Goal: Task Accomplishment & Management: Complete application form

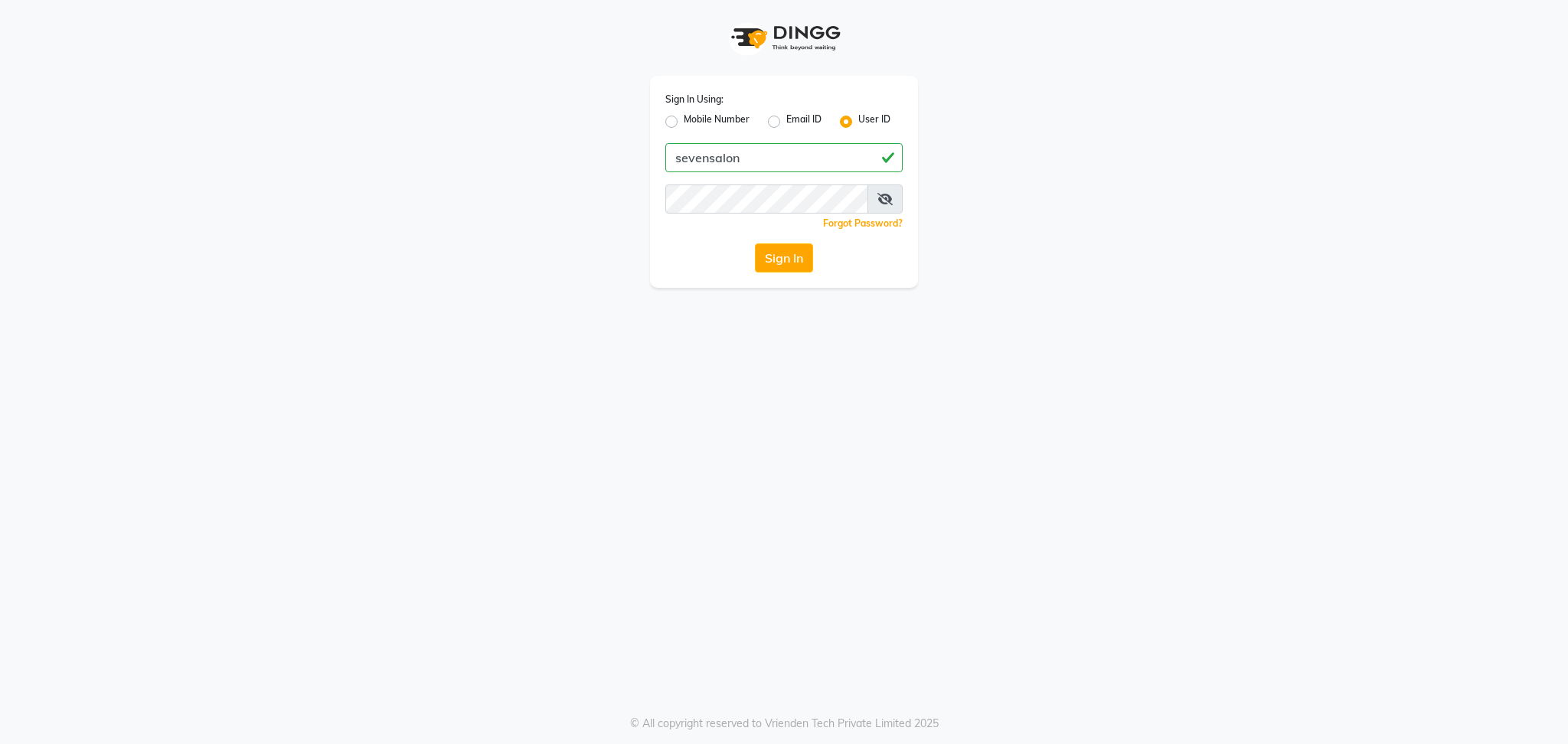
type input "sevensalon"
click at [755, 243] on button "Sign In" at bounding box center [784, 258] width 58 height 29
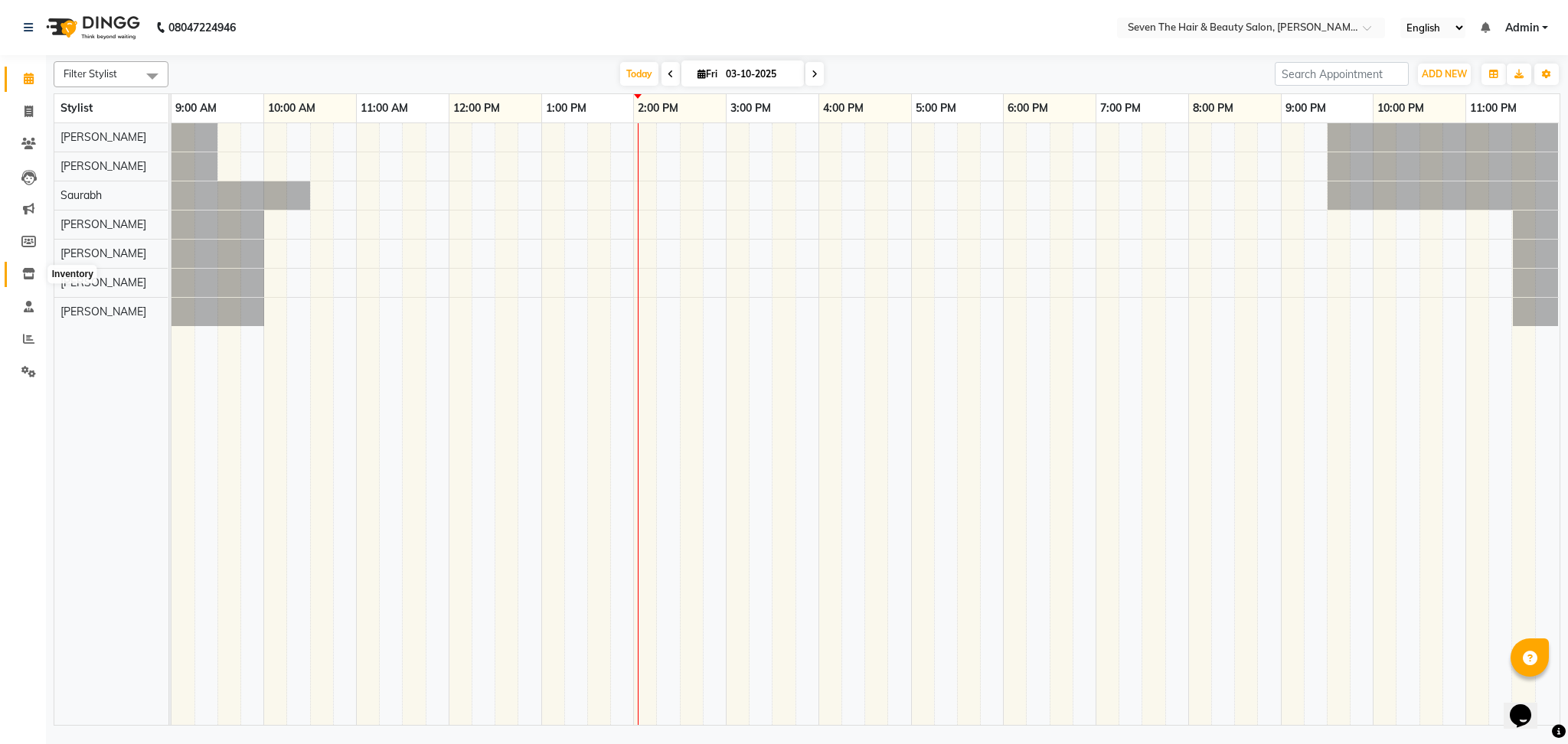
click at [35, 272] on span at bounding box center [29, 274] width 27 height 17
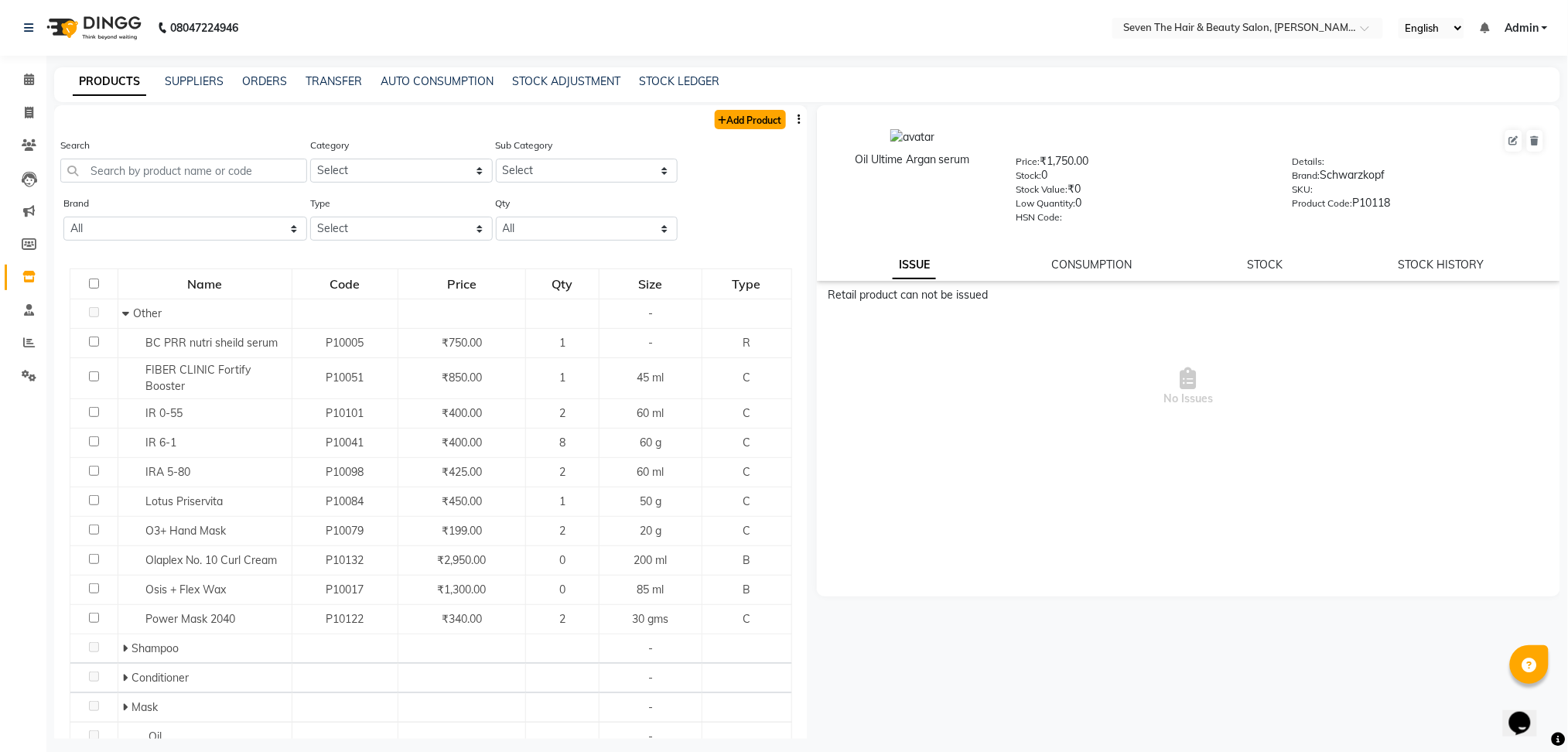
click at [756, 116] on link "Add Product" at bounding box center [751, 119] width 71 height 19
select select "true"
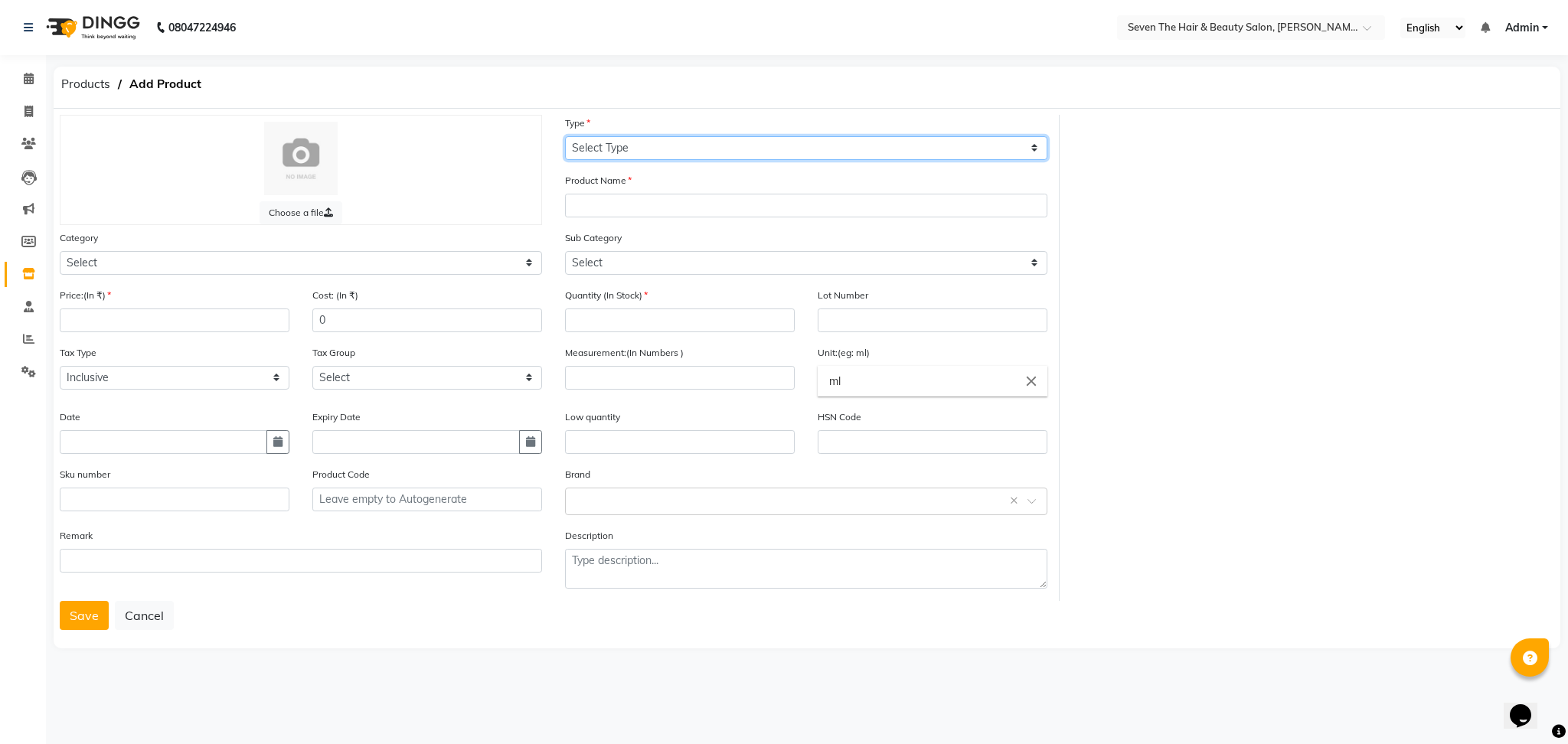
click at [678, 150] on select "Select Type Both Retail Consumable" at bounding box center [805, 148] width 482 height 24
select select "R"
click at [565, 137] on select "Select Type Both Retail Consumable" at bounding box center [805, 148] width 482 height 24
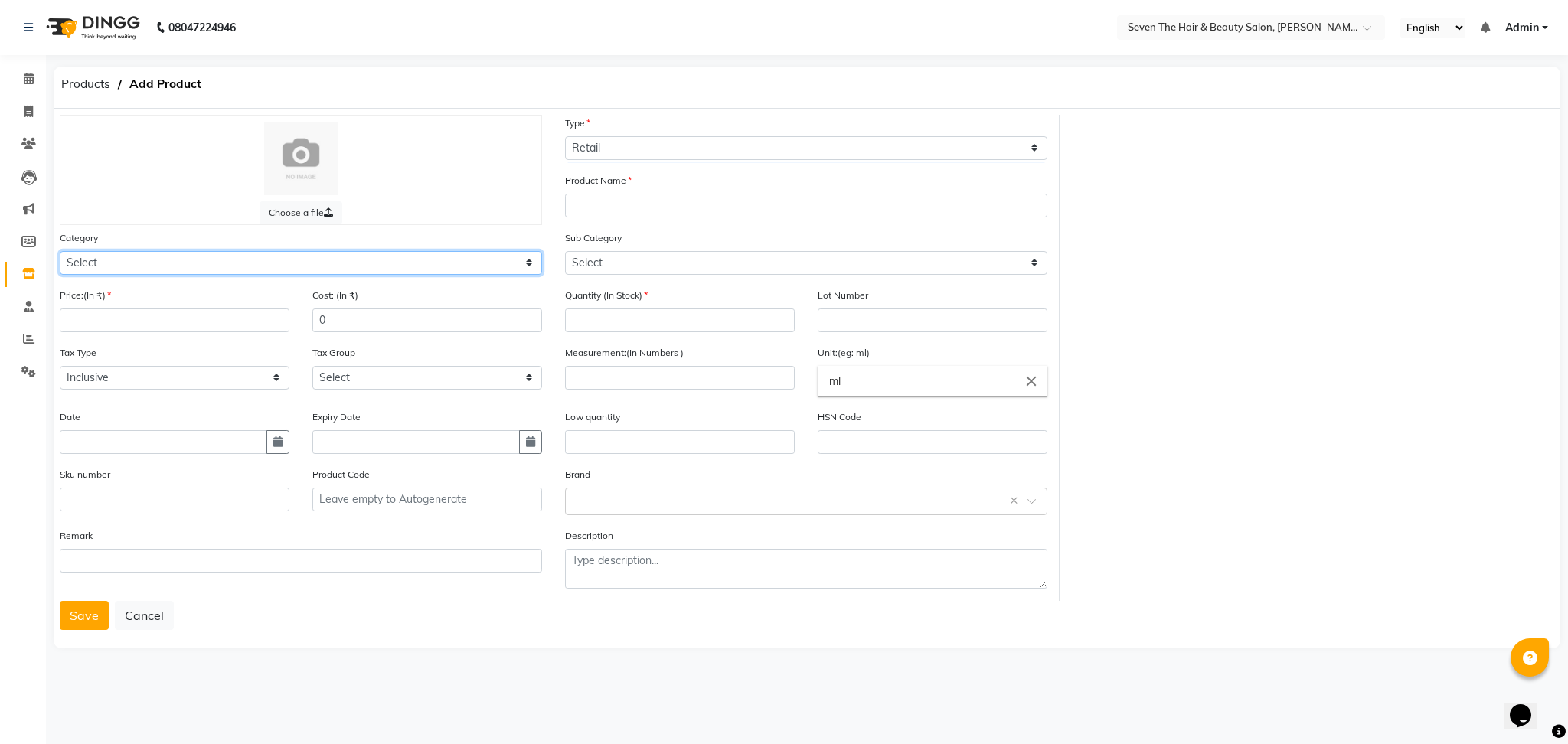
click at [250, 265] on select "Select Hair Skin Makeup Personal Care Appliances [PERSON_NAME] Waxing Disposabl…" at bounding box center [300, 263] width 482 height 24
select select "267601100"
click at [60, 252] on select "Select Hair Skin Makeup Personal Care Appliances [PERSON_NAME] Waxing Disposabl…" at bounding box center [300, 263] width 482 height 24
click at [578, 202] on input "text" at bounding box center [805, 205] width 482 height 24
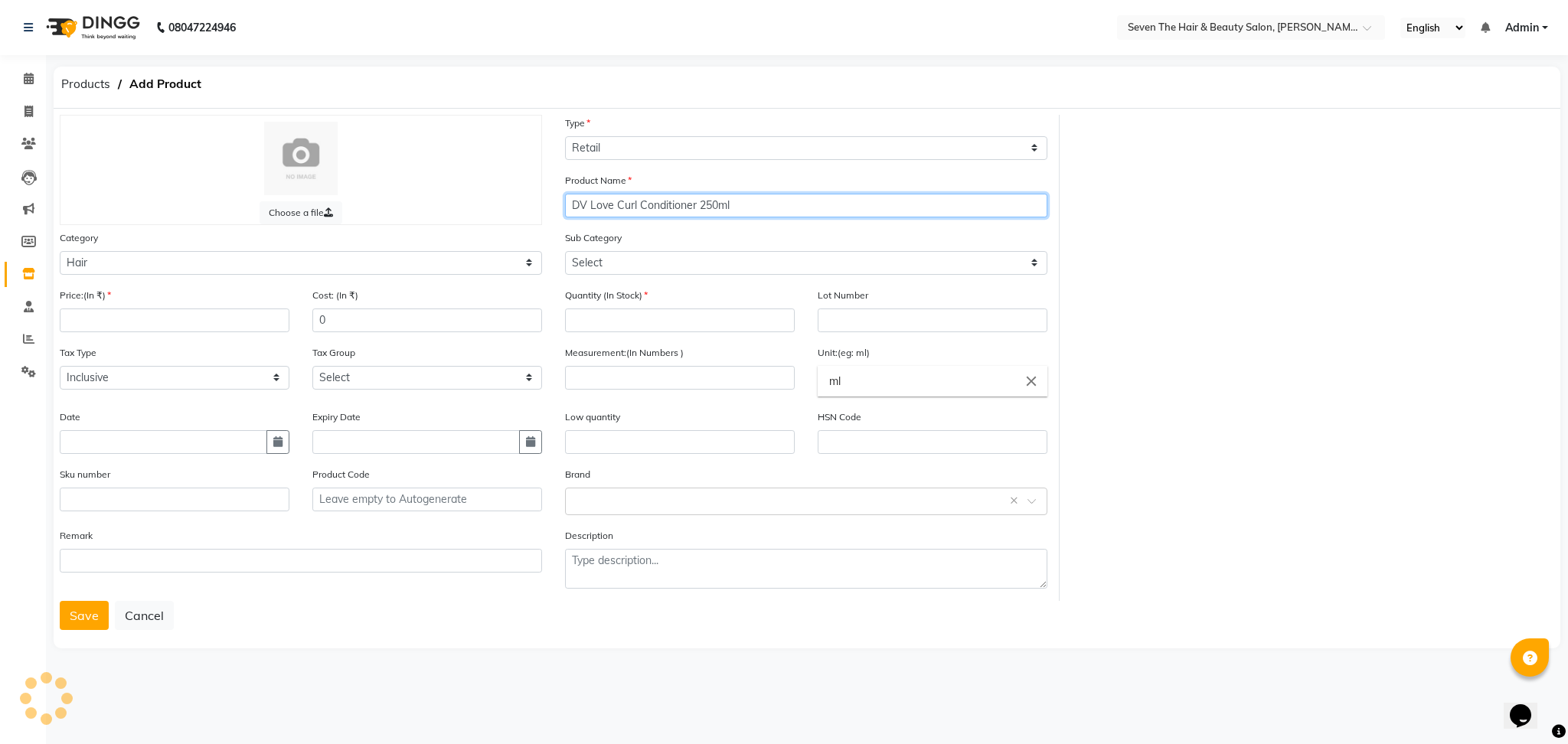
type input "DV Love Curl Conditioner 250ml"
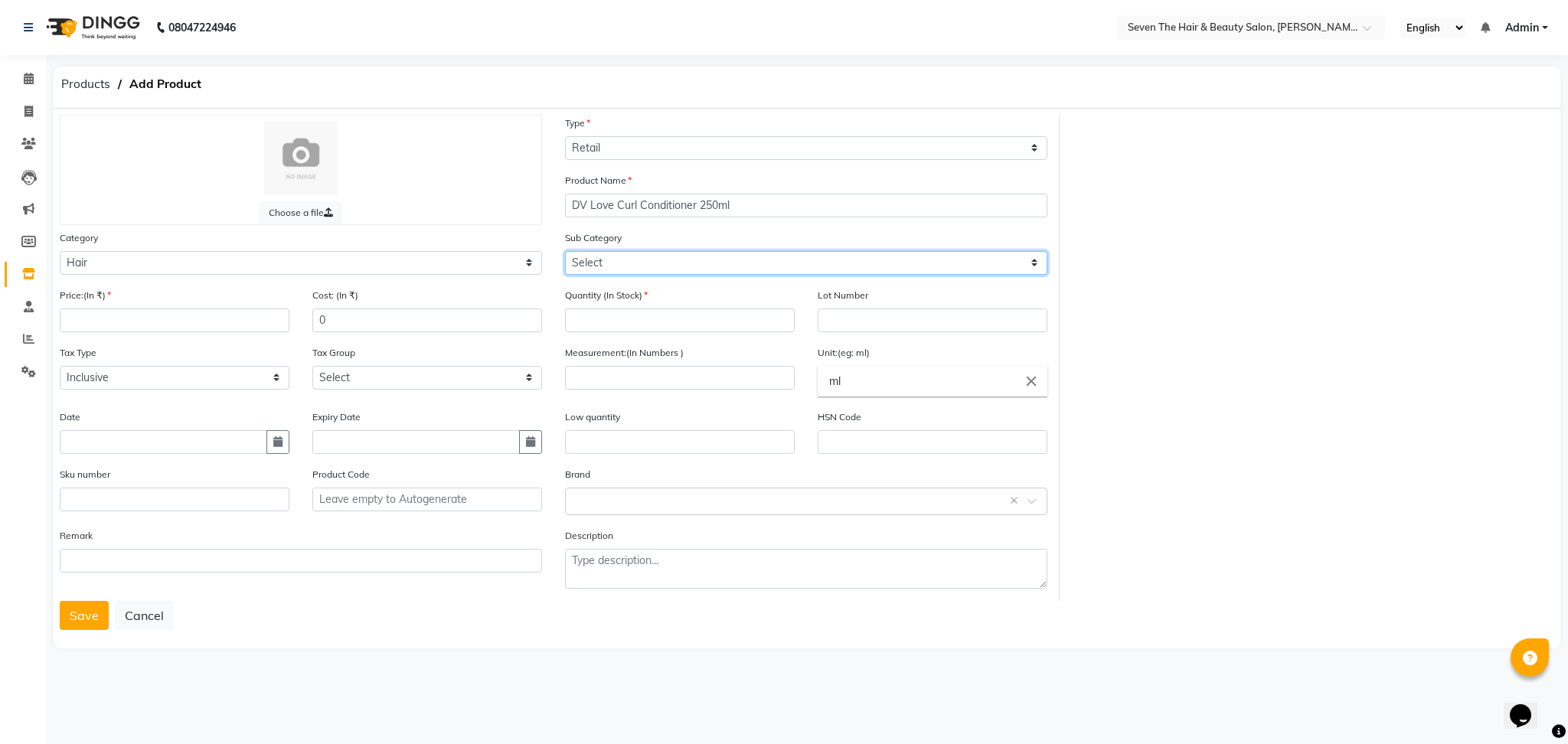
click at [670, 268] on select "Select Shampoo Conditioner Cream Mask Oil Serum Color Appliances Treatment Styl…" at bounding box center [805, 263] width 482 height 24
select select "267601102"
click at [565, 252] on select "Select Shampoo Conditioner Cream Mask Oil Serum Color Appliances Treatment Styl…" at bounding box center [805, 263] width 482 height 24
click at [180, 317] on input "number" at bounding box center [175, 320] width 230 height 24
type input "2100"
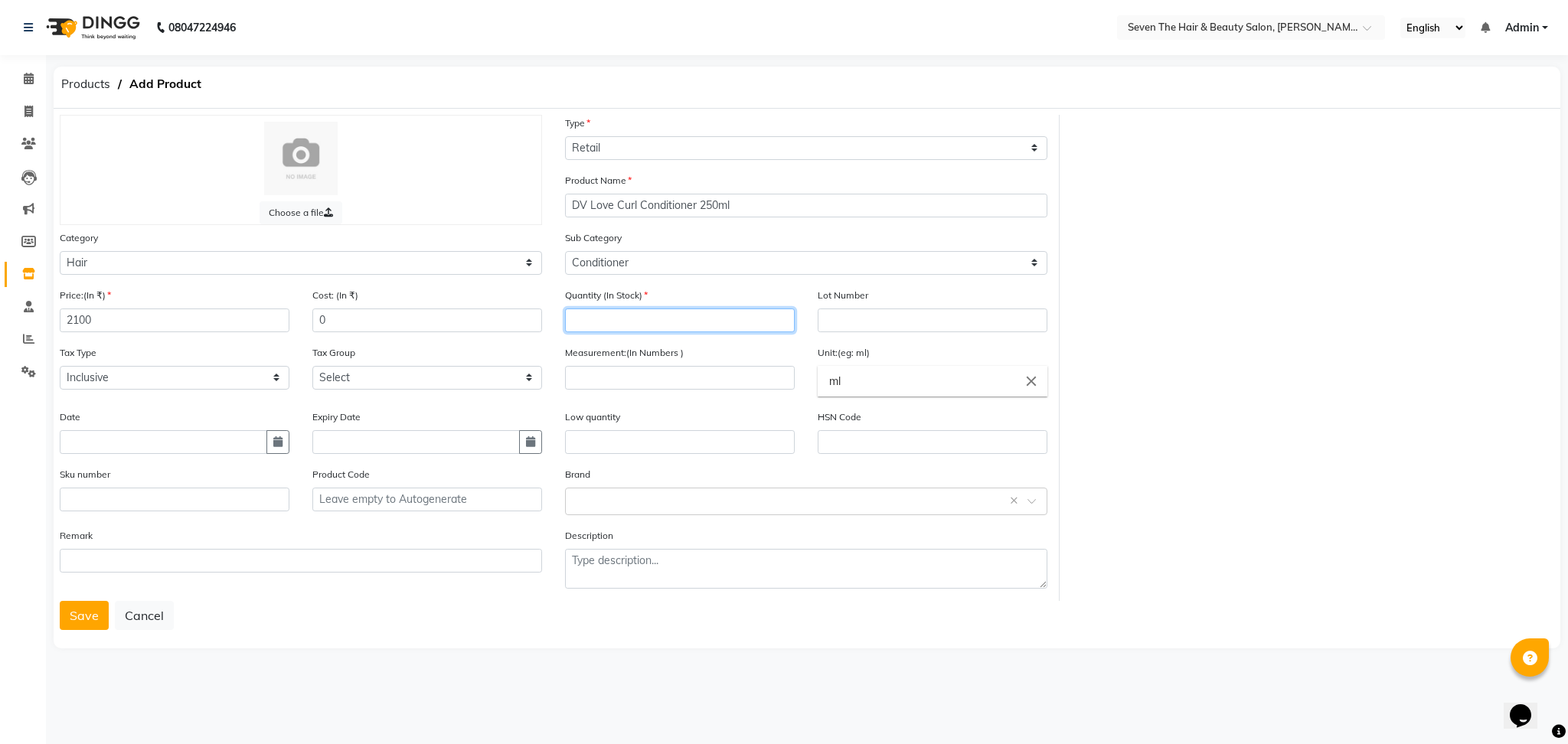
click at [654, 322] on input "number" at bounding box center [679, 320] width 230 height 24
type input "4"
click at [842, 307] on div "Lot Number" at bounding box center [933, 310] width 230 height 45
click at [840, 312] on input "text" at bounding box center [933, 320] width 230 height 24
type input "0289"
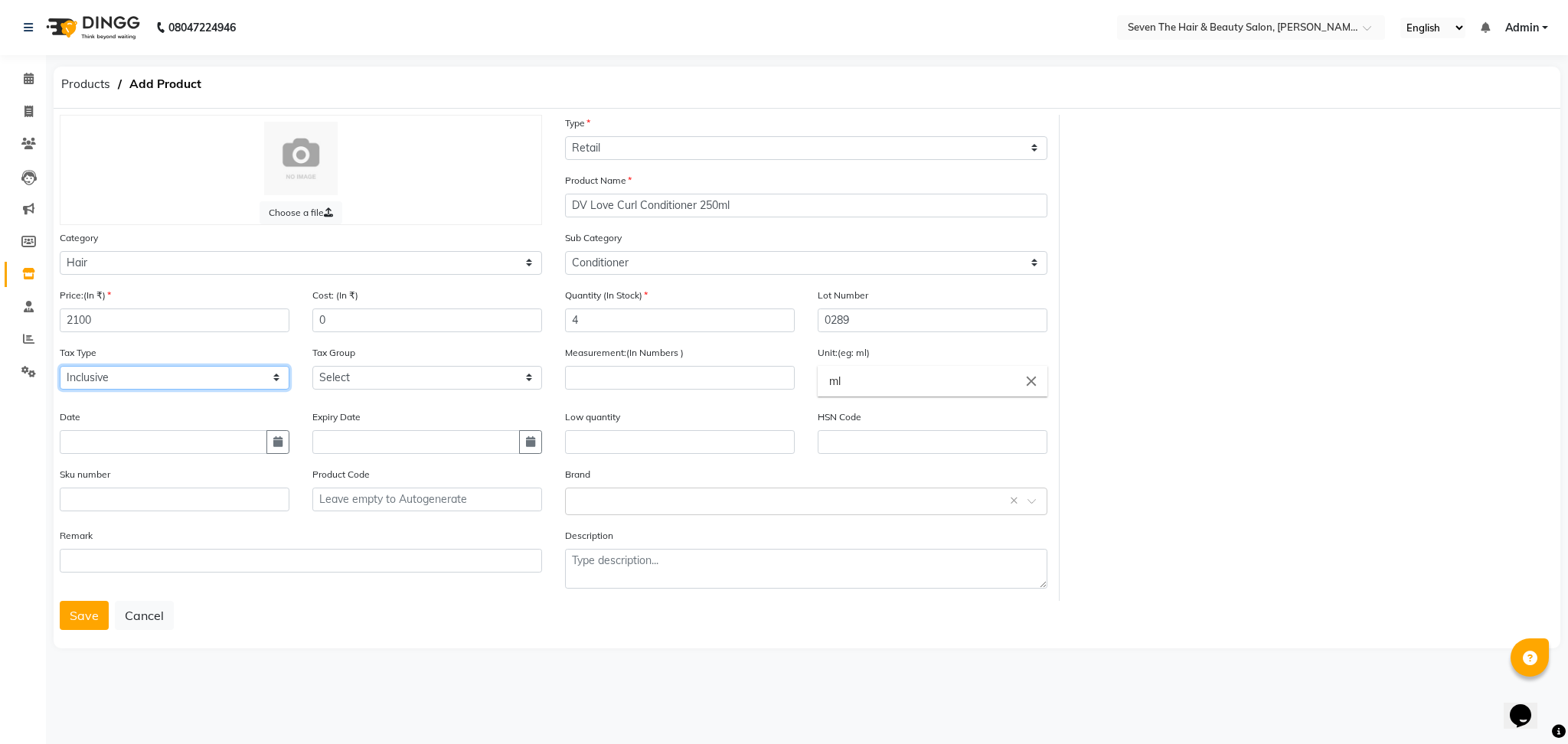
click at [166, 372] on select "Select Inclusive Exclusive" at bounding box center [175, 377] width 230 height 24
click at [385, 372] on select "Select GST 5% GST" at bounding box center [427, 377] width 230 height 24
click at [450, 336] on div "Cost: (In ₹) 0" at bounding box center [427, 315] width 252 height 57
click at [721, 379] on input "number" at bounding box center [679, 377] width 230 height 24
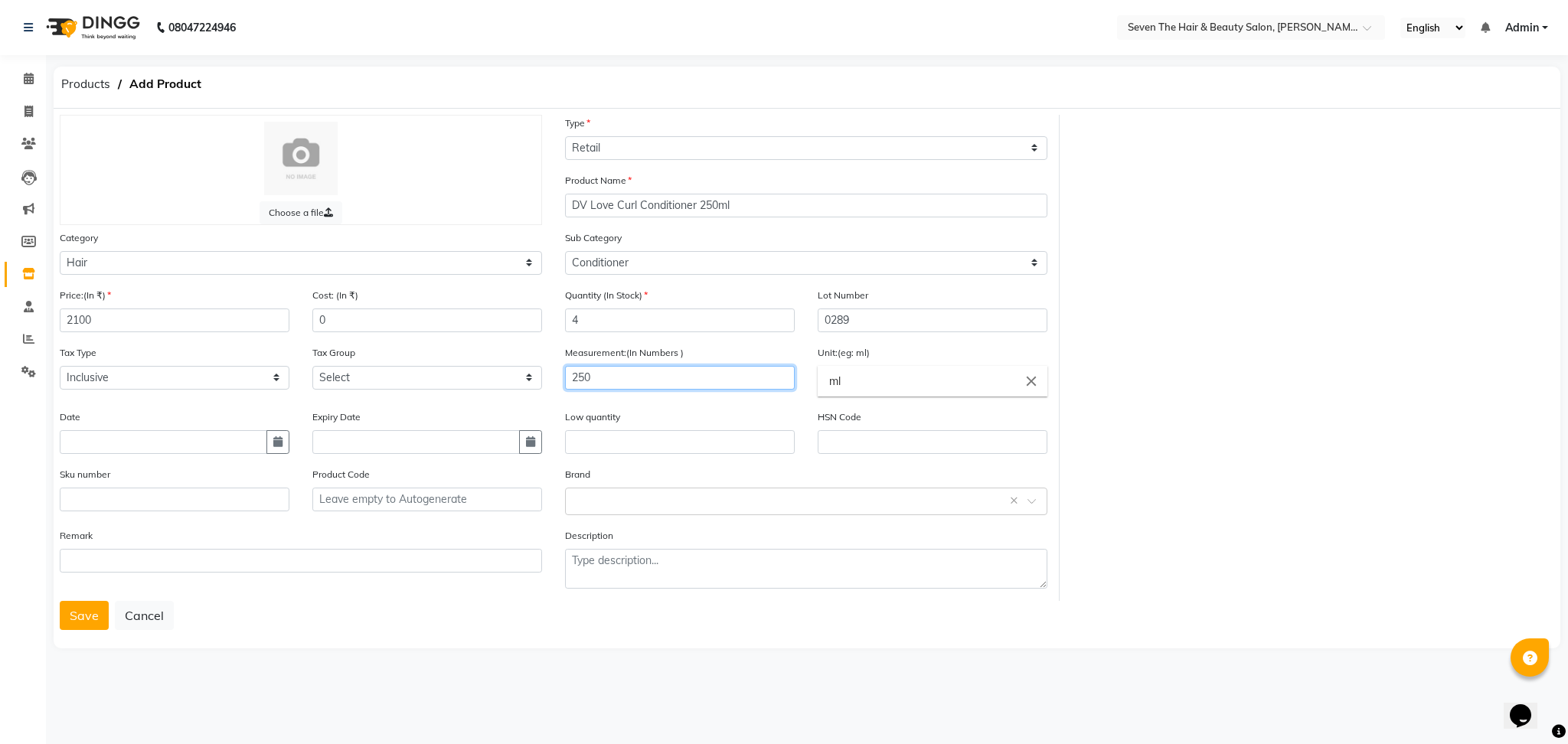
type input "250"
click at [199, 435] on input "text" at bounding box center [163, 443] width 207 height 24
select select "10"
select select "2025"
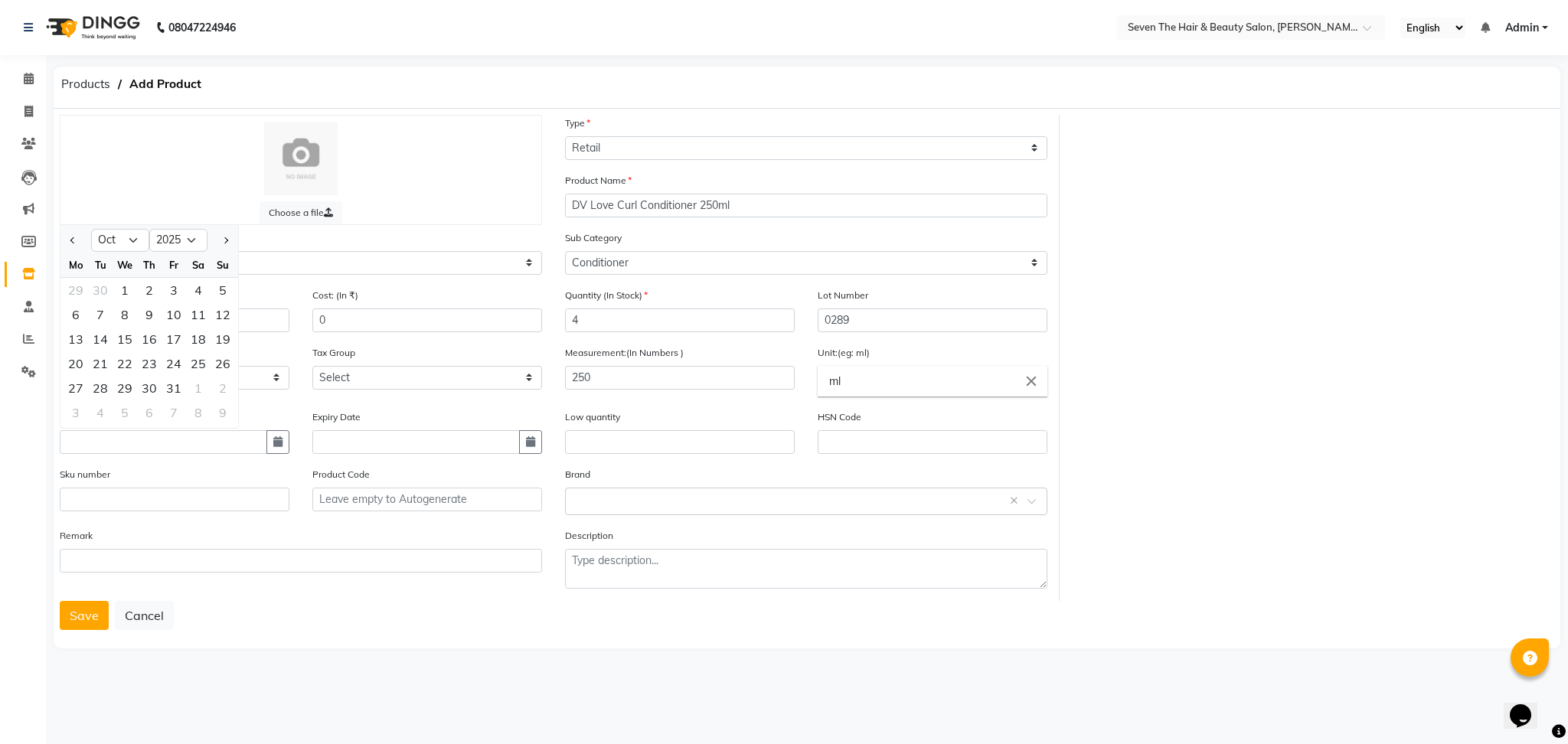
click at [672, 478] on div "Brand Select brand or add custom brand ×" at bounding box center [805, 491] width 482 height 49
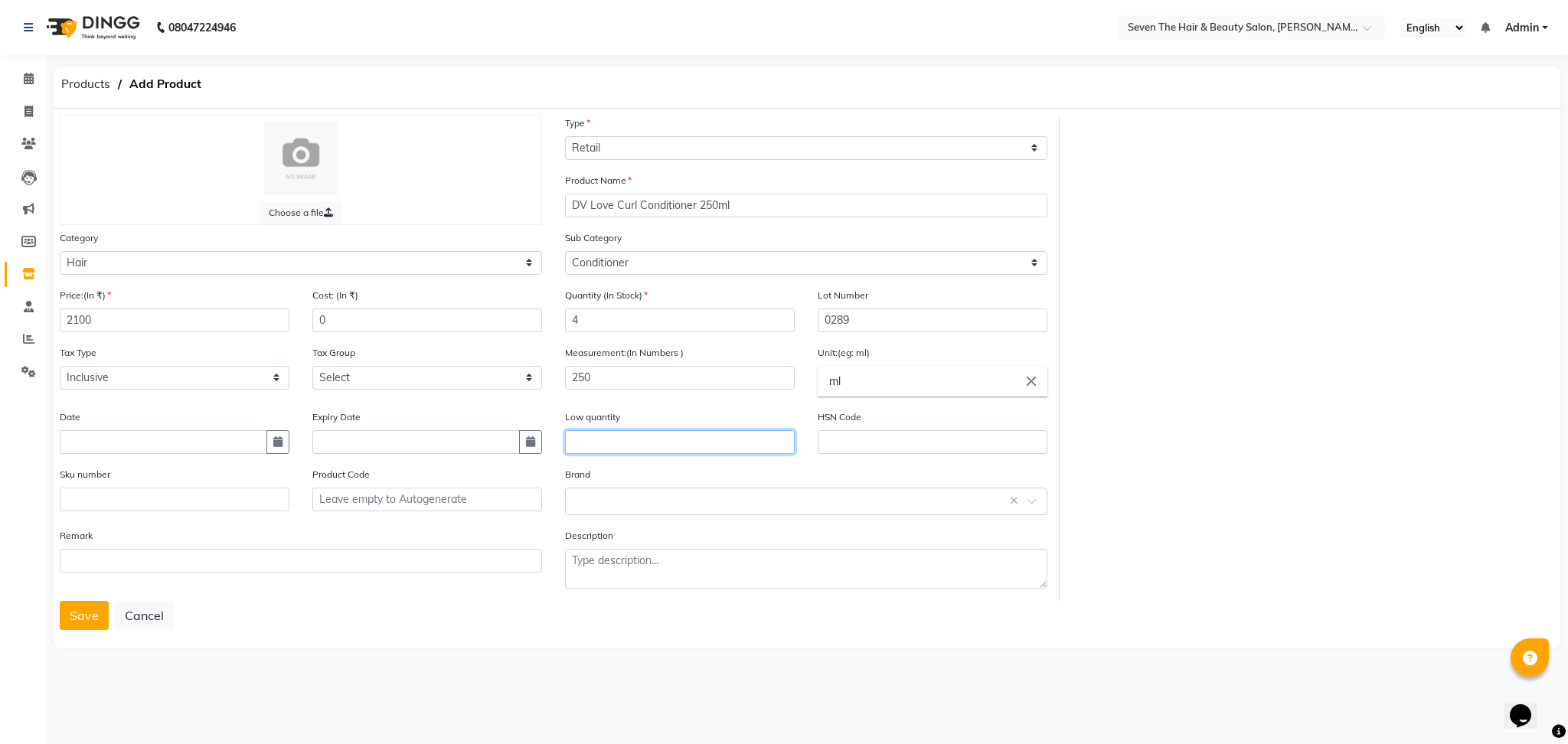
click at [640, 432] on input "text" at bounding box center [679, 443] width 230 height 24
type input "1"
click at [87, 491] on input "text" at bounding box center [175, 500] width 230 height 24
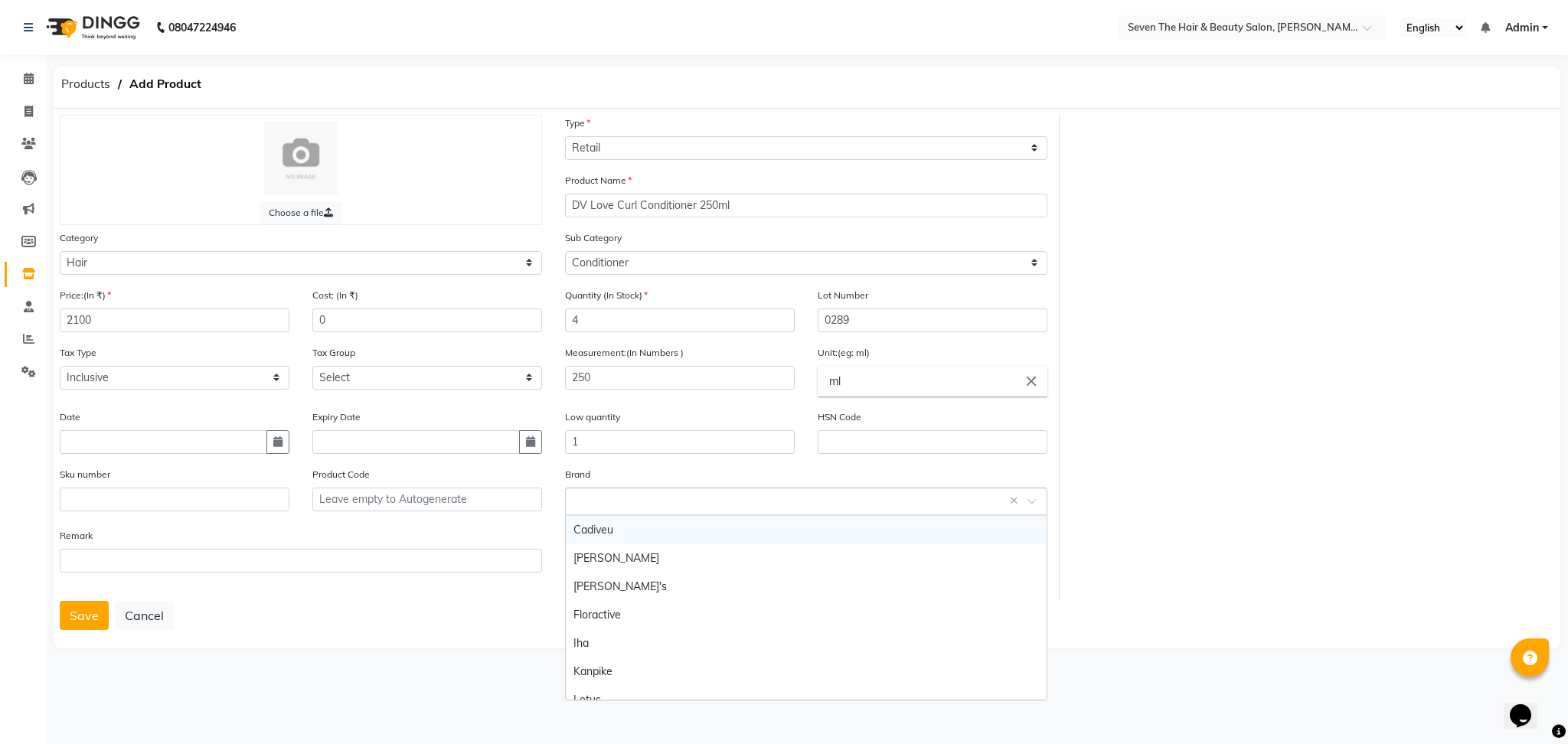
click at [582, 500] on input "text" at bounding box center [791, 501] width 435 height 16
type input "Davines"
click at [320, 581] on div "Remark" at bounding box center [300, 564] width 505 height 73
click at [613, 503] on input "text" at bounding box center [791, 501] width 435 height 16
type input "Davines"
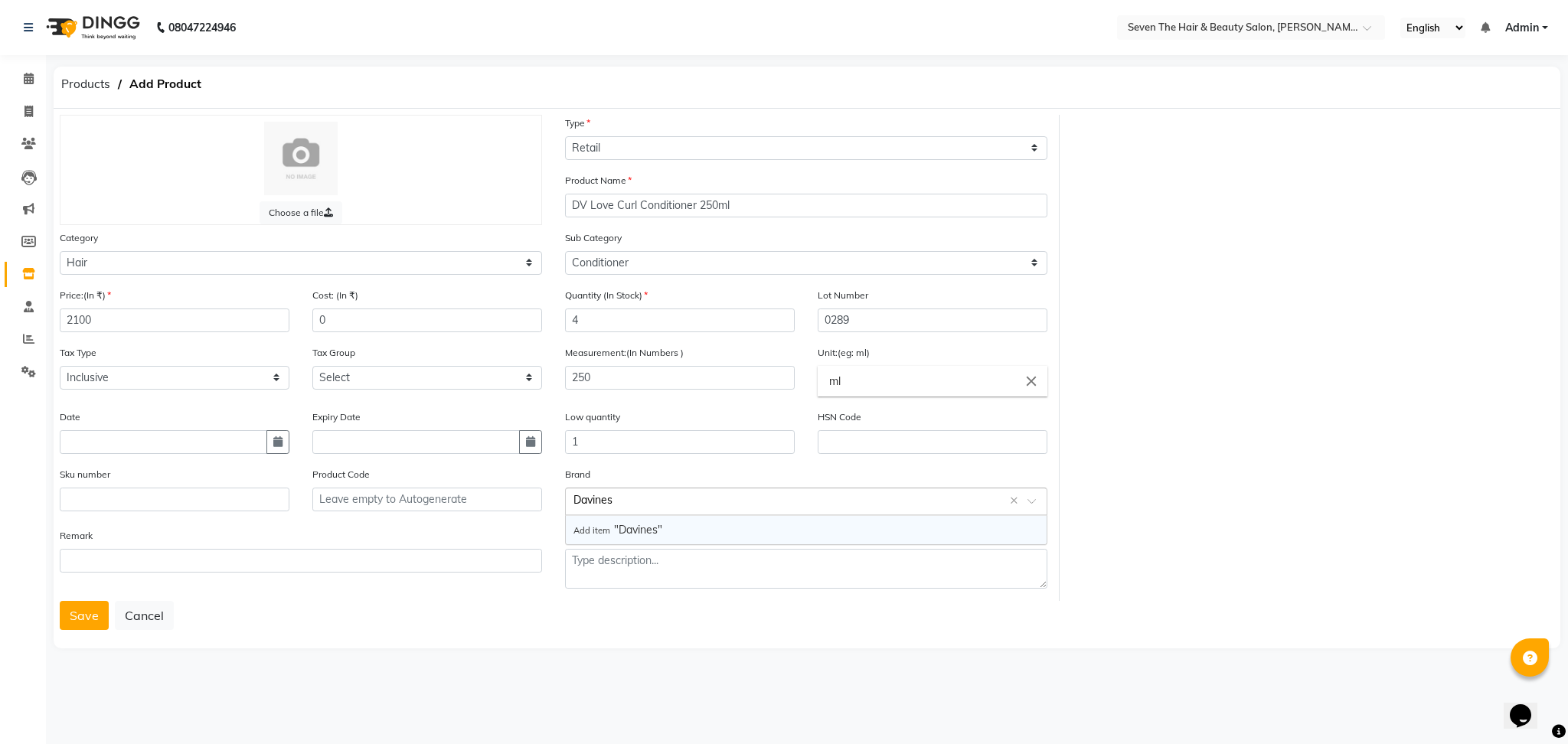
click at [663, 529] on div "Add item "Davines"" at bounding box center [805, 529] width 480 height 28
click at [89, 616] on button "Save" at bounding box center [84, 615] width 49 height 29
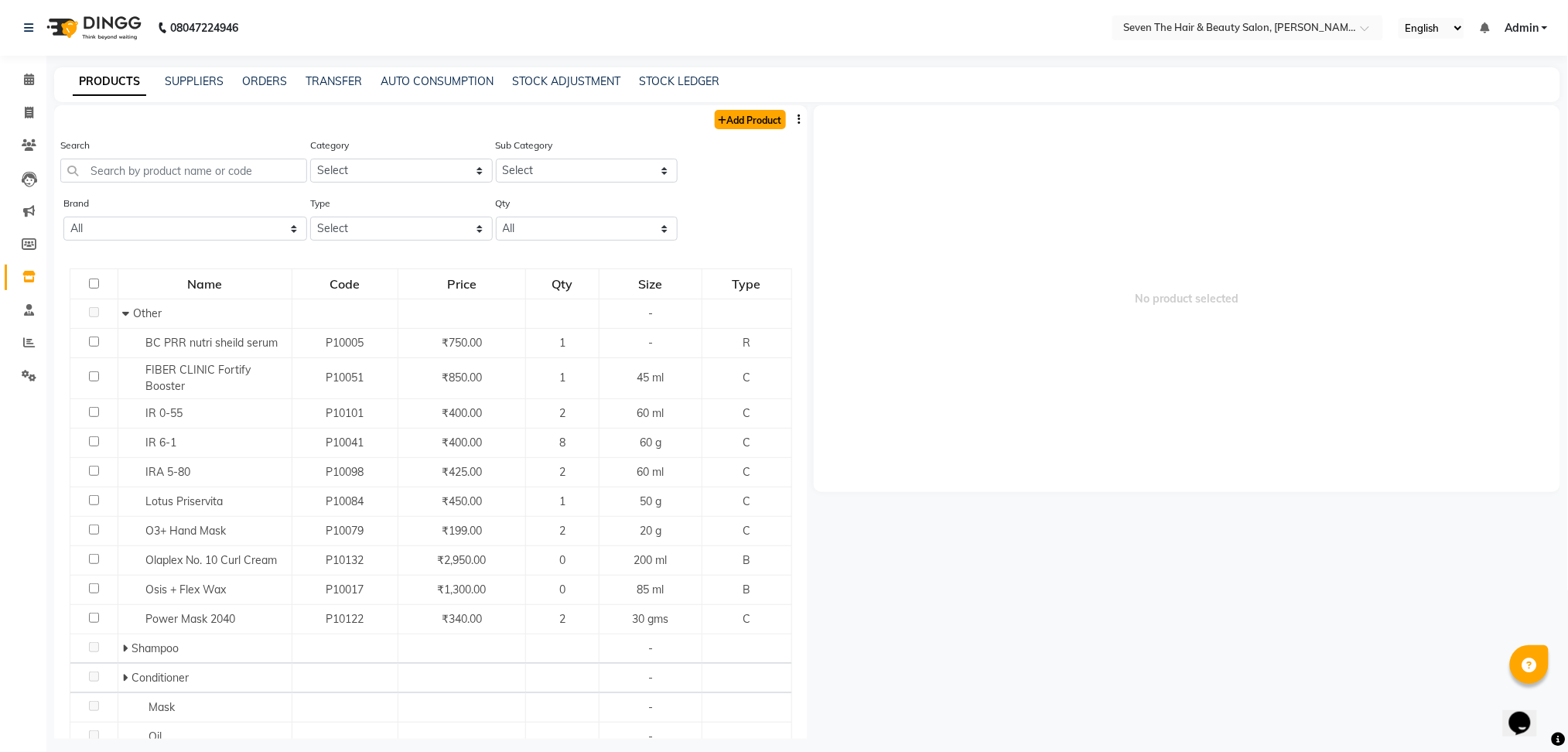
click at [737, 119] on link "Add Product" at bounding box center [751, 119] width 71 height 19
select select "true"
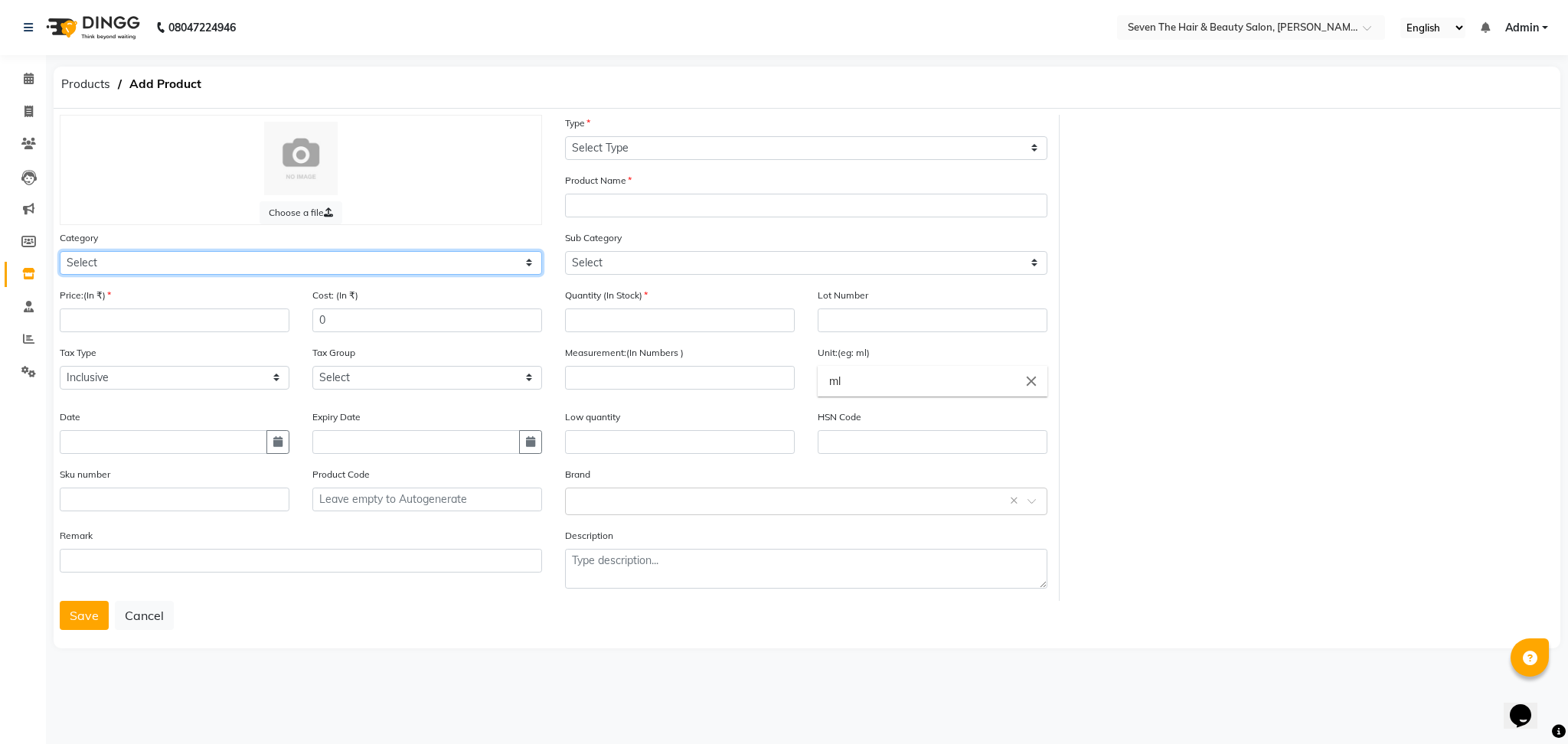
click at [128, 256] on select "Select Hair Skin Makeup Personal Care Appliances [PERSON_NAME] Waxing Disposabl…" at bounding box center [300, 263] width 482 height 24
select select "267601100"
click at [60, 252] on select "Select Hair Skin Makeup Personal Care Appliances [PERSON_NAME] Waxing Disposabl…" at bounding box center [300, 263] width 482 height 24
click at [639, 152] on select "Select Type Both Retail Consumable" at bounding box center [805, 148] width 482 height 24
select select "R"
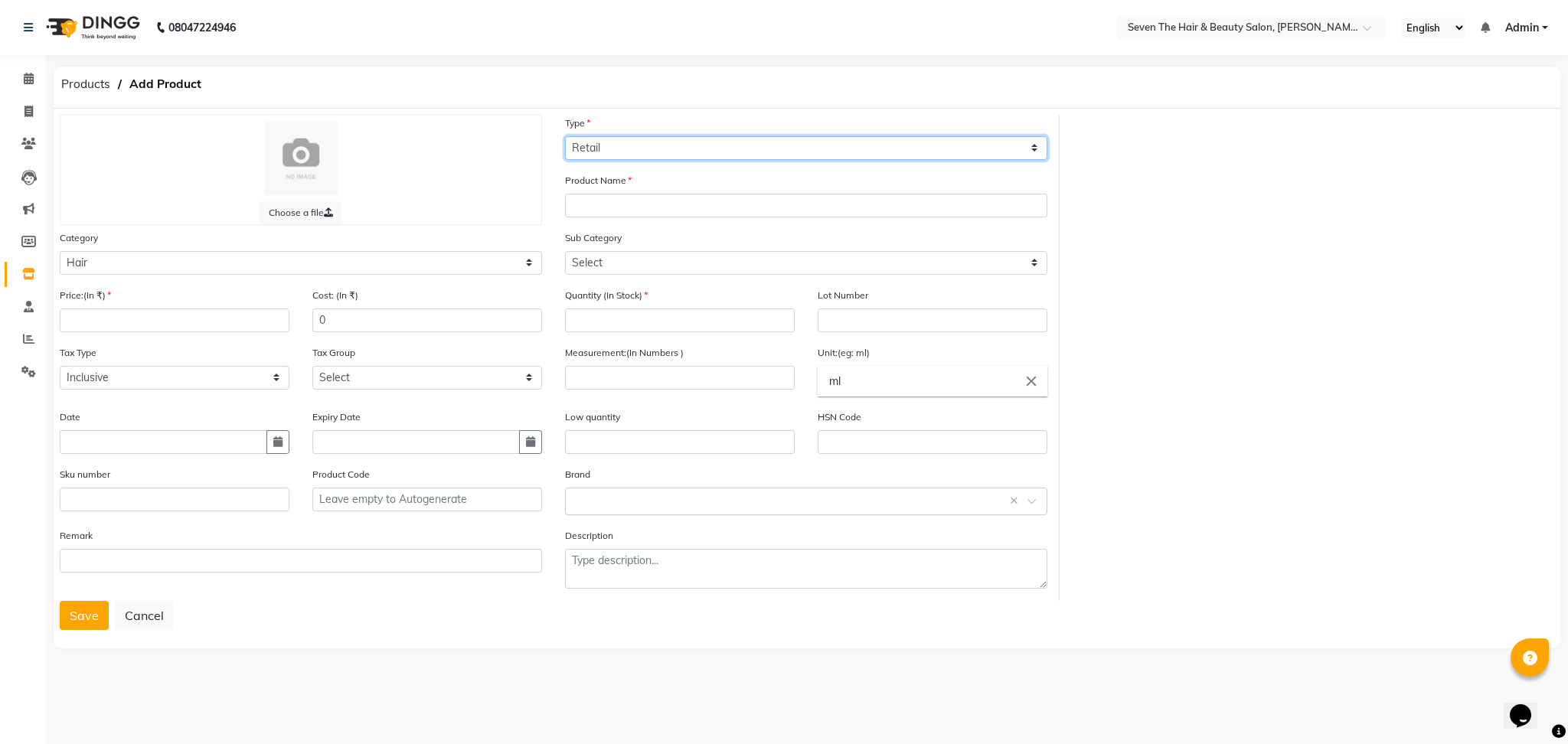
click at [565, 137] on select "Select Type Both Retail Consumable" at bounding box center [805, 148] width 482 height 24
click at [644, 211] on input "text" at bounding box center [805, 205] width 482 height 24
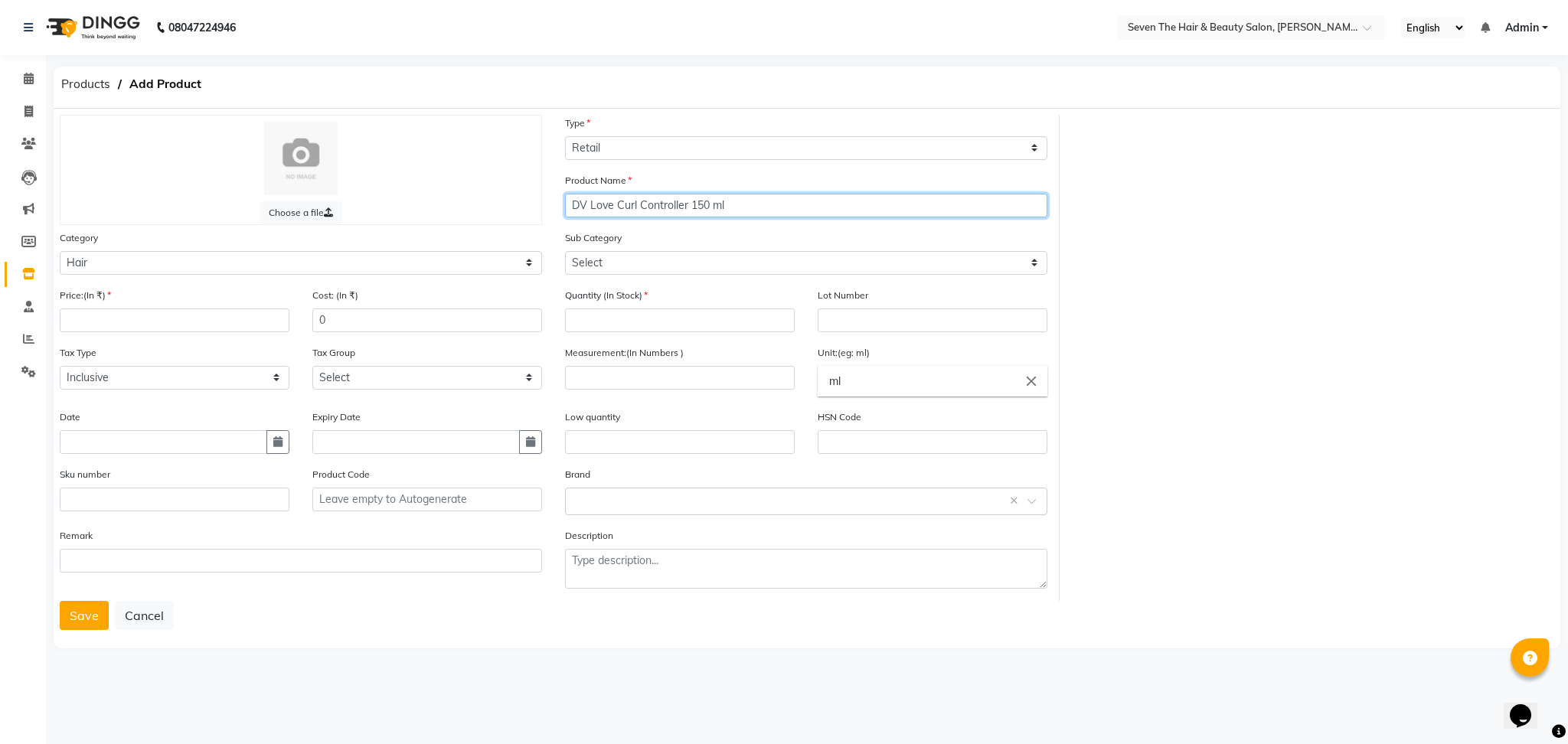
type input "DV Love Curl Controller 150 ml"
click at [594, 257] on select "Select Shampoo Conditioner Cream Mask Oil Serum Color Appliances Treatment Styl…" at bounding box center [805, 263] width 482 height 24
select select "267601103"
click at [565, 252] on select "Select Shampoo Conditioner Cream Mask Oil Serum Color Appliances Treatment Styl…" at bounding box center [805, 263] width 482 height 24
click at [639, 329] on input "number" at bounding box center [679, 320] width 230 height 24
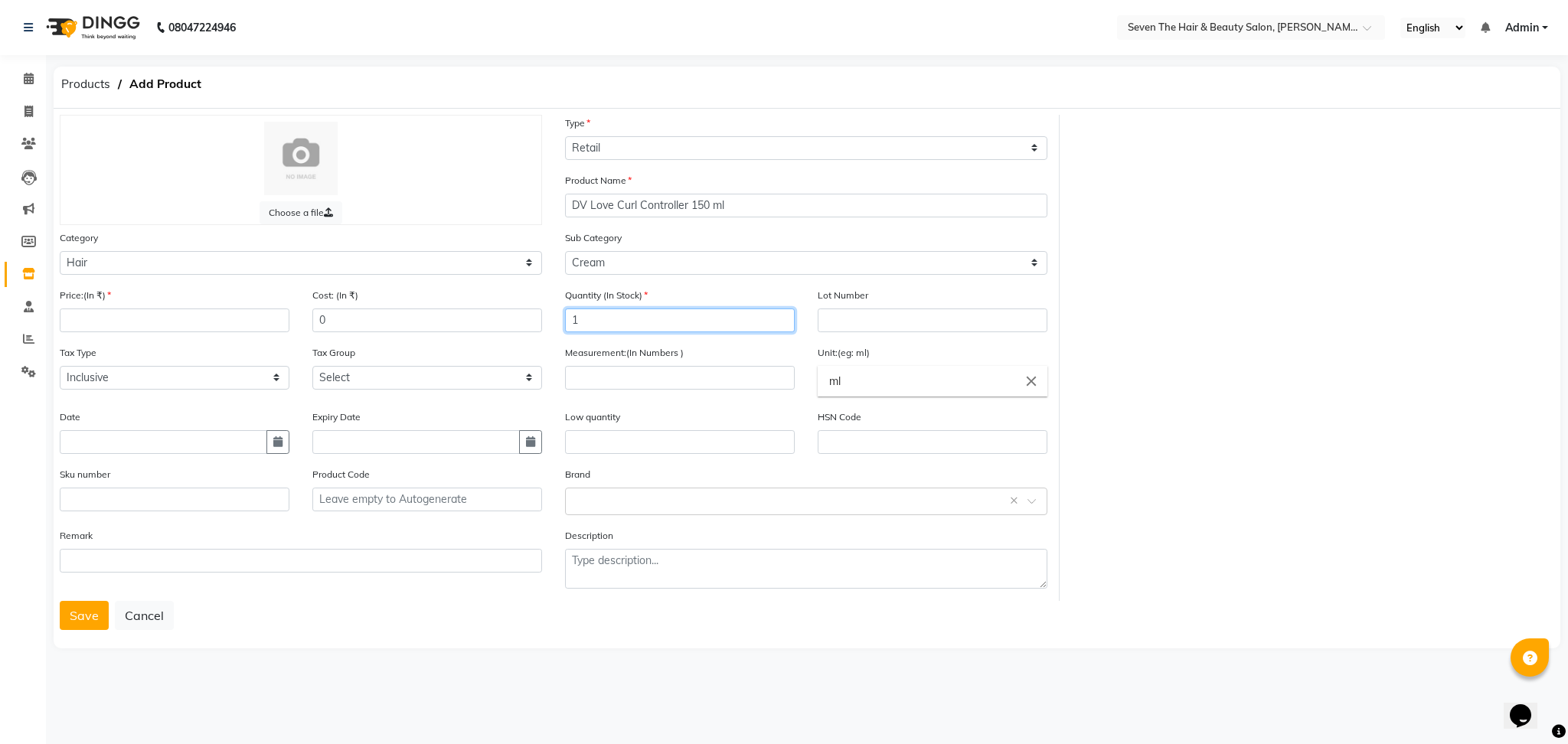
type input "1"
click at [846, 321] on input "text" at bounding box center [933, 320] width 230 height 24
type input "0289"
click at [652, 384] on input "number" at bounding box center [679, 377] width 230 height 24
type input "150"
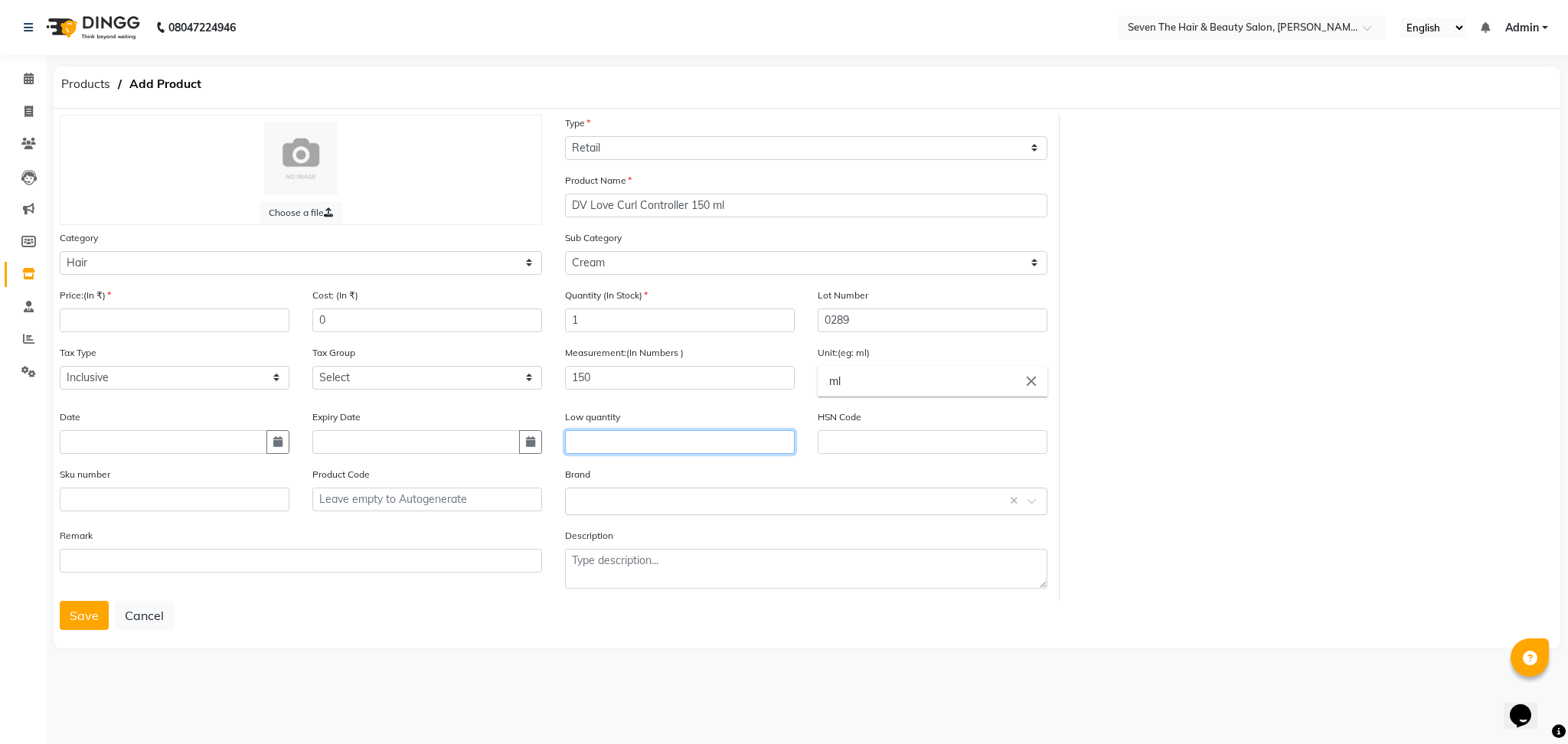
click at [635, 444] on input "text" at bounding box center [679, 443] width 230 height 24
type input "1"
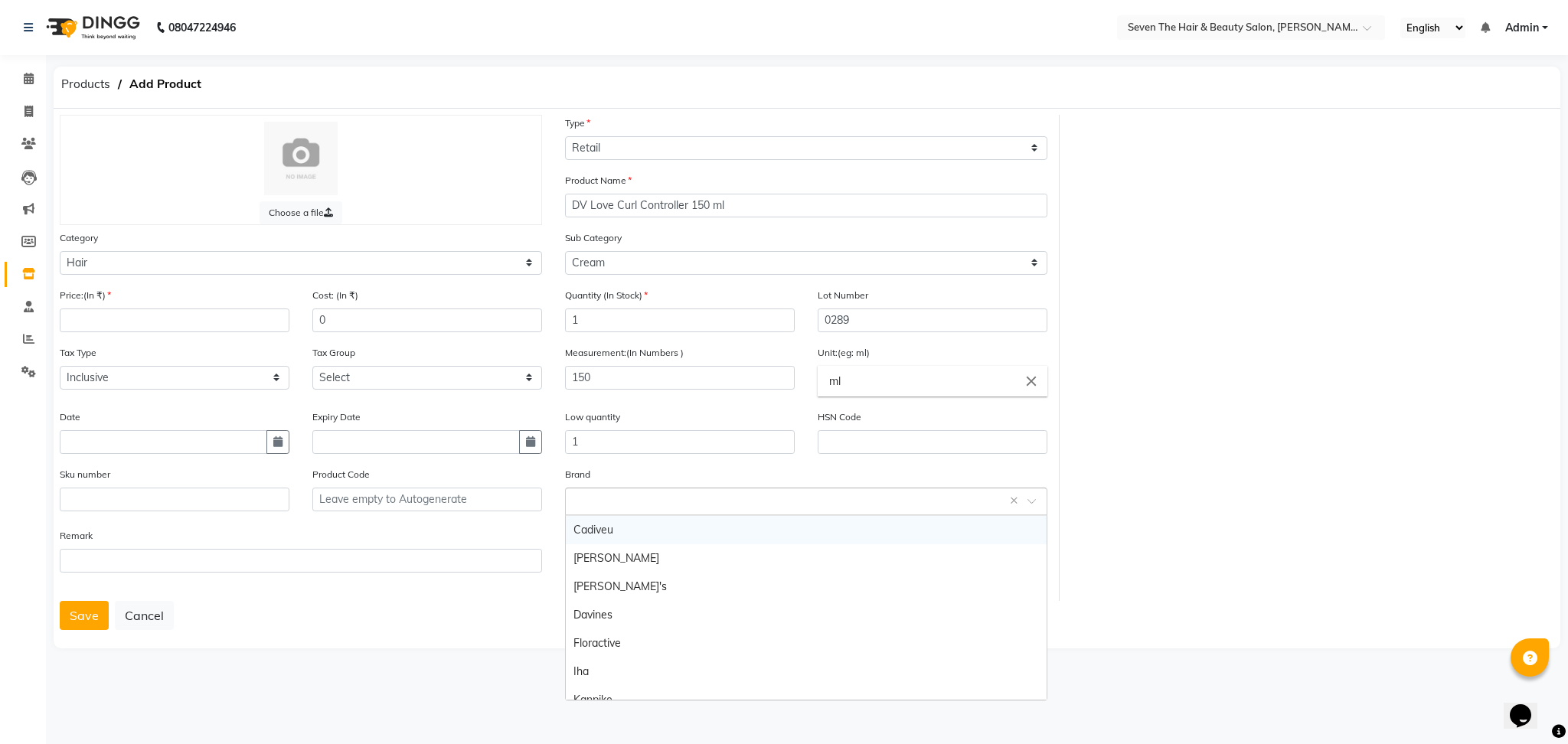
click at [620, 514] on div "Select brand or add custom brand ×" at bounding box center [805, 501] width 482 height 27
click at [624, 611] on div "Davines" at bounding box center [805, 615] width 480 height 28
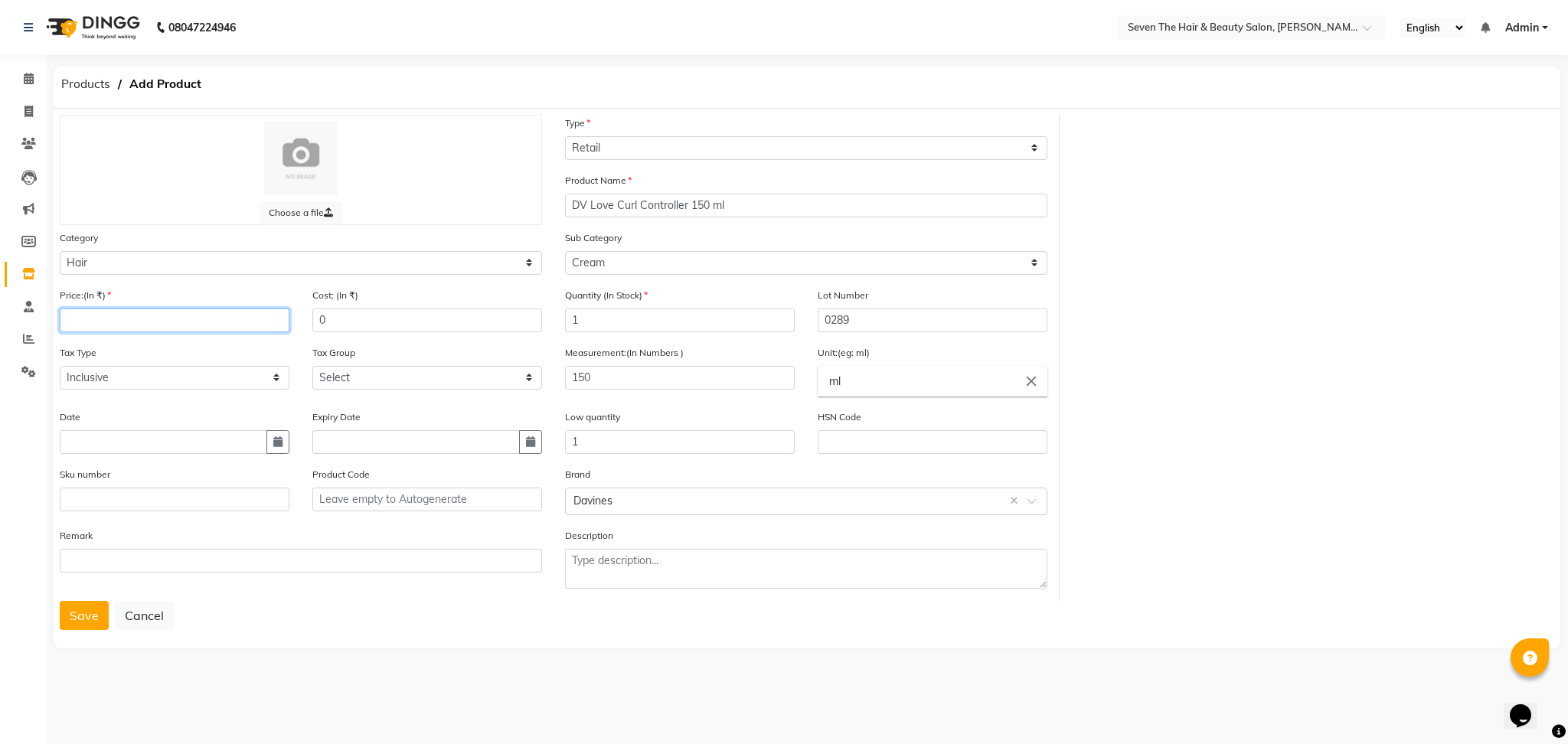
click at [131, 322] on input "number" at bounding box center [175, 320] width 230 height 24
type input "2500"
click at [348, 378] on select "Select GST 5% GST" at bounding box center [427, 377] width 230 height 24
click at [77, 615] on button "Save" at bounding box center [84, 615] width 49 height 29
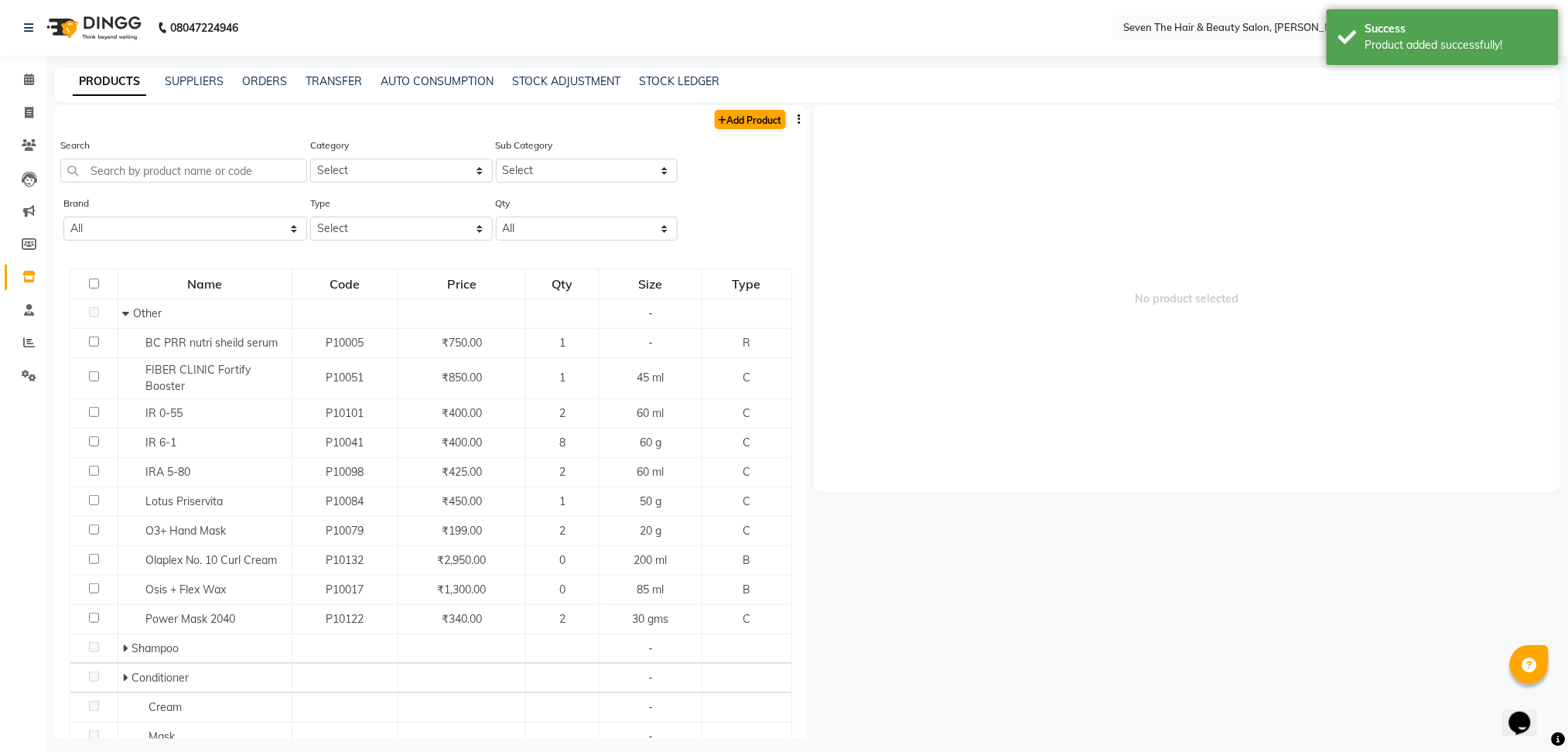
click at [742, 117] on link "Add Product" at bounding box center [751, 119] width 71 height 19
select select "true"
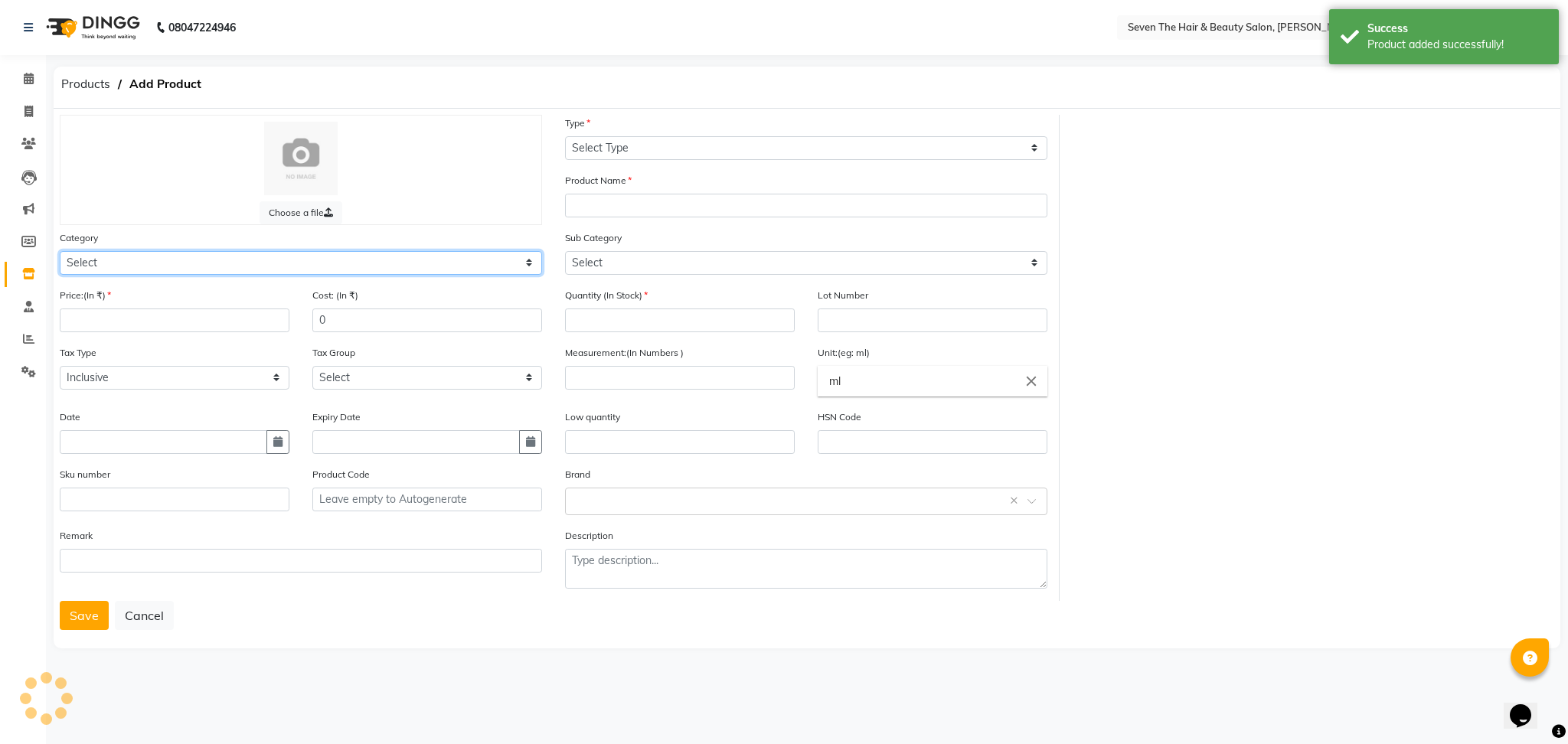
click at [125, 264] on select "Select Hair Skin Makeup Personal Care Appliances [PERSON_NAME] Waxing Disposabl…" at bounding box center [300, 263] width 482 height 24
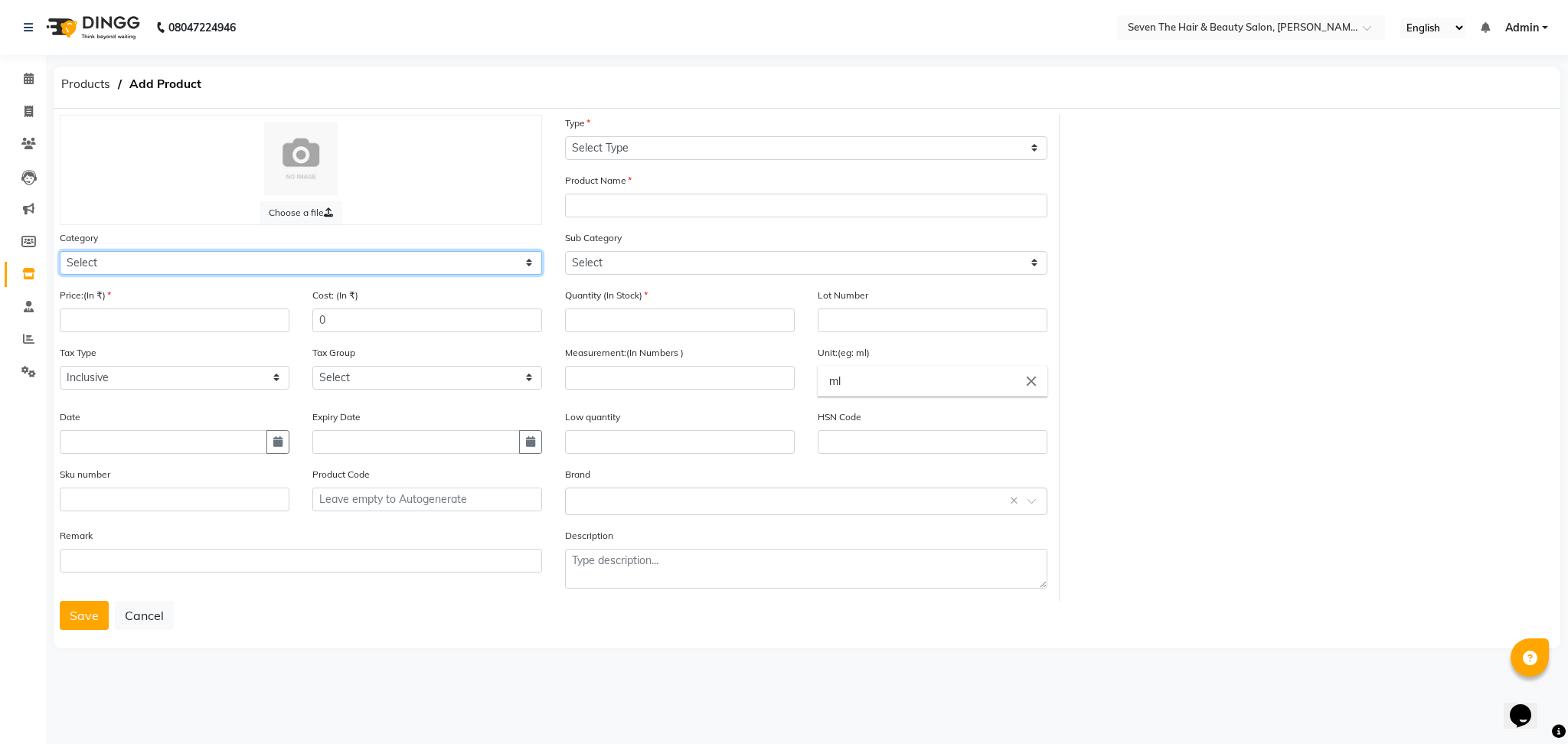
select select "267601100"
click at [60, 252] on select "Select Hair Skin Makeup Personal Care Appliances [PERSON_NAME] Waxing Disposabl…" at bounding box center [300, 263] width 482 height 24
click at [223, 312] on input "number" at bounding box center [175, 320] width 230 height 24
type input "2700"
click at [617, 134] on div "Type Select Type Both Retail Consumable" at bounding box center [805, 138] width 482 height 45
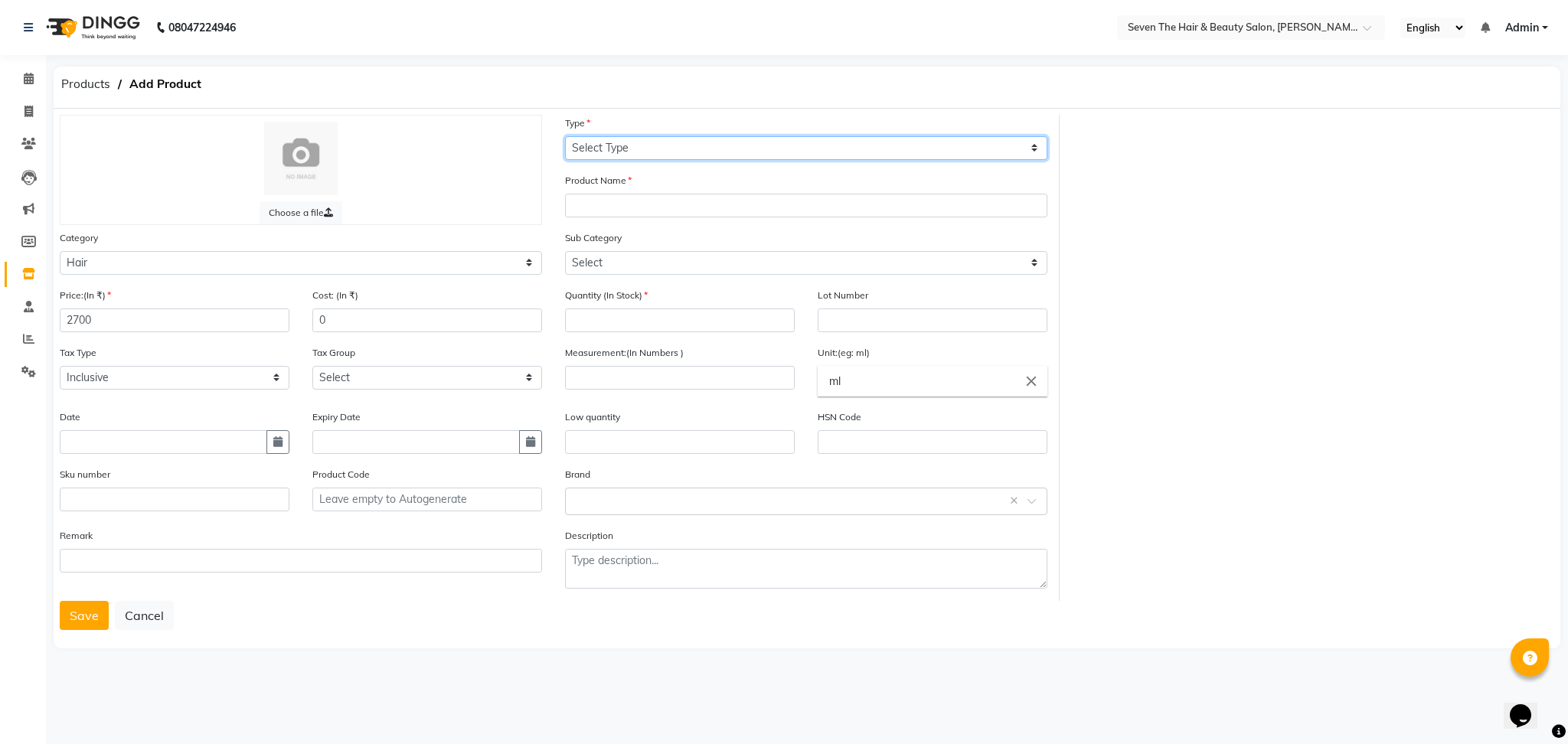
click at [607, 149] on select "Select Type Both Retail Consumable" at bounding box center [805, 148] width 482 height 24
select select "R"
click at [565, 137] on select "Select Type Both Retail Consumable" at bounding box center [805, 148] width 482 height 24
click at [607, 202] on input "text" at bounding box center [805, 205] width 482 height 24
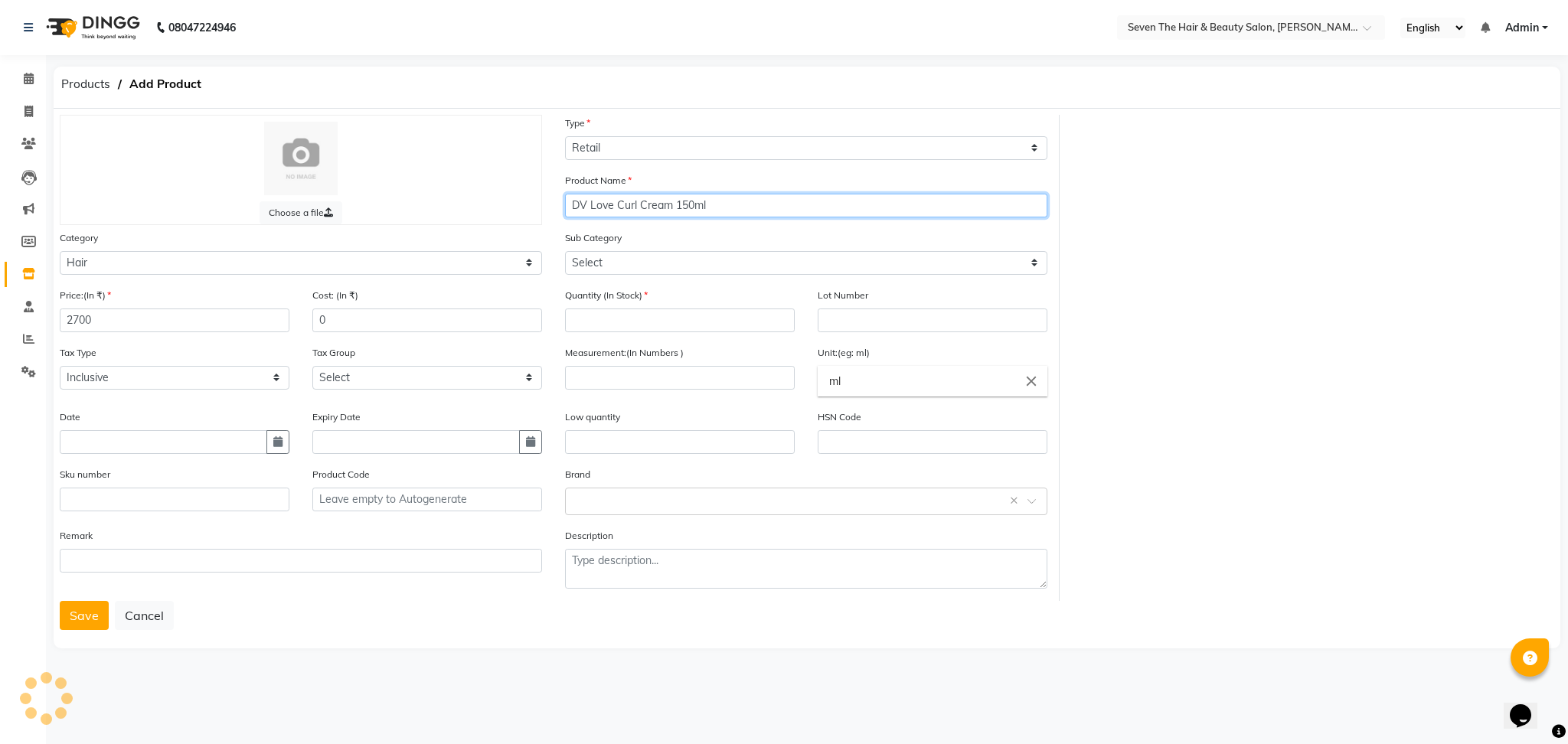
type input "DV Love Curl Cream 150ml"
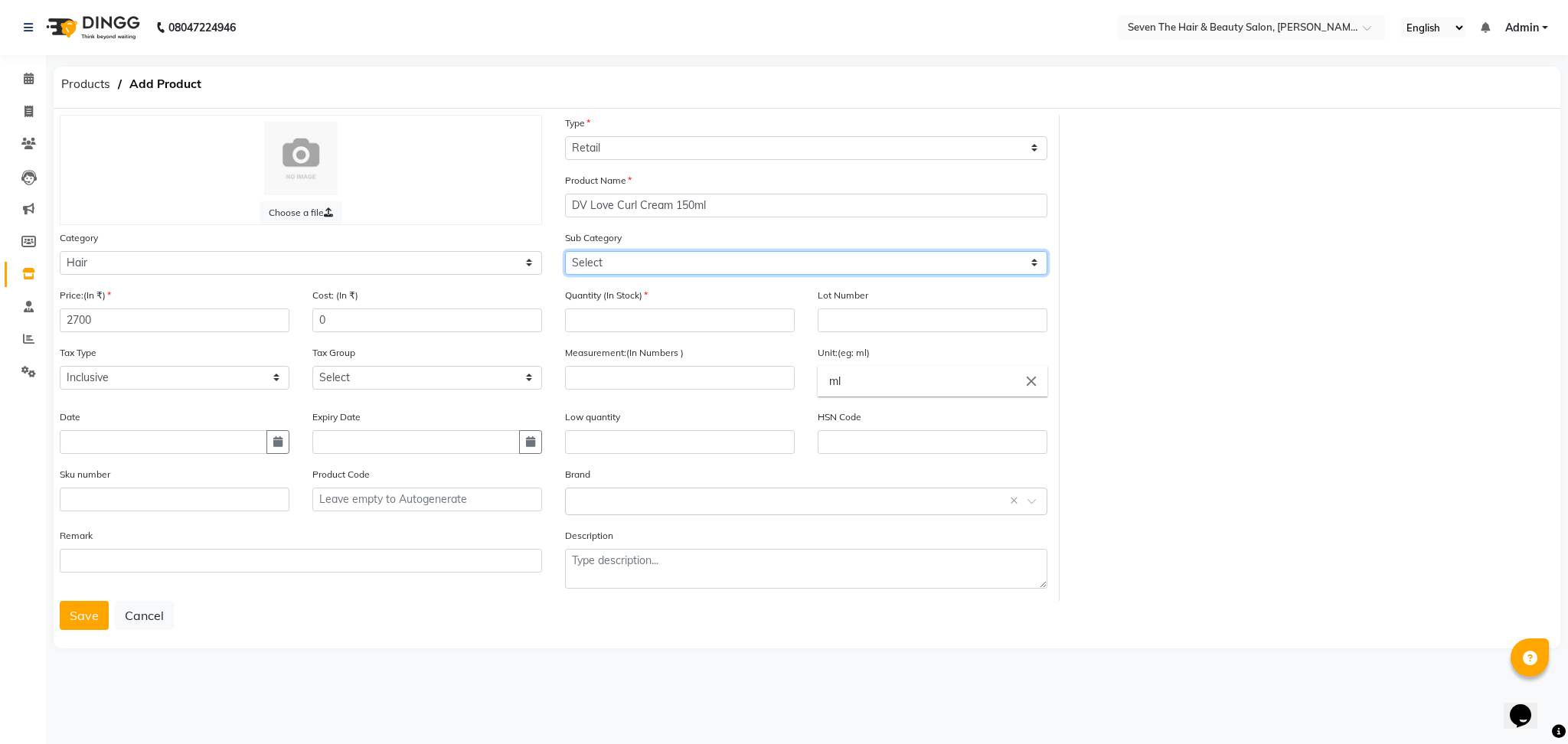
click at [626, 258] on select "Select Shampoo Conditioner Cream Mask Oil Serum Color Appliances Treatment Styl…" at bounding box center [805, 263] width 482 height 24
select select "267601103"
click at [565, 252] on select "Select Shampoo Conditioner Cream Mask Oil Serum Color Appliances Treatment Styl…" at bounding box center [805, 263] width 482 height 24
click at [639, 325] on input "number" at bounding box center [679, 320] width 230 height 24
type input "1"
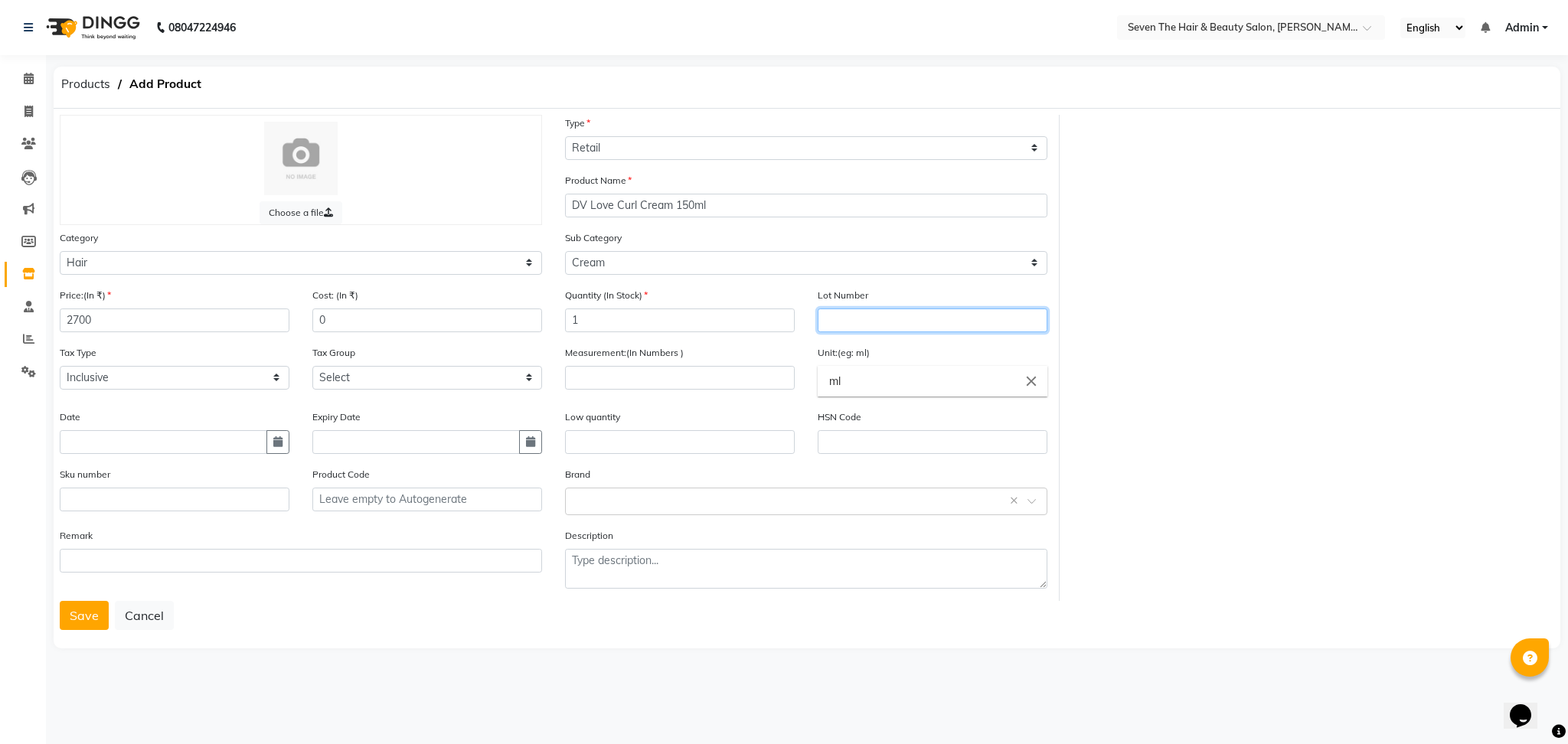
click at [870, 322] on input "text" at bounding box center [933, 320] width 230 height 24
type input "0289"
click at [616, 386] on input "number" at bounding box center [679, 377] width 230 height 24
type input "150"
click at [638, 441] on input "text" at bounding box center [679, 443] width 230 height 24
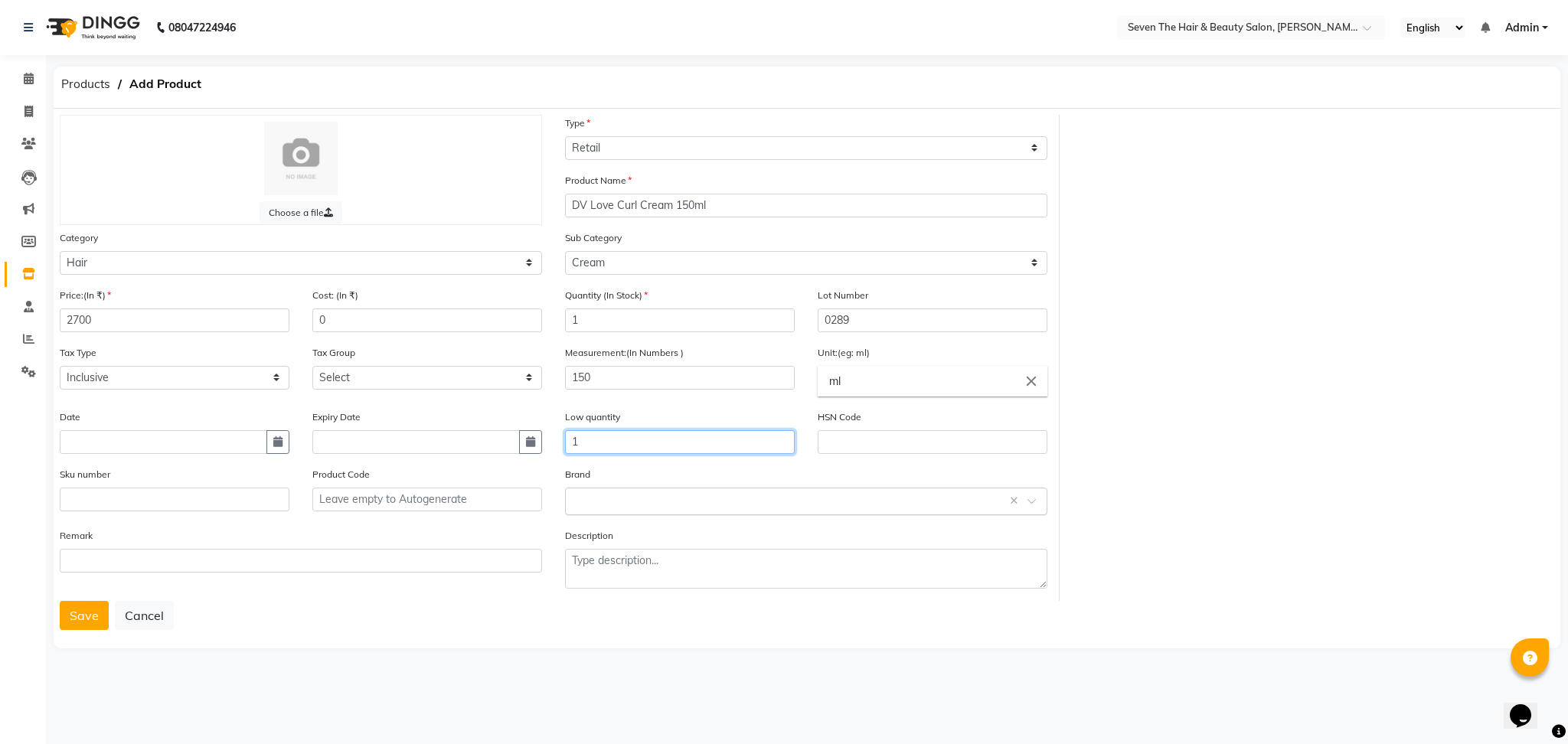
type input "1"
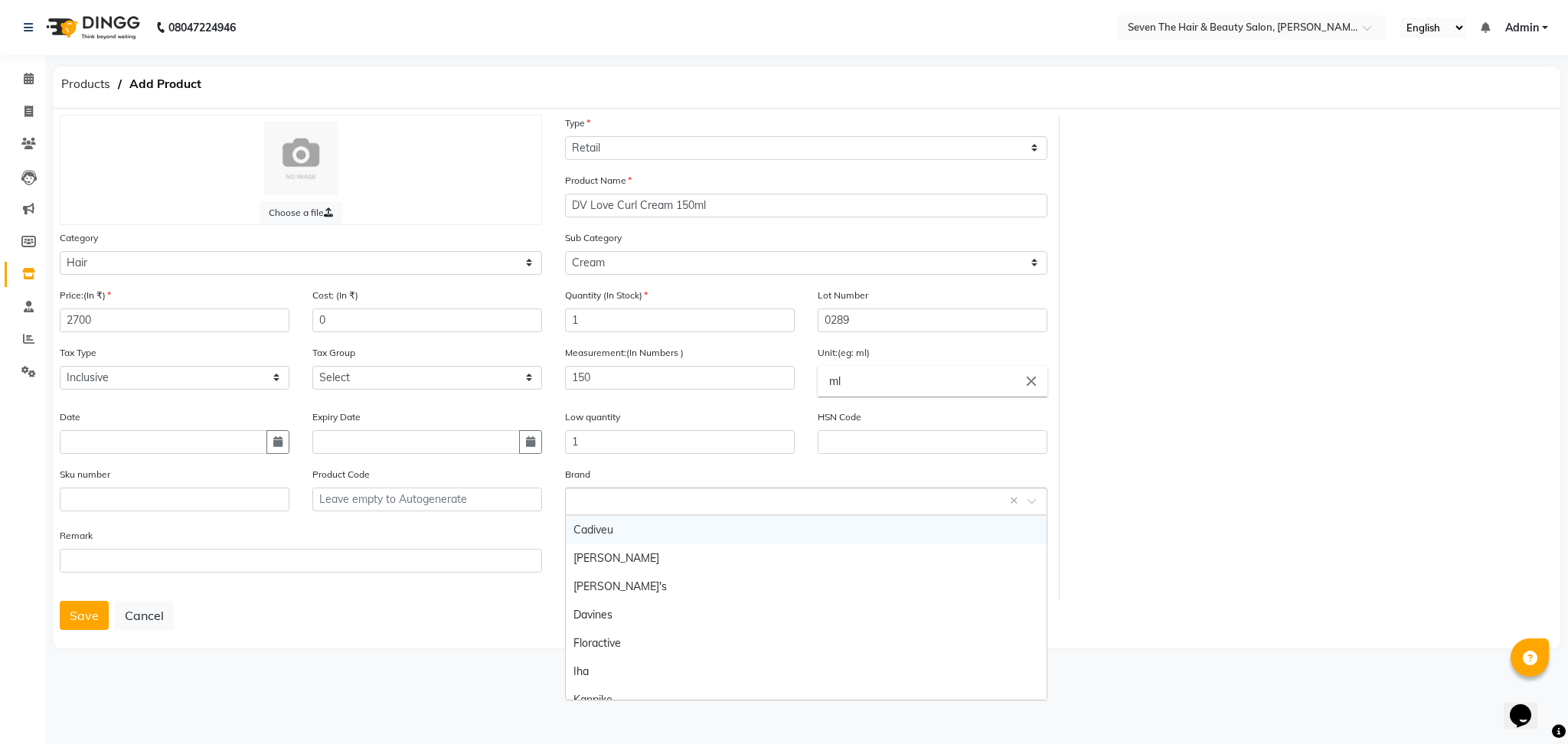
click at [644, 502] on input "text" at bounding box center [791, 501] width 435 height 16
click at [625, 612] on div "Davines" at bounding box center [805, 615] width 480 height 28
click at [70, 619] on button "Save" at bounding box center [84, 615] width 49 height 29
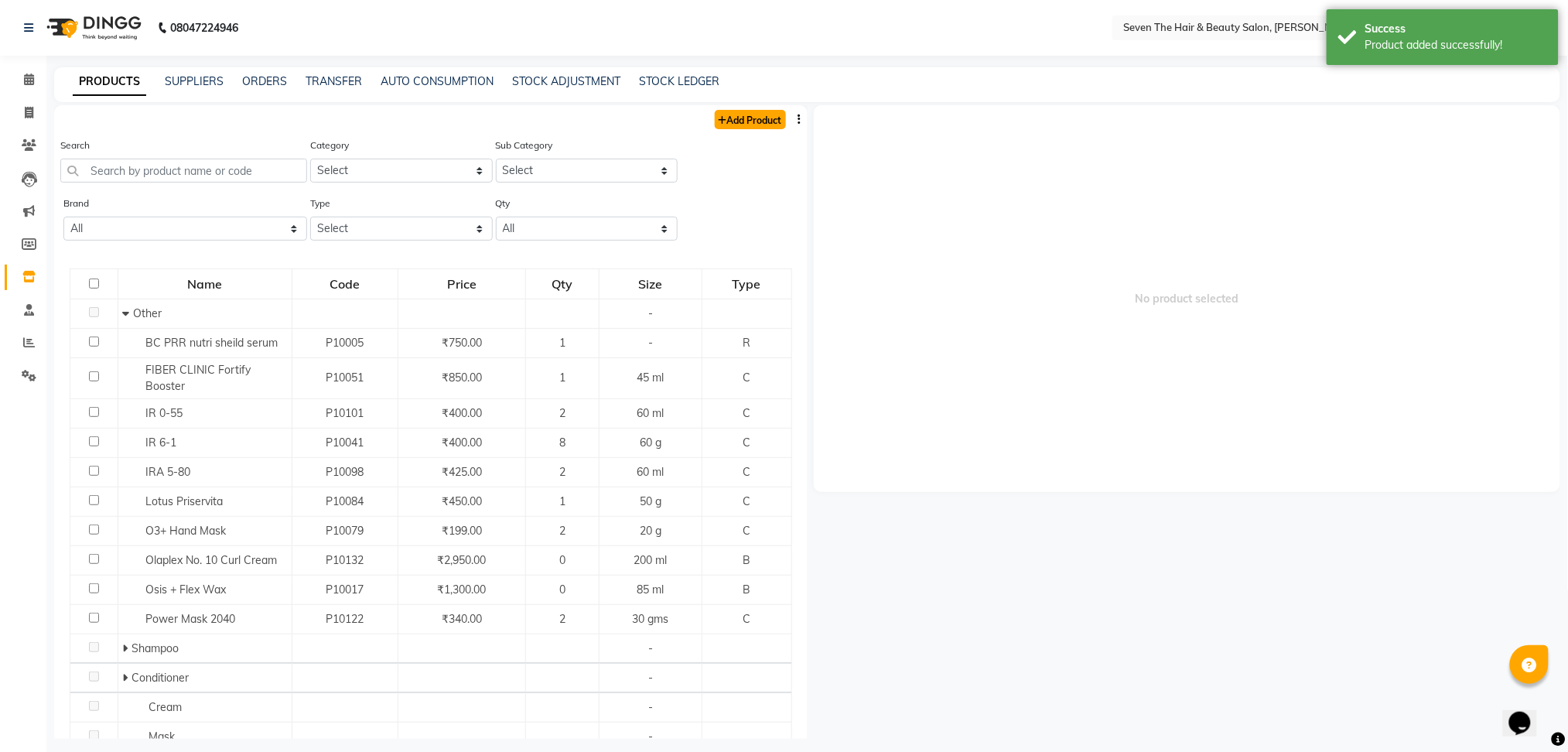
click at [736, 110] on link "Add Product" at bounding box center [751, 119] width 71 height 19
select select "true"
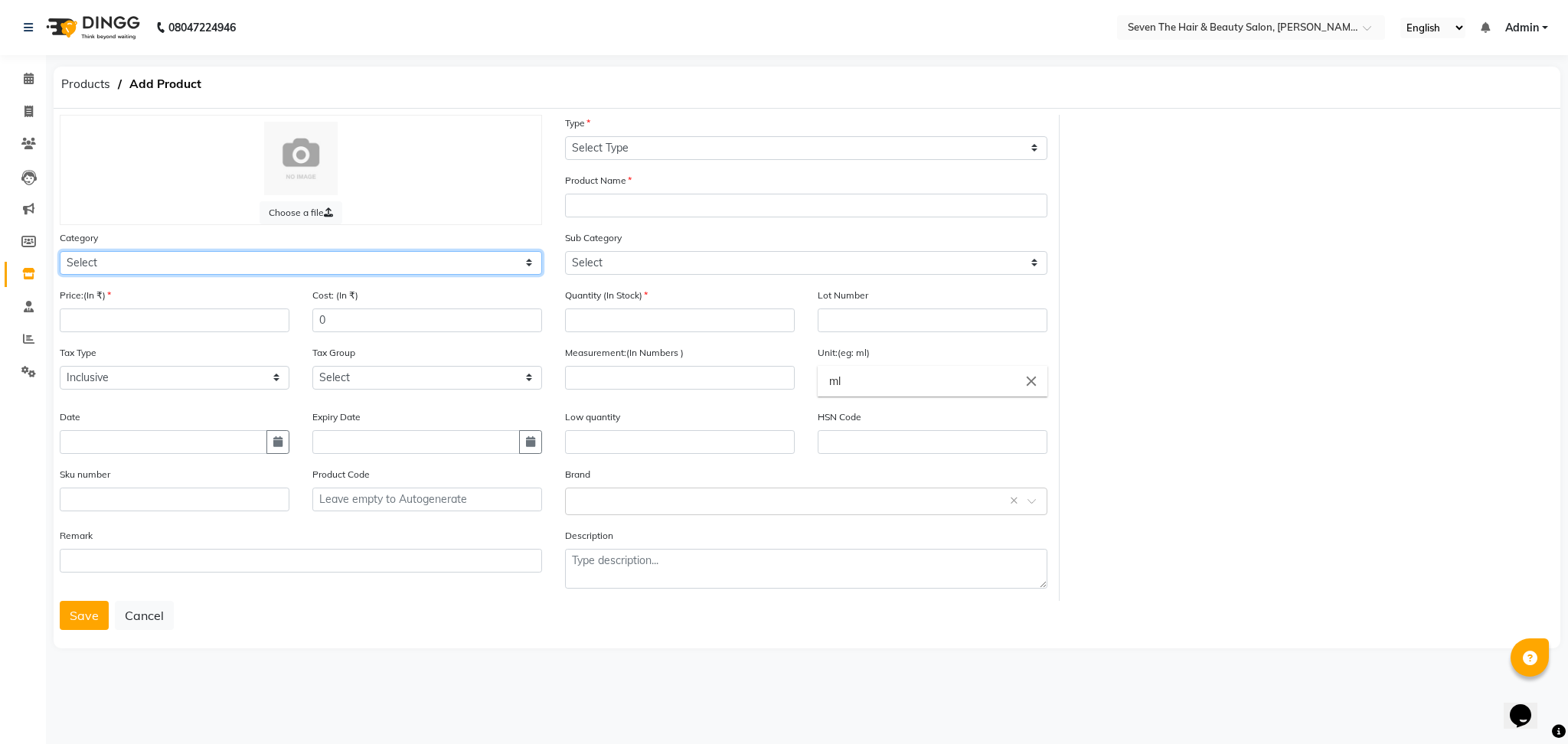
click at [219, 252] on select "Select Hair Skin Makeup Personal Care Appliances [PERSON_NAME] Waxing Disposabl…" at bounding box center [300, 263] width 482 height 24
select select "267601100"
click at [60, 252] on select "Select Hair Skin Makeup Personal Care Appliances [PERSON_NAME] Waxing Disposabl…" at bounding box center [300, 263] width 482 height 24
click at [127, 306] on div "Price:(In ₹)" at bounding box center [175, 310] width 230 height 45
click at [127, 309] on input "number" at bounding box center [175, 320] width 230 height 24
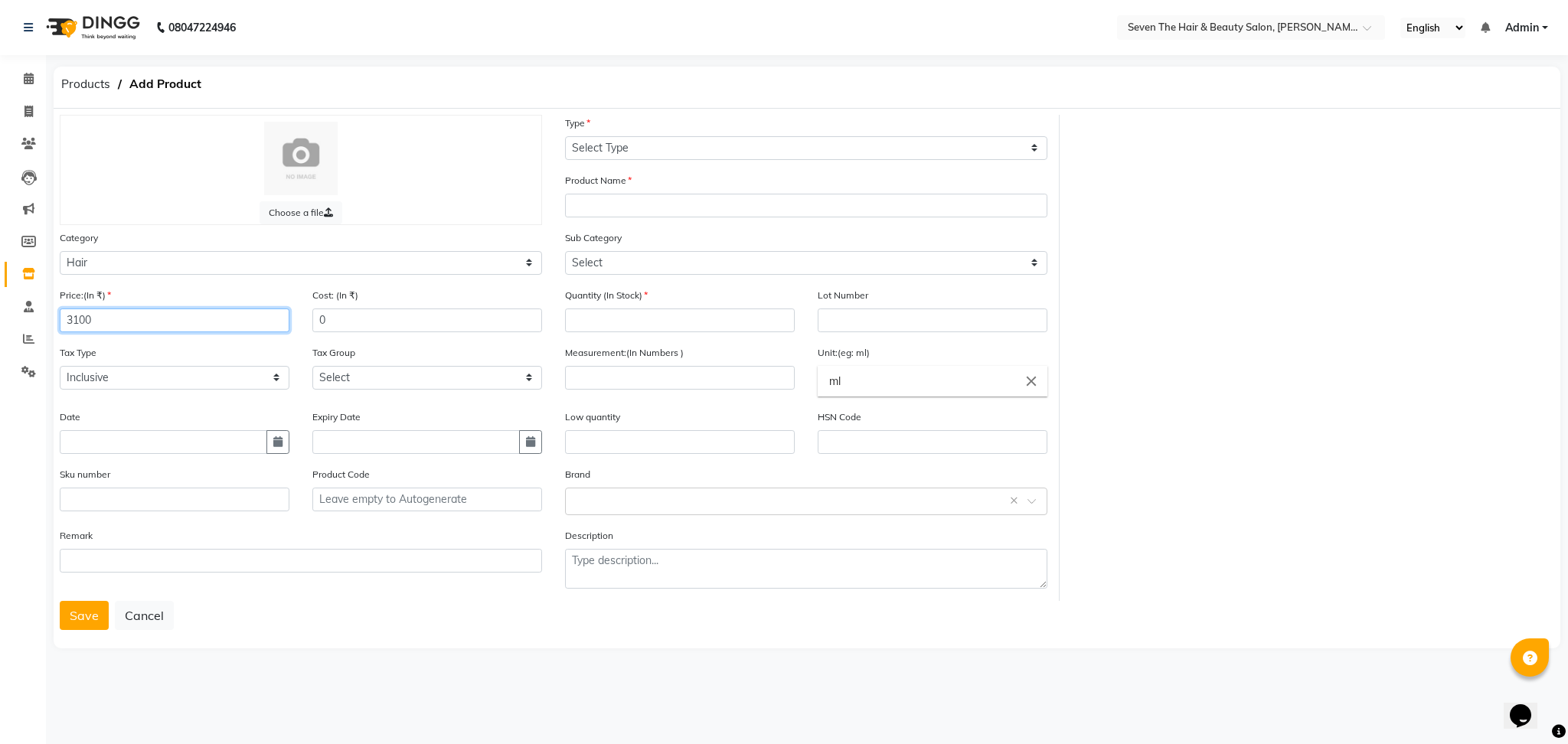
type input "3100"
click at [719, 148] on select "Select Type Both Retail Consumable" at bounding box center [805, 148] width 482 height 24
select select "R"
click at [565, 137] on select "Select Type Both Retail Consumable" at bounding box center [805, 148] width 482 height 24
click at [656, 202] on input "text" at bounding box center [805, 205] width 482 height 24
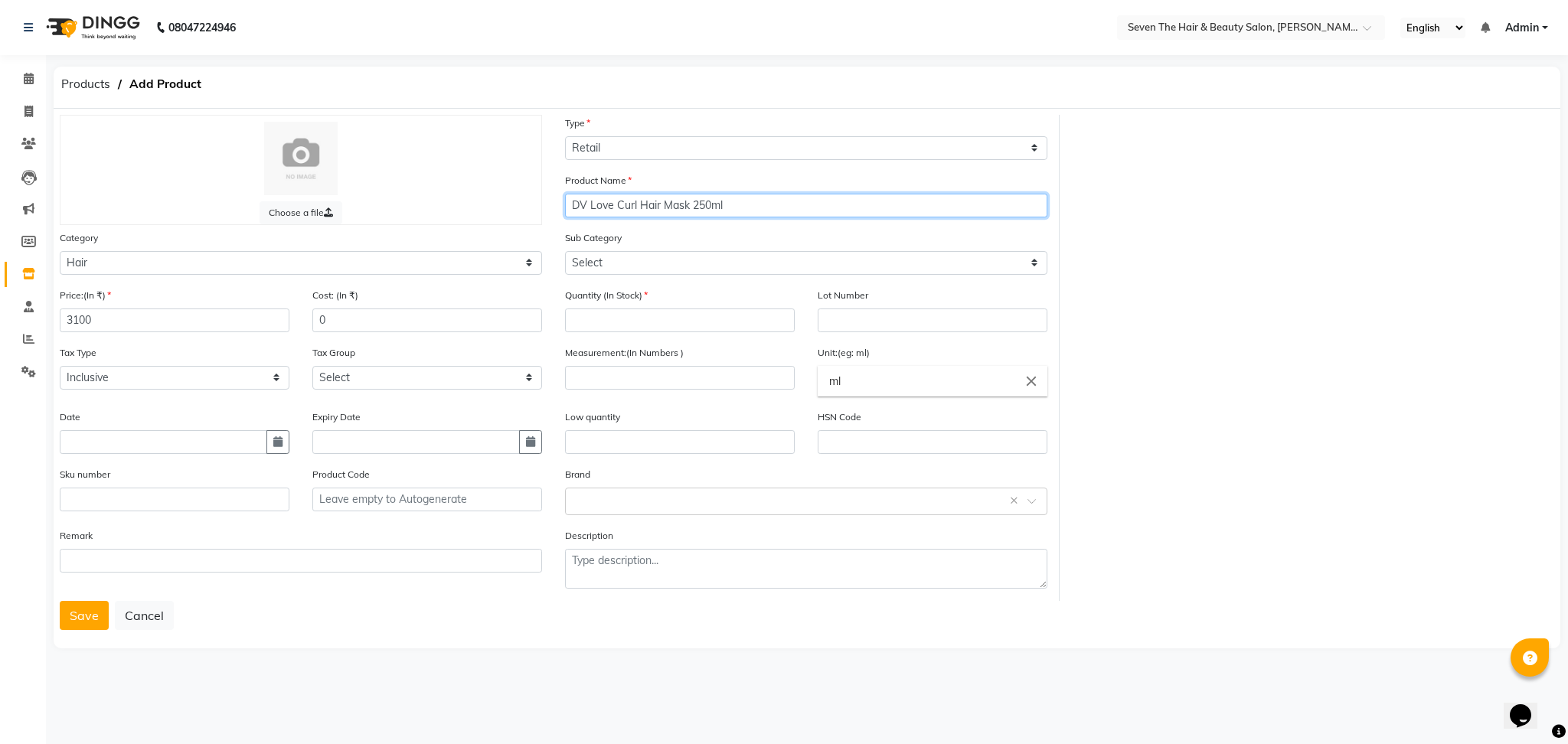
type input "DV Love Curl Hair Mask 250ml"
click at [606, 258] on select "Select Shampoo Conditioner Cream Mask Oil Serum Color Appliances Treatment Styl…" at bounding box center [805, 263] width 482 height 24
select select "267601104"
click at [565, 252] on select "Select Shampoo Conditioner Cream Mask Oil Serum Color Appliances Treatment Styl…" at bounding box center [805, 263] width 482 height 24
click at [651, 316] on input "number" at bounding box center [679, 320] width 230 height 24
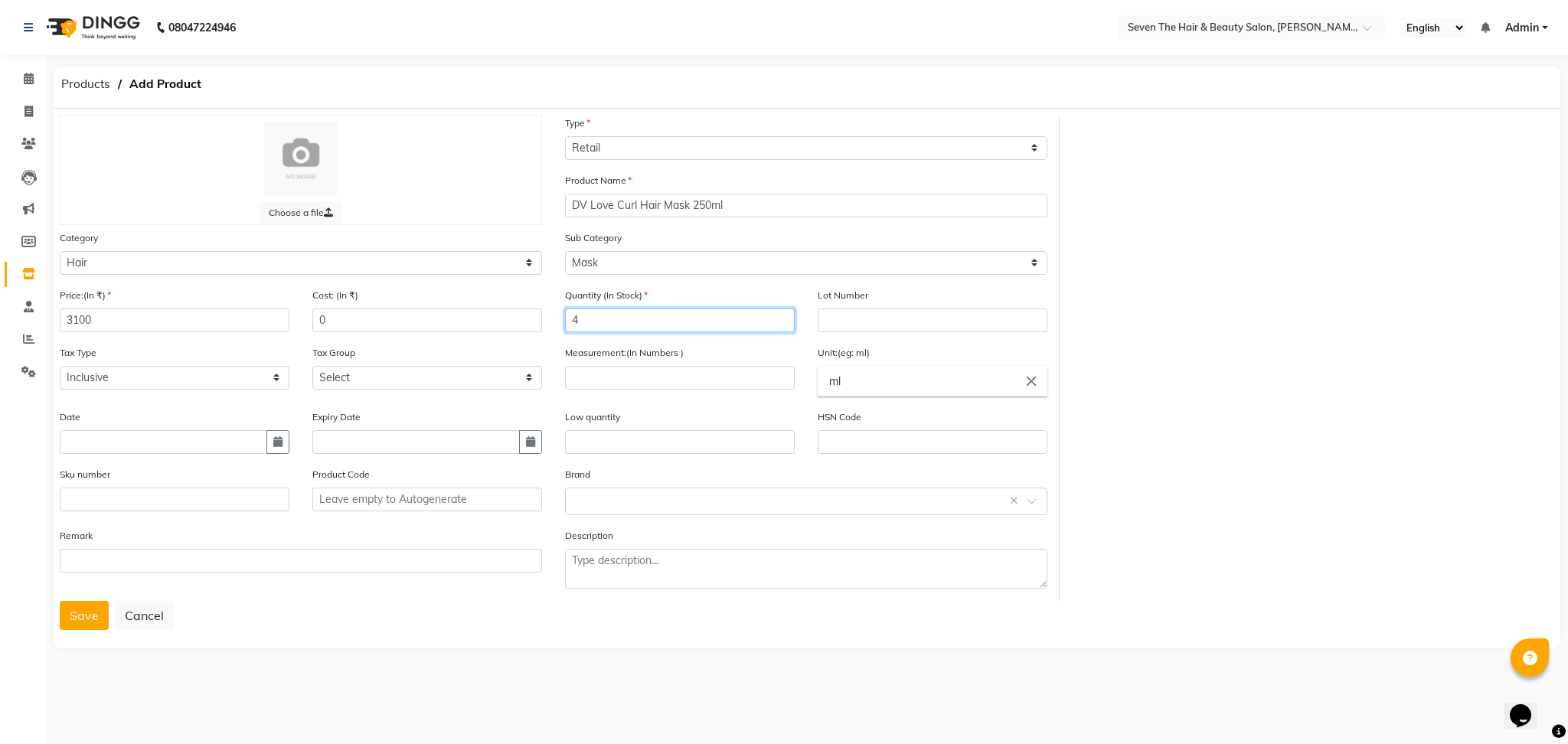
type input "4"
click at [873, 321] on input "text" at bounding box center [933, 320] width 230 height 24
type input "0289"
click at [609, 376] on input "number" at bounding box center [679, 377] width 230 height 24
type input "4"
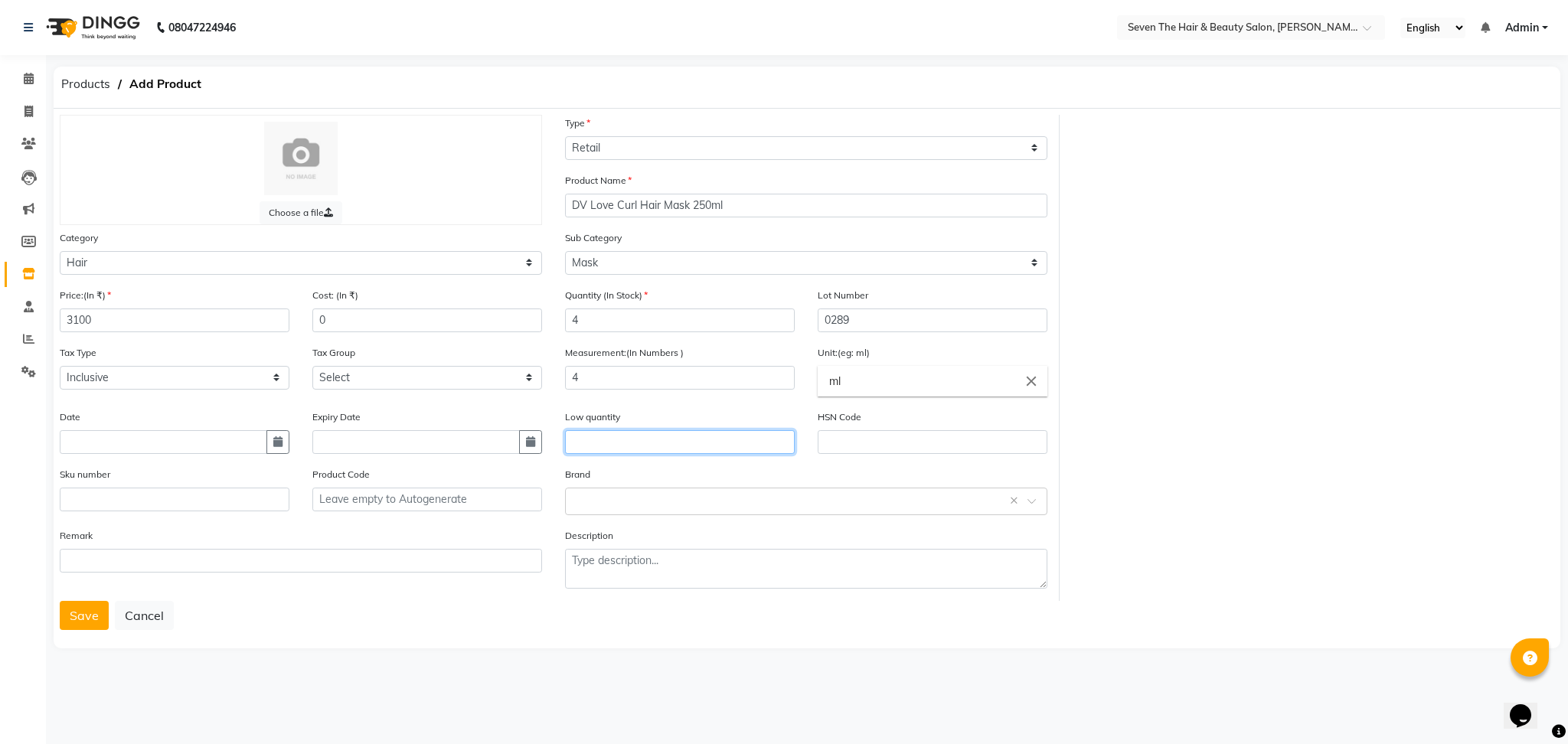
click at [596, 438] on input "text" at bounding box center [679, 443] width 230 height 24
type input "1"
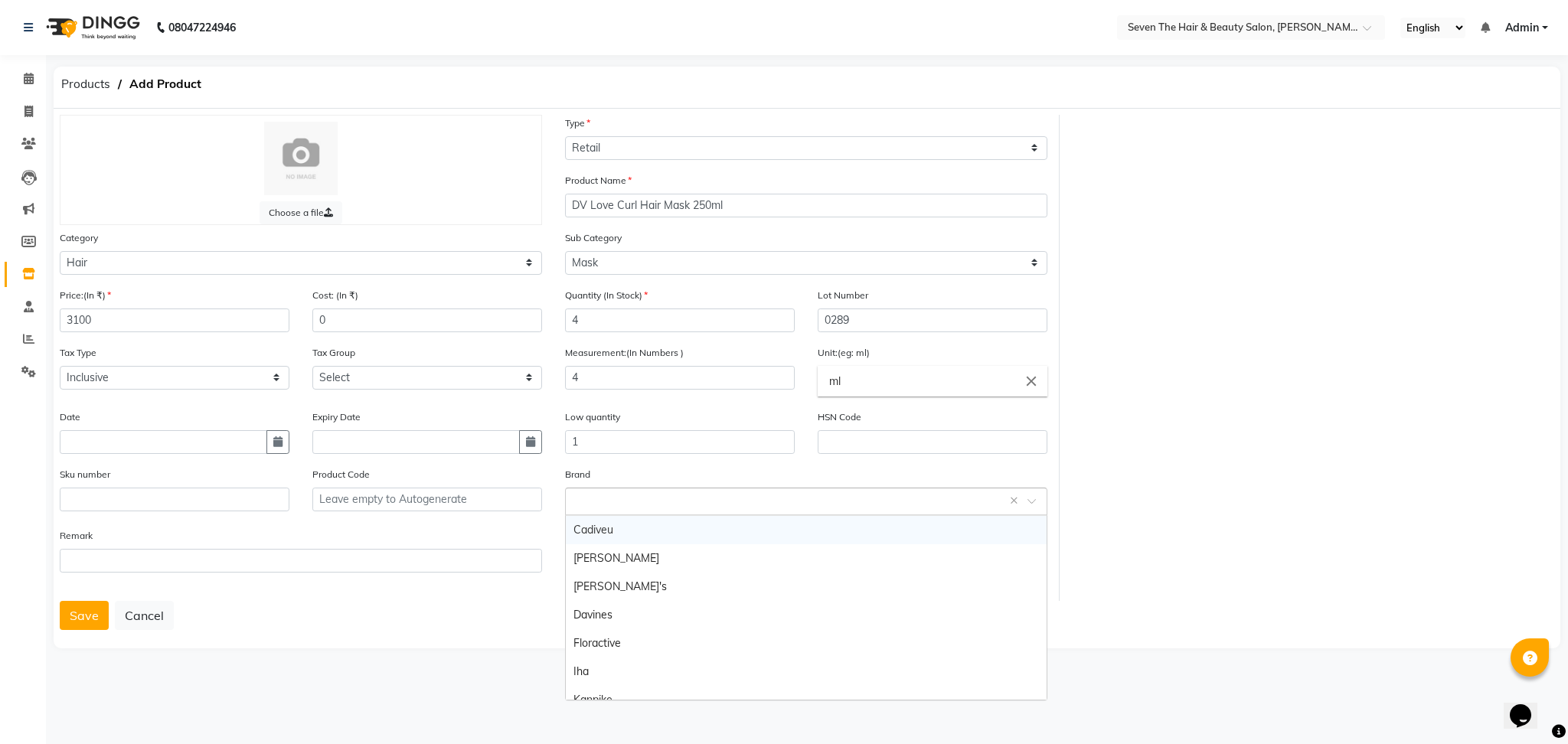
click at [639, 503] on input "text" at bounding box center [791, 501] width 435 height 16
click at [640, 606] on div "Davines" at bounding box center [805, 615] width 480 height 28
click at [102, 617] on button "Save" at bounding box center [84, 615] width 49 height 29
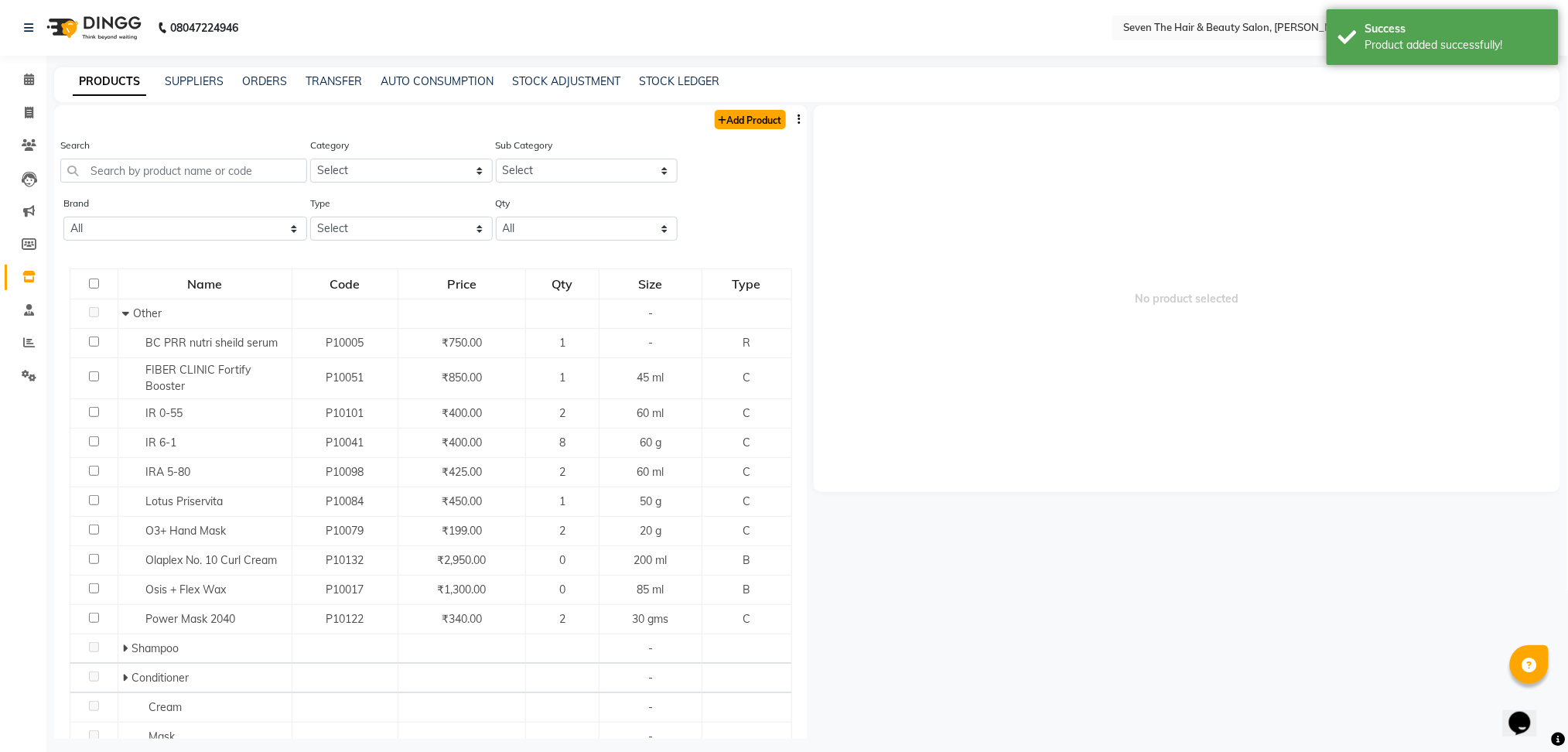
click at [720, 116] on link "Add Product" at bounding box center [751, 119] width 71 height 19
select select "true"
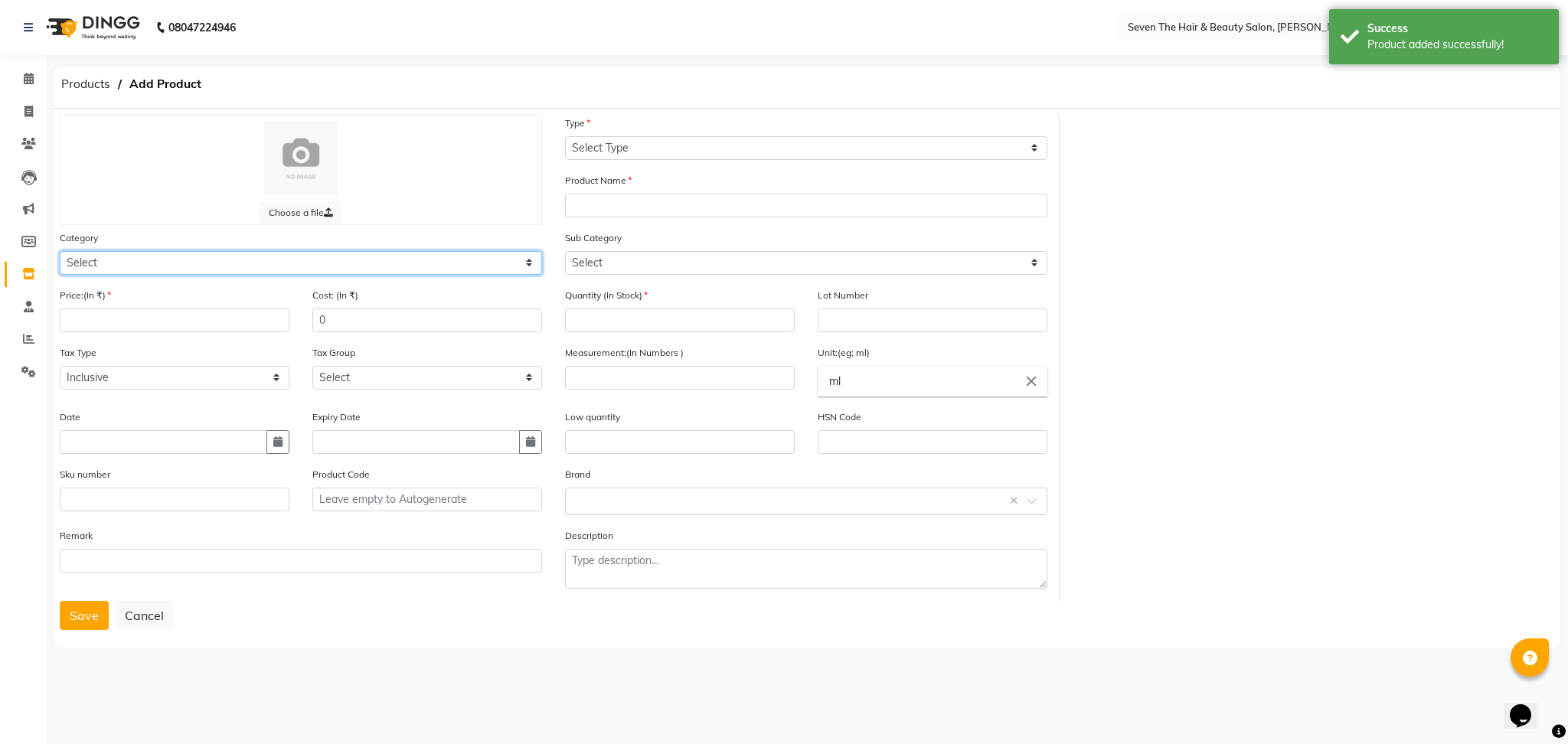
drag, startPoint x: 81, startPoint y: 269, endPoint x: 100, endPoint y: 301, distance: 37.2
click at [100, 301] on div "Choose a file Type Select Type Both Retail Consumable Product Name Category Sel…" at bounding box center [554, 358] width 1012 height 486
select select "267601100"
click at [60, 252] on select "Select Hair Skin Makeup Personal Care Appliances [PERSON_NAME] Waxing Disposabl…" at bounding box center [300, 263] width 482 height 24
click at [114, 314] on input "number" at bounding box center [175, 320] width 230 height 24
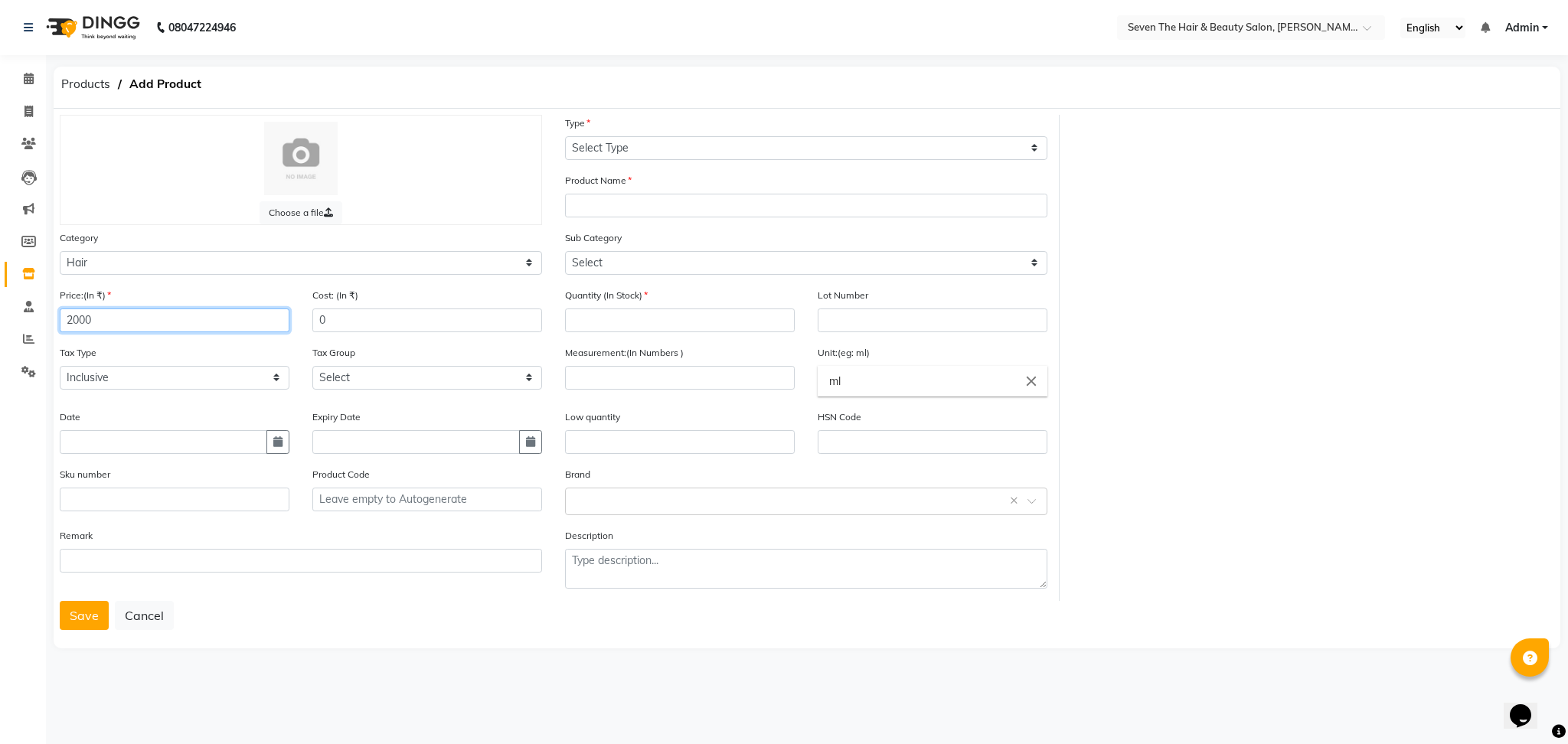
type input "2000"
click at [640, 137] on select "Select Type Both Retail Consumable" at bounding box center [805, 148] width 482 height 24
select select "R"
click at [565, 137] on select "Select Type Both Retail Consumable" at bounding box center [805, 148] width 482 height 24
click at [621, 207] on input "text" at bounding box center [805, 205] width 482 height 24
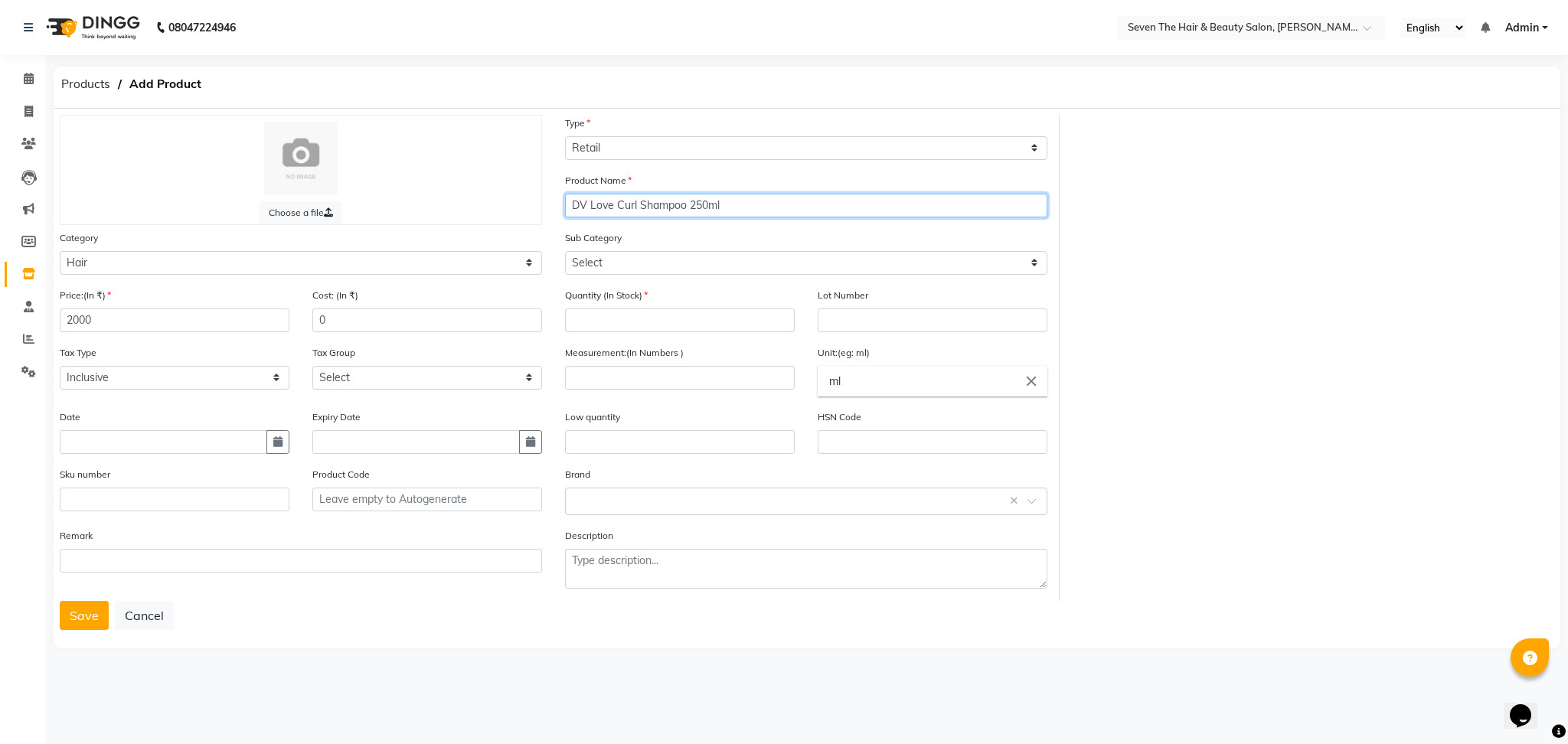
type input "DV Love Curl Shampoo 250ml"
click at [578, 254] on select "Select Shampoo Conditioner Cream Mask Oil Serum Color Appliances Treatment Styl…" at bounding box center [805, 263] width 482 height 24
select select "267601101"
click at [565, 252] on select "Select Shampoo Conditioner Cream Mask Oil Serum Color Appliances Treatment Styl…" at bounding box center [805, 263] width 482 height 24
click at [663, 331] on input "number" at bounding box center [679, 320] width 230 height 24
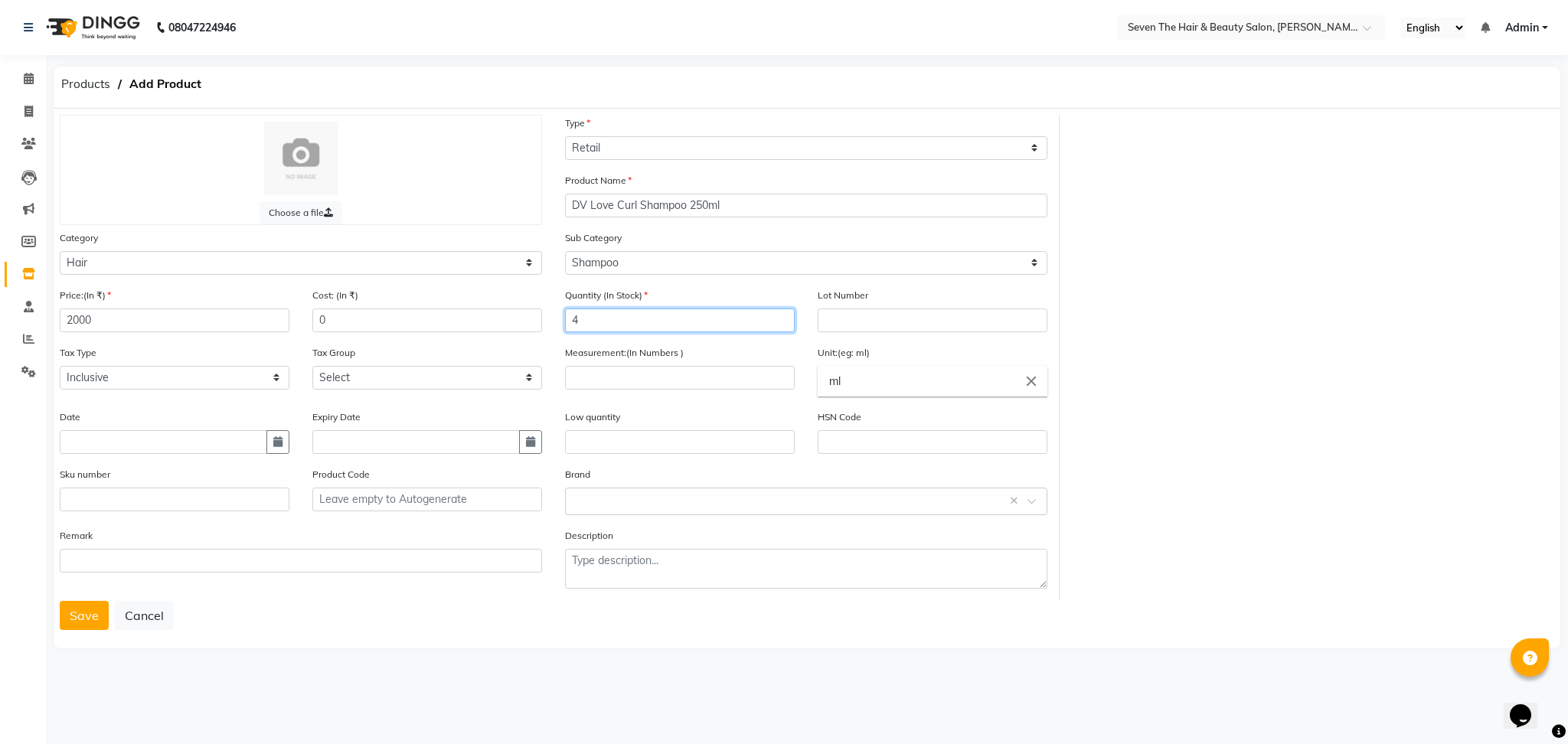
type input "4"
click at [860, 316] on input "text" at bounding box center [933, 320] width 230 height 24
type input "0289"
click at [622, 380] on input "number" at bounding box center [679, 377] width 230 height 24
type input "250"
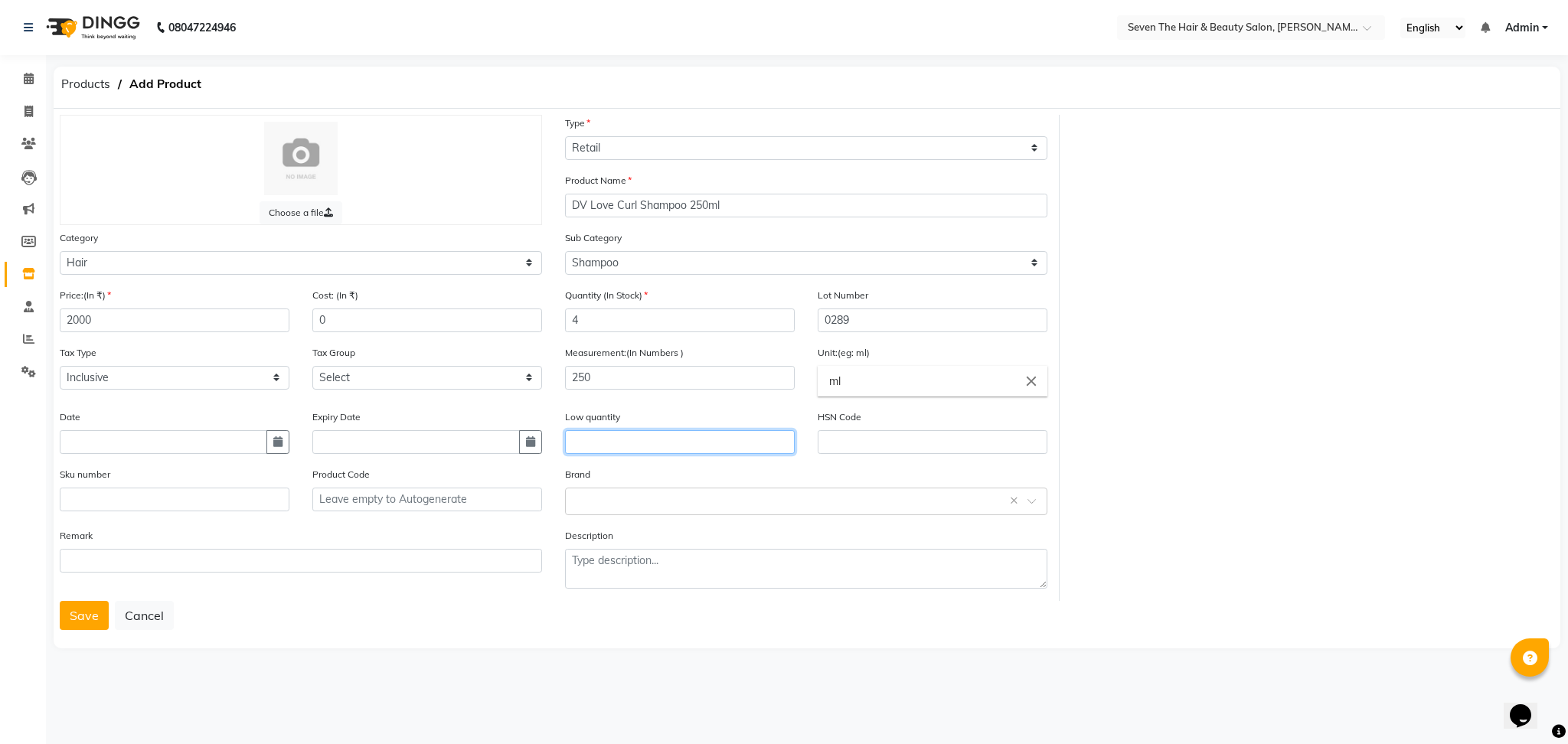
click at [626, 431] on input "text" at bounding box center [679, 443] width 230 height 24
type input "1"
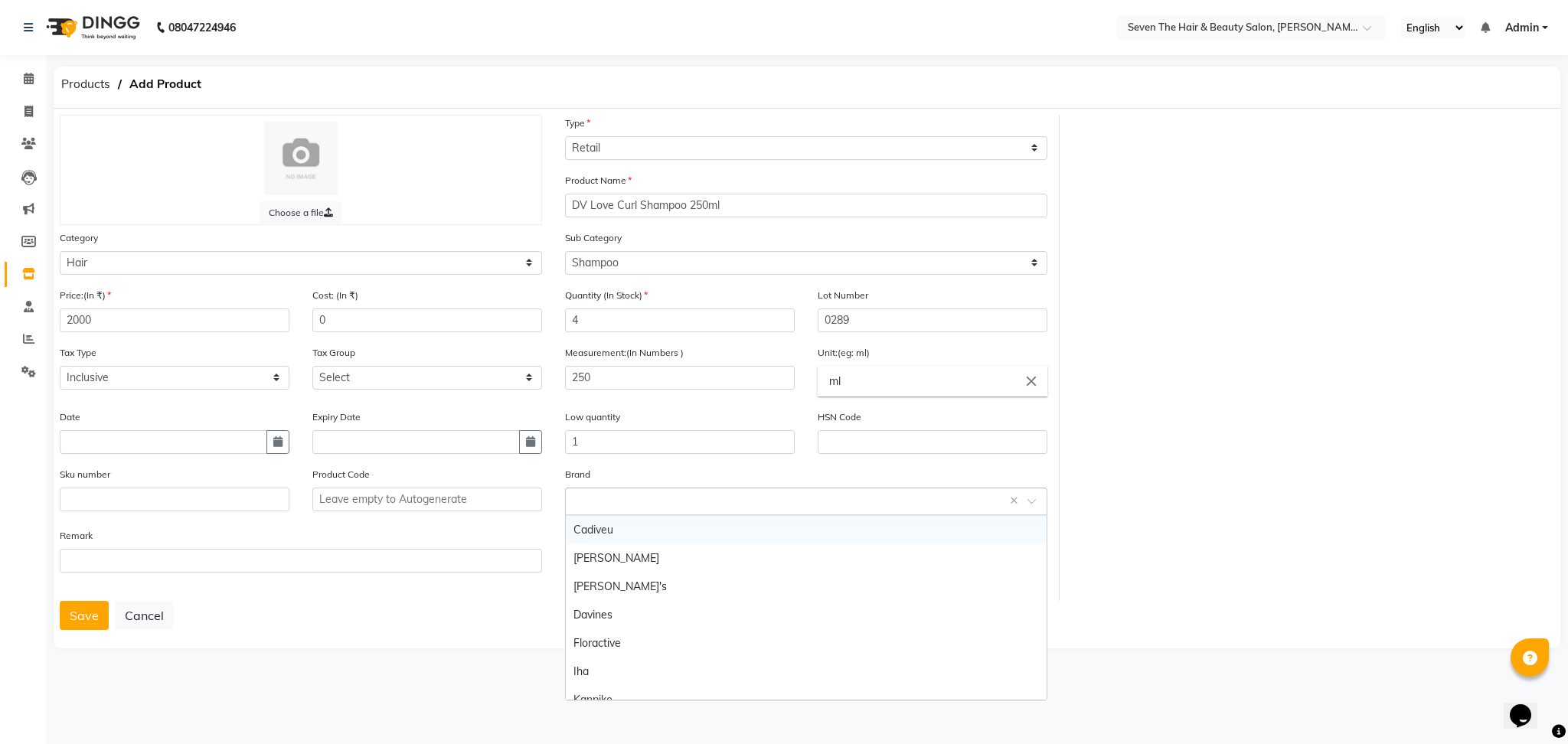
click at [629, 500] on input "text" at bounding box center [791, 501] width 435 height 16
click at [615, 605] on div "Davines" at bounding box center [805, 615] width 480 height 28
click at [90, 610] on button "Save" at bounding box center [84, 615] width 49 height 29
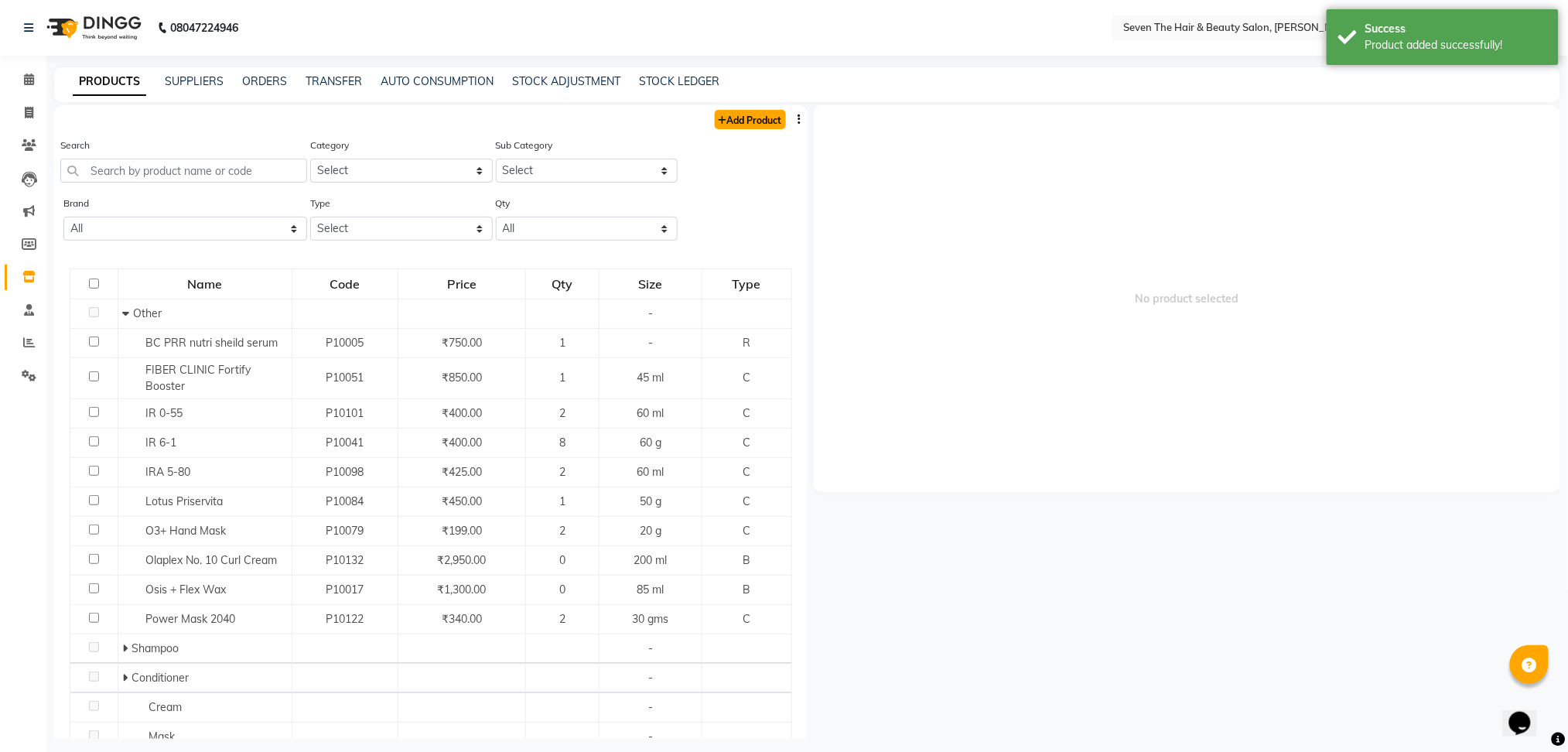
click at [738, 112] on link "Add Product" at bounding box center [751, 119] width 71 height 19
select select "true"
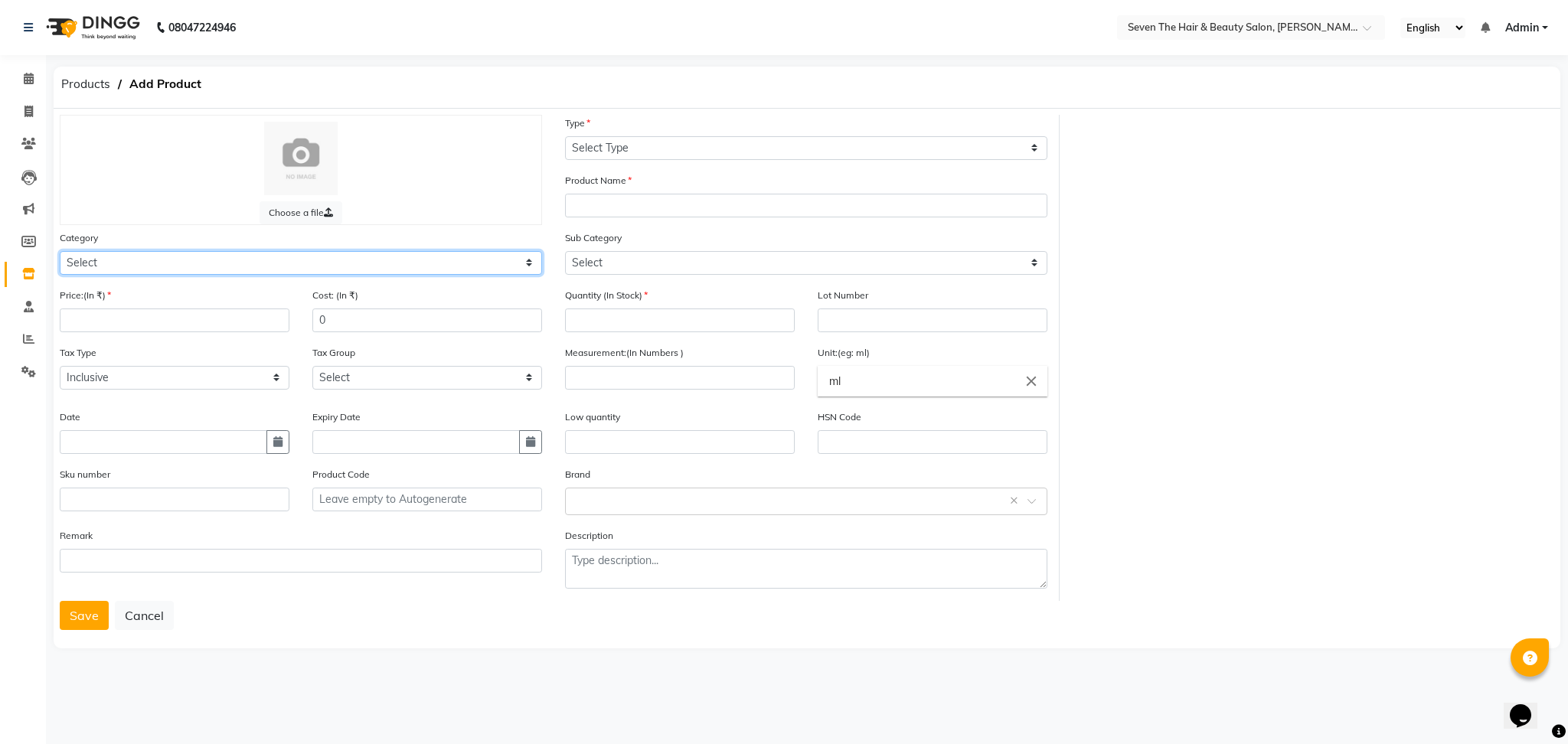
click at [182, 270] on select "Select Hair Skin Makeup Personal Care Appliances [PERSON_NAME] Waxing Disposabl…" at bounding box center [300, 263] width 482 height 24
select select "267601100"
click at [60, 252] on select "Select Hair Skin Makeup Personal Care Appliances [PERSON_NAME] Waxing Disposabl…" at bounding box center [300, 263] width 482 height 24
click at [88, 316] on input "number" at bounding box center [175, 320] width 230 height 24
type input "2100"
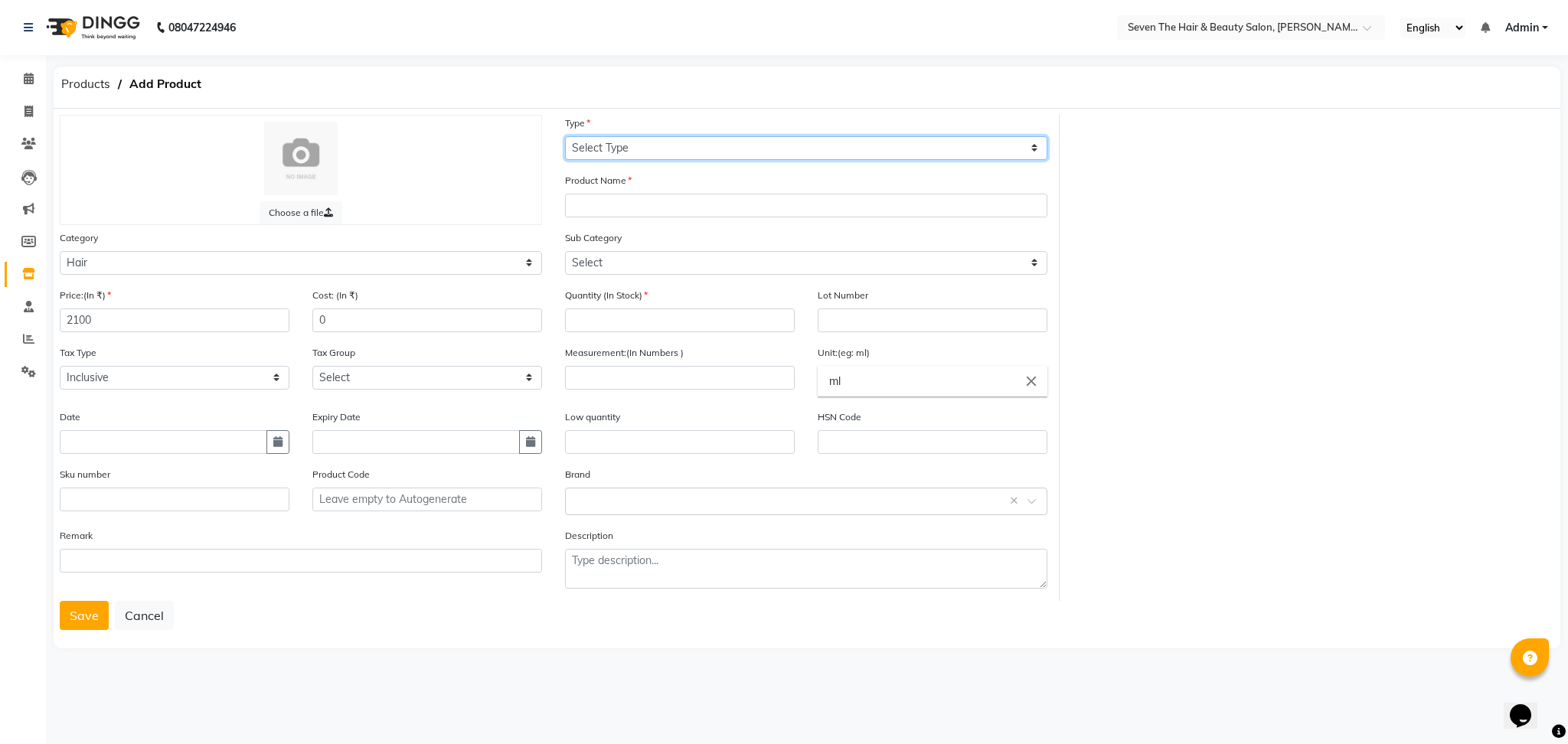
click at [621, 139] on select "Select Type Both Retail Consumable" at bounding box center [805, 148] width 482 height 24
select select "R"
click at [565, 137] on select "Select Type Both Retail Consumable" at bounding box center [805, 148] width 482 height 24
click at [620, 208] on input "text" at bounding box center [805, 205] width 482 height 24
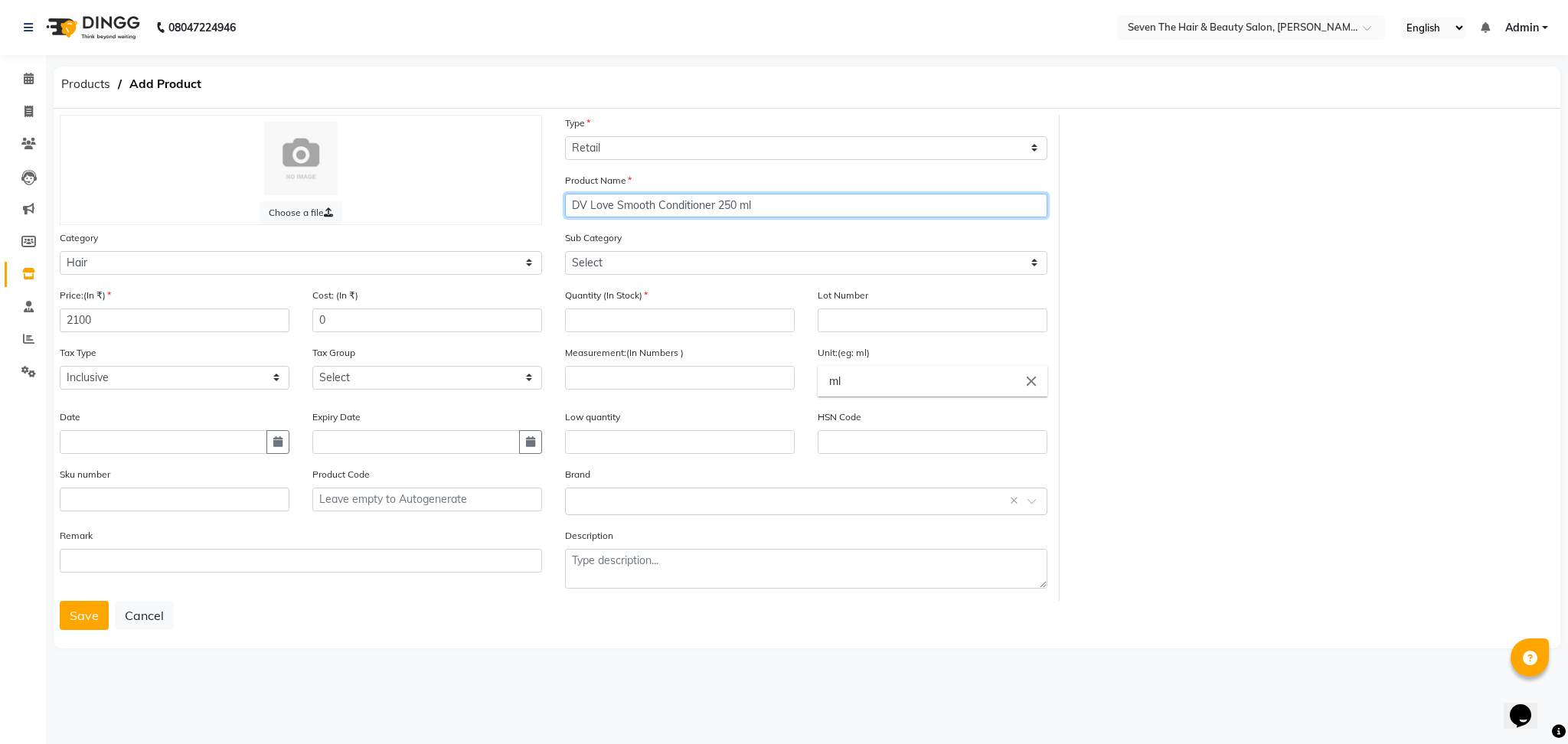
type input "DV Love Smooth Conditioner 250 ml"
click at [584, 258] on select "Select Shampoo Conditioner Cream Mask Oil Serum Color Appliances Treatment Styl…" at bounding box center [805, 263] width 482 height 24
select select "267601102"
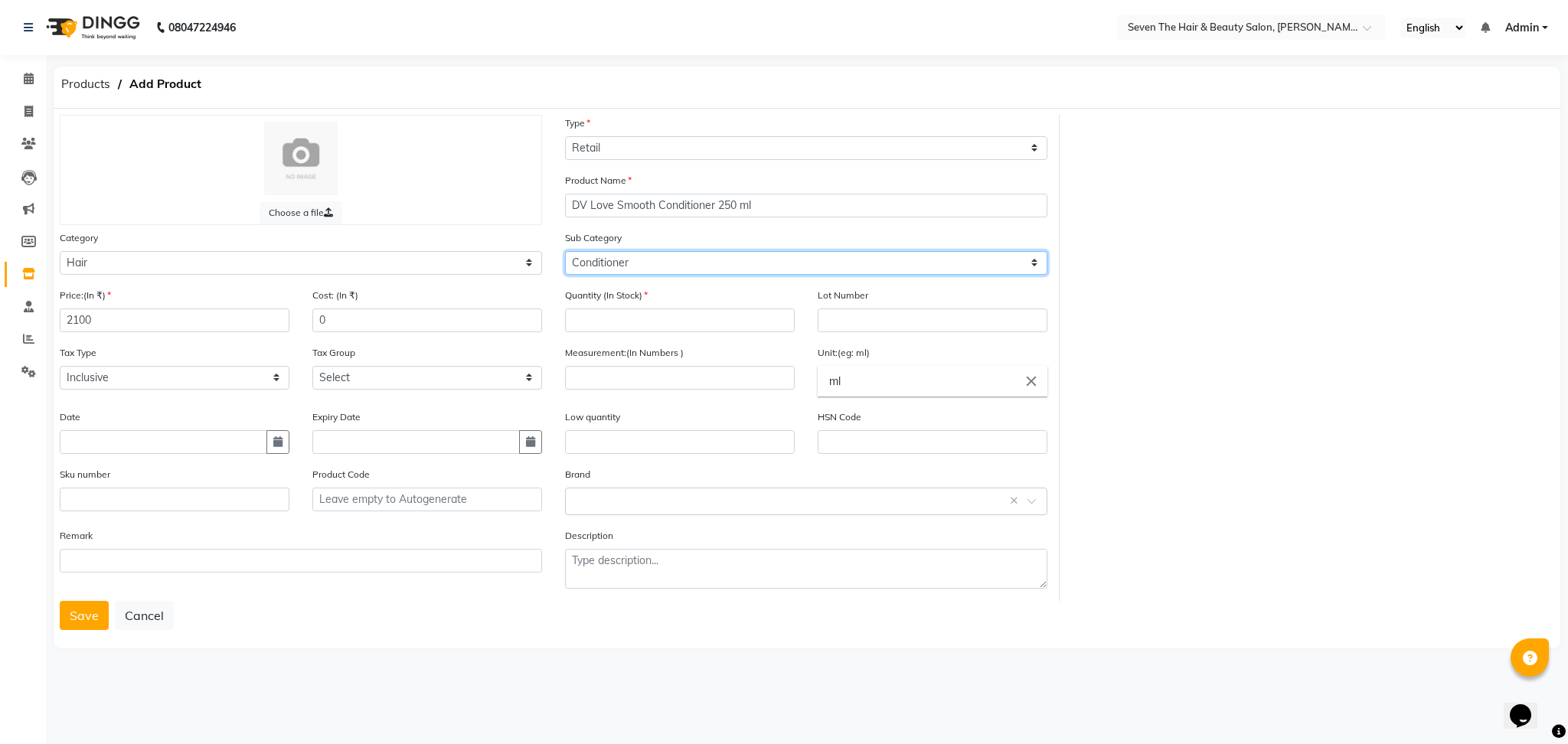
click at [565, 252] on select "Select Shampoo Conditioner Cream Mask Oil Serum Color Appliances Treatment Styl…" at bounding box center [805, 263] width 482 height 24
click at [613, 319] on input "number" at bounding box center [679, 320] width 230 height 24
type input "2"
click at [867, 314] on input "text" at bounding box center [933, 320] width 230 height 24
type input "0289"
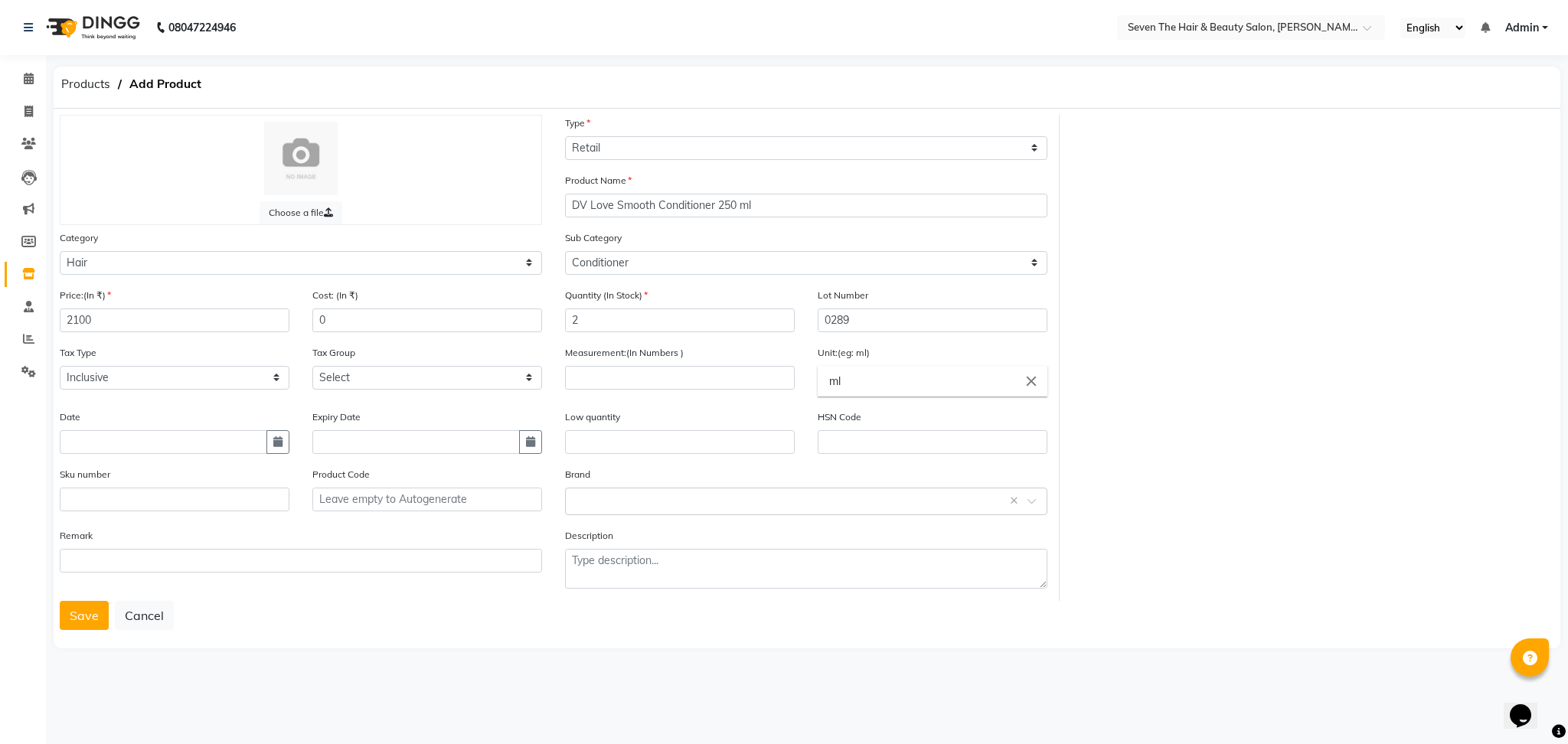
click at [638, 366] on div "Measurement:(In Numbers )" at bounding box center [679, 367] width 230 height 45
click at [634, 373] on input "number" at bounding box center [679, 377] width 230 height 24
type input "250"
click at [626, 436] on input "text" at bounding box center [679, 443] width 230 height 24
type input "1"
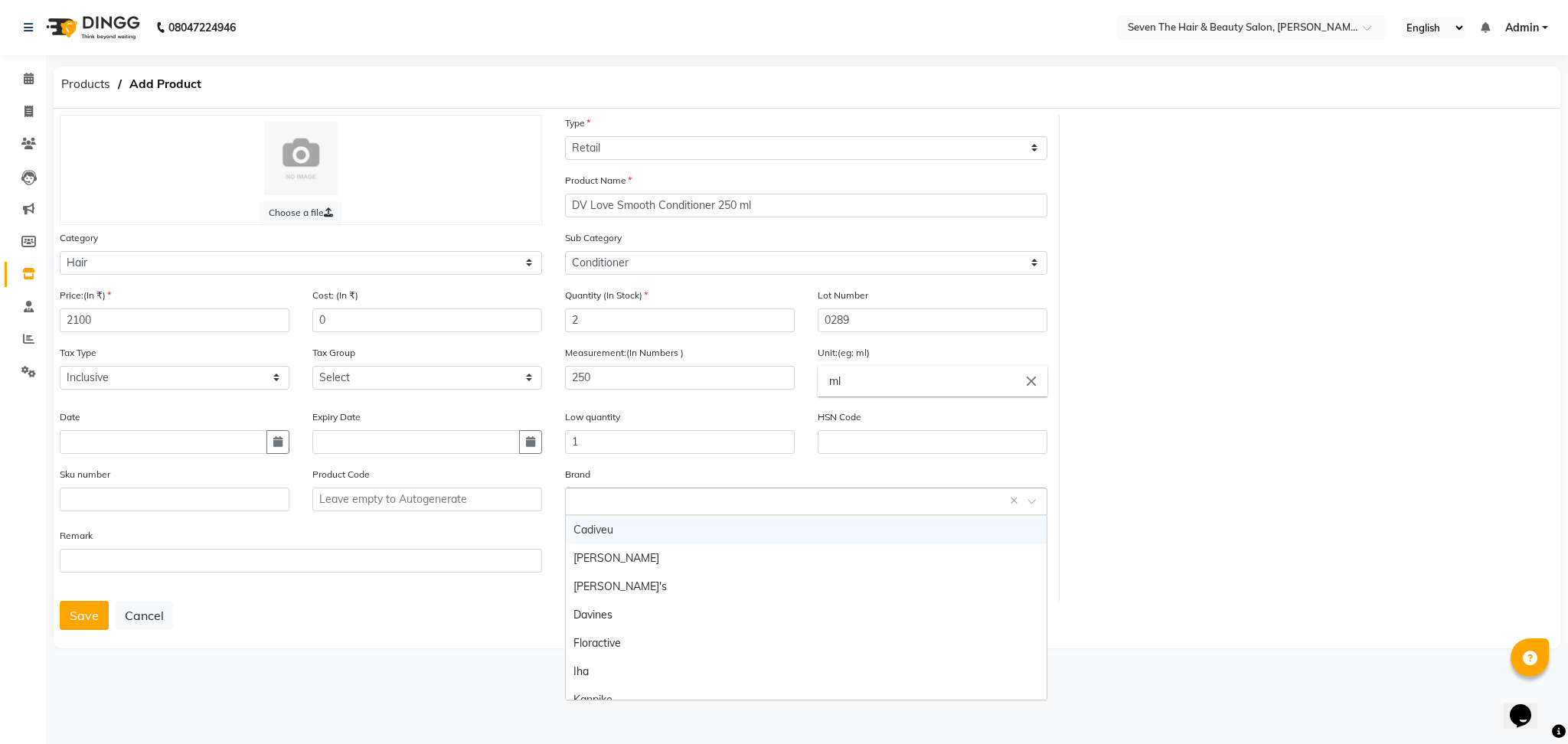
click at [622, 500] on input "text" at bounding box center [791, 501] width 435 height 16
click at [613, 615] on div "Davines" at bounding box center [805, 615] width 480 height 28
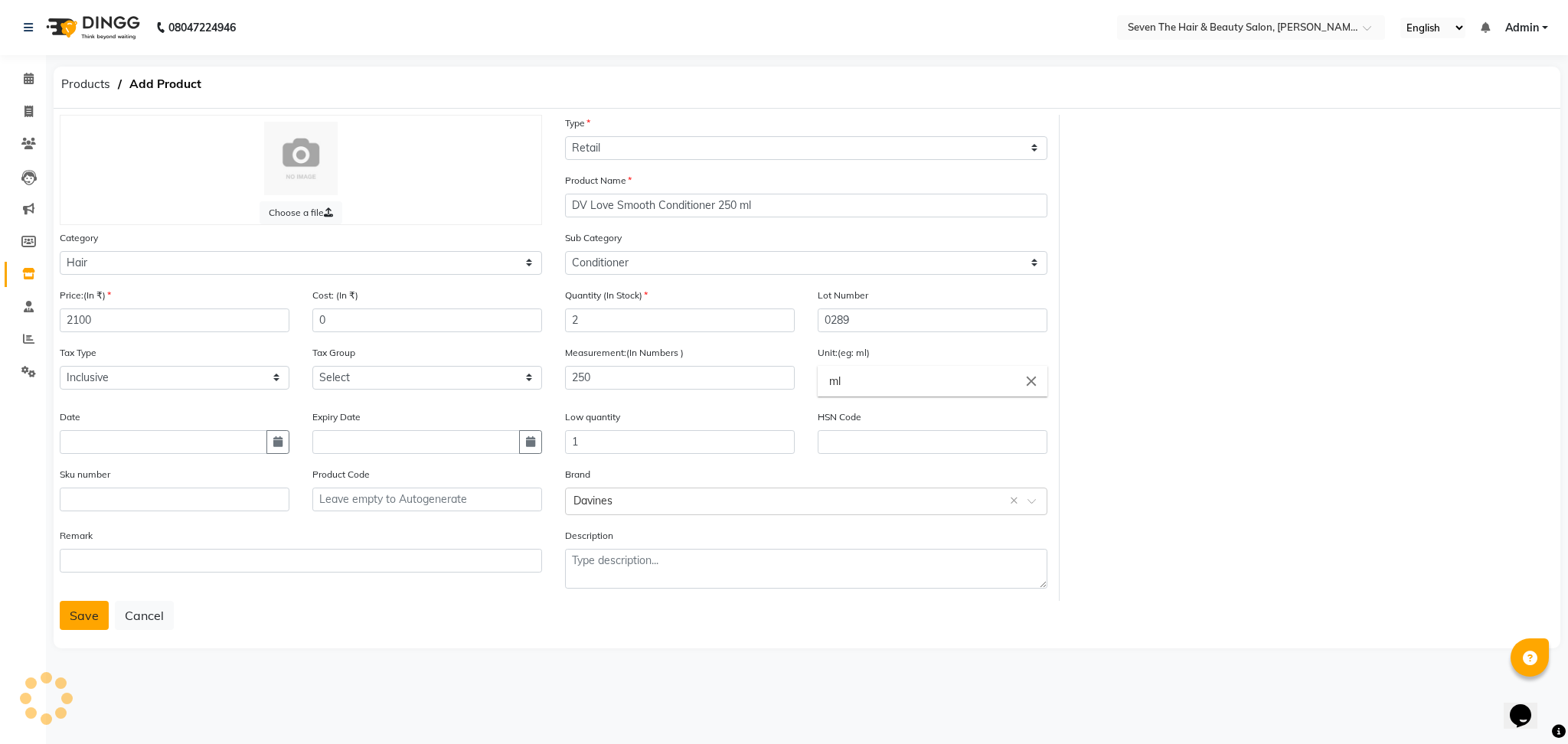
click at [83, 615] on button "Save" at bounding box center [84, 615] width 49 height 29
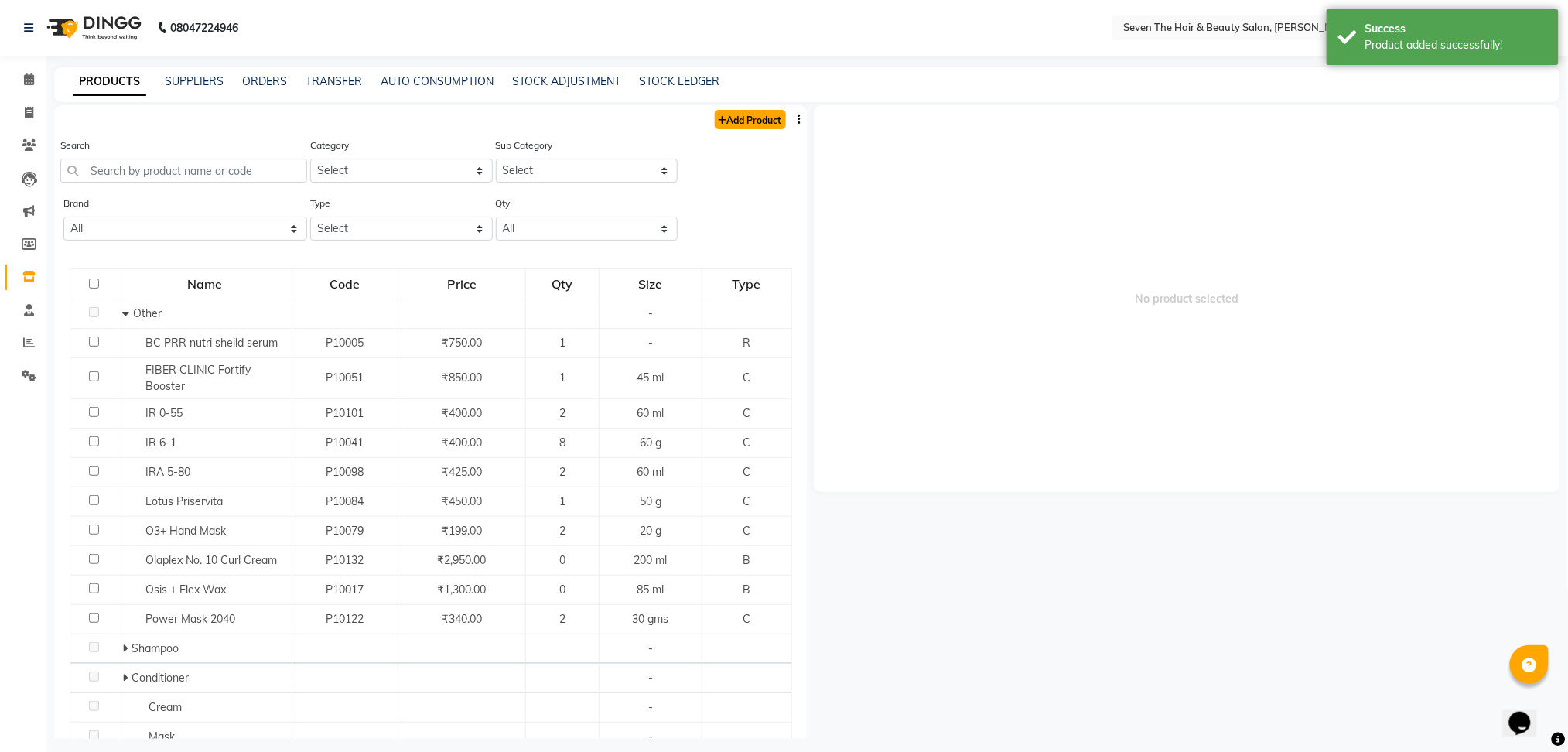
click at [726, 121] on link "Add Product" at bounding box center [751, 119] width 71 height 19
select select "true"
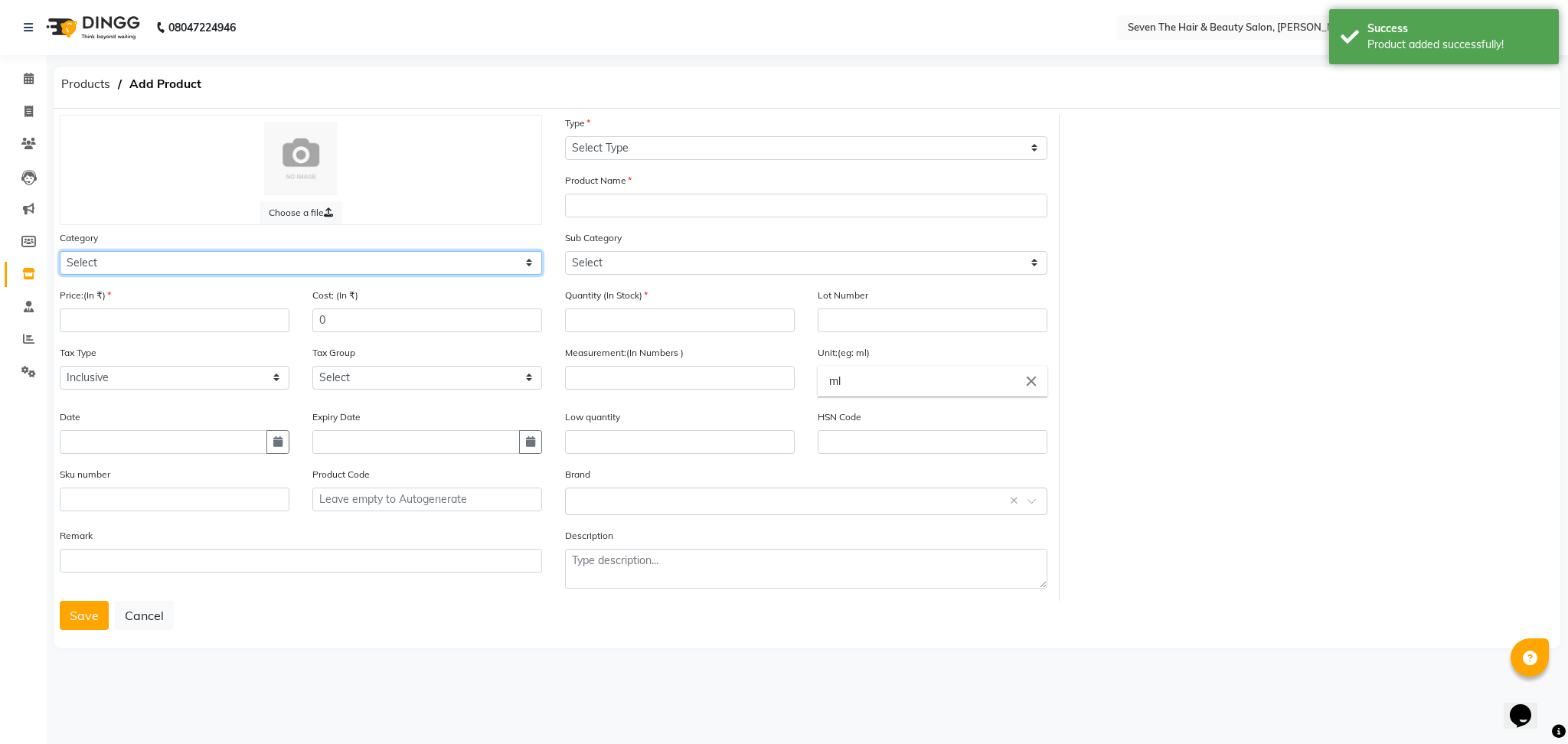
click at [166, 260] on select "Select Hair Skin Makeup Personal Care Appliances [PERSON_NAME] Waxing Disposabl…" at bounding box center [300, 263] width 482 height 24
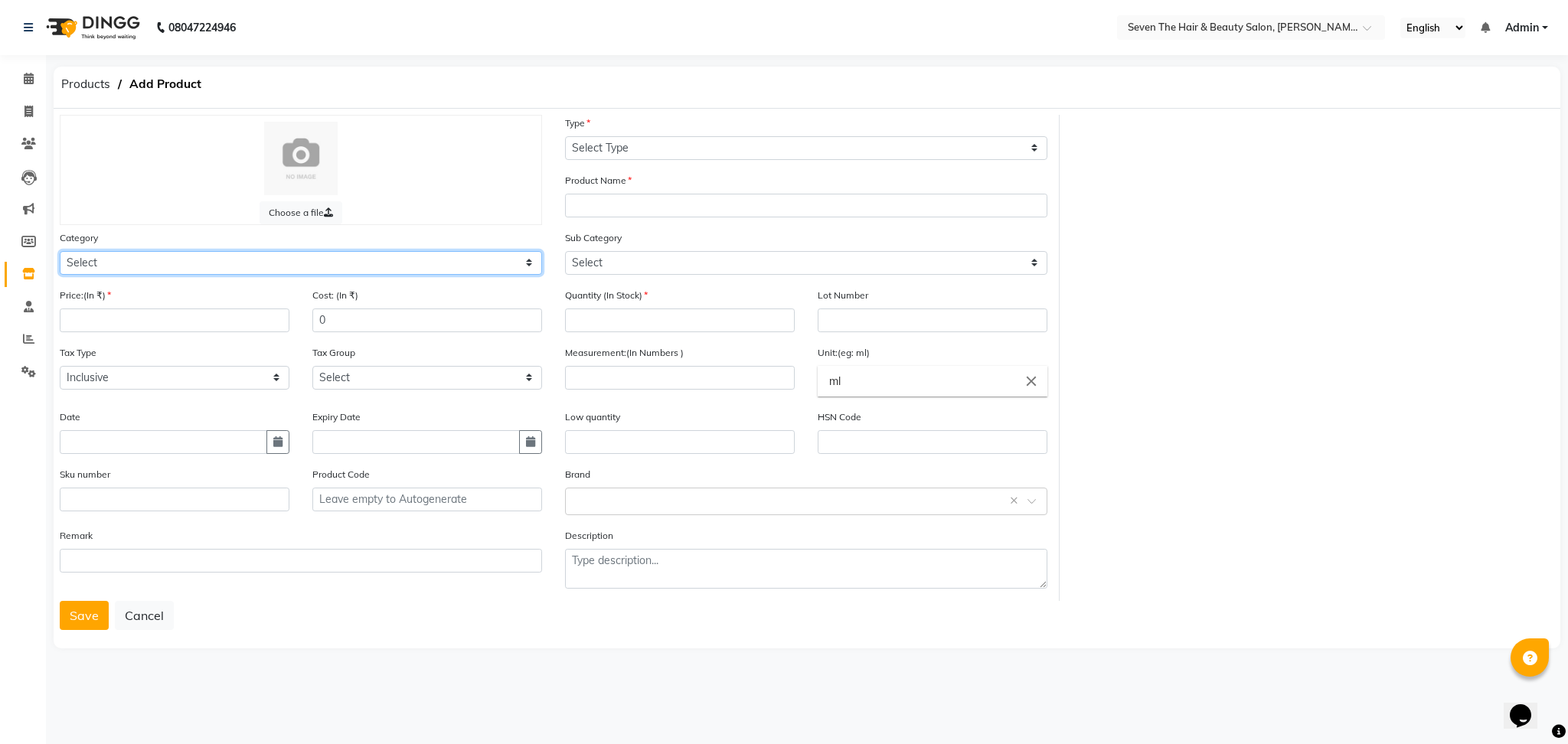
select select "267601100"
click at [60, 252] on select "Select Hair Skin Makeup Personal Care Appliances [PERSON_NAME] Waxing Disposabl…" at bounding box center [300, 263] width 482 height 24
click at [120, 321] on input "number" at bounding box center [175, 320] width 230 height 24
type input "2000"
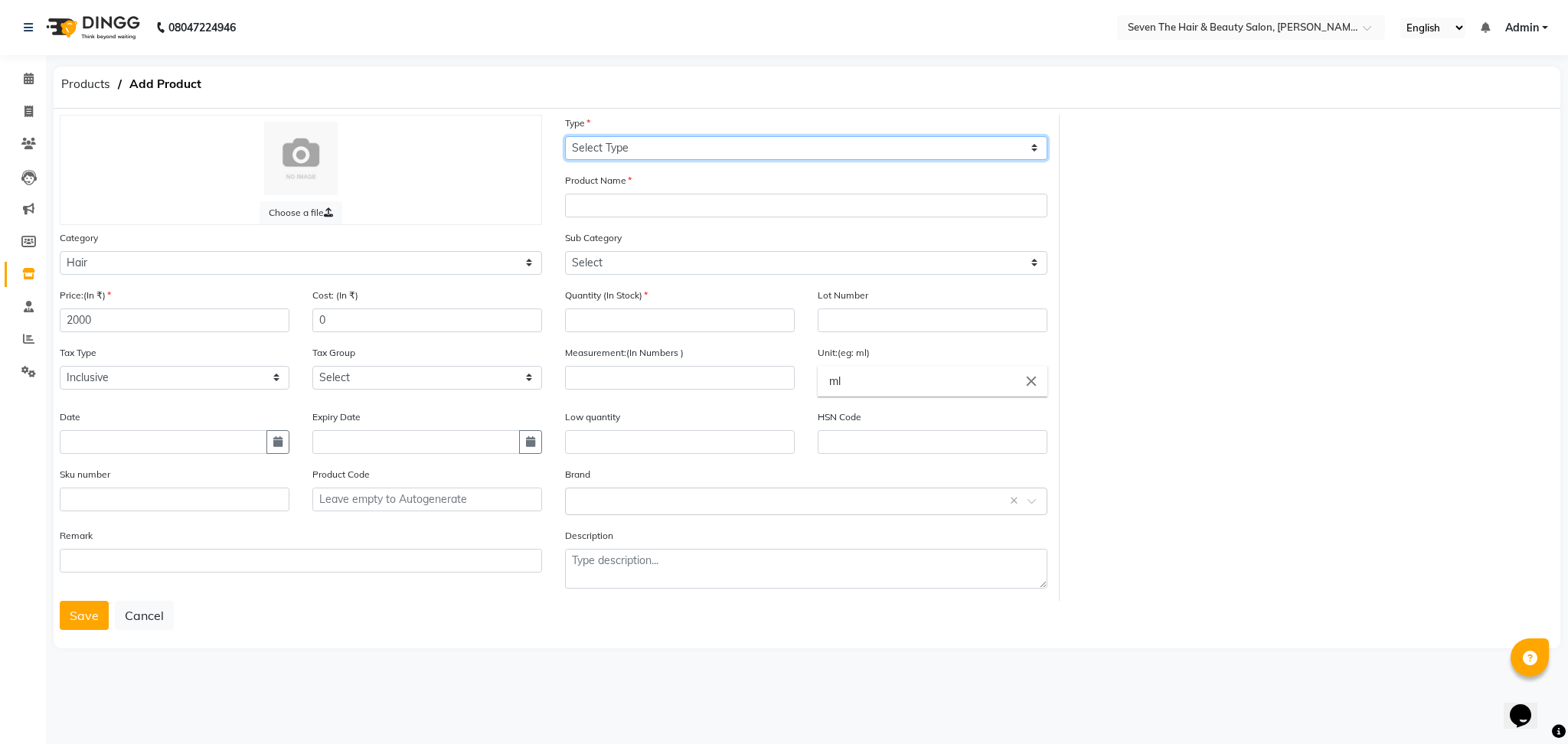
click at [606, 142] on select "Select Type Both Retail Consumable" at bounding box center [805, 148] width 482 height 24
select select "R"
click at [565, 137] on select "Select Type Both Retail Consumable" at bounding box center [805, 148] width 482 height 24
click at [642, 199] on input "text" at bounding box center [805, 205] width 482 height 24
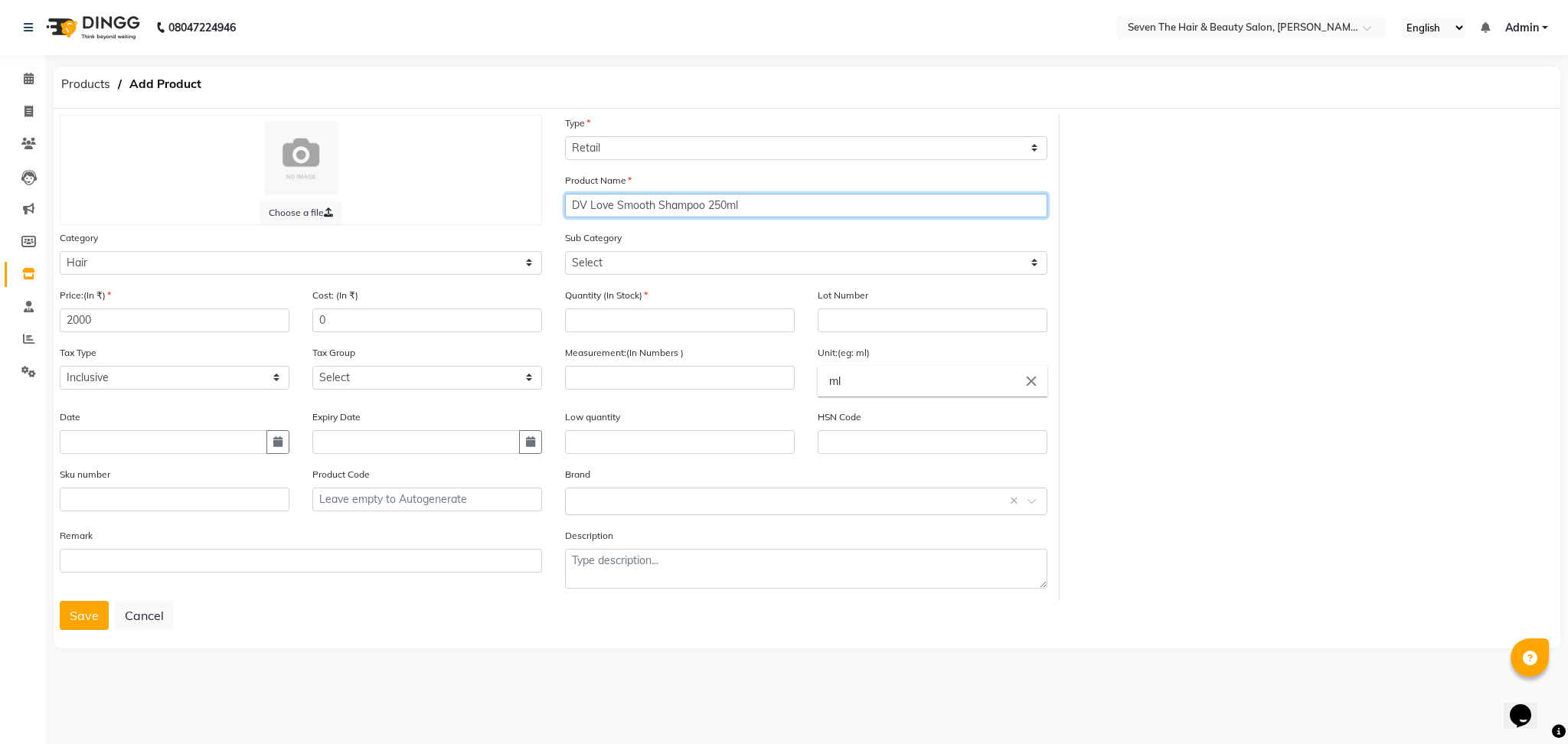
type input "DV Love Smooth Shampoo 250ml"
click at [646, 262] on select "Select Shampoo Conditioner Cream Mask Oil Serum Color Appliances Treatment Styl…" at bounding box center [805, 263] width 482 height 24
select select "267601101"
click at [565, 252] on select "Select Shampoo Conditioner Cream Mask Oil Serum Color Appliances Treatment Styl…" at bounding box center [805, 263] width 482 height 24
click at [632, 318] on input "number" at bounding box center [679, 320] width 230 height 24
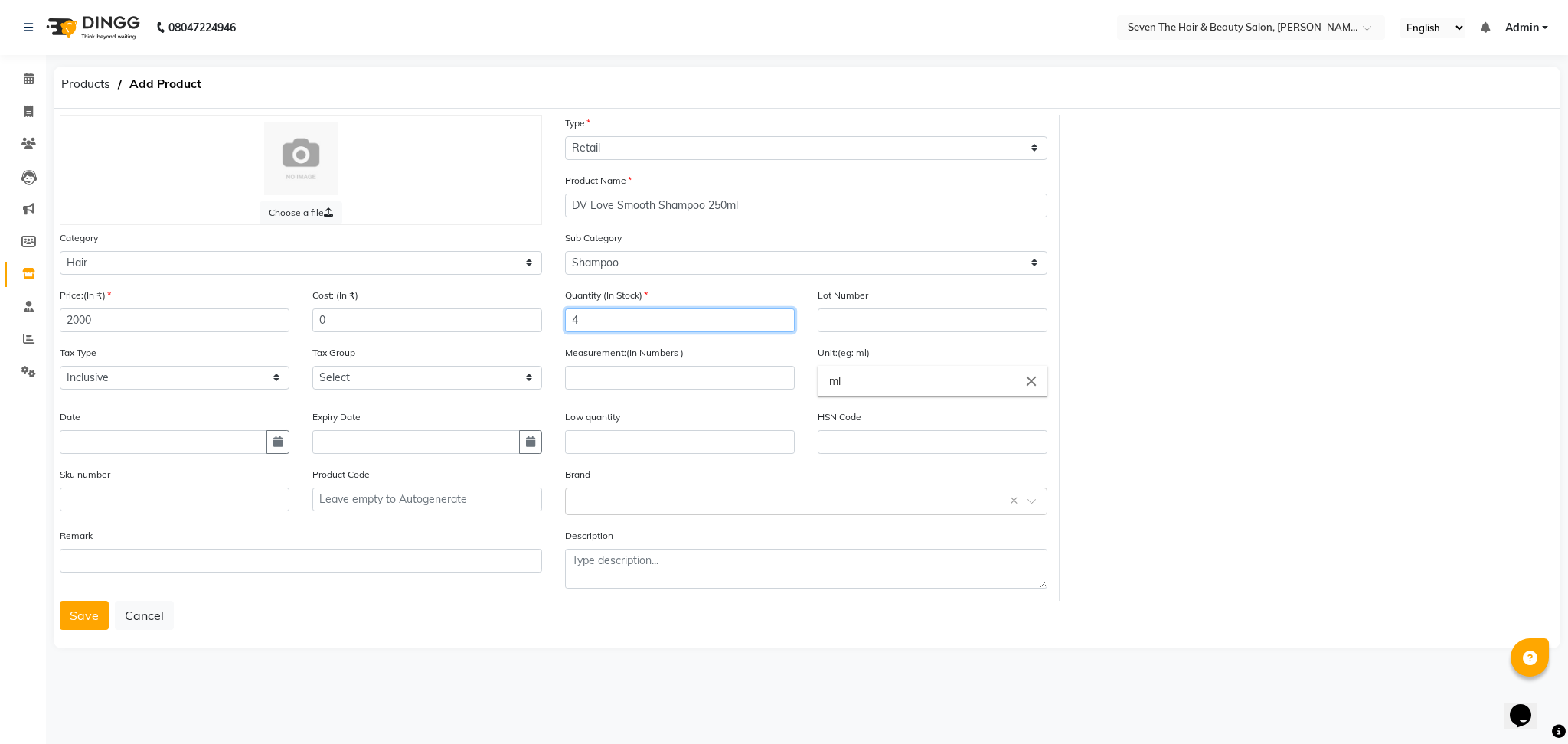
type input "4"
click at [847, 323] on input "text" at bounding box center [933, 320] width 230 height 24
type input "0289"
click at [634, 370] on input "number" at bounding box center [679, 377] width 230 height 24
type input "250"
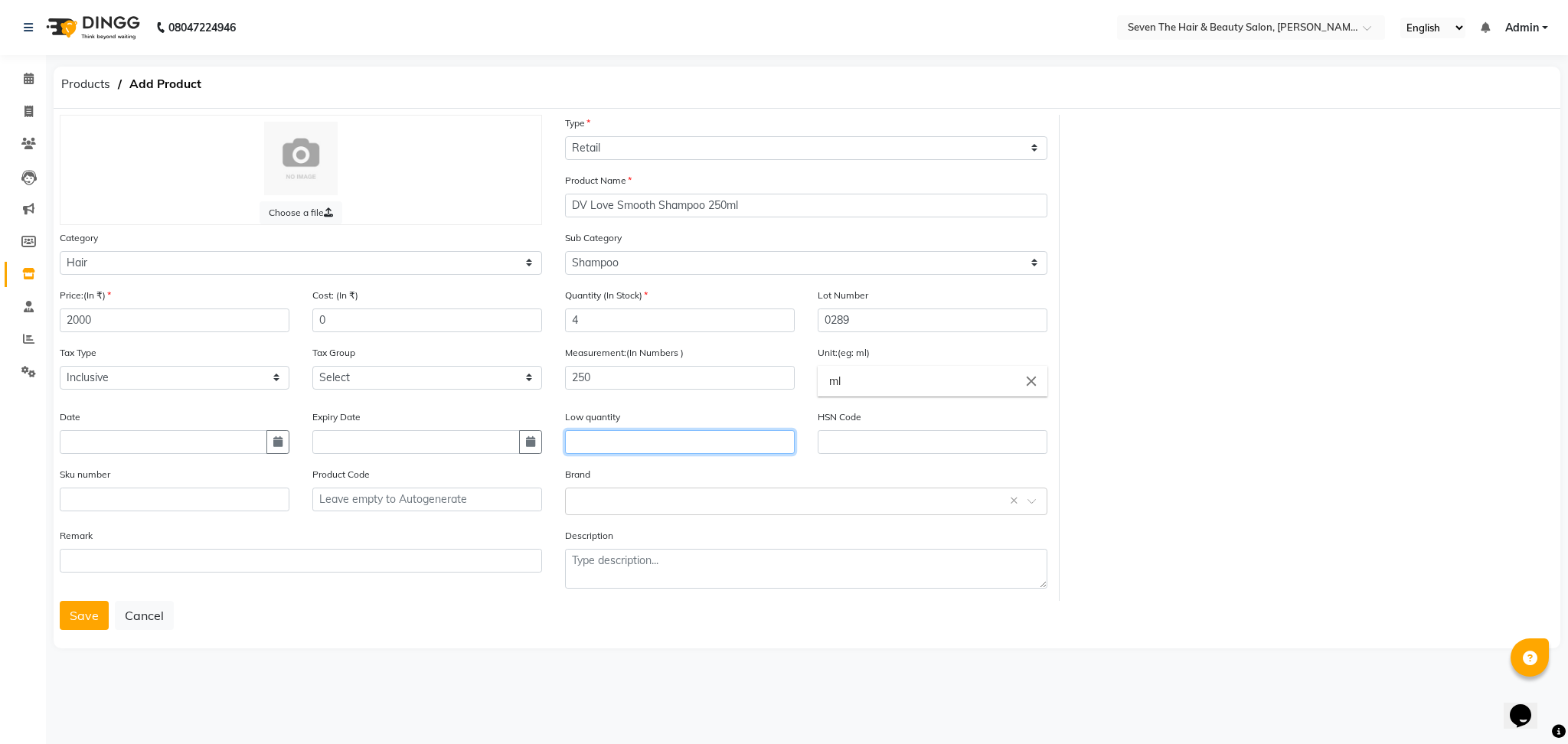
click at [662, 431] on input "text" at bounding box center [679, 443] width 230 height 24
type input "1"
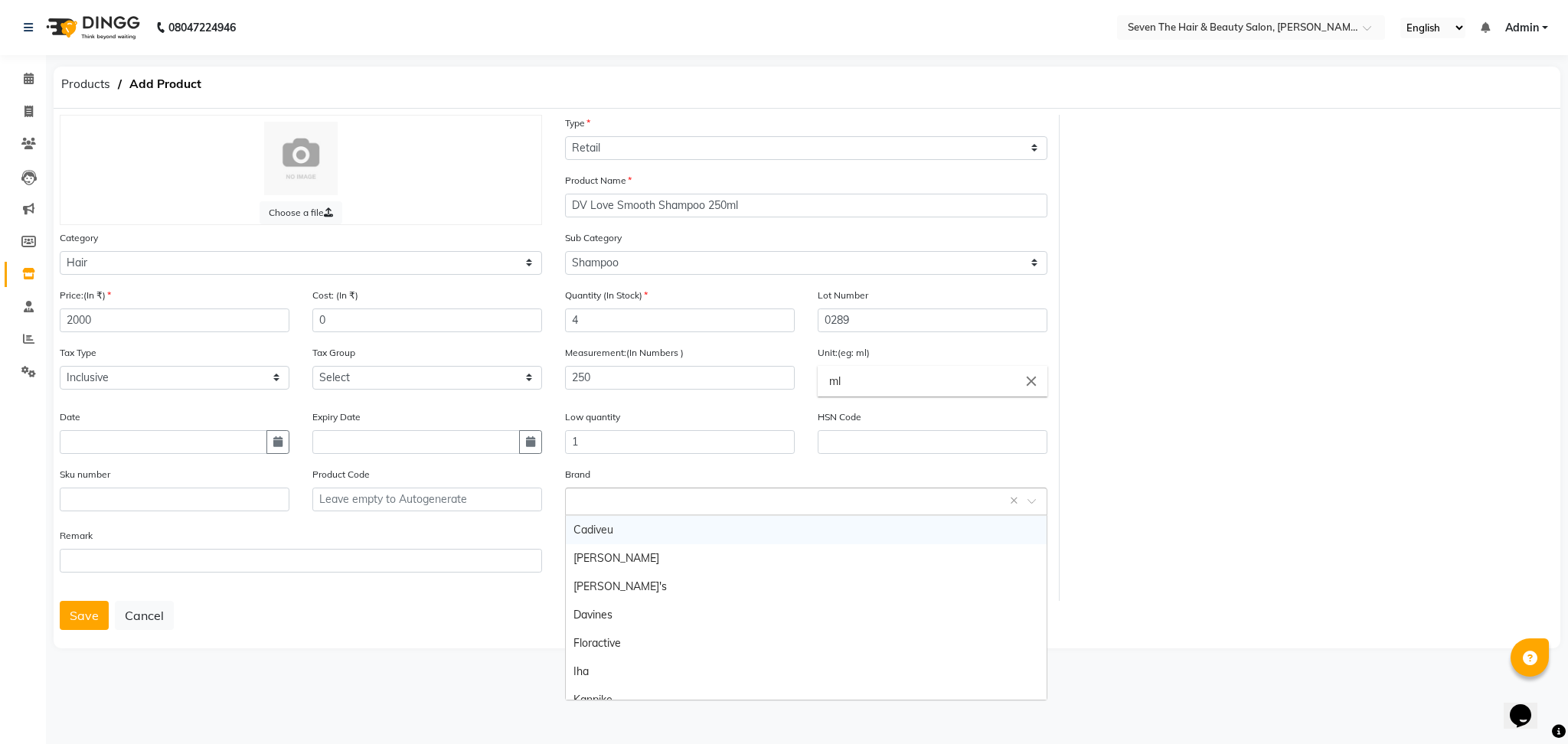
click at [600, 493] on input "text" at bounding box center [791, 501] width 435 height 16
click at [607, 614] on div "Davines" at bounding box center [805, 615] width 480 height 28
click at [81, 617] on button "Save" at bounding box center [84, 615] width 49 height 29
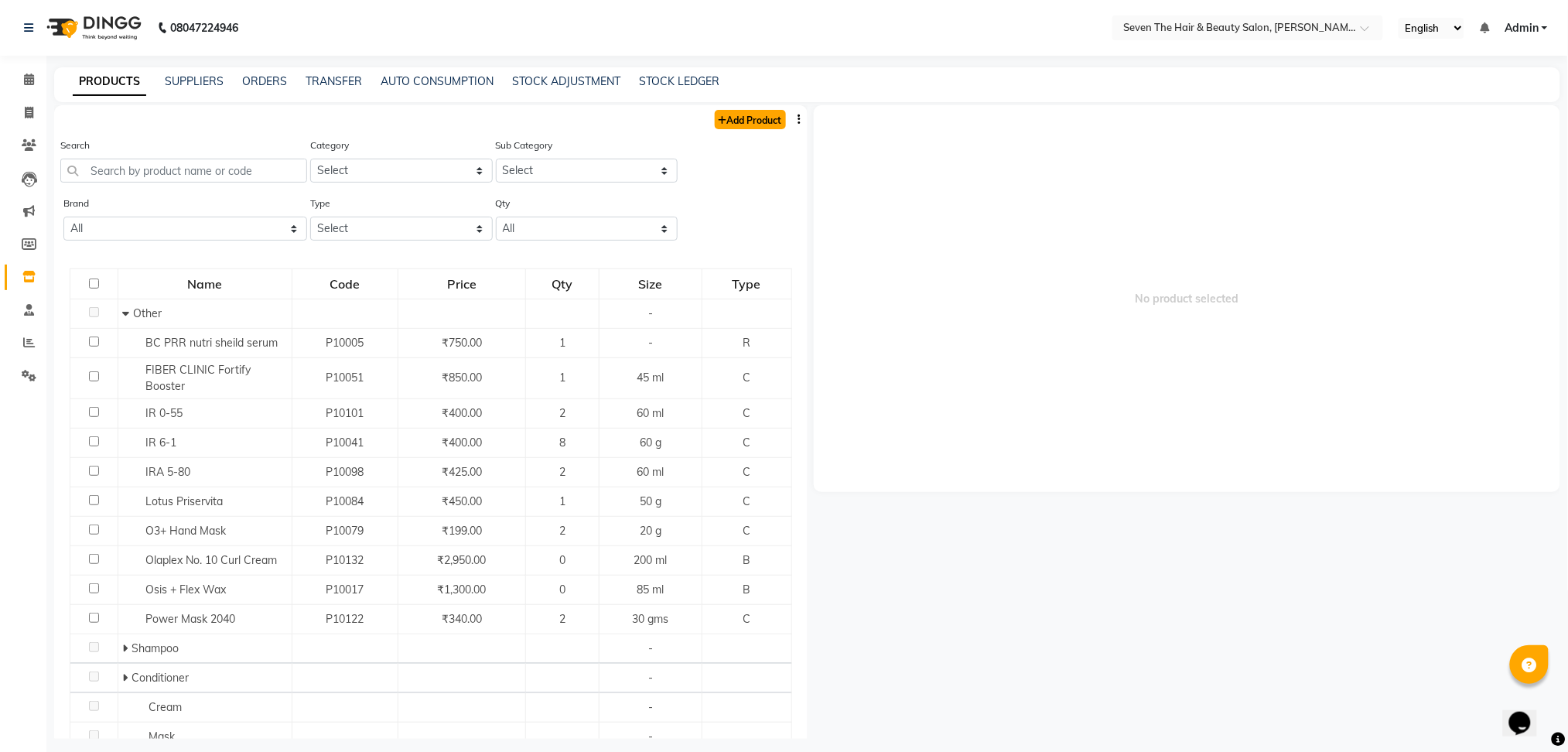
click at [731, 112] on link "Add Product" at bounding box center [751, 119] width 71 height 19
select select "true"
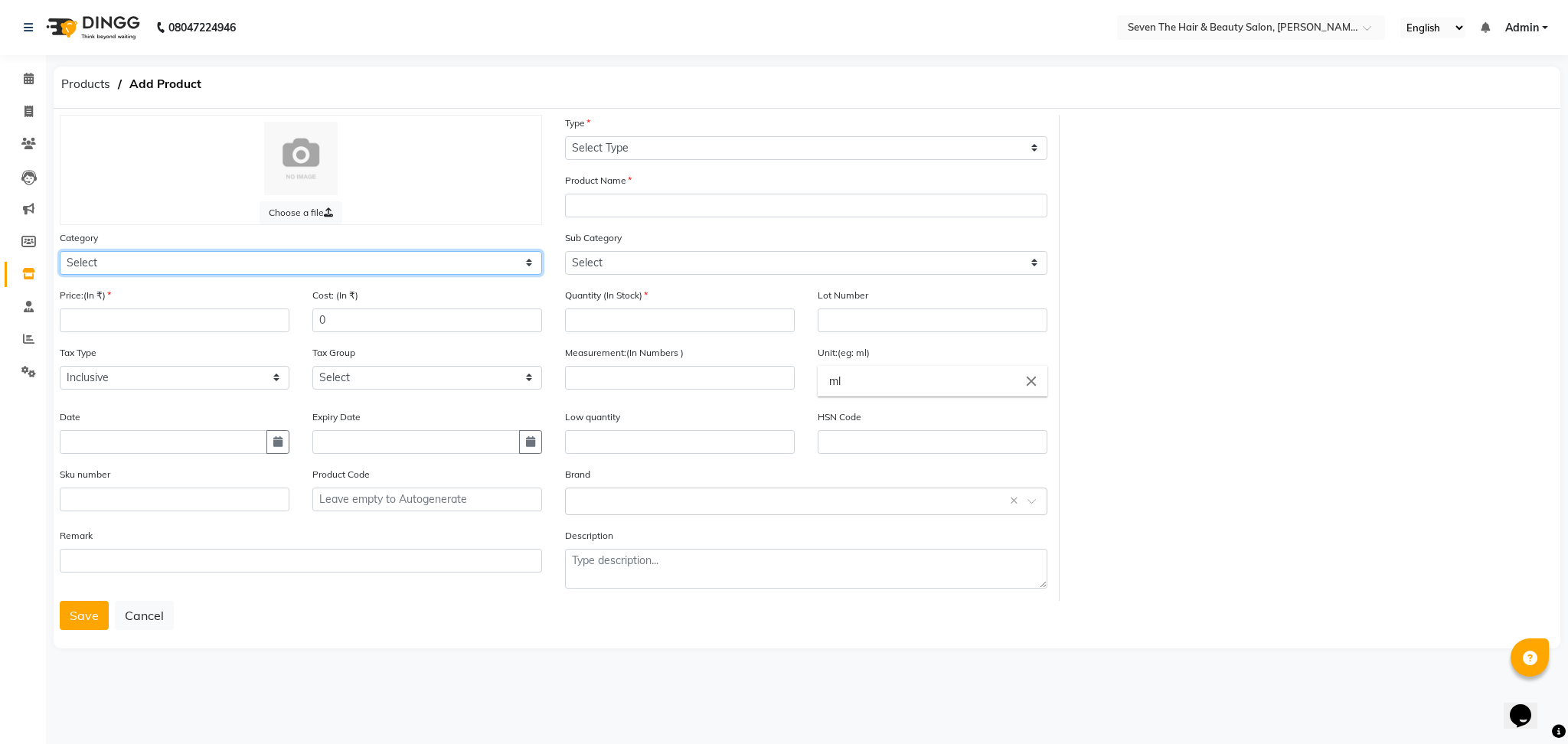
click at [104, 261] on select "Select Hair Skin Makeup Personal Care Appliances [PERSON_NAME] Waxing Disposabl…" at bounding box center [300, 263] width 482 height 24
select select "267601100"
click at [60, 252] on select "Select Hair Skin Makeup Personal Care Appliances [PERSON_NAME] Waxing Disposabl…" at bounding box center [300, 263] width 482 height 24
click at [81, 321] on input "number" at bounding box center [175, 320] width 230 height 24
type input "3100"
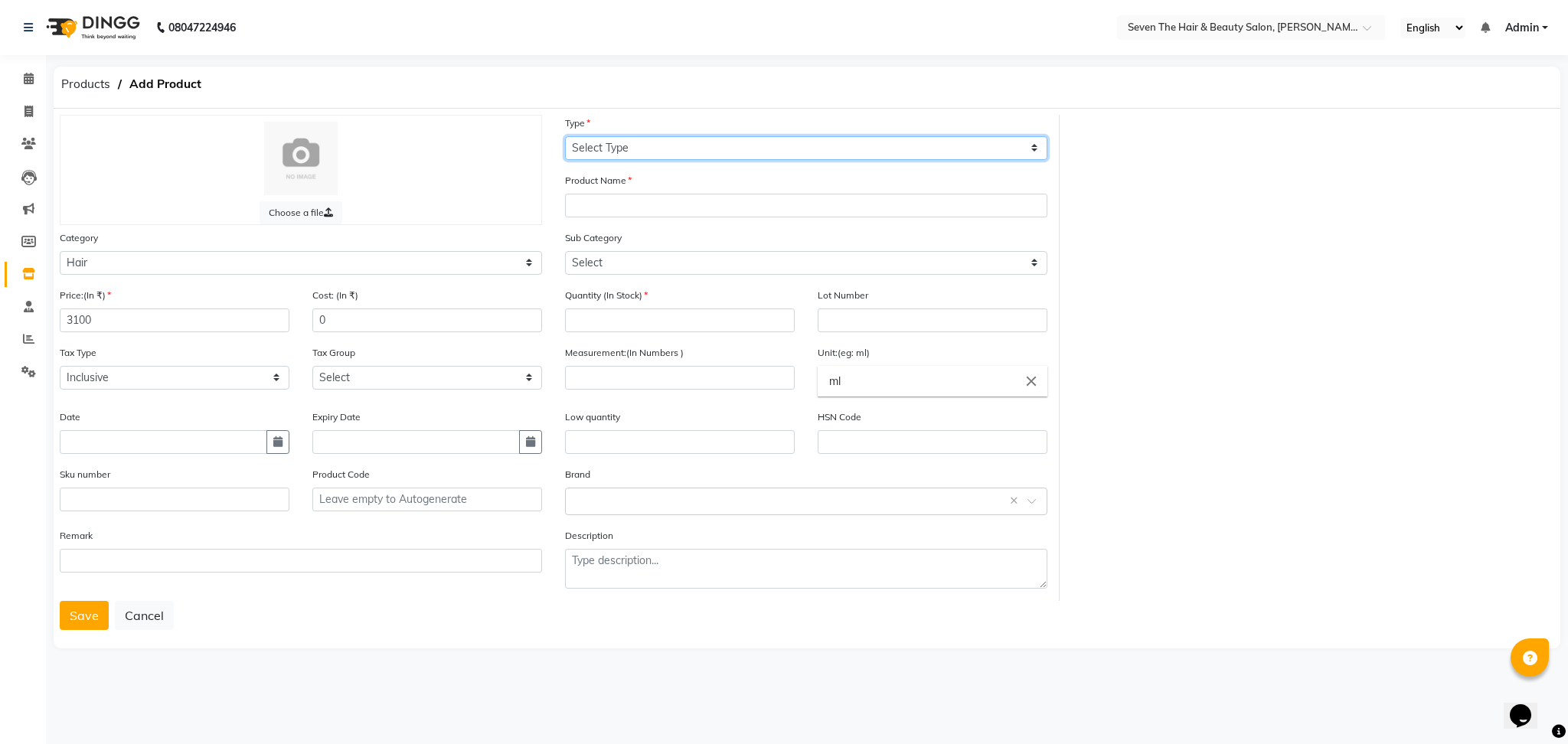
click at [634, 144] on select "Select Type Both Retail Consumable" at bounding box center [805, 148] width 482 height 24
select select "R"
click at [565, 137] on select "Select Type Both Retail Consumable" at bounding box center [805, 148] width 482 height 24
click at [627, 208] on input "text" at bounding box center [805, 205] width 482 height 24
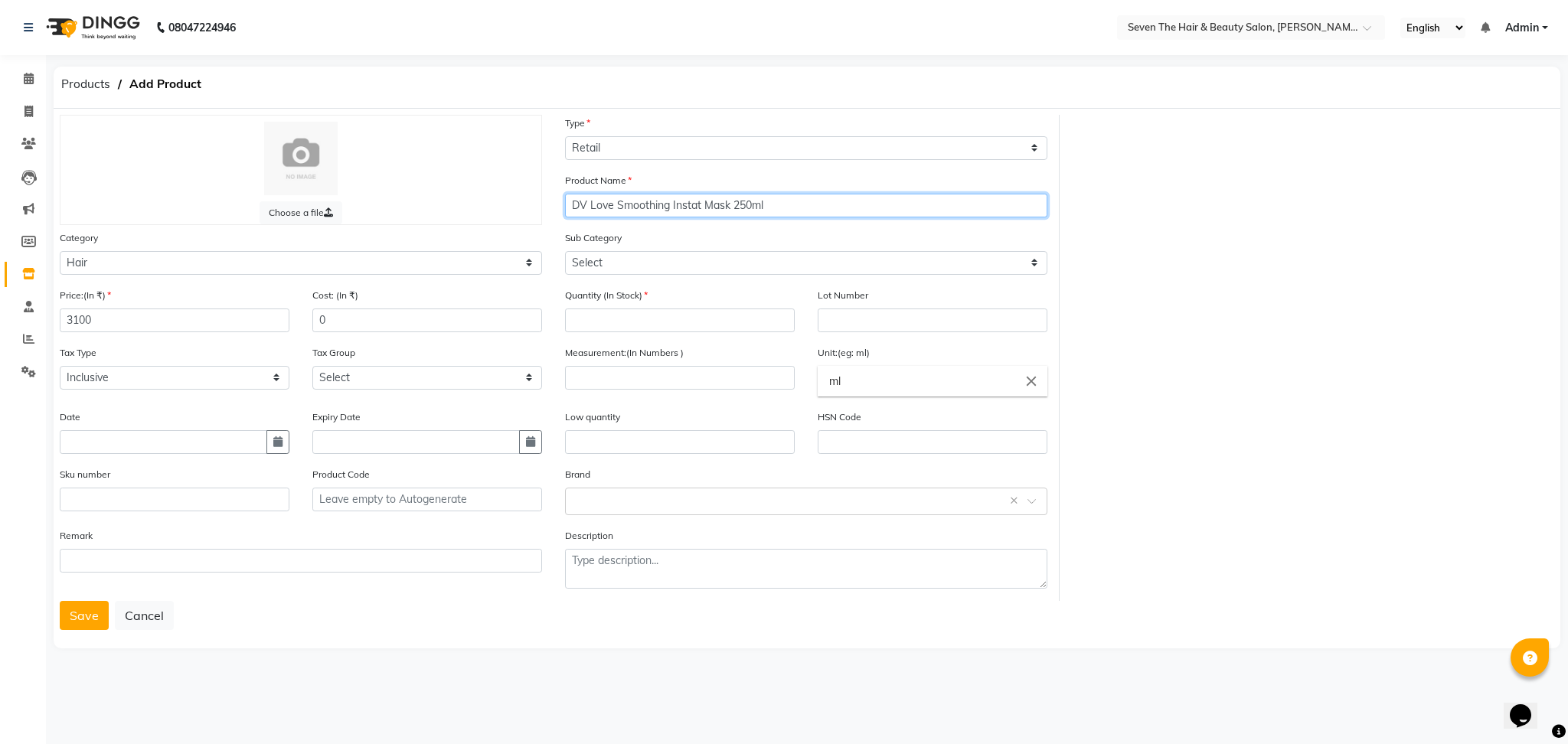
type input "DV Love Smoothing Instat Mask 250ml"
click at [622, 250] on div "Sub Category Select Shampoo Conditioner Cream Mask Oil Serum Color Appliances T…" at bounding box center [805, 253] width 482 height 45
click at [614, 263] on select "Select Shampoo Conditioner Cream Mask Oil Serum Color Appliances Treatment Styl…" at bounding box center [805, 263] width 482 height 24
select select "267601104"
click at [565, 252] on select "Select Shampoo Conditioner Cream Mask Oil Serum Color Appliances Treatment Styl…" at bounding box center [805, 263] width 482 height 24
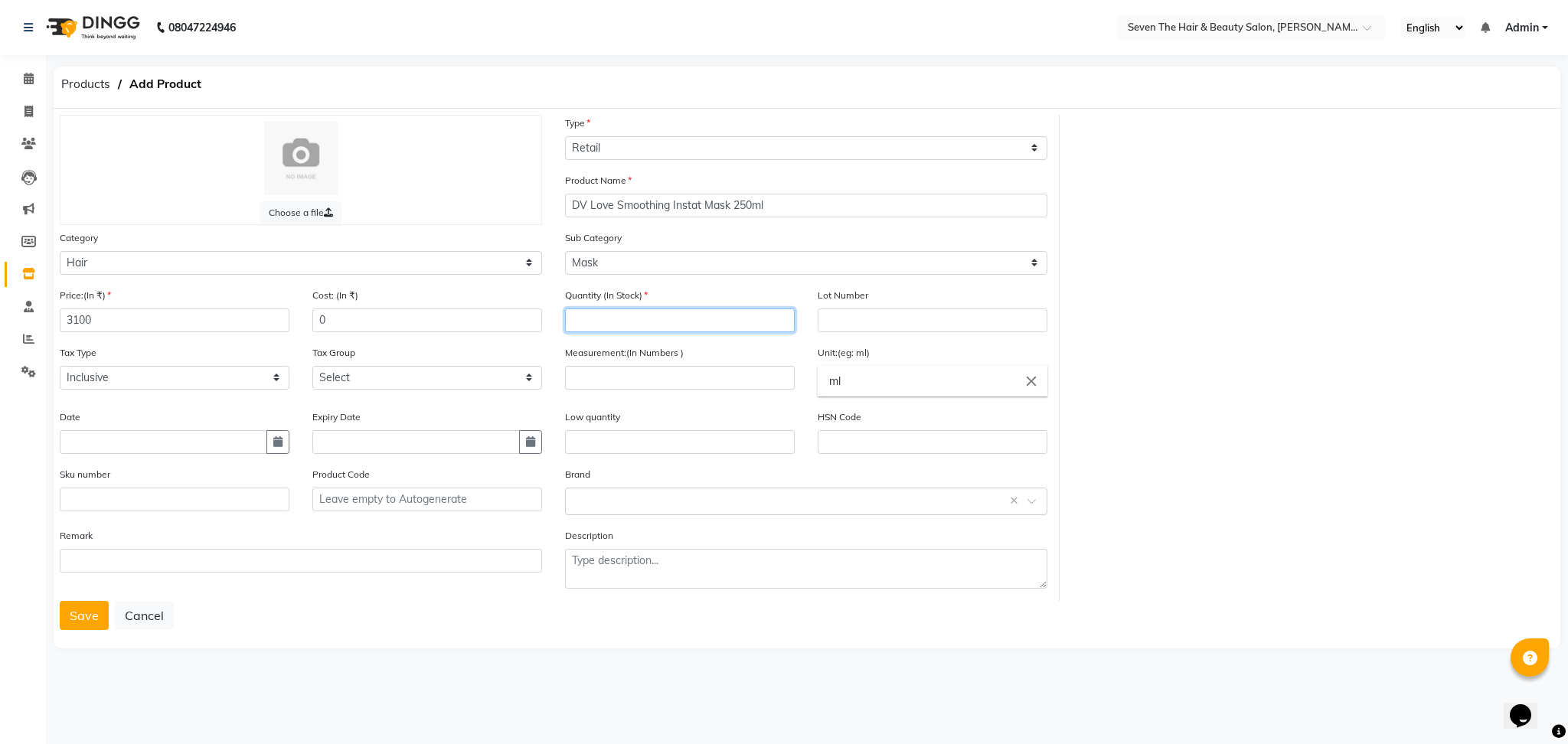
click at [602, 320] on input "number" at bounding box center [679, 320] width 230 height 24
type input "2"
click at [878, 317] on input "text" at bounding box center [933, 320] width 230 height 24
type input "0289"
click at [684, 386] on input "number" at bounding box center [679, 377] width 230 height 24
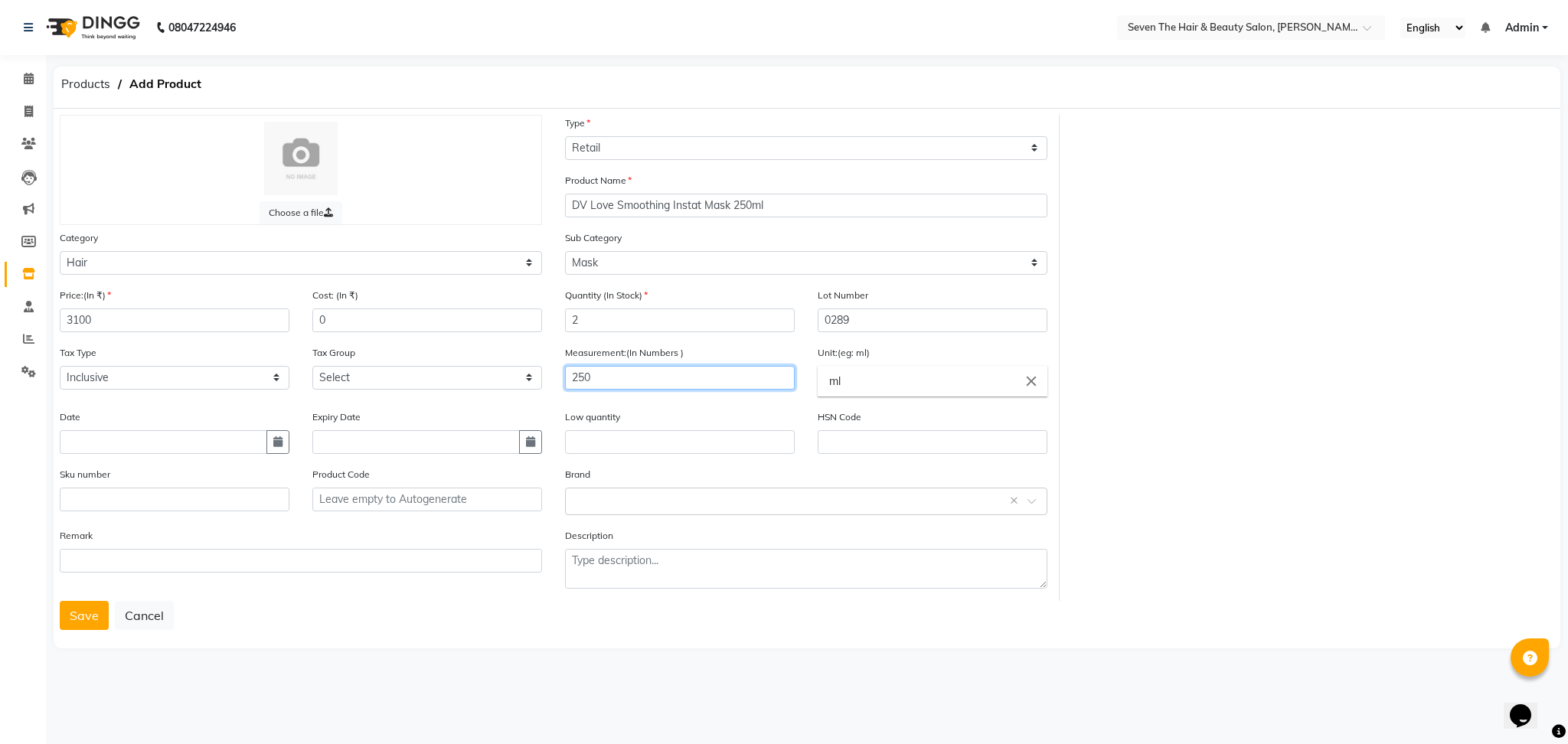
type input "250"
click at [653, 438] on input "text" at bounding box center [679, 443] width 230 height 24
type input "1"
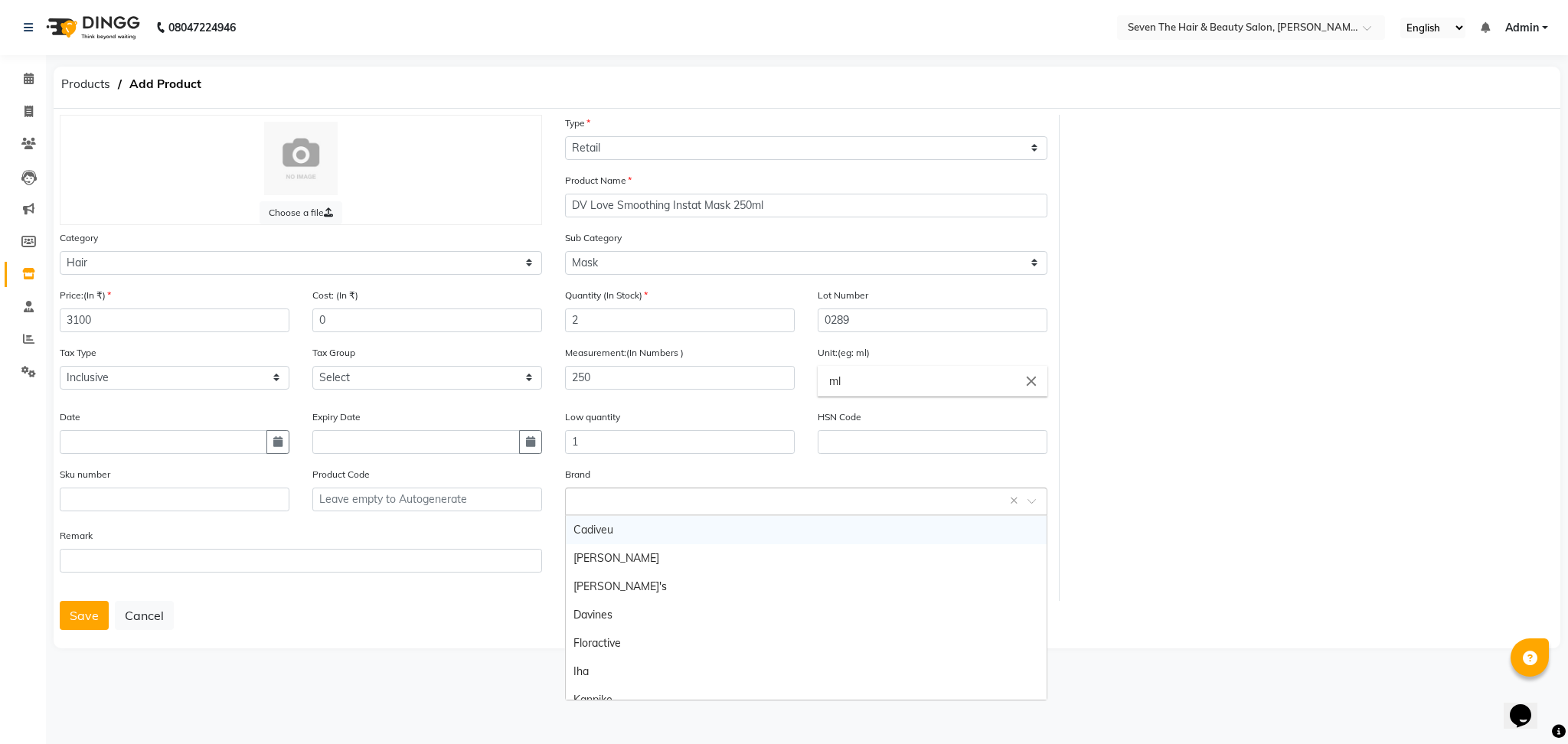
click at [619, 508] on input "text" at bounding box center [791, 501] width 435 height 16
click at [584, 613] on div "Davines" at bounding box center [805, 615] width 480 height 28
click at [87, 625] on button "Save" at bounding box center [84, 615] width 49 height 29
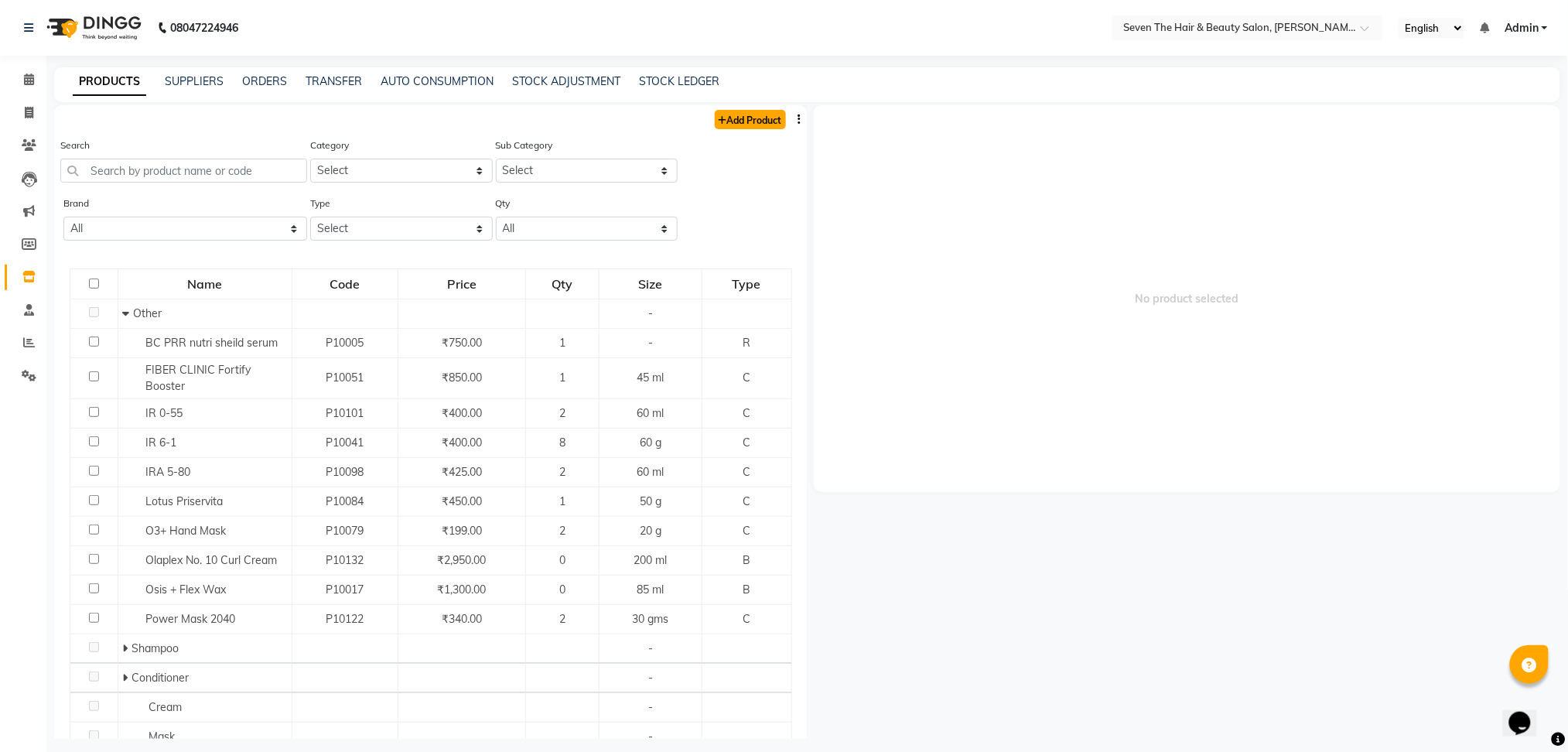
click at [737, 113] on link "Add Product" at bounding box center [751, 119] width 71 height 19
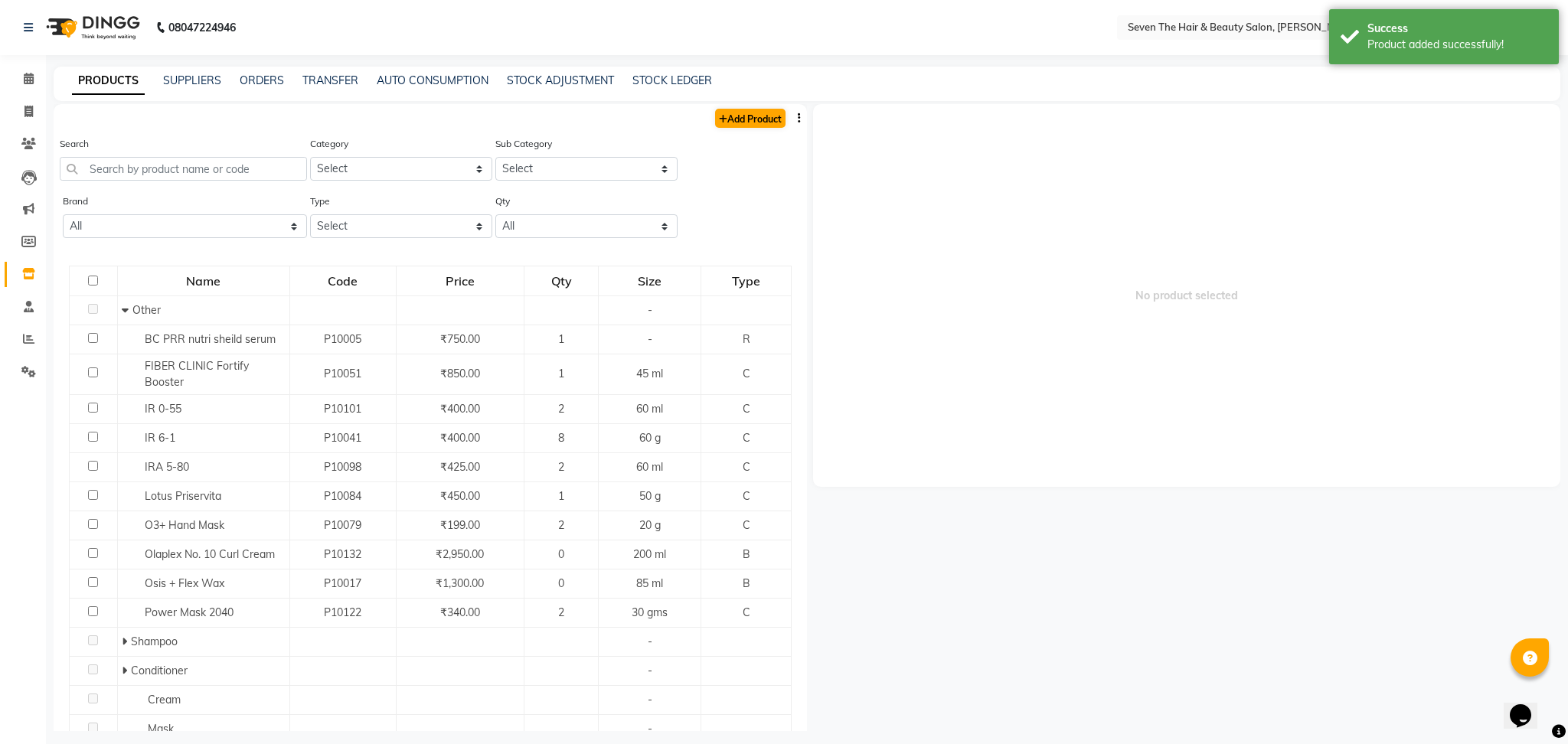
select select "true"
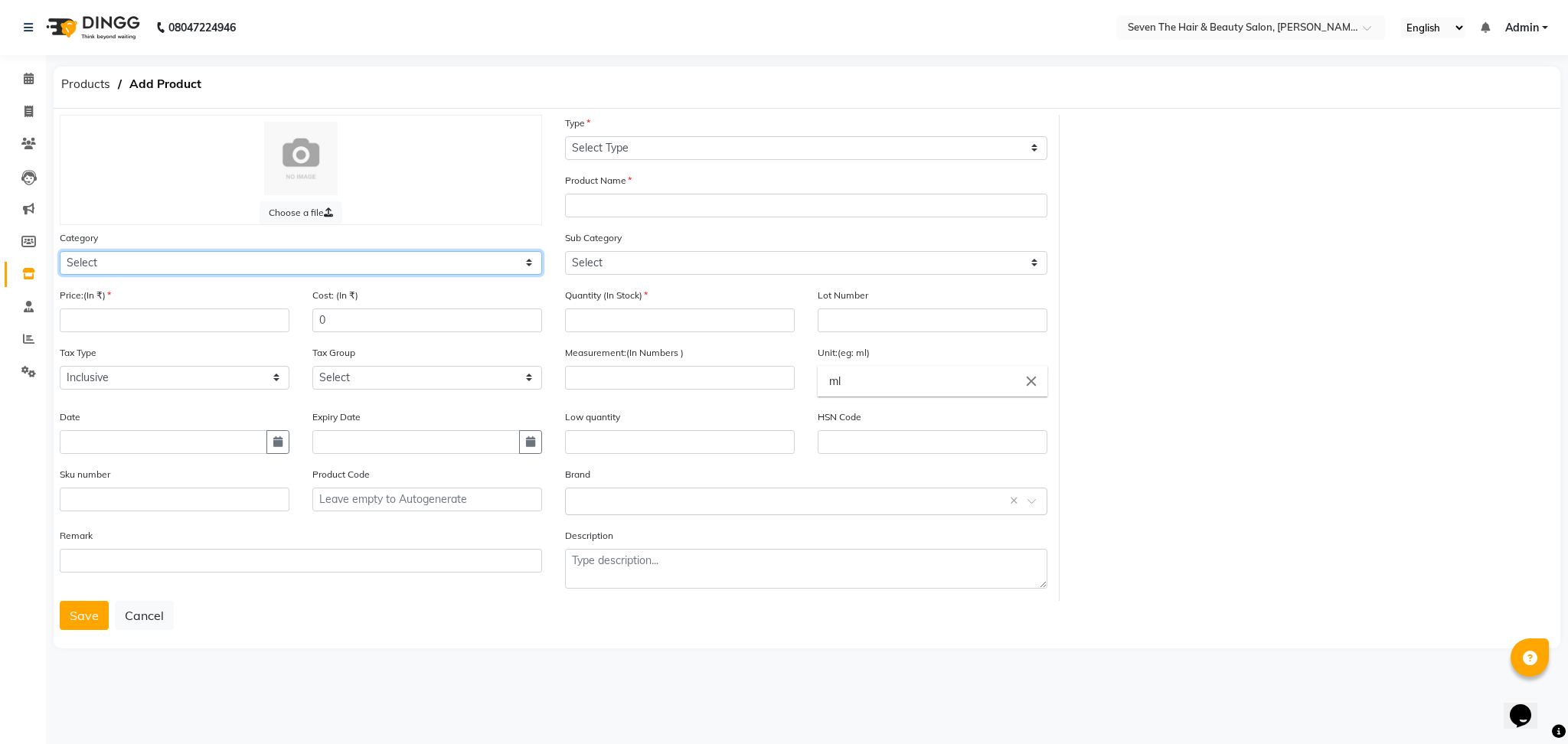
click at [180, 263] on select "Select Hair Skin Makeup Personal Care Appliances [PERSON_NAME] Waxing Disposabl…" at bounding box center [300, 263] width 482 height 24
select select "267601100"
click at [60, 252] on select "Select Hair Skin Makeup Personal Care Appliances [PERSON_NAME] Waxing Disposabl…" at bounding box center [300, 263] width 482 height 24
click at [128, 320] on input "number" at bounding box center [175, 320] width 230 height 24
type input "2100"
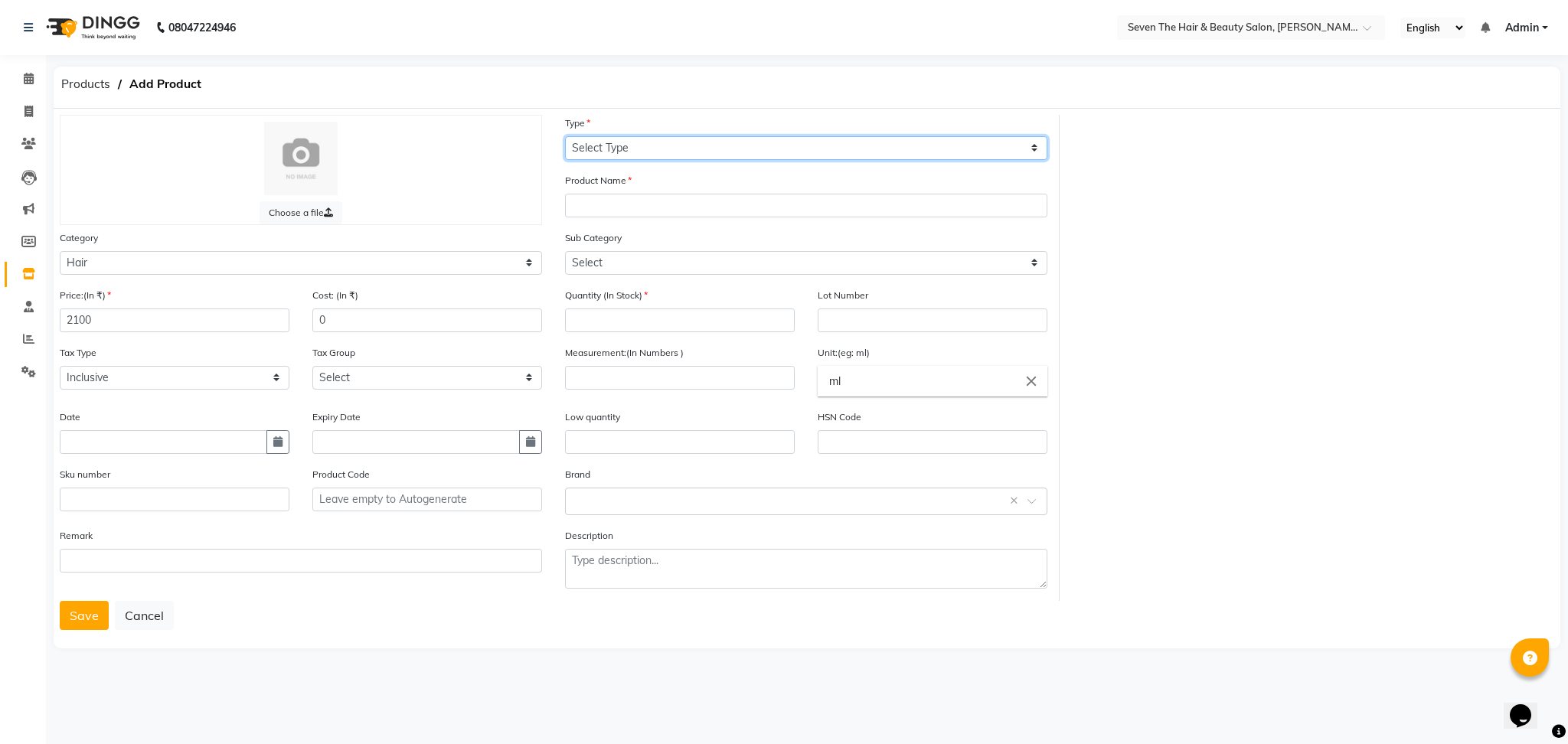
click at [772, 147] on select "Select Type Both Retail Consumable" at bounding box center [805, 148] width 482 height 24
select select "R"
click at [565, 137] on select "Select Type Both Retail Consumable" at bounding box center [805, 148] width 482 height 24
click at [632, 211] on input "text" at bounding box center [805, 205] width 482 height 24
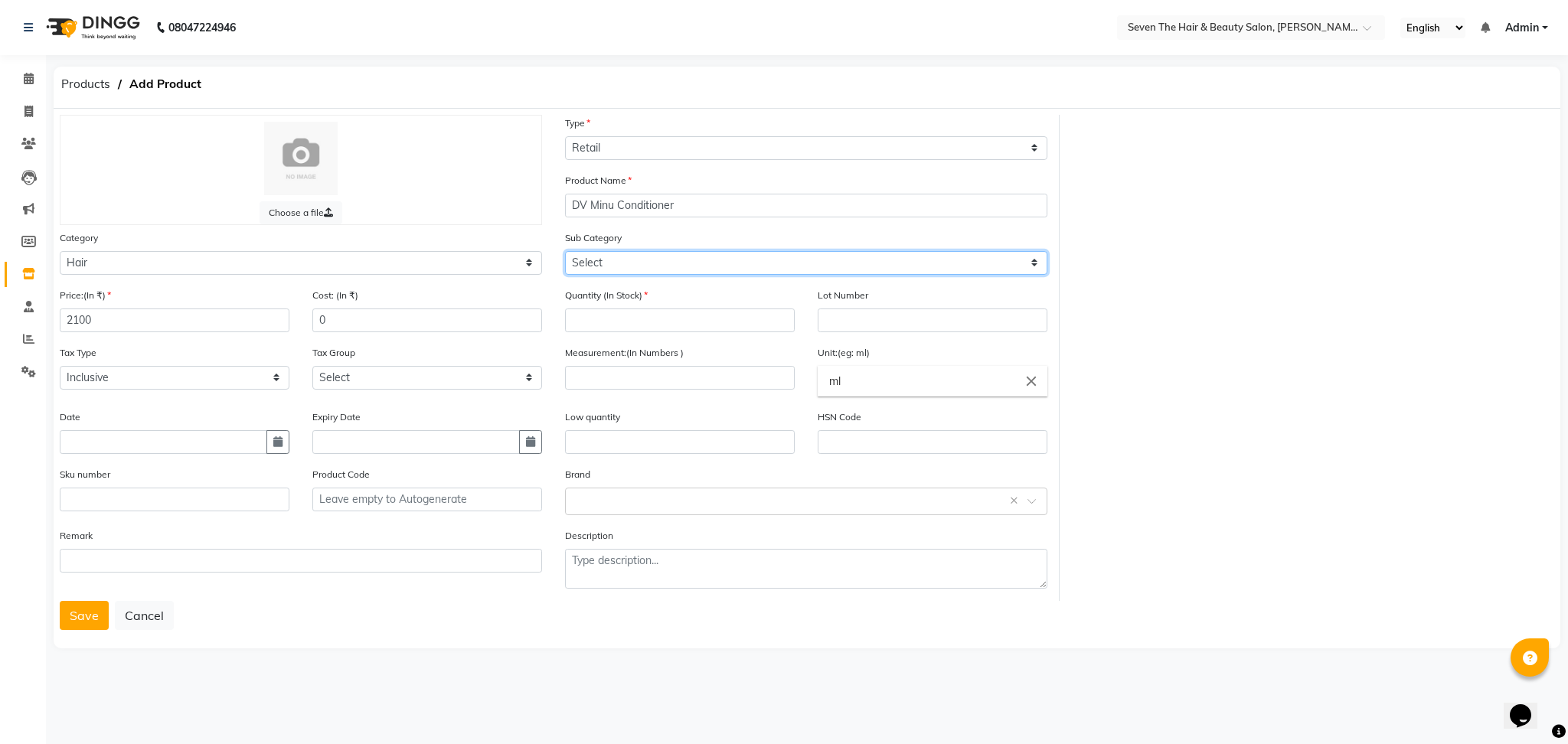
click at [625, 256] on select "Select Shampoo Conditioner Cream Mask Oil Serum Color Appliances Treatment Styl…" at bounding box center [805, 263] width 482 height 24
click at [698, 194] on input "DV Minu Conditioner" at bounding box center [805, 205] width 482 height 24
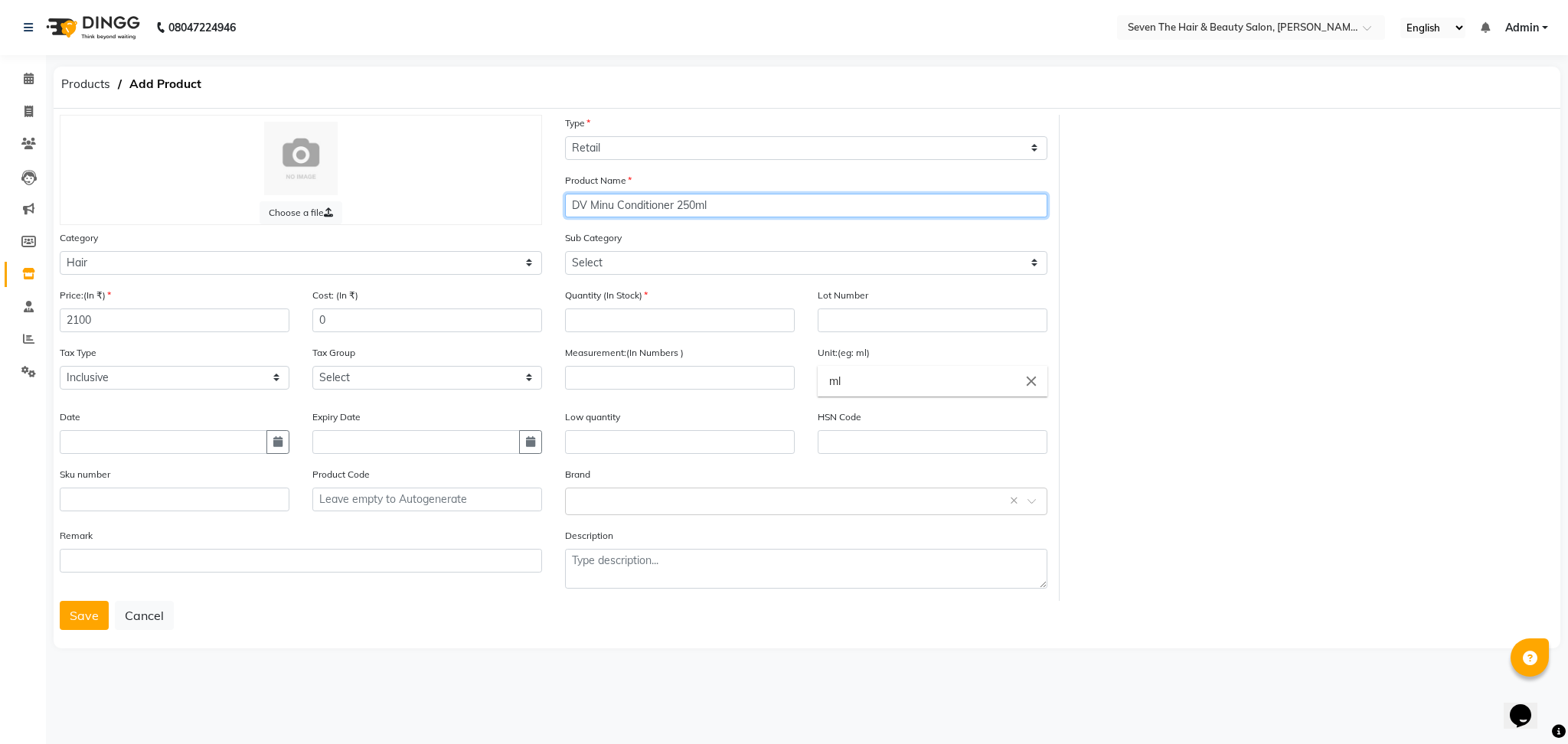
type input "DV Minu Conditioner 250ml"
click at [590, 266] on select "Select Shampoo Conditioner Cream Mask Oil Serum Color Appliances Treatment Styl…" at bounding box center [805, 263] width 482 height 24
select select "267601102"
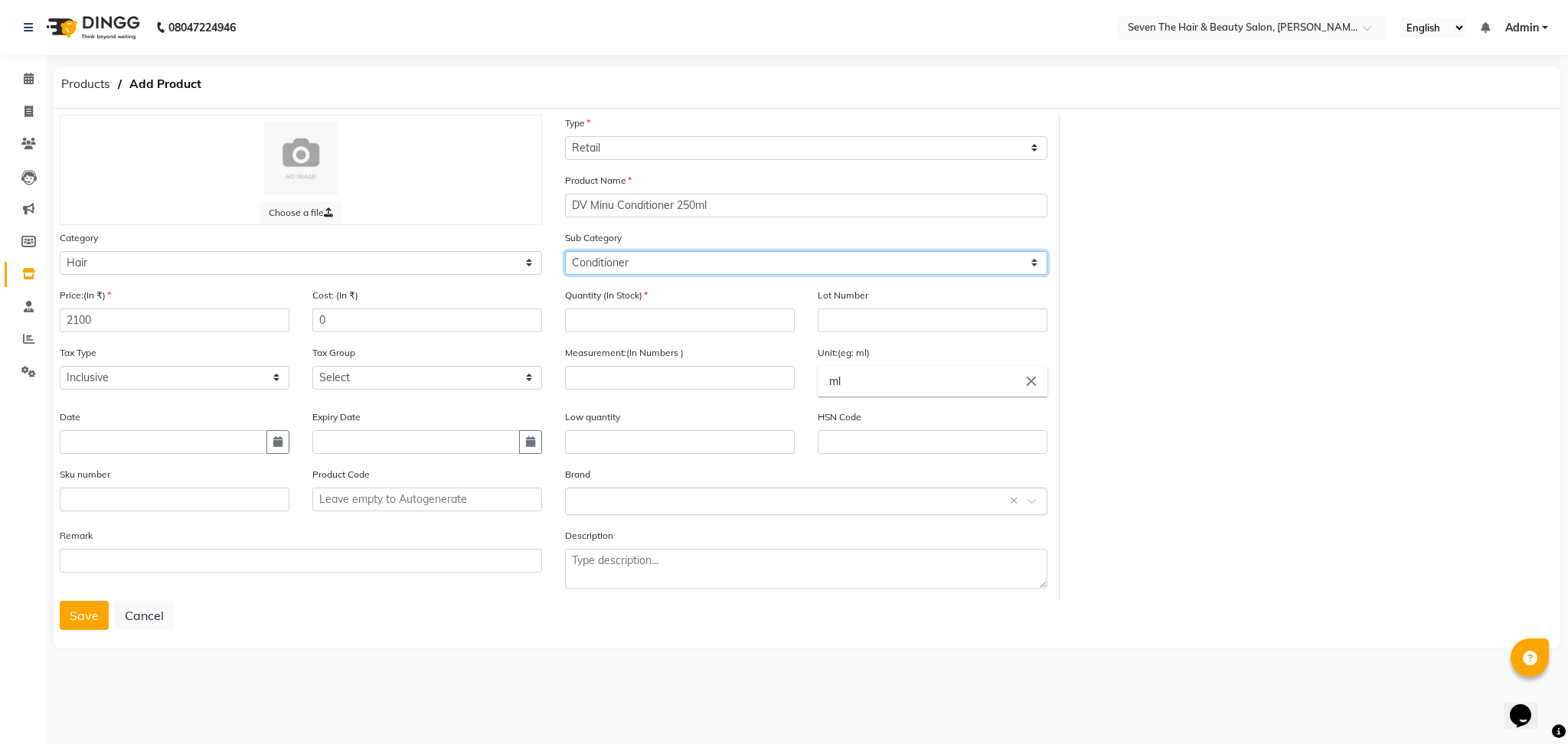
click at [565, 252] on select "Select Shampoo Conditioner Cream Mask Oil Serum Color Appliances Treatment Styl…" at bounding box center [805, 263] width 482 height 24
click at [615, 326] on input "number" at bounding box center [679, 320] width 230 height 24
type input "4"
click at [837, 311] on input "text" at bounding box center [933, 320] width 230 height 24
type input "0289"
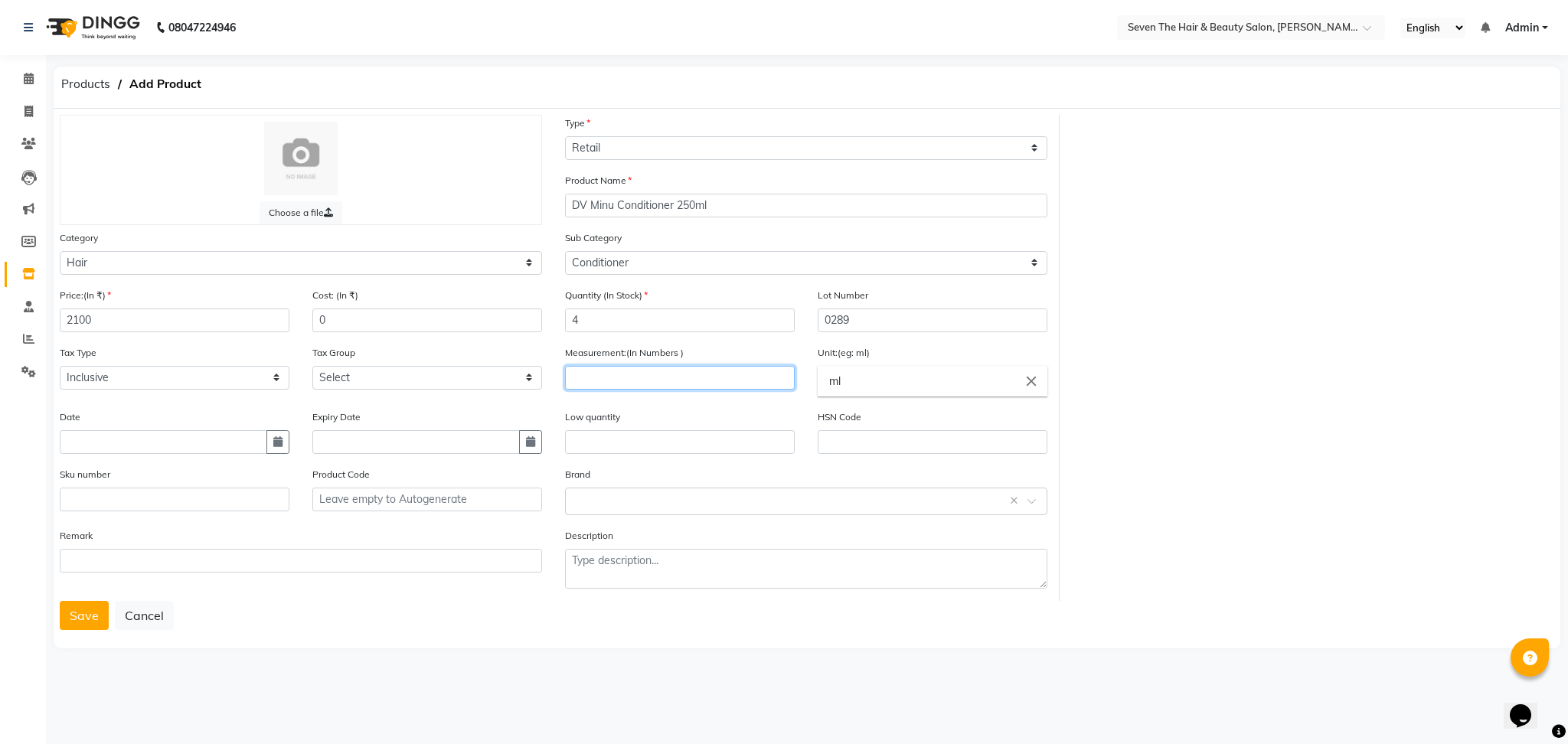
click at [596, 381] on input "number" at bounding box center [679, 377] width 230 height 24
type input "1"
type input "250"
click at [695, 440] on input "text" at bounding box center [679, 443] width 230 height 24
type input "1"
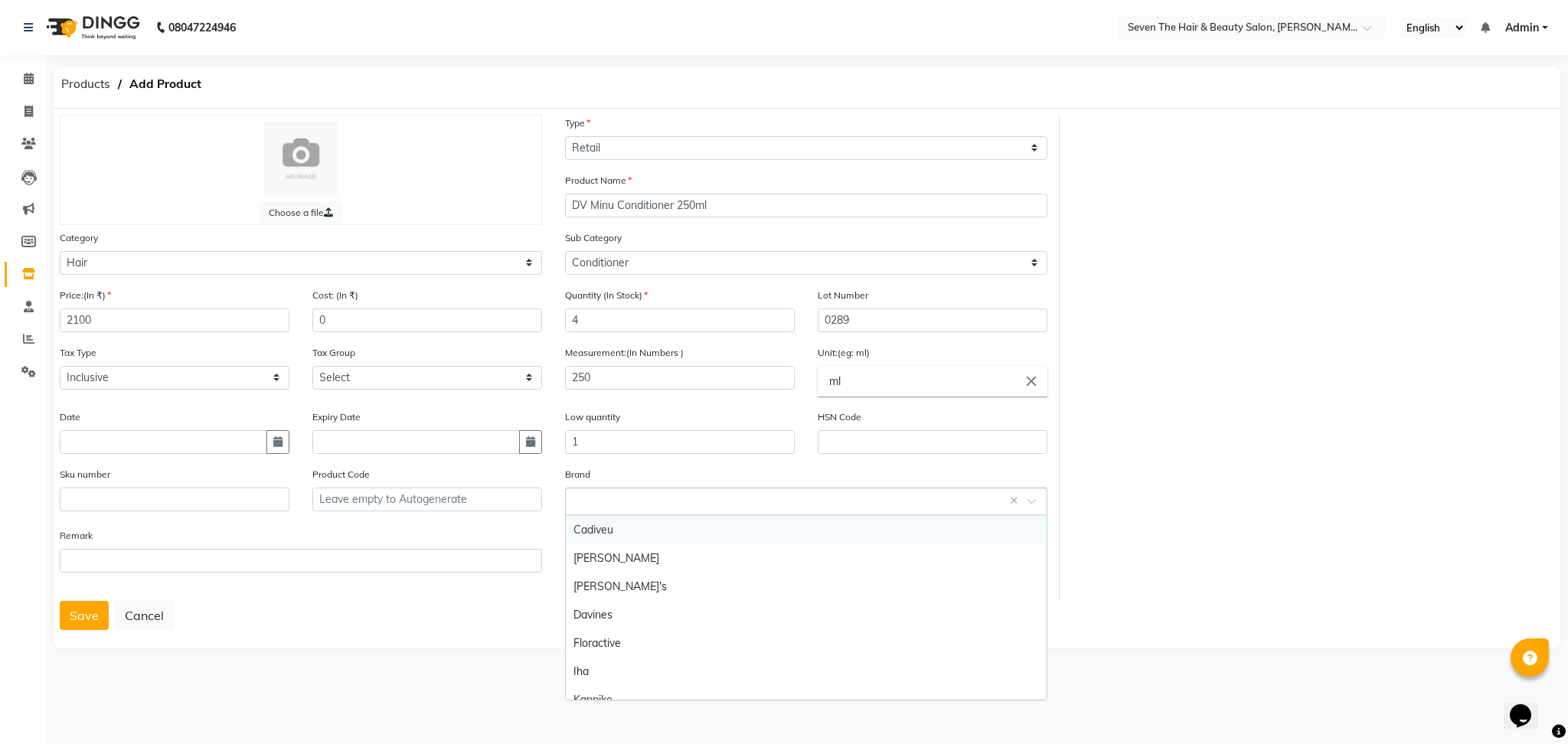
click at [671, 505] on input "text" at bounding box center [791, 501] width 435 height 16
click at [624, 615] on div "Davines" at bounding box center [805, 615] width 480 height 28
click at [71, 625] on button "Save" at bounding box center [84, 615] width 49 height 29
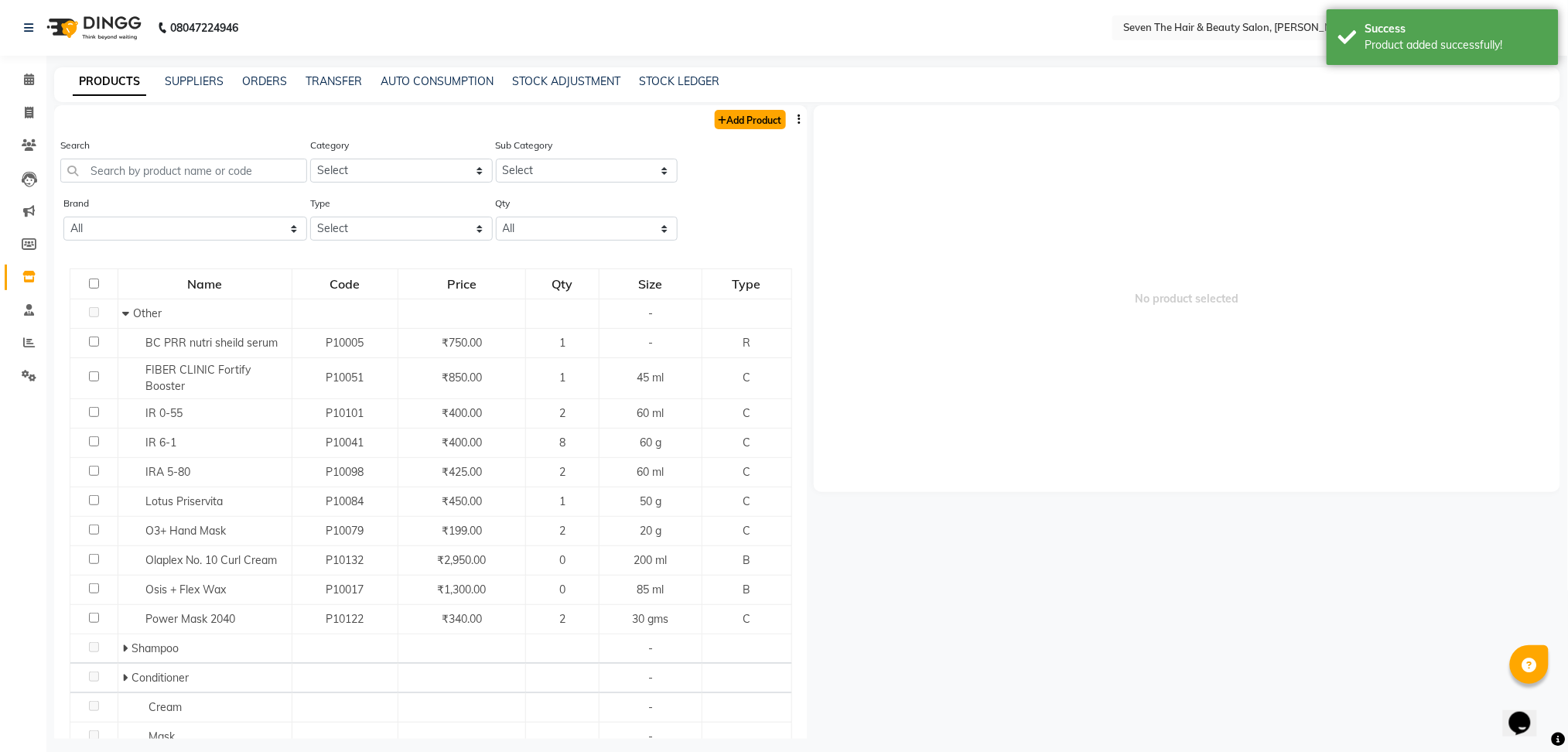
click at [718, 117] on link "Add Product" at bounding box center [751, 119] width 71 height 19
select select "true"
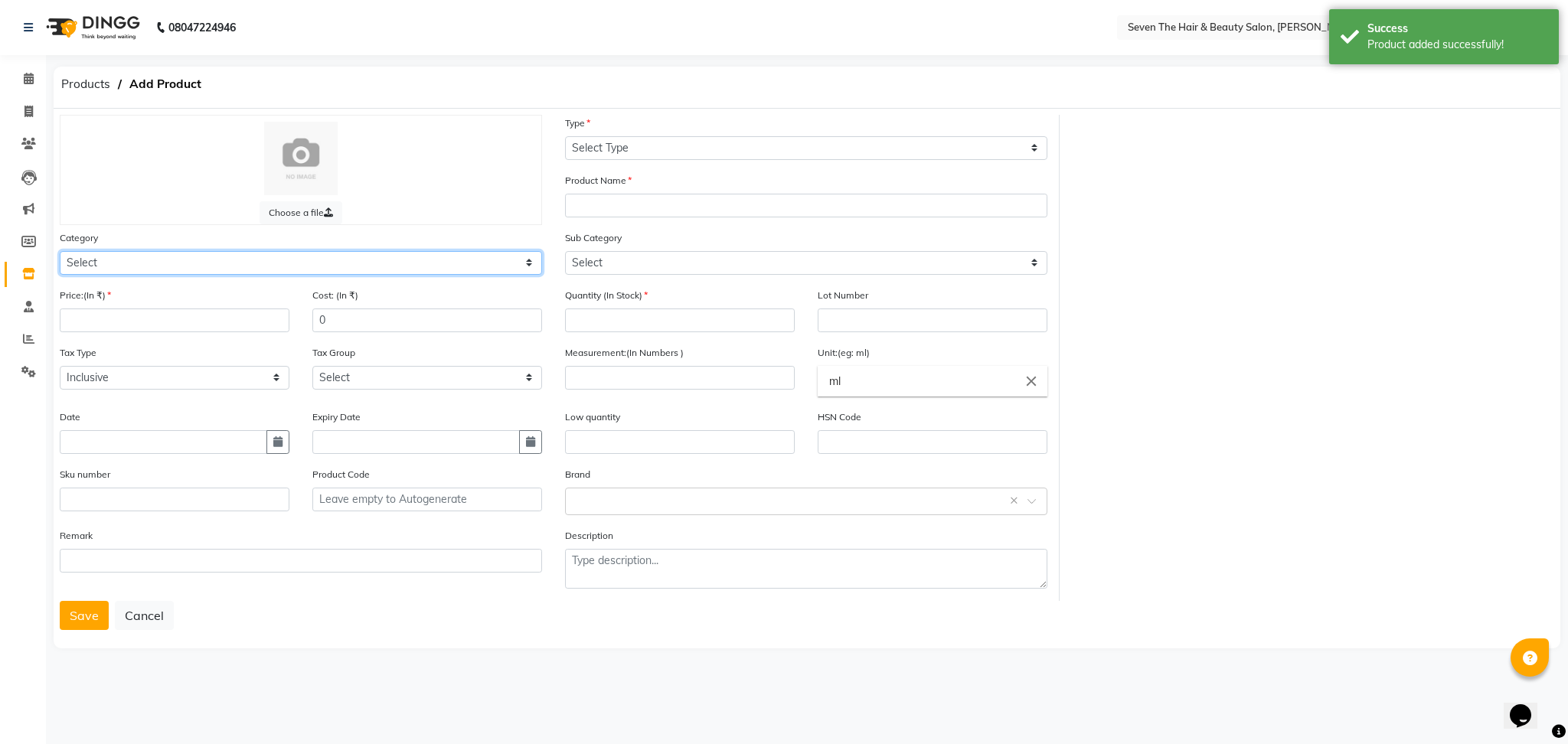
click at [233, 257] on select "Select Hair Skin Makeup Personal Care Appliances [PERSON_NAME] Waxing Disposabl…" at bounding box center [300, 263] width 482 height 24
select select "267601100"
click at [60, 252] on select "Select Hair Skin Makeup Personal Care Appliances [PERSON_NAME] Waxing Disposabl…" at bounding box center [300, 263] width 482 height 24
click at [161, 313] on input "number" at bounding box center [175, 320] width 230 height 24
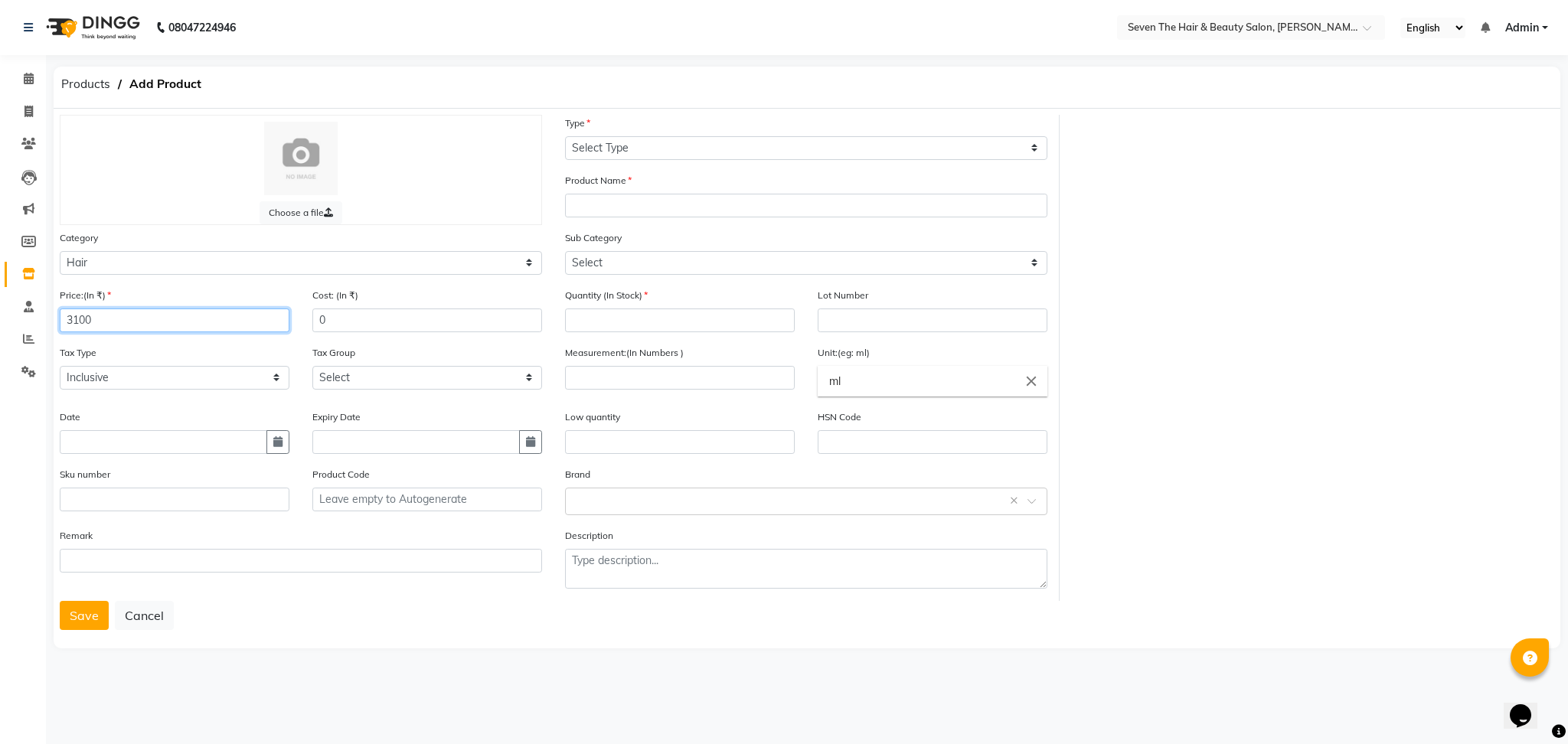
type input "3100"
click at [657, 148] on select "Select Type Both Retail Consumable" at bounding box center [805, 148] width 482 height 24
select select "R"
click at [565, 137] on select "Select Type Both Retail Consumable" at bounding box center [805, 148] width 482 height 24
click at [639, 211] on input "text" at bounding box center [805, 205] width 482 height 24
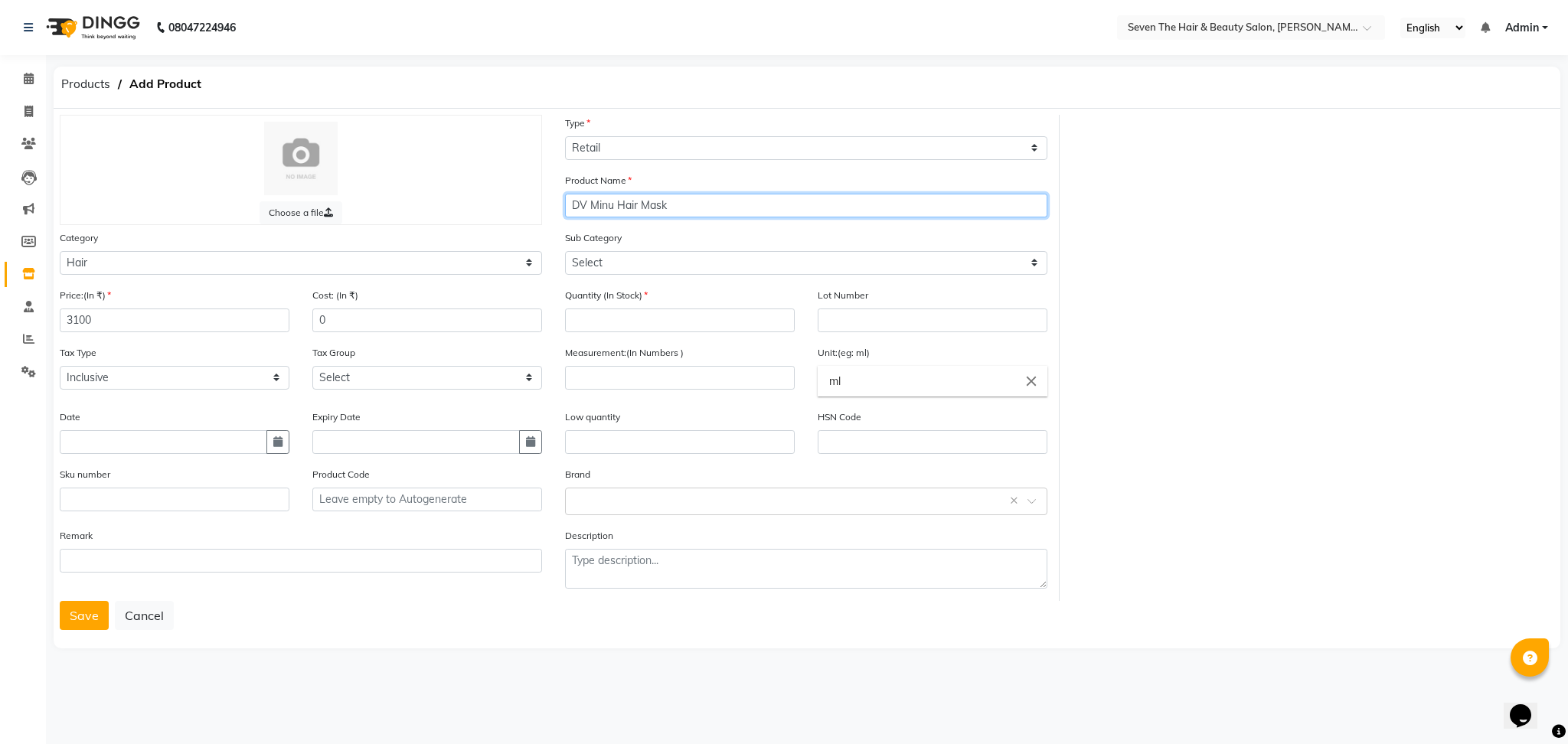
type input "DV Minu Hair Mask"
click at [618, 256] on select "Select Shampoo Conditioner Cream Mask Oil Serum Color Appliances Treatment Styl…" at bounding box center [805, 263] width 482 height 24
select select "267601104"
click at [565, 252] on select "Select Shampoo Conditioner Cream Mask Oil Serum Color Appliances Treatment Styl…" at bounding box center [805, 263] width 482 height 24
click at [641, 312] on input "number" at bounding box center [679, 320] width 230 height 24
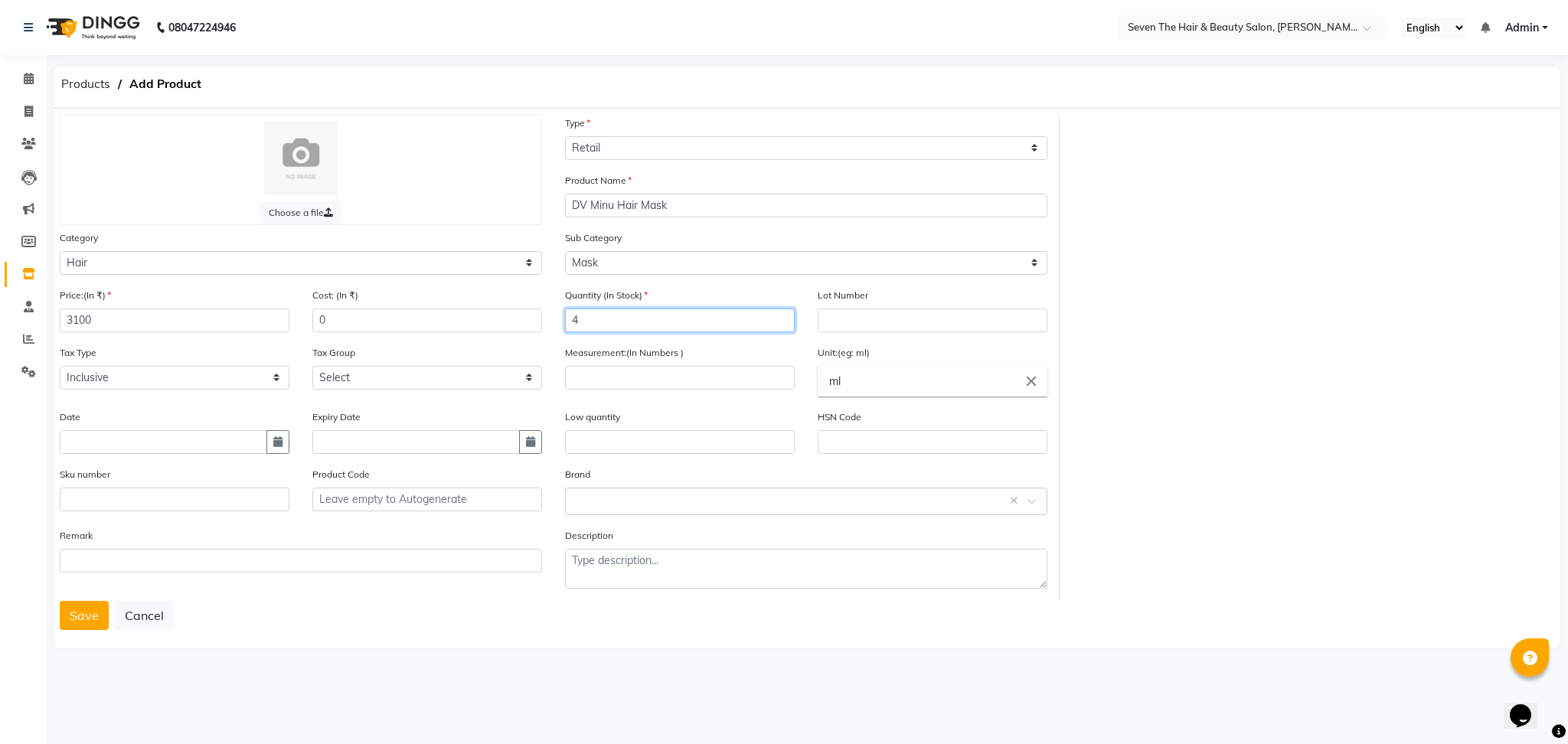
type input "4"
click at [879, 321] on input "text" at bounding box center [933, 320] width 230 height 24
type input "0289"
click at [646, 377] on input "number" at bounding box center [679, 377] width 230 height 24
type input "250"
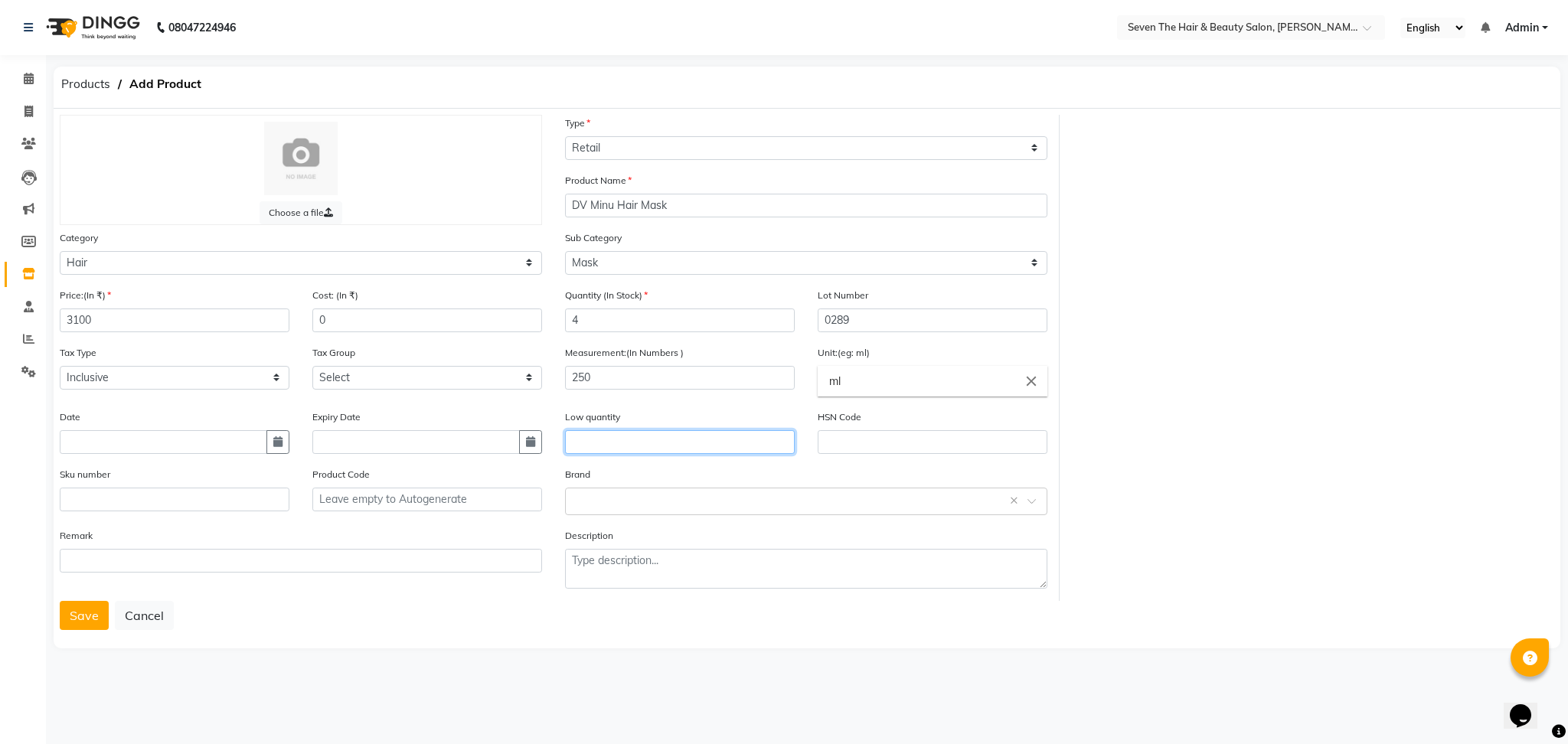
click at [718, 446] on input "text" at bounding box center [679, 443] width 230 height 24
type input "1"
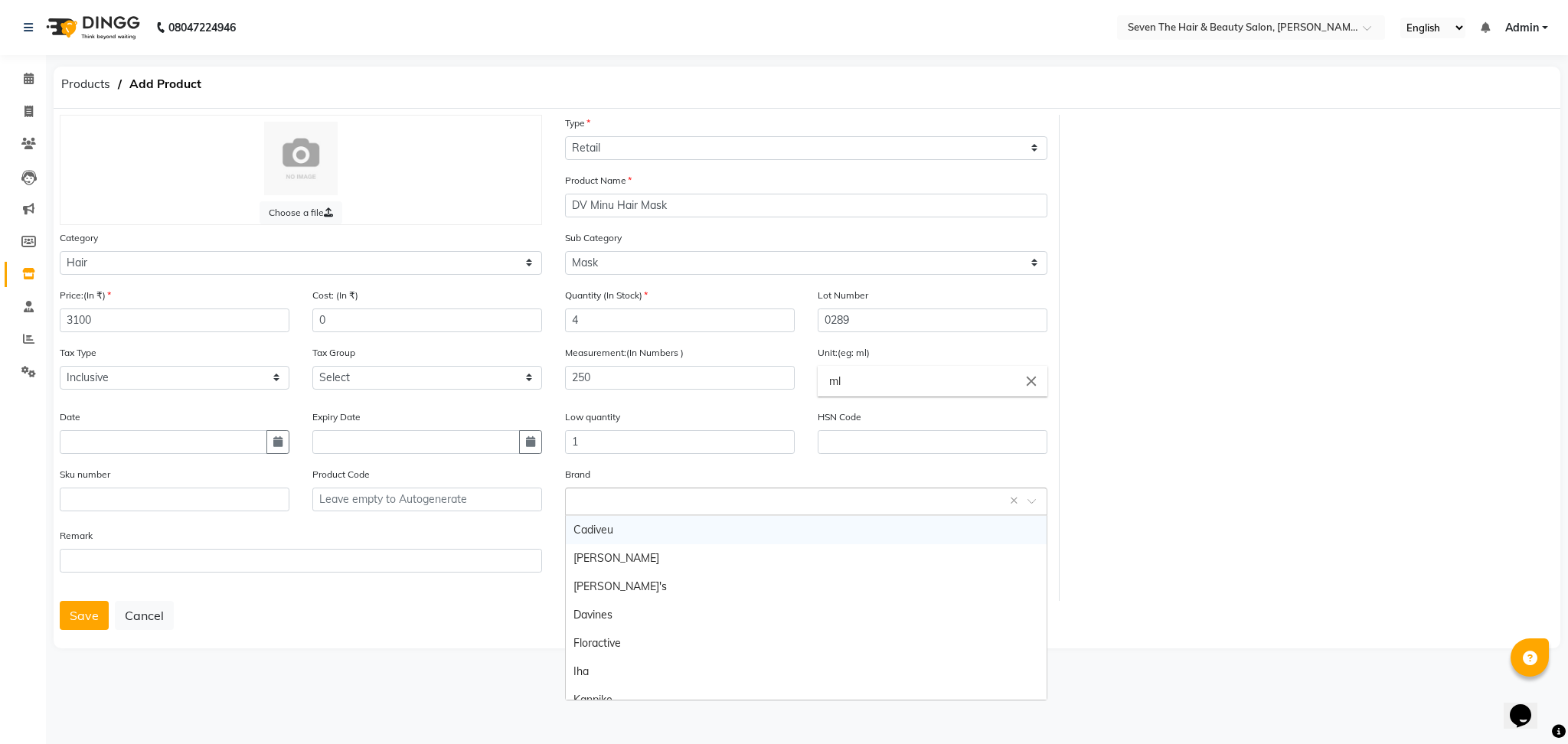
click at [670, 500] on input "text" at bounding box center [791, 501] width 435 height 16
click at [632, 619] on div "Davines" at bounding box center [805, 615] width 480 height 28
click at [76, 622] on button "Save" at bounding box center [84, 615] width 49 height 29
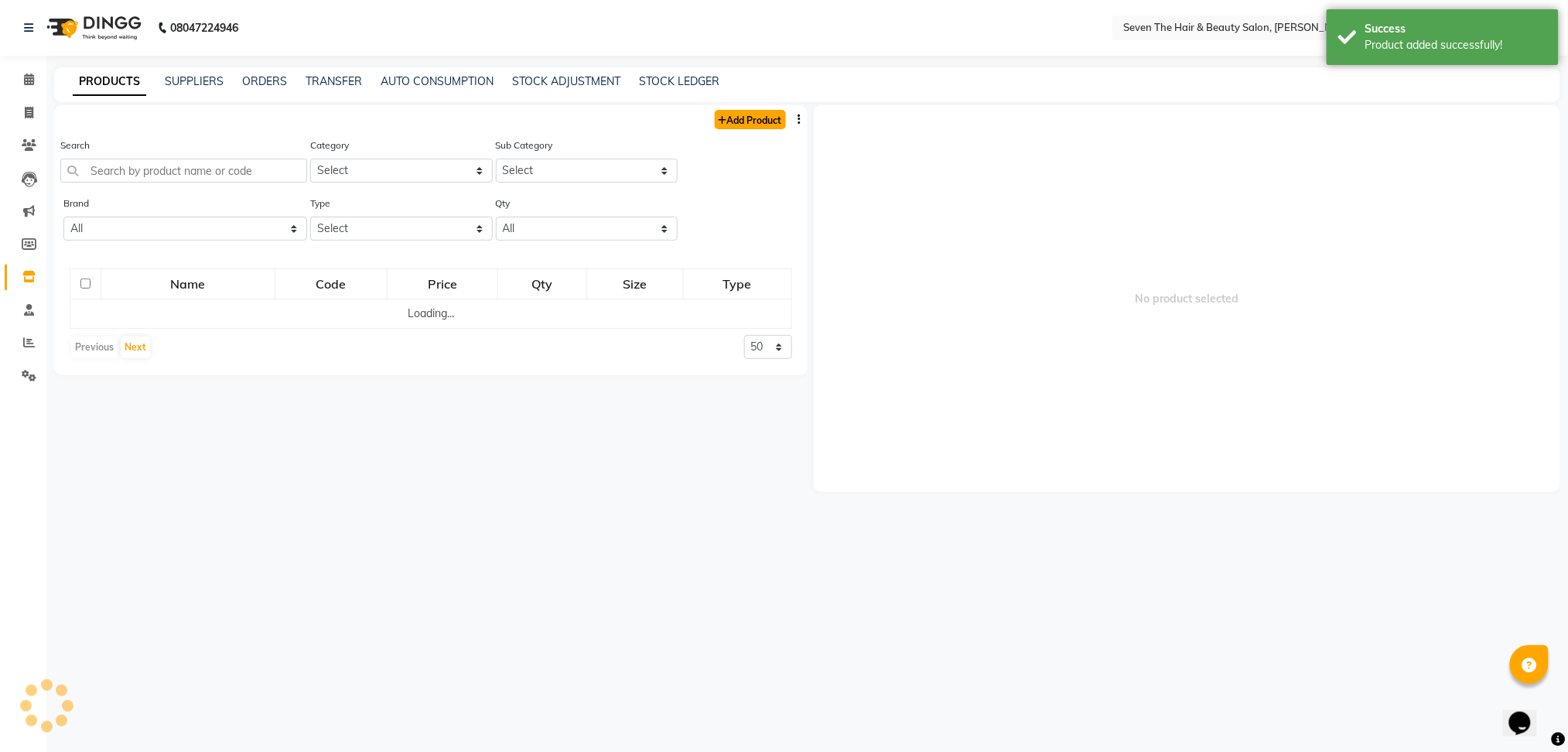
click at [722, 122] on icon at bounding box center [722, 121] width 8 height 9
select select "true"
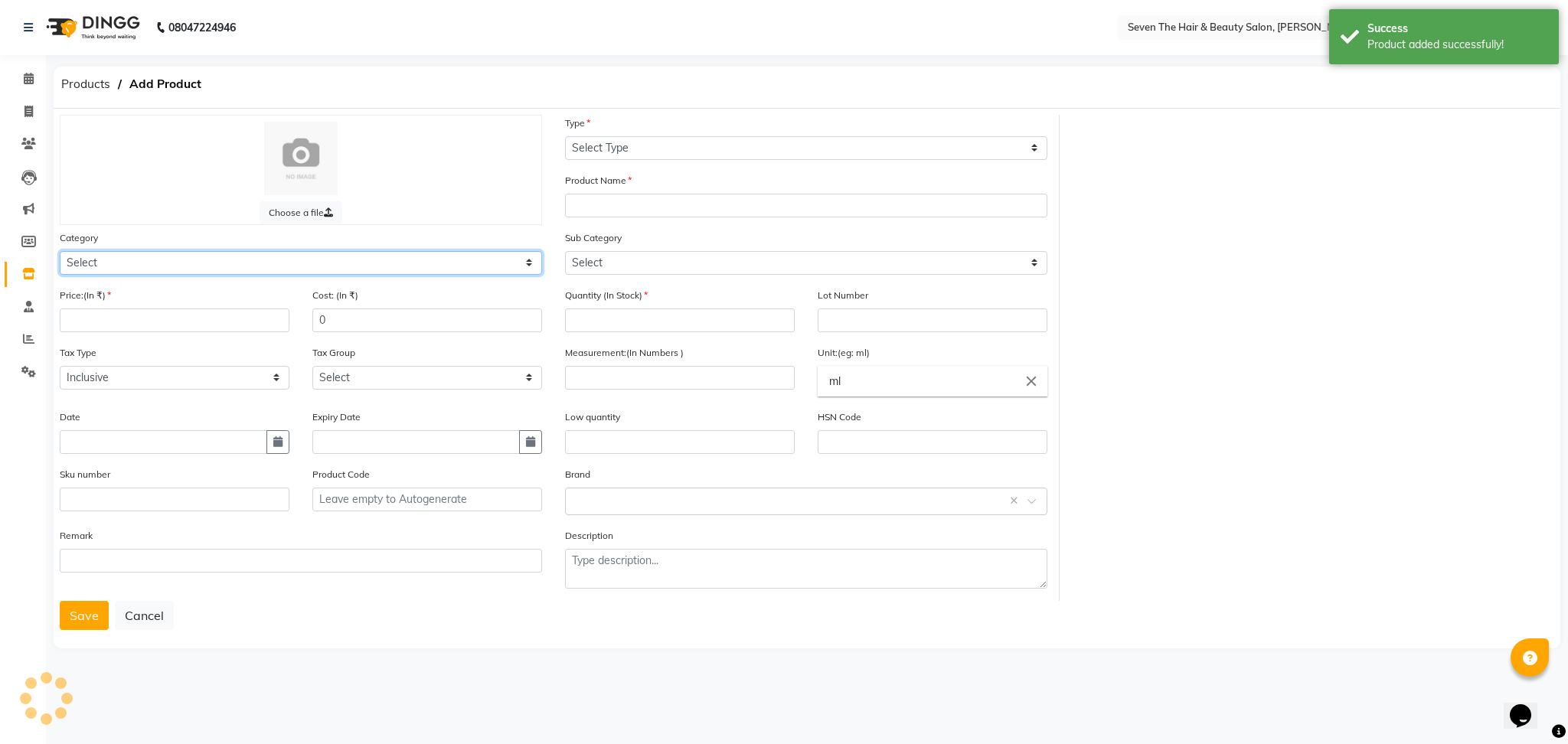
click at [248, 262] on select "Select" at bounding box center [300, 263] width 482 height 24
click at [219, 257] on select "Select" at bounding box center [300, 263] width 482 height 24
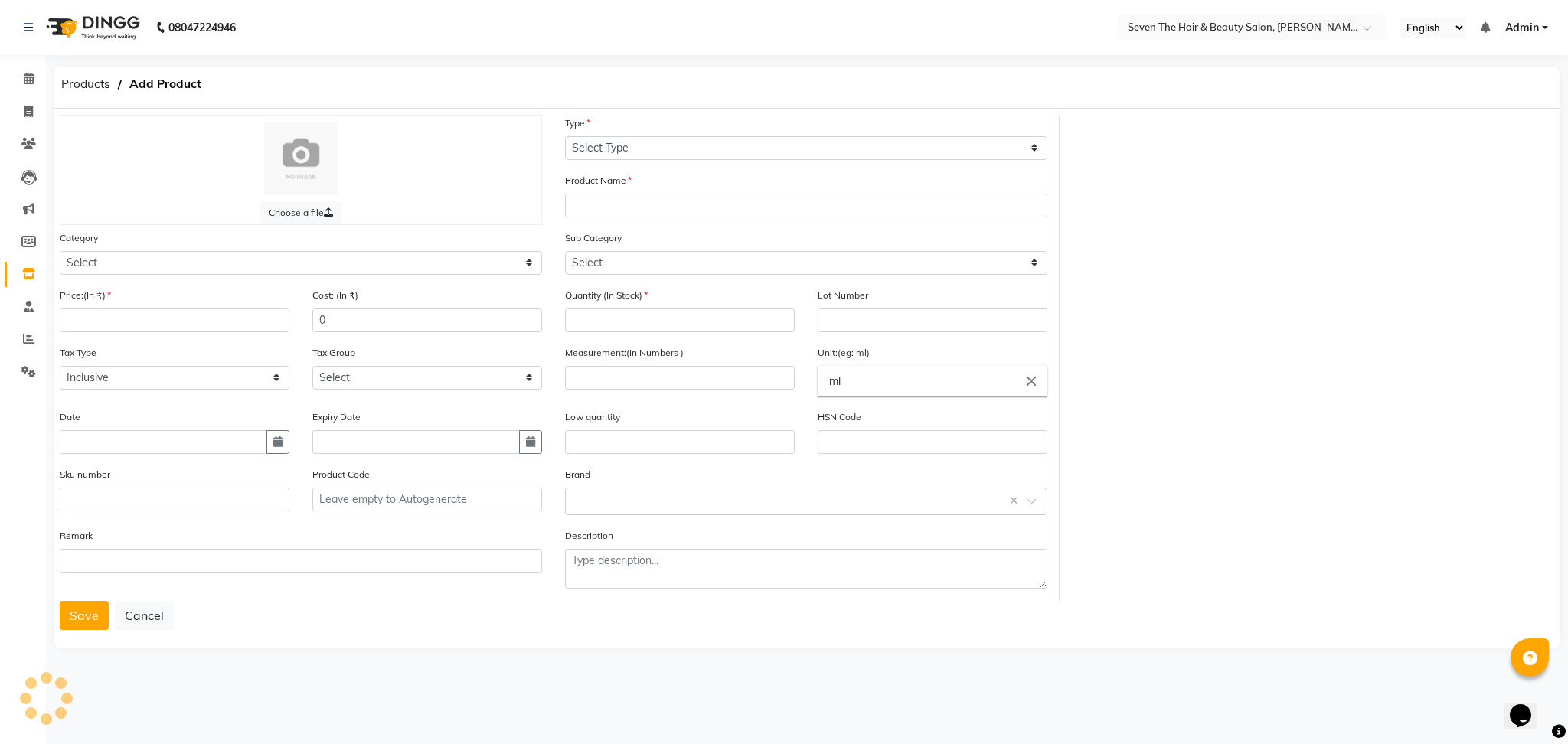
click at [594, 134] on div "Type Select Type Both Retail Consumable" at bounding box center [805, 138] width 482 height 45
drag, startPoint x: 197, startPoint y: 234, endPoint x: 179, endPoint y: 272, distance: 42.0
click at [179, 272] on div "Category Select Hair Skin Makeup Personal Care Appliances [PERSON_NAME] Waxing …" at bounding box center [300, 253] width 482 height 45
click at [179, 272] on select "Select Hair Skin Makeup Personal Care Appliances [PERSON_NAME] Waxing Disposabl…" at bounding box center [300, 263] width 482 height 24
select select "267601100"
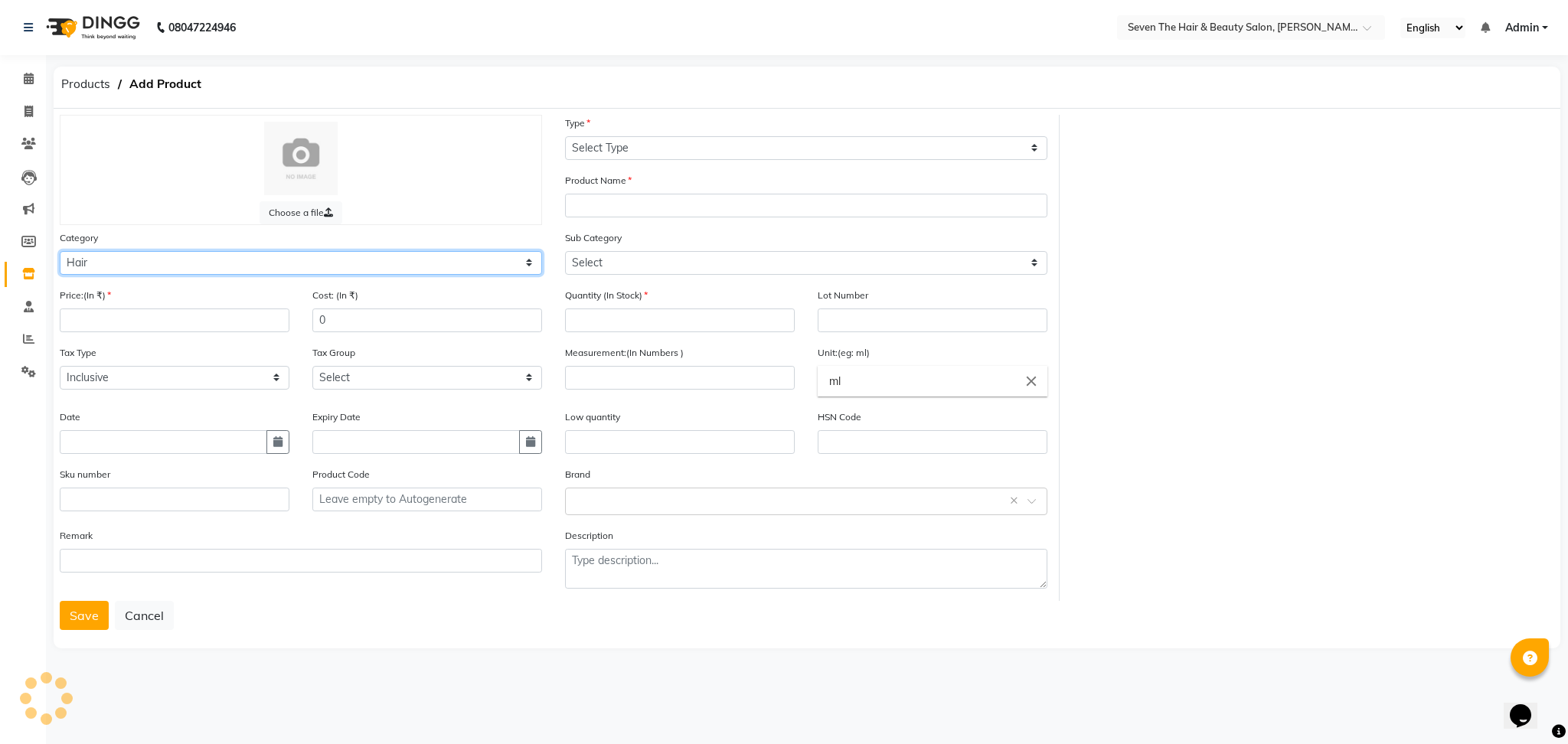
click at [60, 252] on select "Select Hair Skin Makeup Personal Care Appliances [PERSON_NAME] Waxing Disposabl…" at bounding box center [300, 263] width 482 height 24
click at [137, 328] on input "number" at bounding box center [175, 320] width 230 height 24
type input "2000"
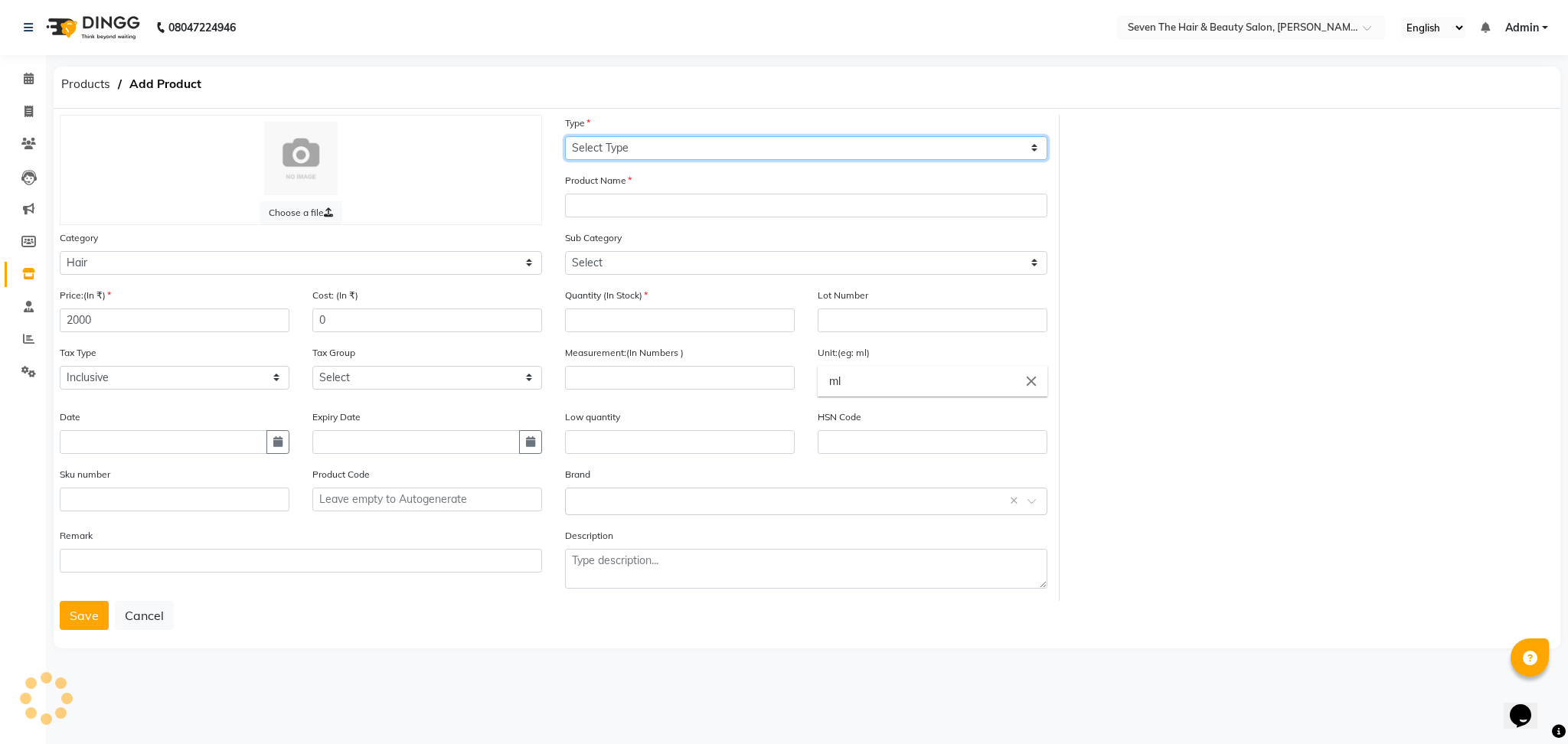
click at [680, 150] on select "Select Type Both Retail Consumable" at bounding box center [805, 148] width 482 height 24
select select "R"
click at [565, 137] on select "Select Type Both Retail Consumable" at bounding box center [805, 148] width 482 height 24
click at [630, 204] on input "text" at bounding box center [805, 205] width 482 height 24
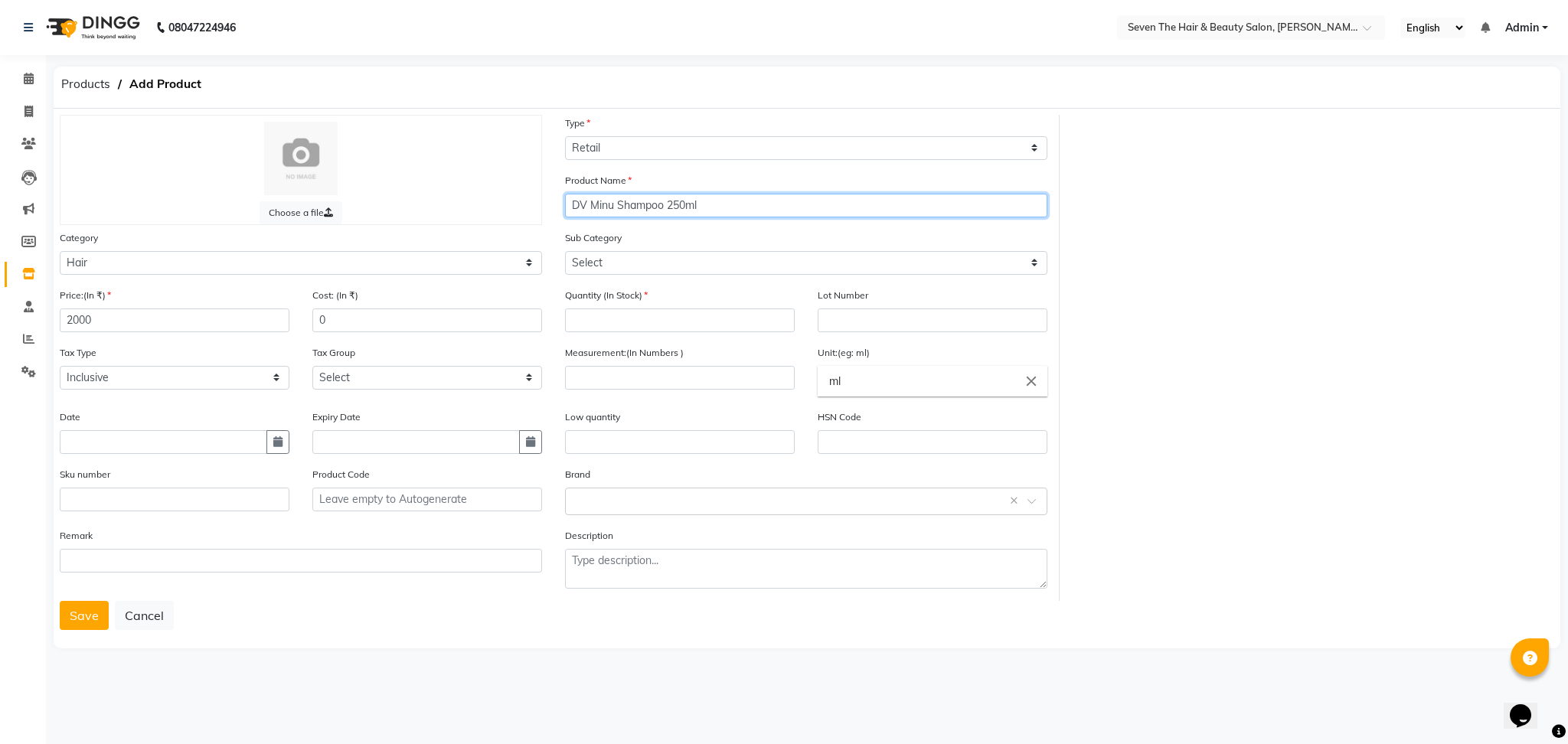
type input "DV Minu Shampoo 250ml"
click at [613, 256] on select "Select Shampoo Conditioner Cream Mask Oil Serum Color Appliances Treatment Styl…" at bounding box center [805, 263] width 482 height 24
select select "267601101"
click at [565, 252] on select "Select Shampoo Conditioner Cream Mask Oil Serum Color Appliances Treatment Styl…" at bounding box center [805, 263] width 482 height 24
click at [609, 328] on input "number" at bounding box center [679, 320] width 230 height 24
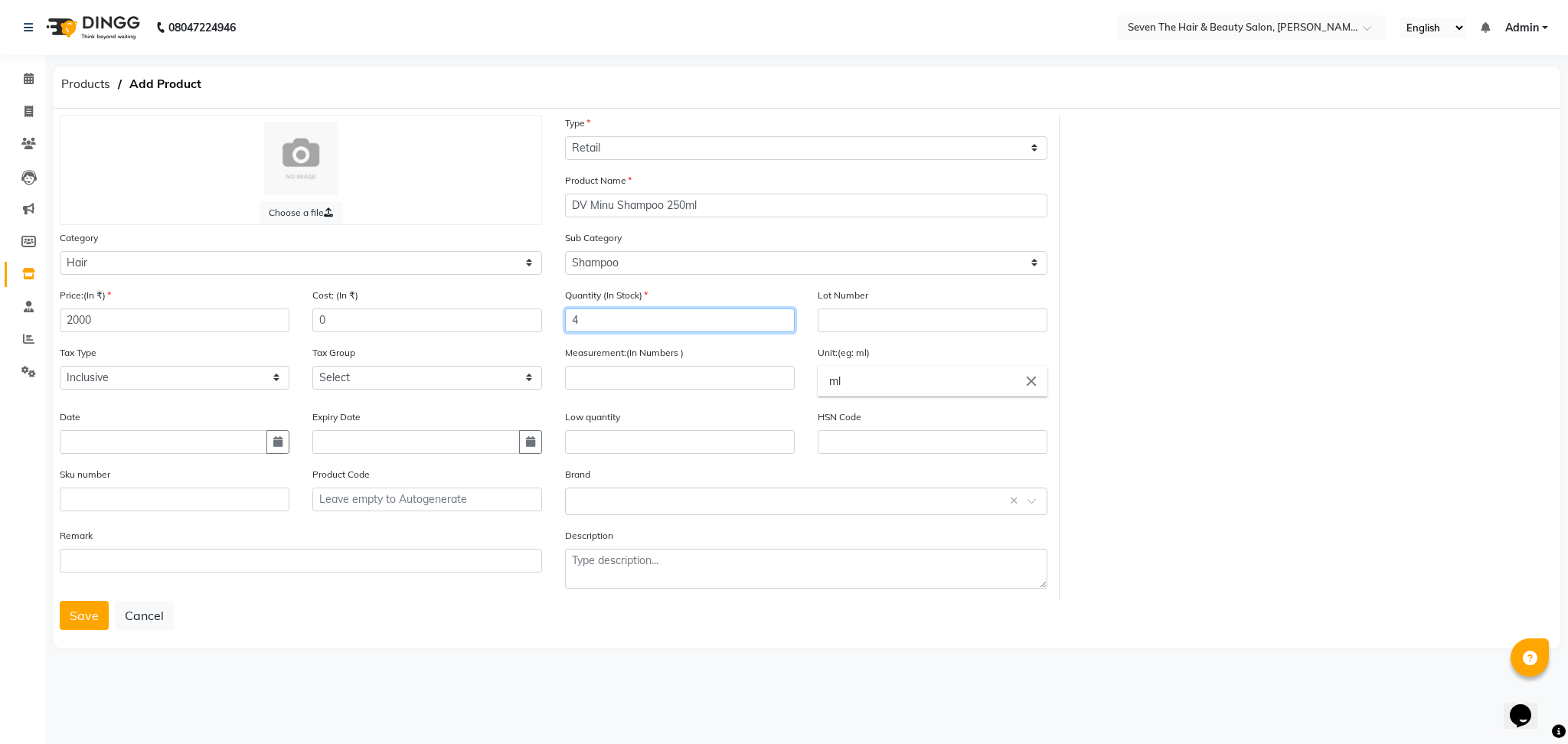
type input "4"
click at [873, 313] on input "text" at bounding box center [933, 320] width 230 height 24
type input "0289"
click at [619, 385] on input "number" at bounding box center [679, 377] width 230 height 24
type input "250"
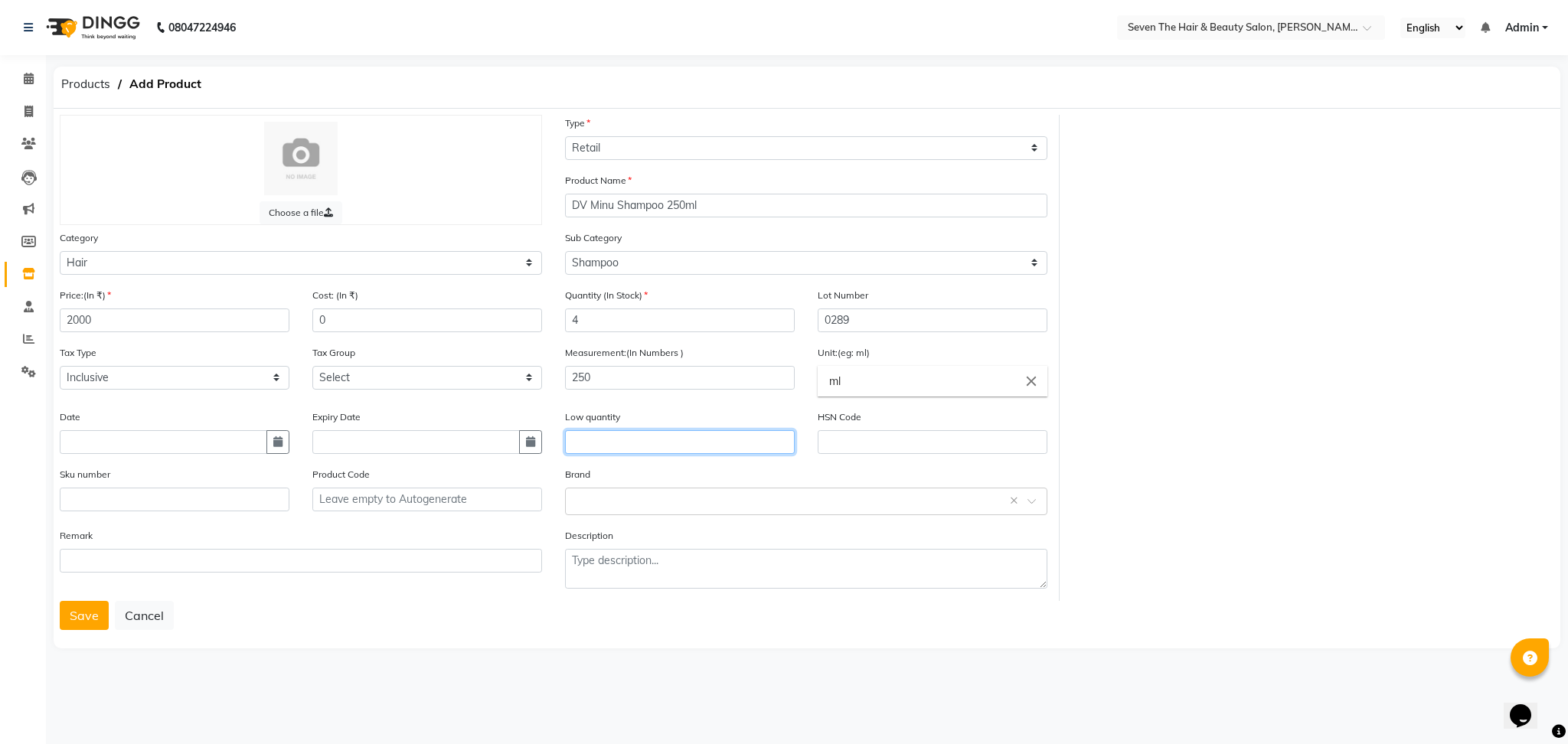
click at [651, 433] on input "text" at bounding box center [679, 443] width 230 height 24
type input "1"
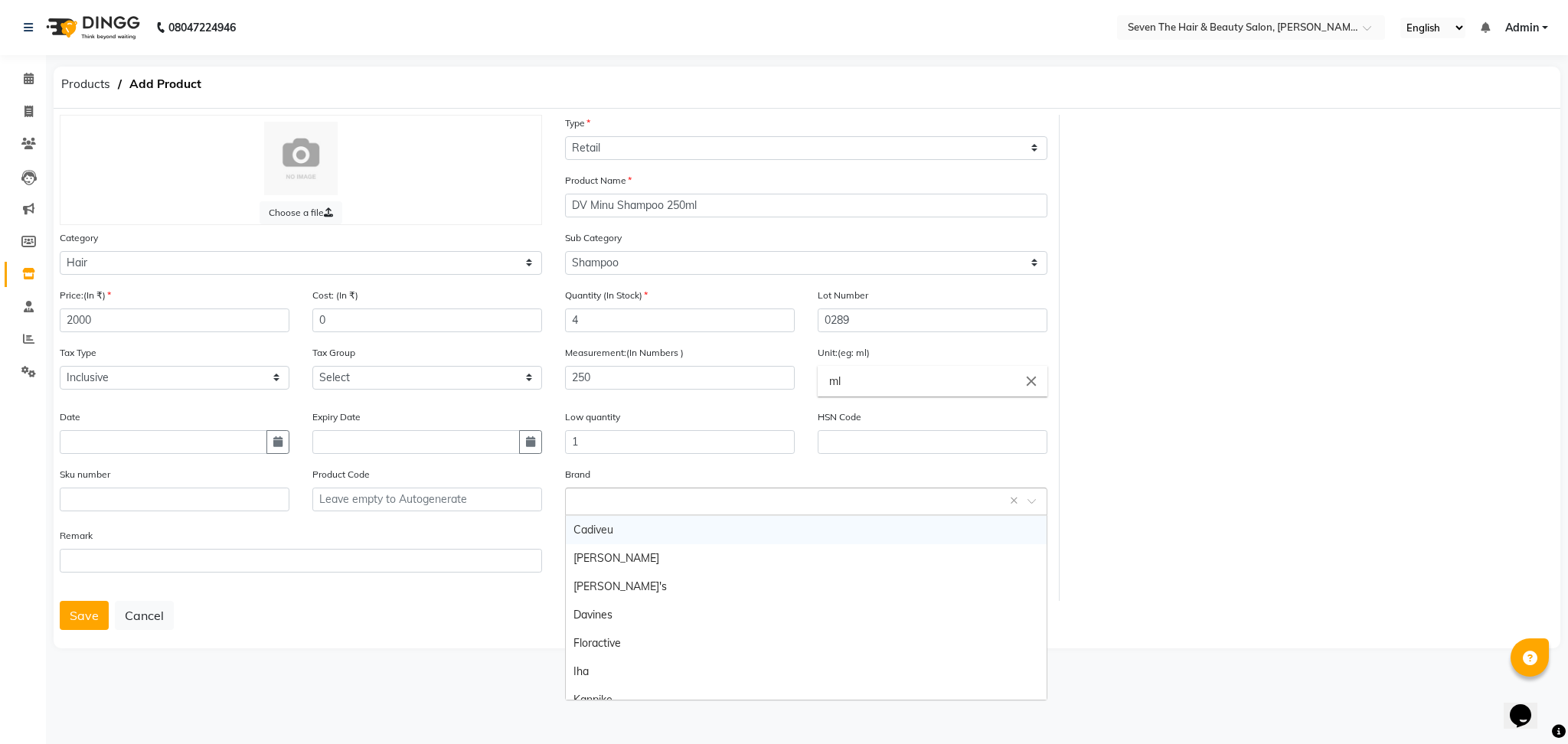
click at [669, 492] on input "text" at bounding box center [791, 501] width 435 height 16
click at [639, 613] on div "Davines" at bounding box center [805, 615] width 480 height 28
click at [80, 615] on button "Save" at bounding box center [84, 615] width 49 height 29
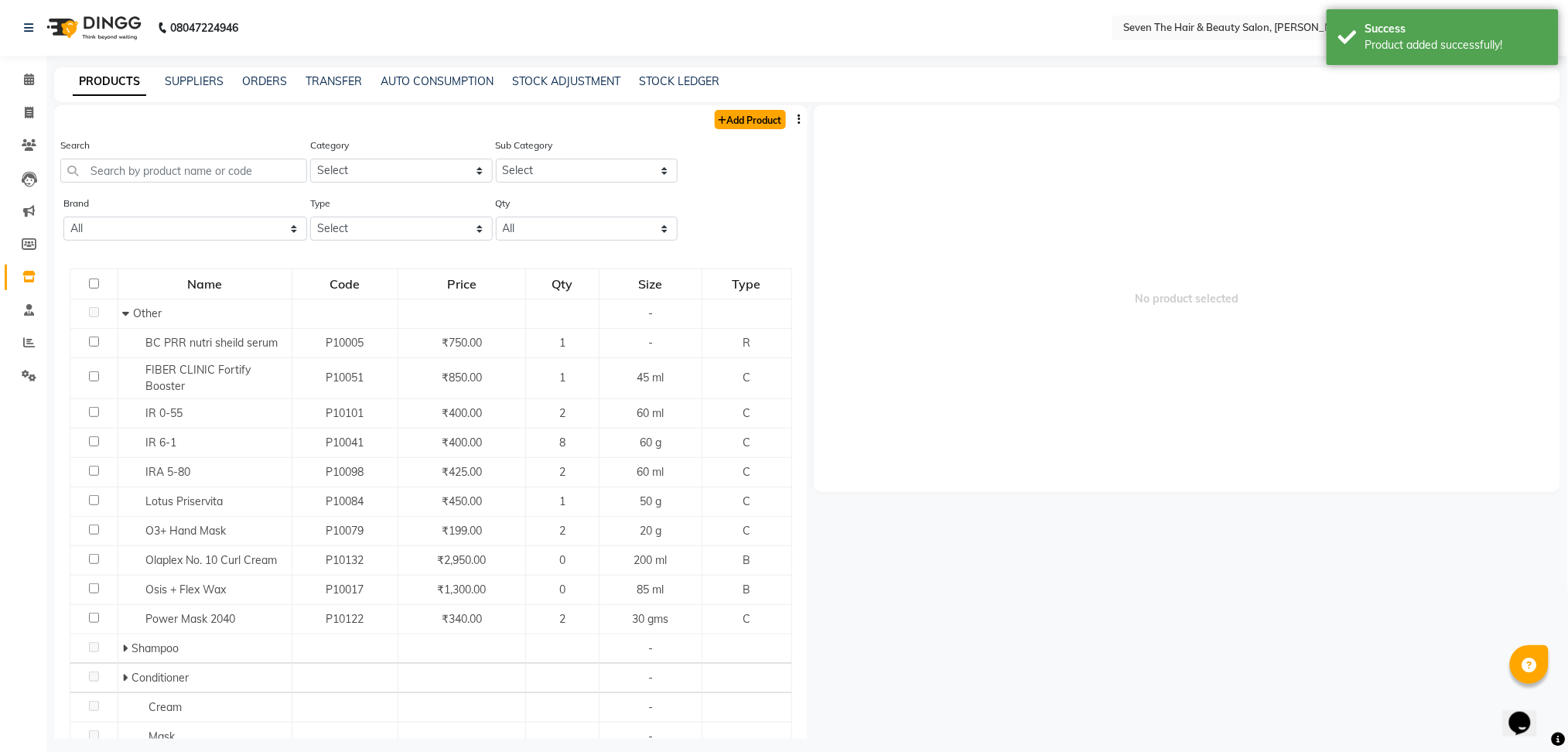
click at [742, 125] on link "Add Product" at bounding box center [751, 119] width 71 height 19
select select "true"
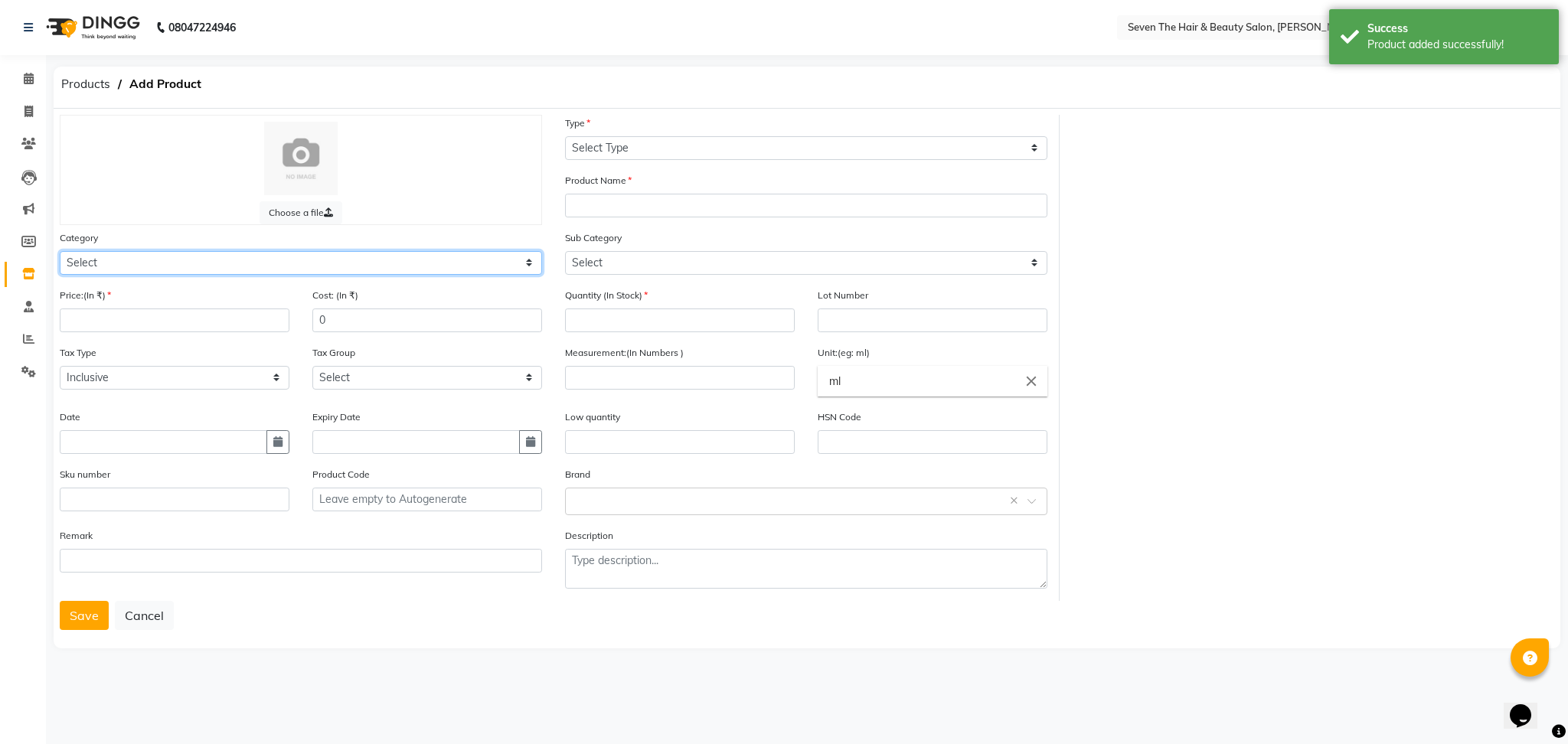
click at [141, 254] on select "Select Hair Skin Makeup Personal Care Appliances [PERSON_NAME] Waxing Disposabl…" at bounding box center [300, 263] width 482 height 24
select select "267601100"
click at [60, 252] on select "Select Hair Skin Makeup Personal Care Appliances [PERSON_NAME] Waxing Disposabl…" at bounding box center [300, 263] width 482 height 24
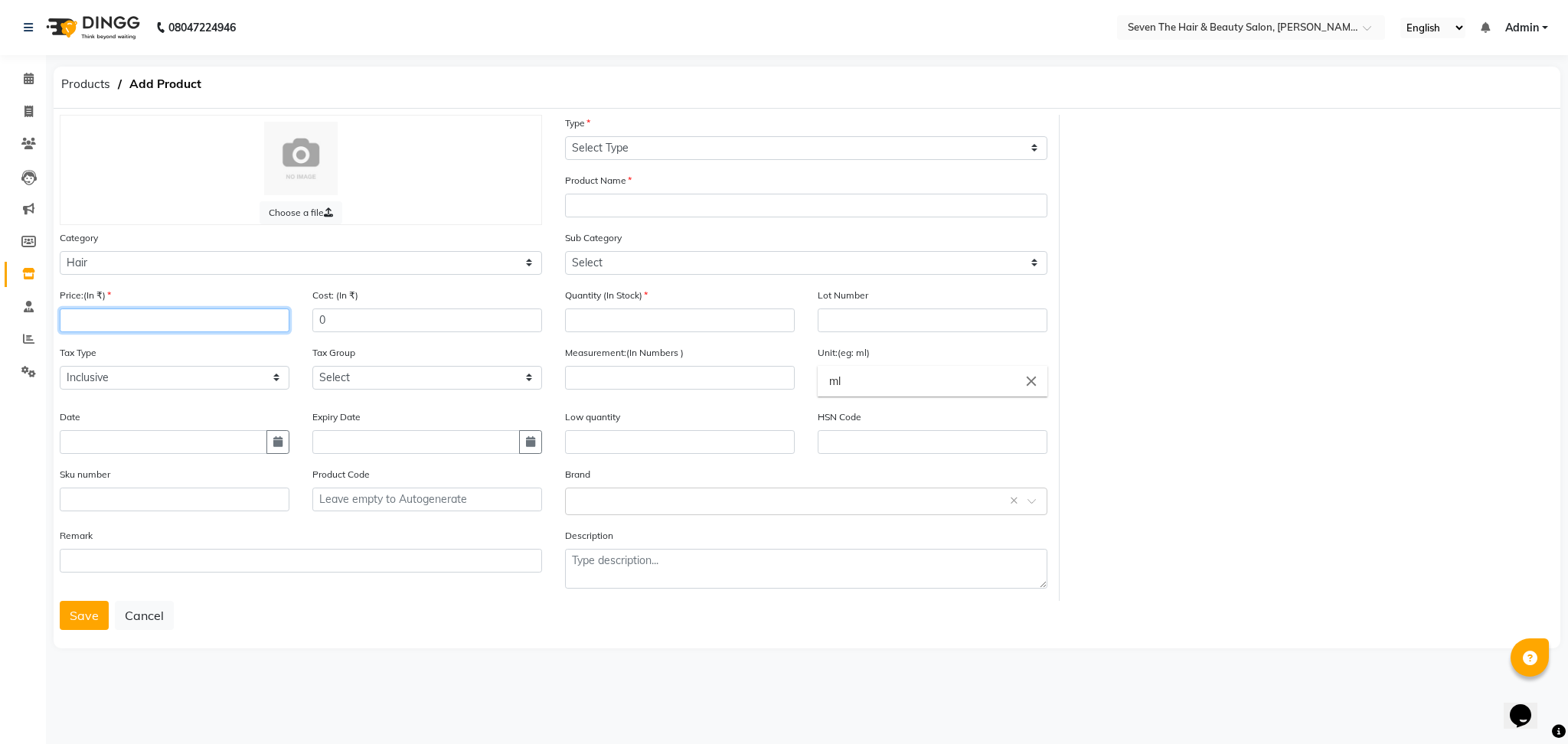
click at [103, 320] on input "number" at bounding box center [175, 320] width 230 height 24
type input "2100"
click at [604, 155] on select "Select Type Both Retail Consumable" at bounding box center [805, 148] width 482 height 24
select select "R"
click at [565, 137] on select "Select Type Both Retail Consumable" at bounding box center [805, 148] width 482 height 24
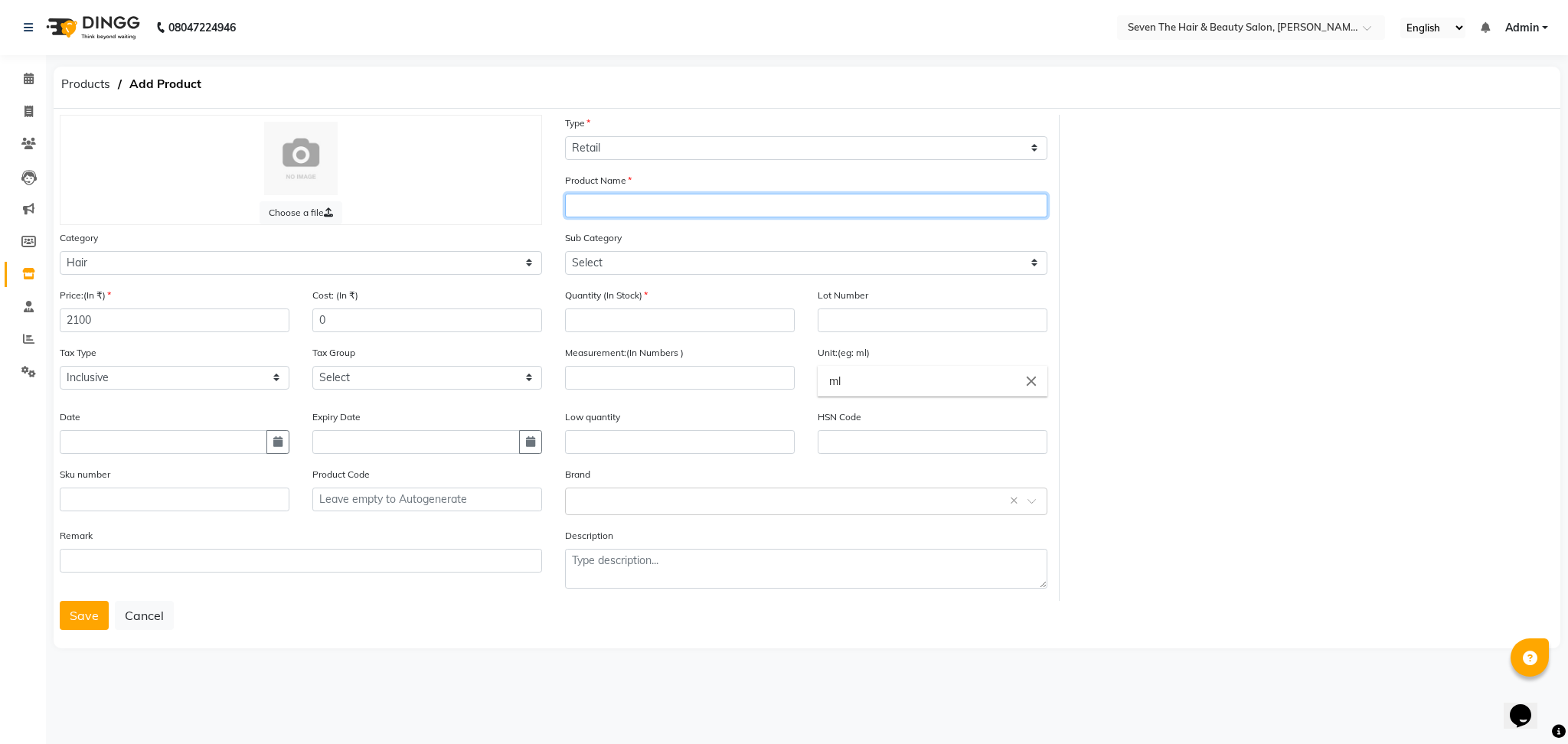
click at [617, 203] on input "text" at bounding box center [805, 205] width 482 height 24
type input "[PERSON_NAME] Conditione 250ml"
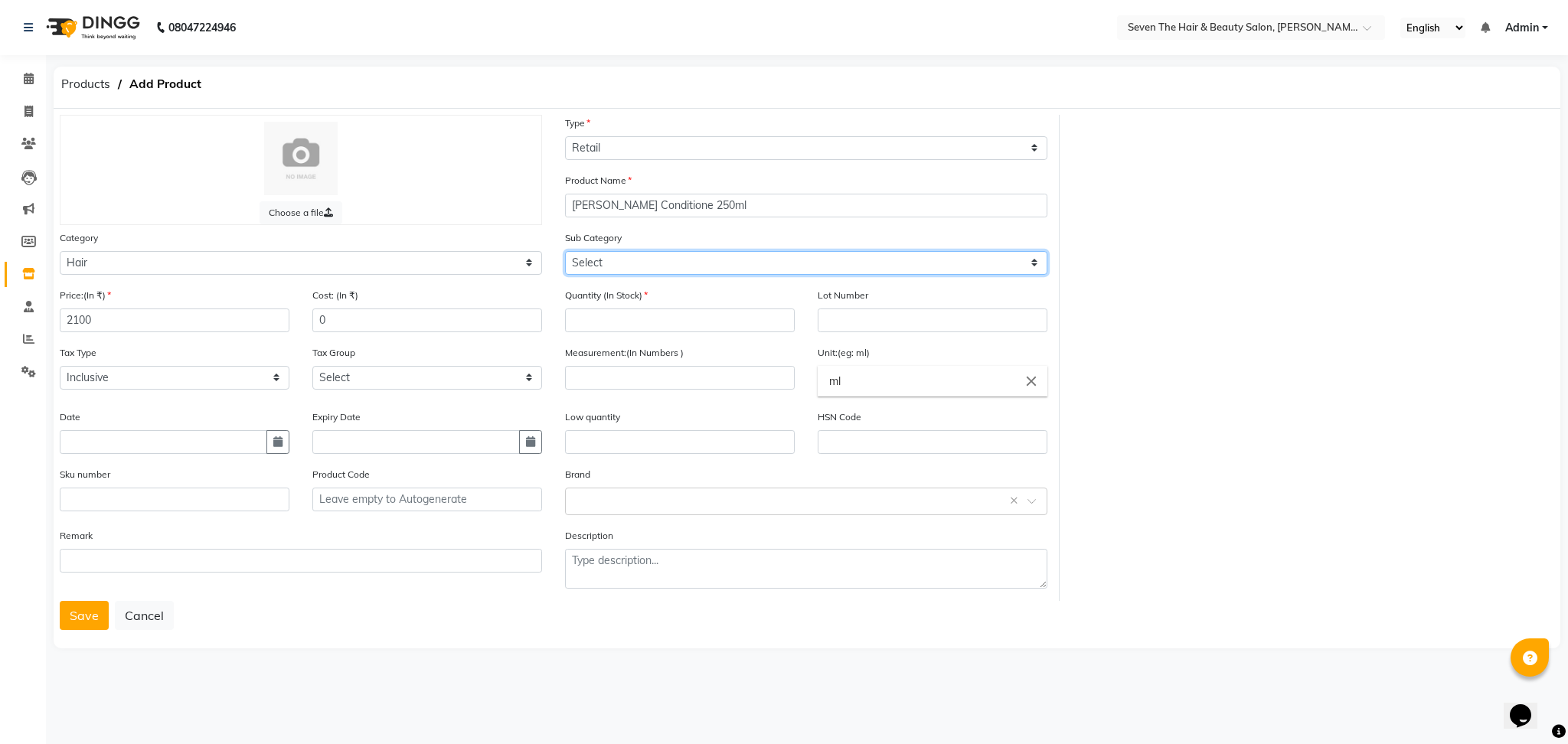
click at [604, 252] on select "Select Shampoo Conditioner Cream Mask Oil Serum Color Appliances Treatment Styl…" at bounding box center [805, 263] width 482 height 24
select select "267601102"
click at [565, 252] on select "Select Shampoo Conditioner Cream Mask Oil Serum Color Appliances Treatment Styl…" at bounding box center [805, 263] width 482 height 24
click at [617, 310] on input "number" at bounding box center [679, 320] width 230 height 24
type input "4"
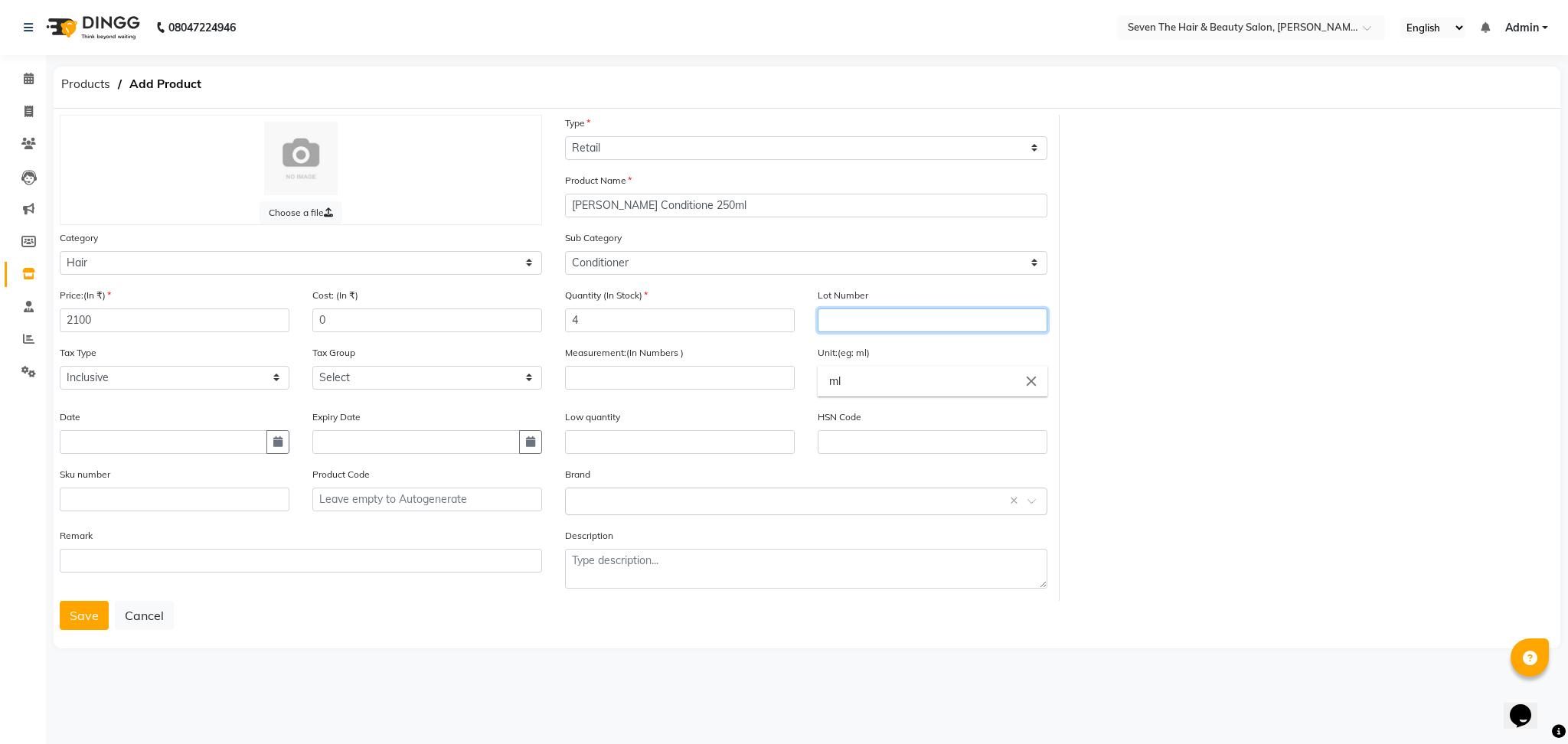
click at [877, 316] on input "text" at bounding box center [933, 320] width 230 height 24
type input "0289"
click at [642, 383] on input "number" at bounding box center [679, 377] width 230 height 24
type input "250"
click at [701, 449] on input "text" at bounding box center [679, 443] width 230 height 24
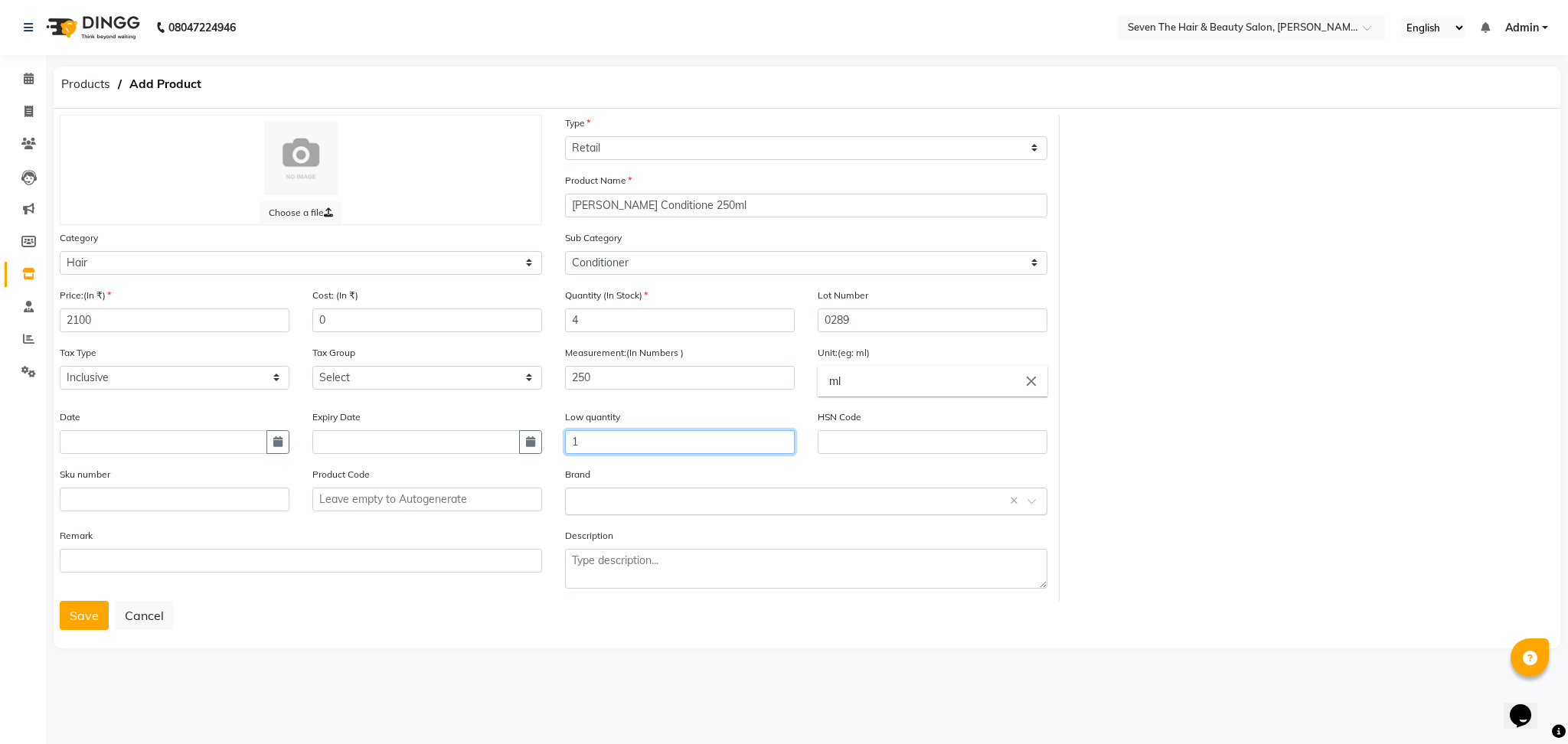
type input "1"
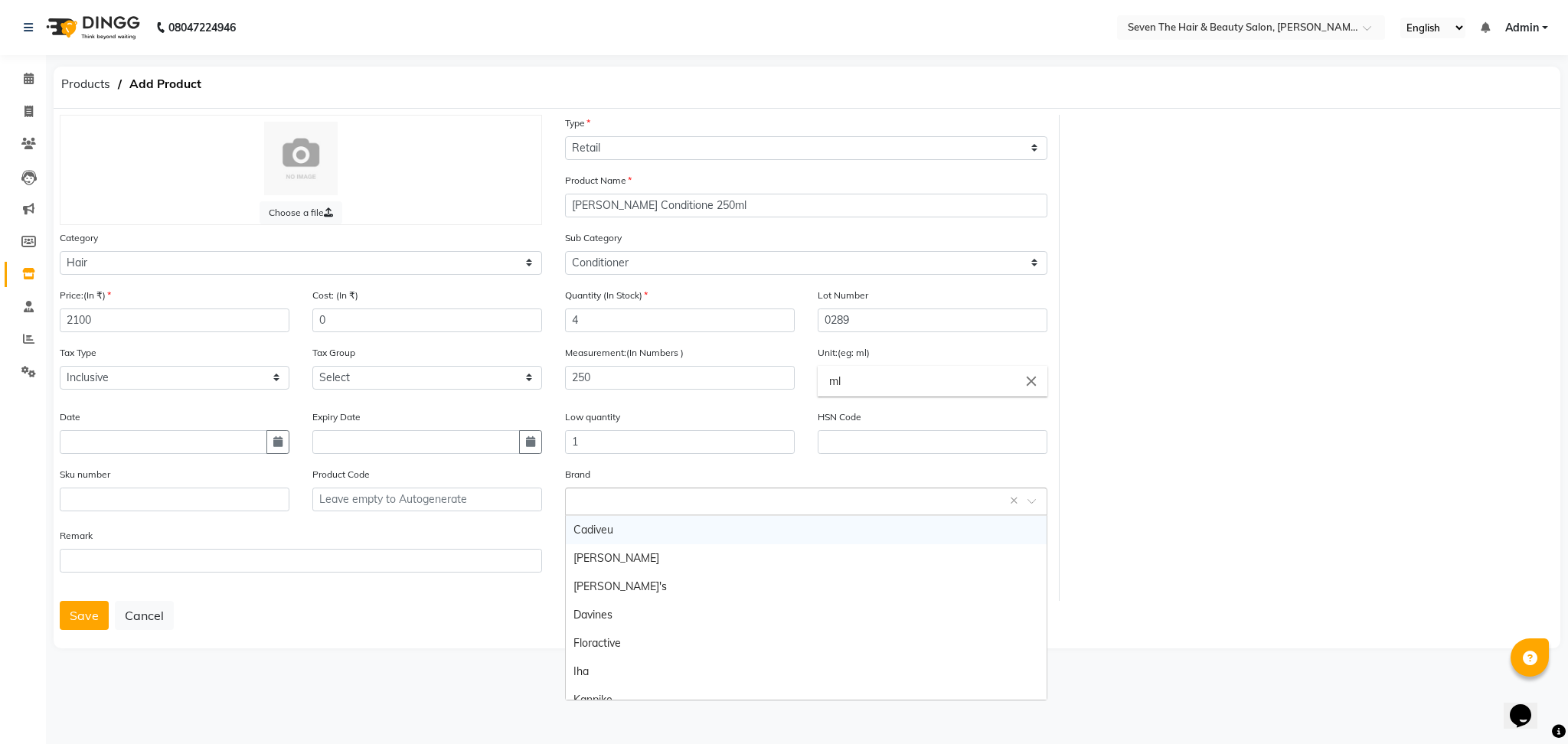
click at [704, 510] on div "Select brand or add custom brand ×" at bounding box center [805, 501] width 482 height 27
click at [631, 615] on div "Davines" at bounding box center [805, 615] width 480 height 28
click at [94, 611] on button "Save" at bounding box center [84, 615] width 49 height 29
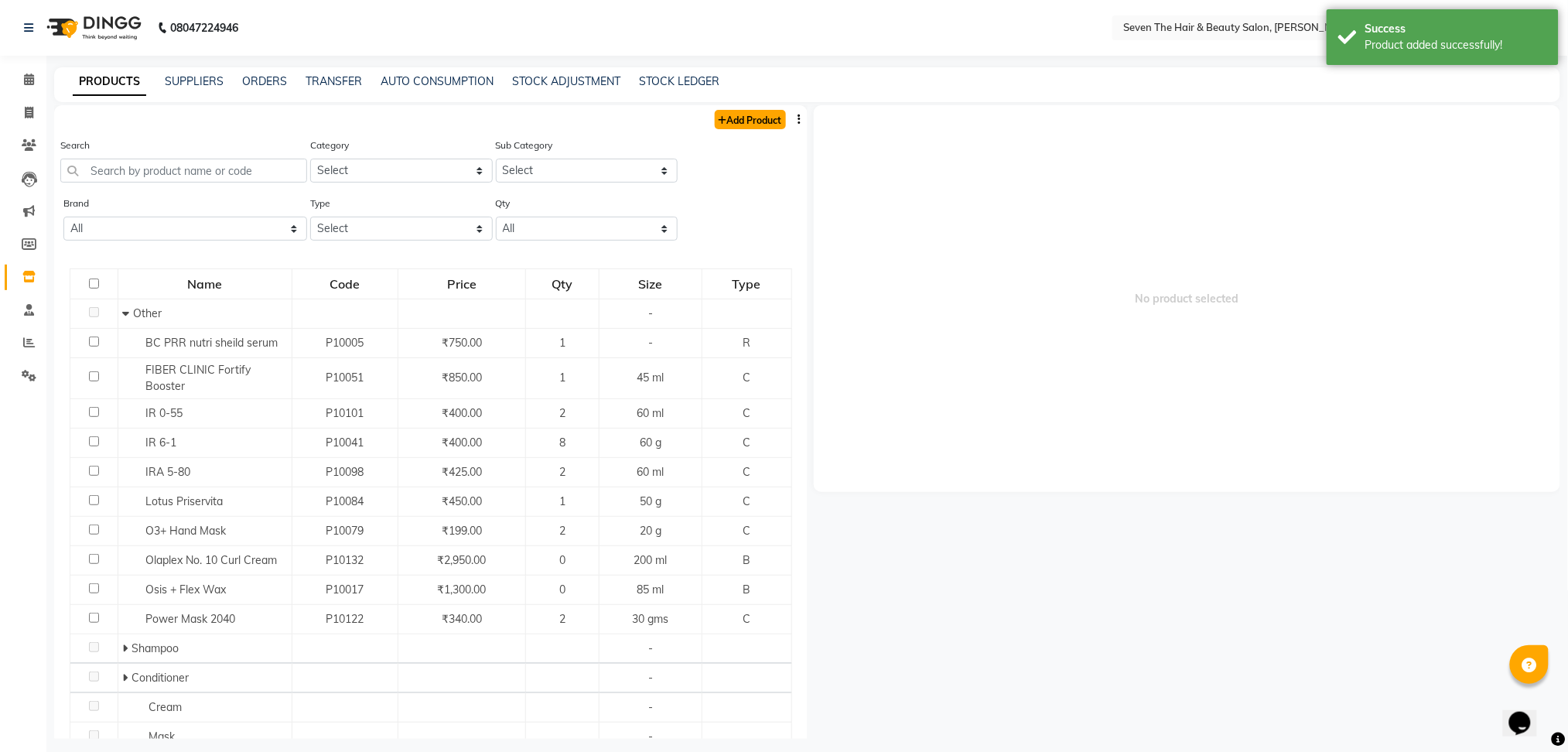
click at [729, 121] on link "Add Product" at bounding box center [751, 119] width 71 height 19
select select "true"
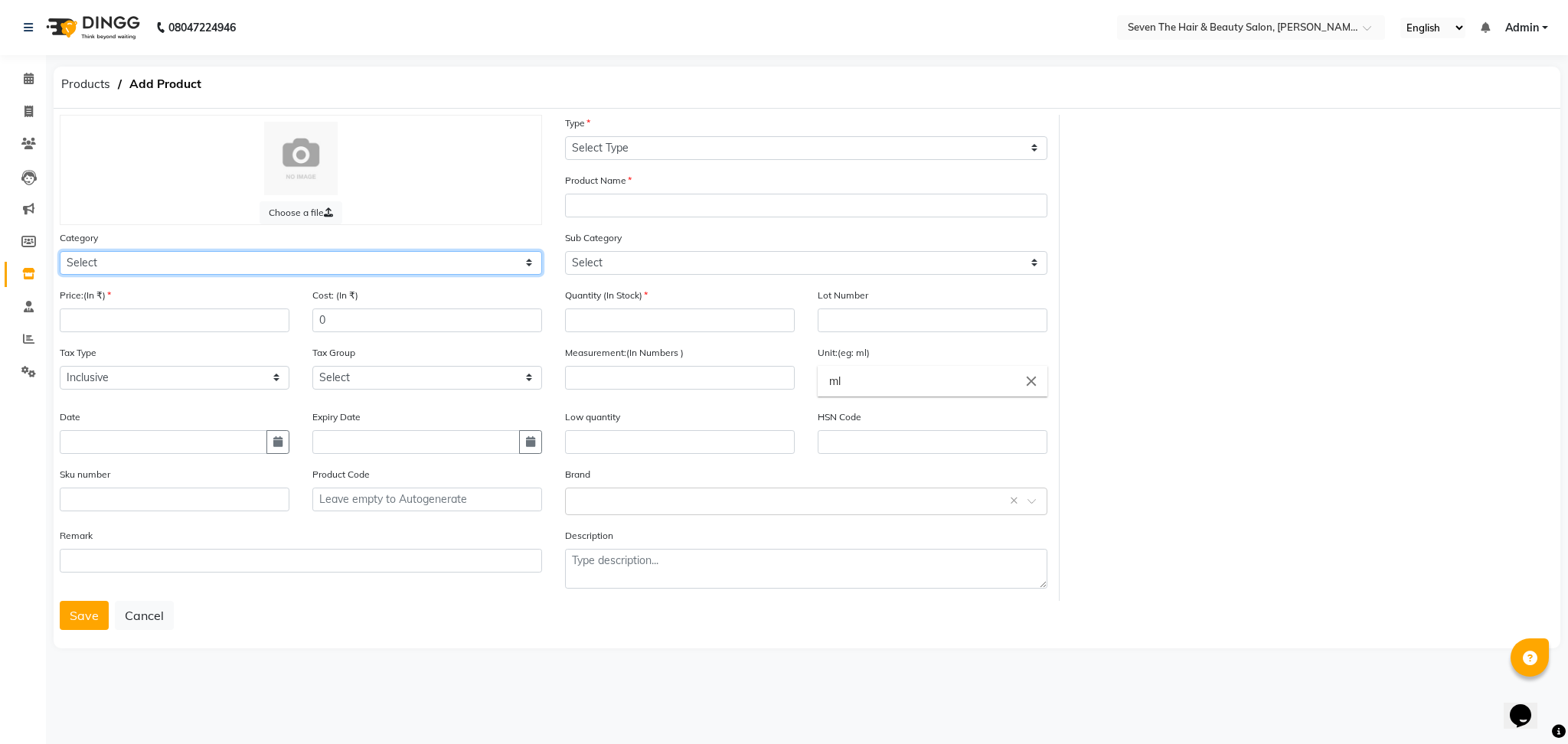
click at [357, 260] on select "Select Hair Skin Makeup Personal Care Appliances [PERSON_NAME] Waxing Disposabl…" at bounding box center [300, 263] width 482 height 24
select select "267601100"
click at [60, 252] on select "Select Hair Skin Makeup Personal Care Appliances [PERSON_NAME] Waxing Disposabl…" at bounding box center [300, 263] width 482 height 24
click at [140, 316] on input "number" at bounding box center [175, 320] width 230 height 24
type input "2000"
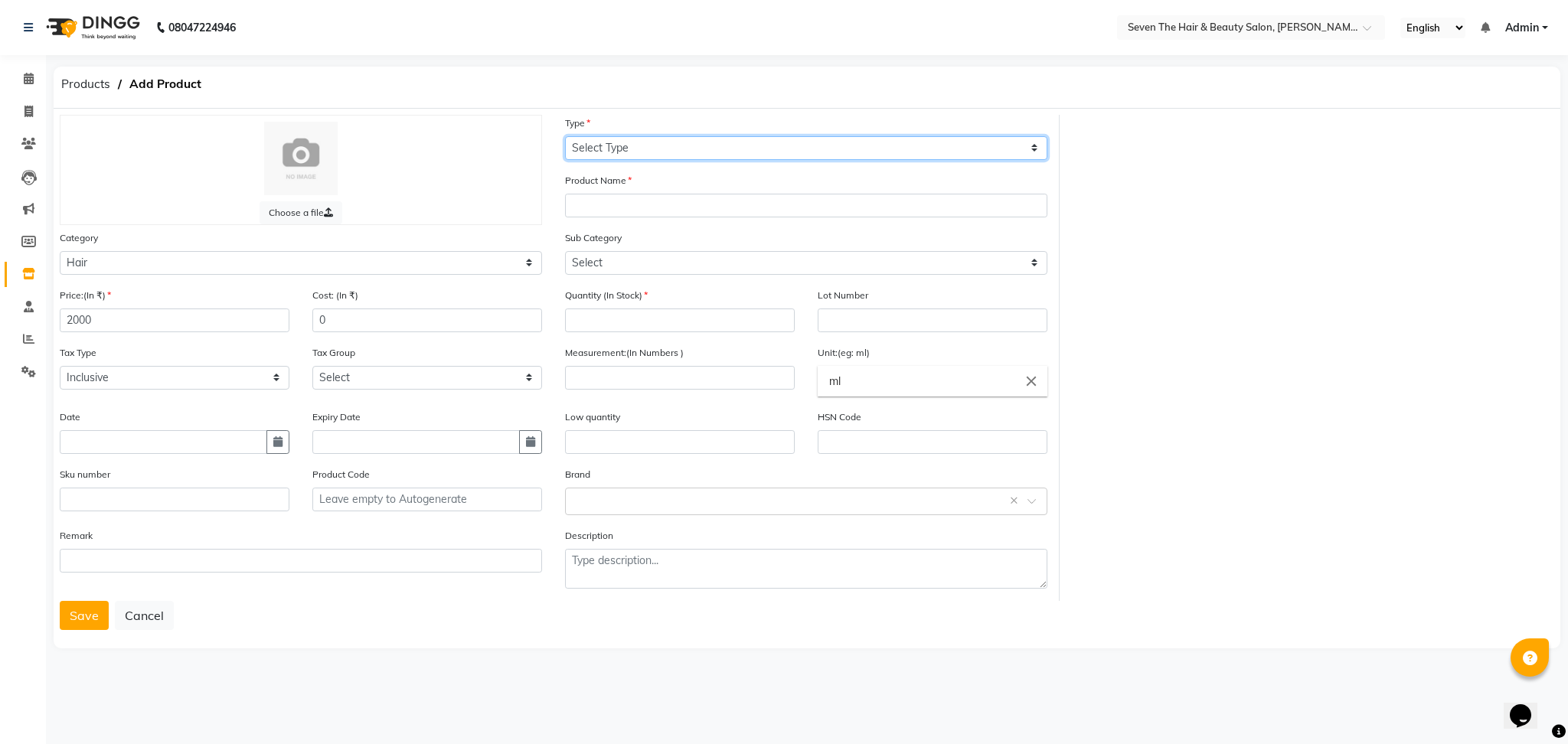
click at [597, 152] on select "Select Type Both Retail Consumable" at bounding box center [805, 148] width 482 height 24
select select "R"
click at [565, 137] on select "Select Type Both Retail Consumable" at bounding box center [805, 148] width 482 height 24
click at [609, 206] on input "text" at bounding box center [805, 205] width 482 height 24
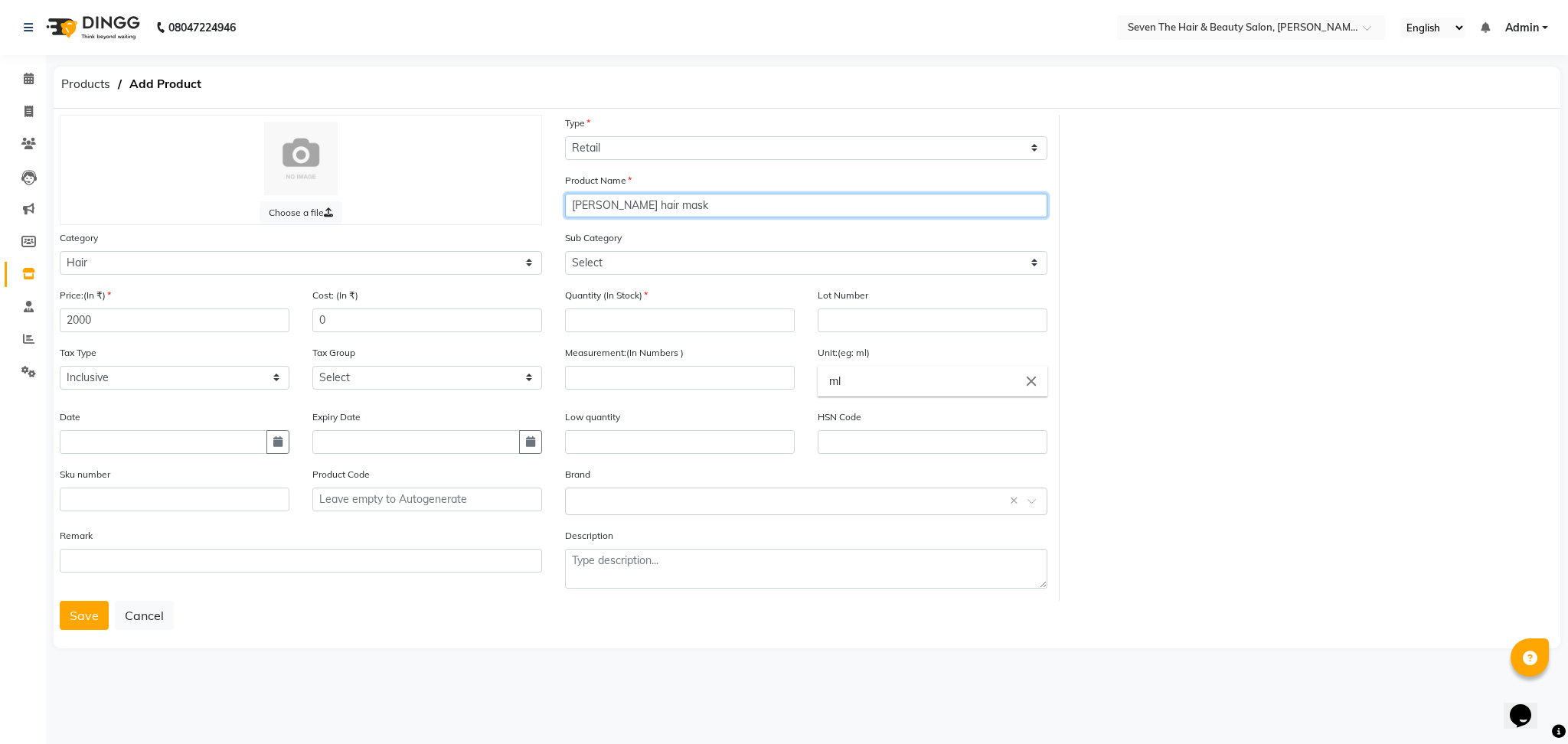
click at [651, 206] on input "[PERSON_NAME] hair mask" at bounding box center [805, 205] width 482 height 24
click at [660, 205] on input "[PERSON_NAME] hair mask" at bounding box center [805, 205] width 482 height 24
click at [633, 199] on input "[PERSON_NAME] hair Mask" at bounding box center [805, 205] width 482 height 24
click at [590, 202] on input "[PERSON_NAME] Hair Mask" at bounding box center [805, 205] width 482 height 24
click at [599, 203] on input "[PERSON_NAME] Hair Mask" at bounding box center [805, 205] width 482 height 24
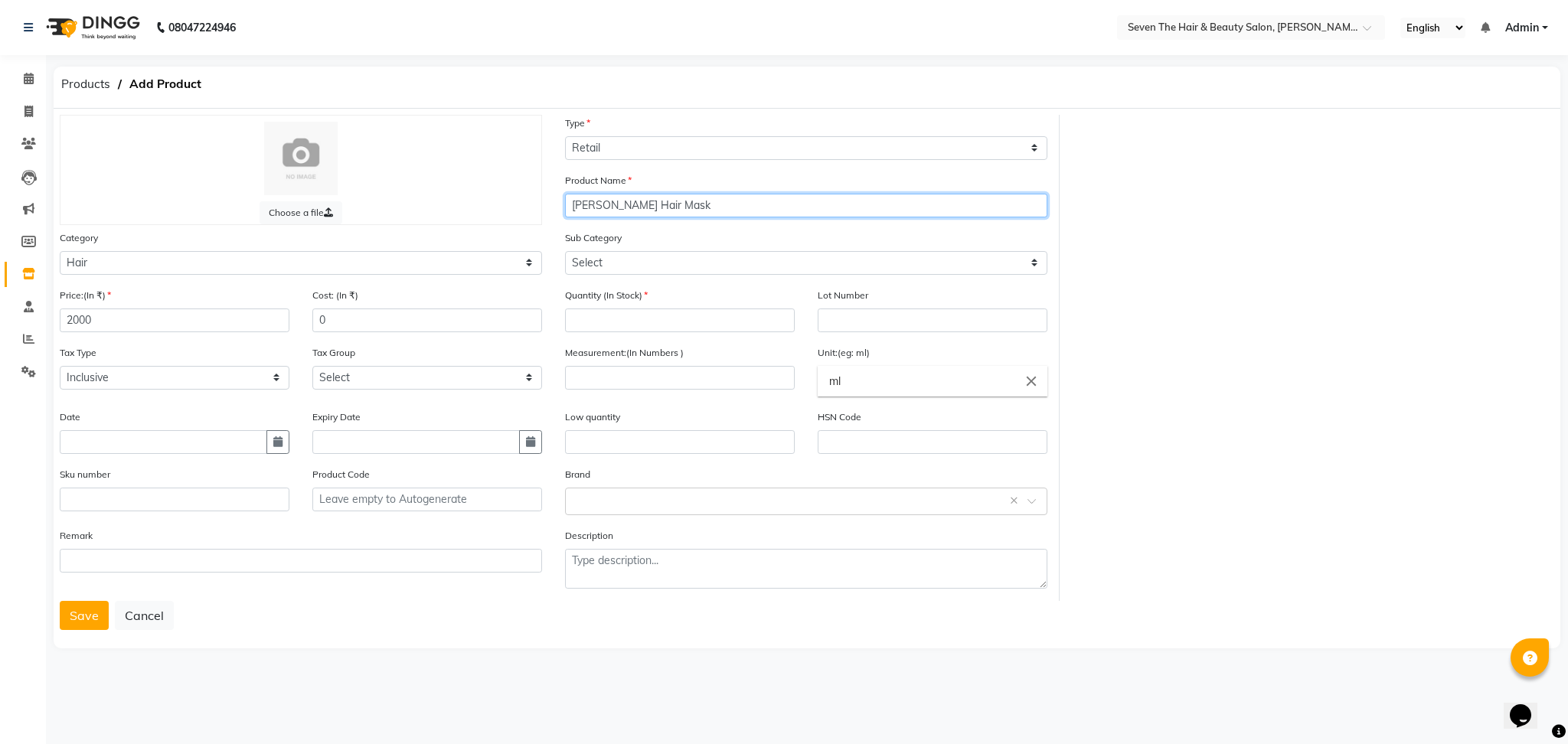
type input "[PERSON_NAME] Hair Mask"
click at [609, 260] on select "Select Shampoo Conditioner Cream Mask Oil Serum Color Appliances Treatment Styl…" at bounding box center [805, 263] width 482 height 24
select select "267601104"
click at [565, 252] on select "Select Shampoo Conditioner Cream Mask Oil Serum Color Appliances Treatment Styl…" at bounding box center [805, 263] width 482 height 24
click at [632, 326] on input "number" at bounding box center [679, 320] width 230 height 24
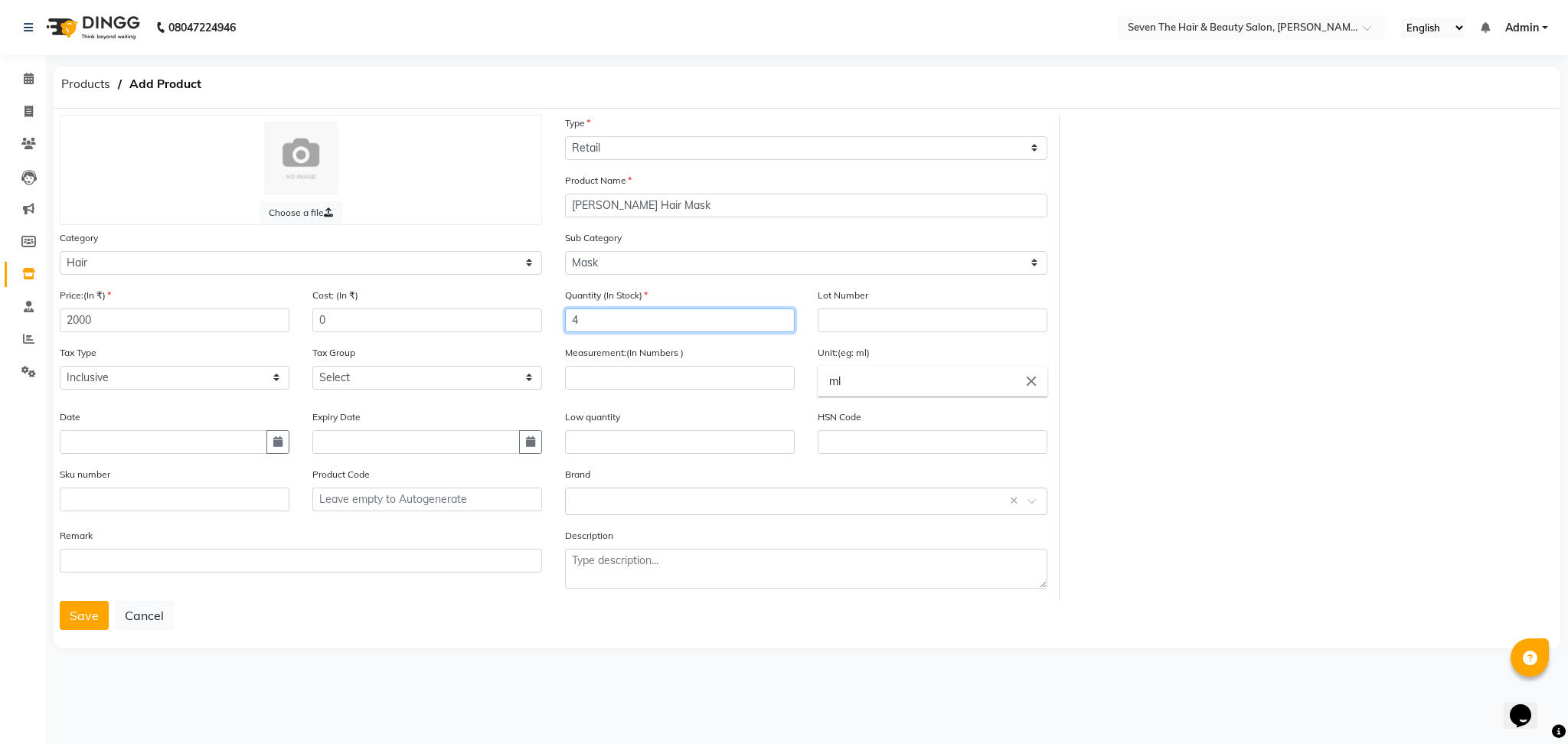
type input "4"
click at [838, 316] on input "text" at bounding box center [933, 320] width 230 height 24
type input "0289"
click at [614, 365] on div "Measurement:(In Numbers )" at bounding box center [679, 367] width 230 height 45
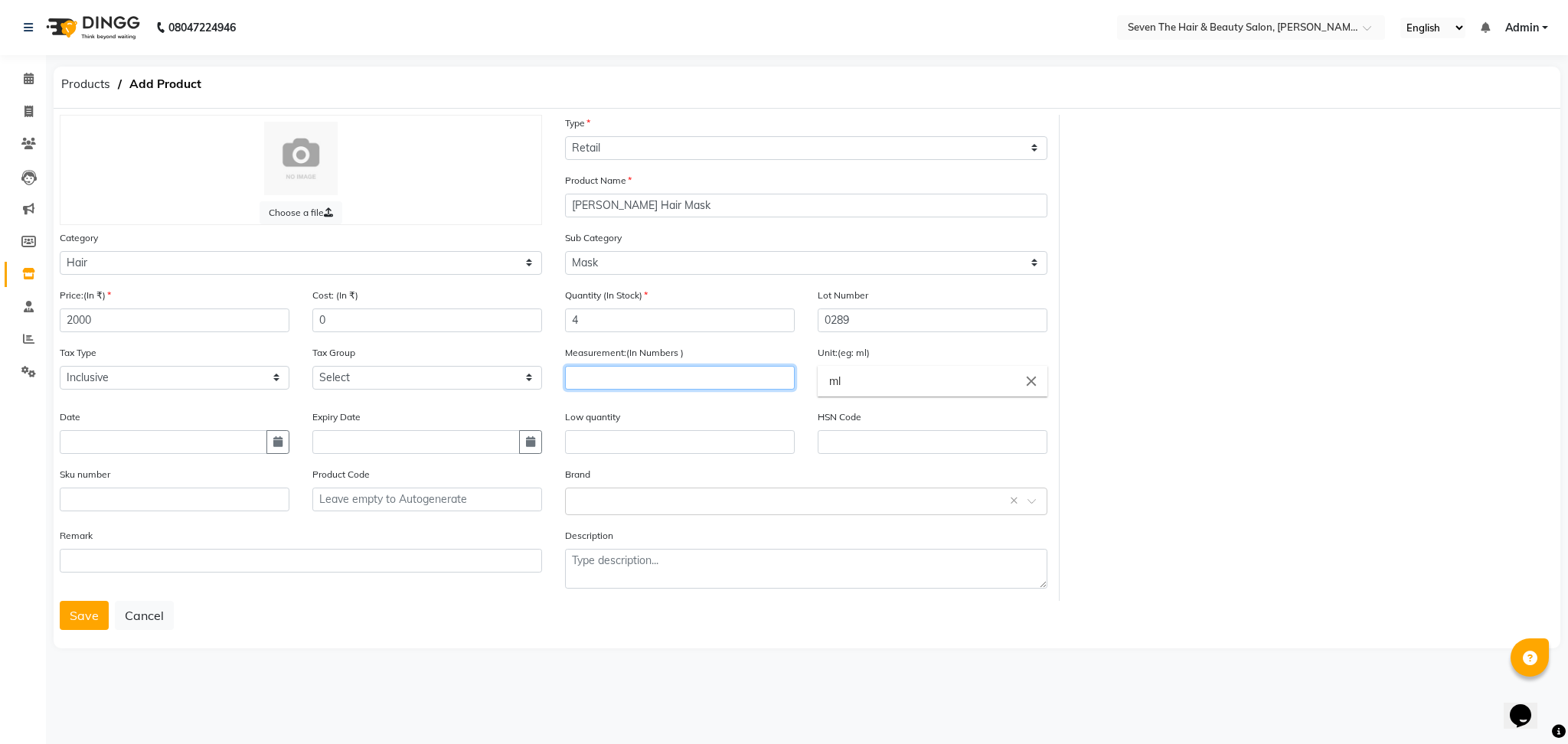
click at [611, 373] on input "number" at bounding box center [679, 377] width 230 height 24
type input "250"
click at [639, 435] on input "text" at bounding box center [679, 443] width 230 height 24
type input "1"
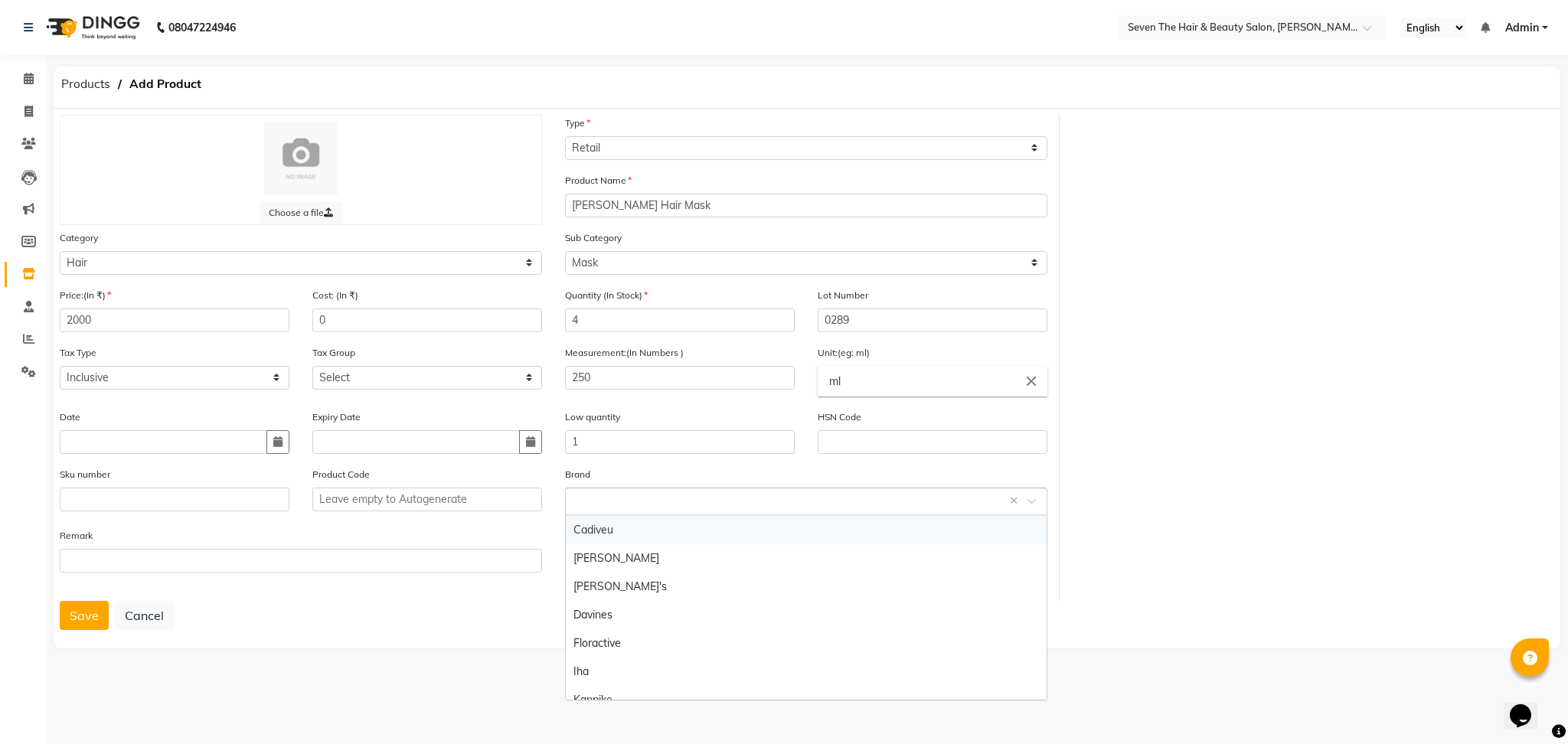
click at [675, 497] on input "text" at bounding box center [791, 501] width 435 height 16
click at [641, 615] on div "Davines" at bounding box center [805, 615] width 480 height 28
click at [81, 627] on button "Save" at bounding box center [84, 615] width 49 height 29
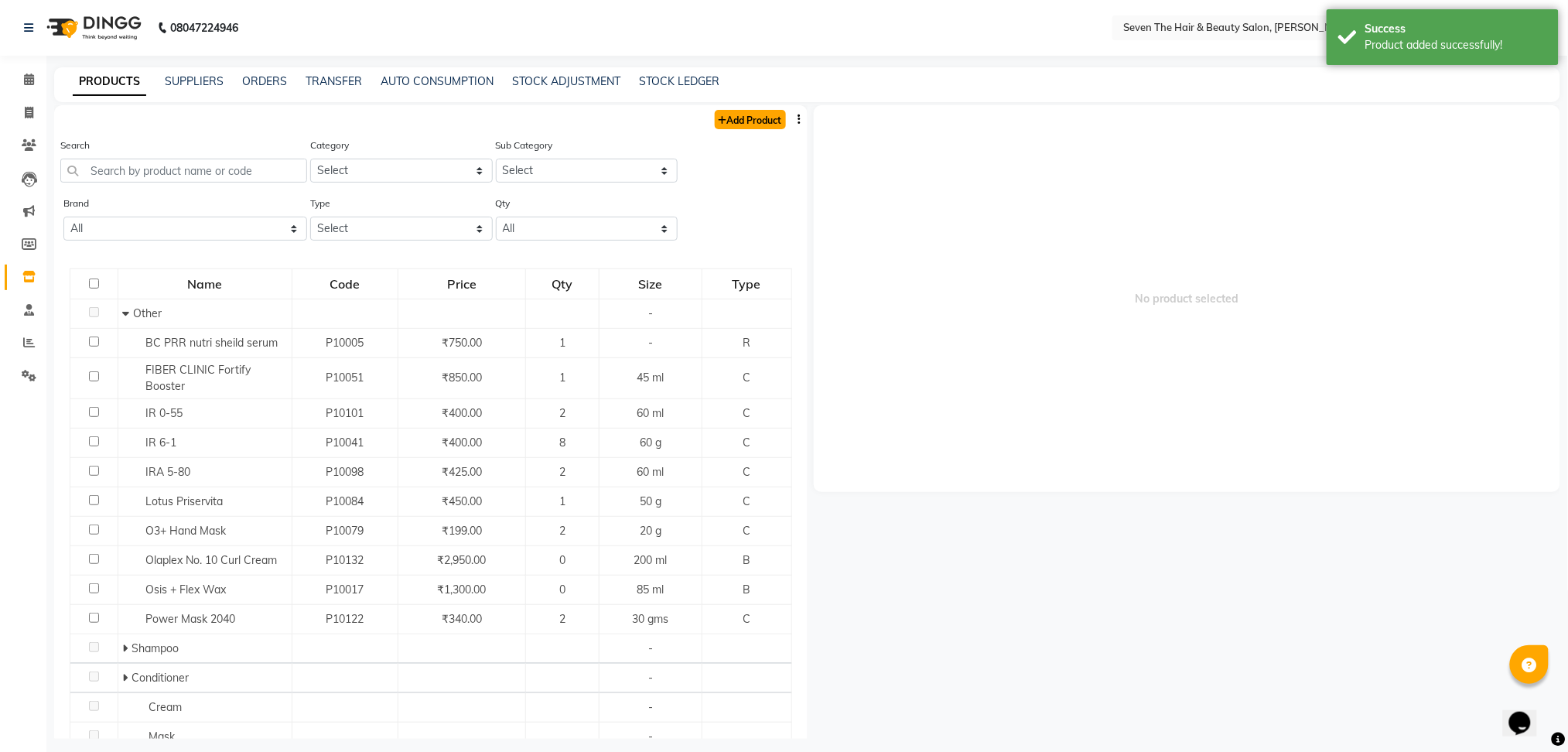
click at [718, 123] on link "Add Product" at bounding box center [751, 119] width 71 height 19
select select "true"
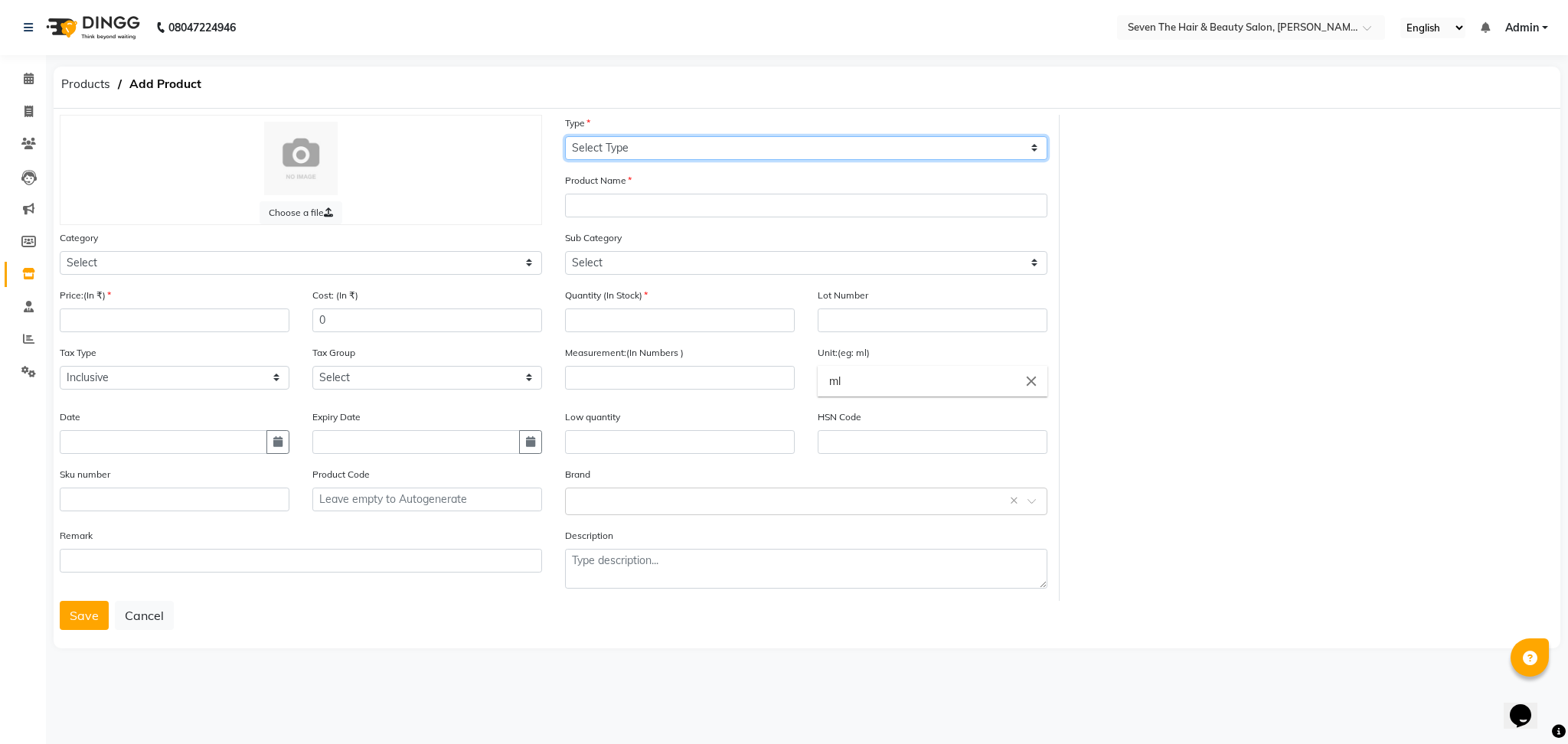
click at [684, 152] on select "Select Type Both Retail Consumable" at bounding box center [805, 148] width 482 height 24
select select "R"
click at [565, 137] on select "Select Type Both Retail Consumable" at bounding box center [805, 148] width 482 height 24
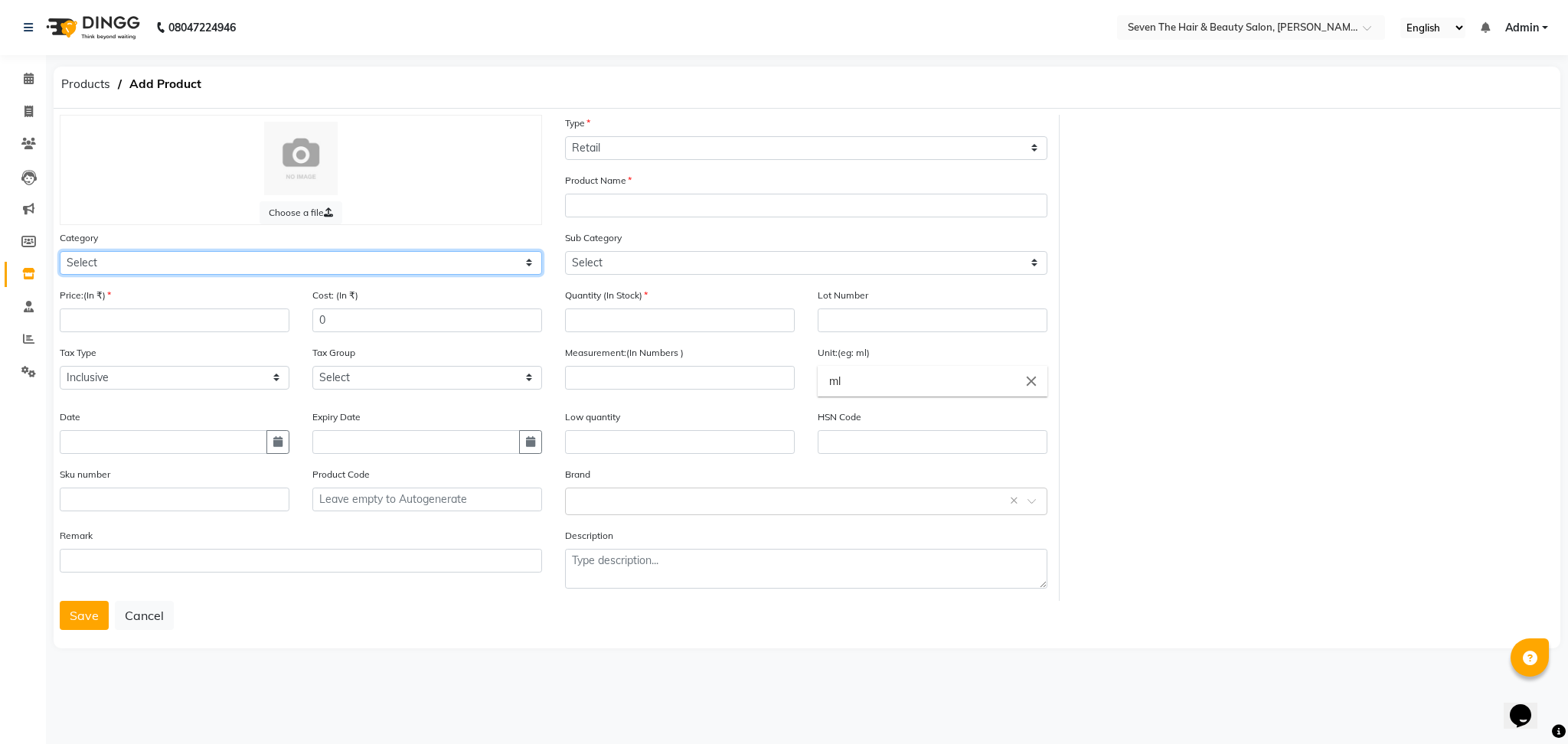
click at [495, 264] on select "Select Hair Skin Makeup Personal Care Appliances [PERSON_NAME] Waxing Disposabl…" at bounding box center [300, 263] width 482 height 24
select select "267601100"
click at [60, 252] on select "Select Hair Skin Makeup Personal Care Appliances [PERSON_NAME] Waxing Disposabl…" at bounding box center [300, 263] width 482 height 24
click at [155, 316] on input "number" at bounding box center [175, 320] width 230 height 24
type input "2000"
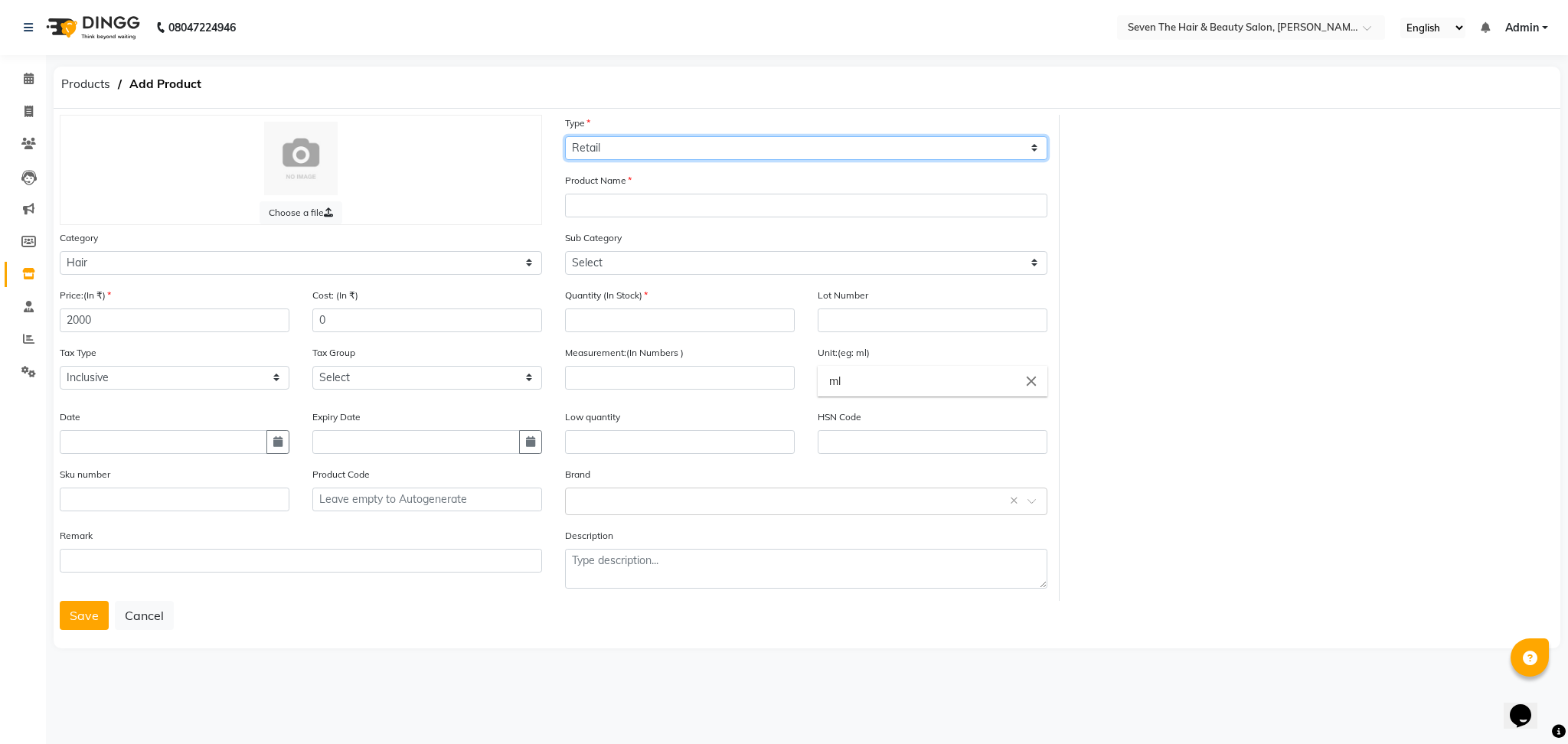
click at [664, 144] on select "Select Type Both Retail Consumable" at bounding box center [805, 148] width 482 height 24
click at [594, 207] on input "text" at bounding box center [805, 205] width 482 height 24
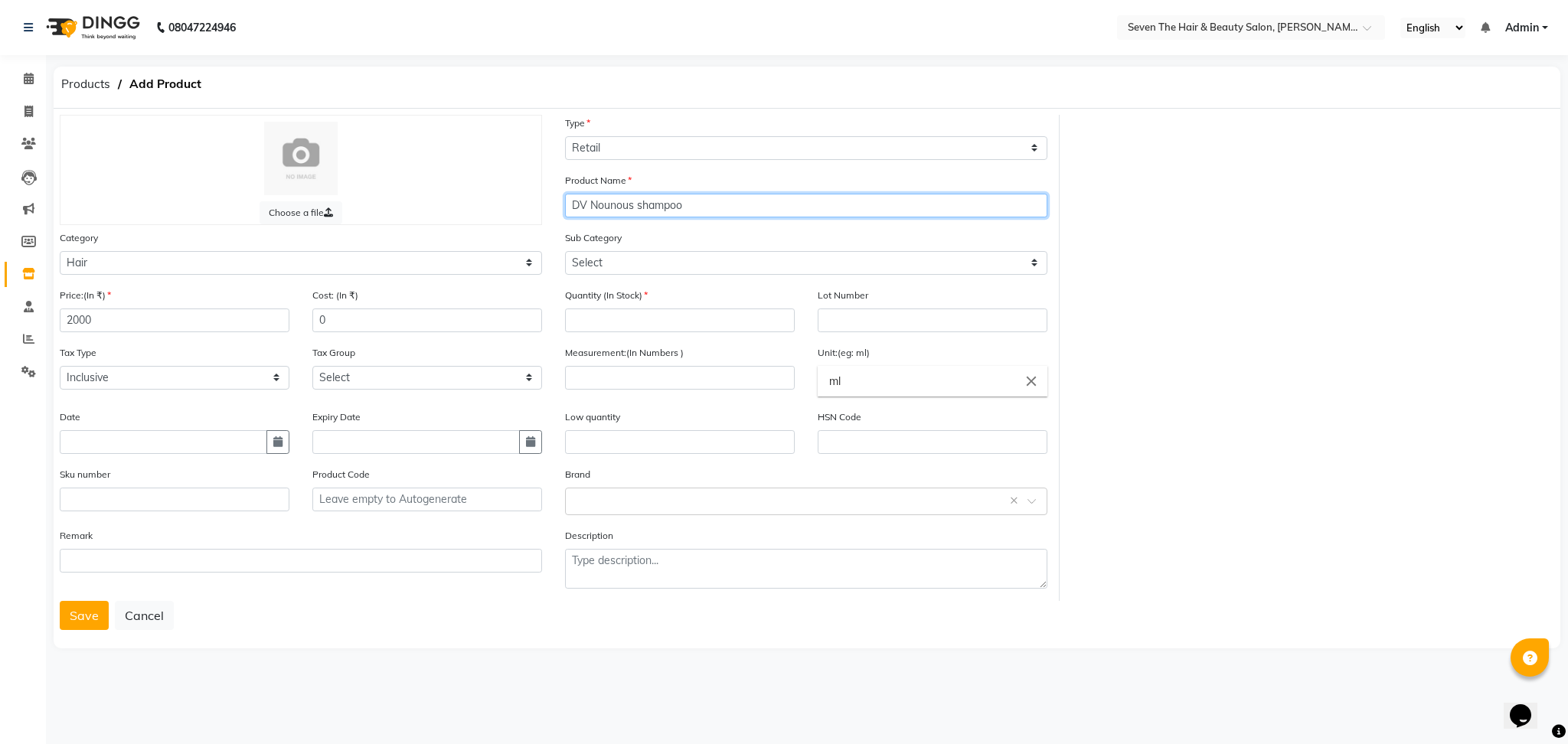
click at [642, 206] on input "DV Nounous shampoo" at bounding box center [805, 205] width 482 height 24
type input "DV Nounous Shampoo"
click at [627, 272] on select "Select Shampoo Conditioner Cream Mask Oil Serum Color Appliances Treatment Styl…" at bounding box center [805, 263] width 482 height 24
select select "267601101"
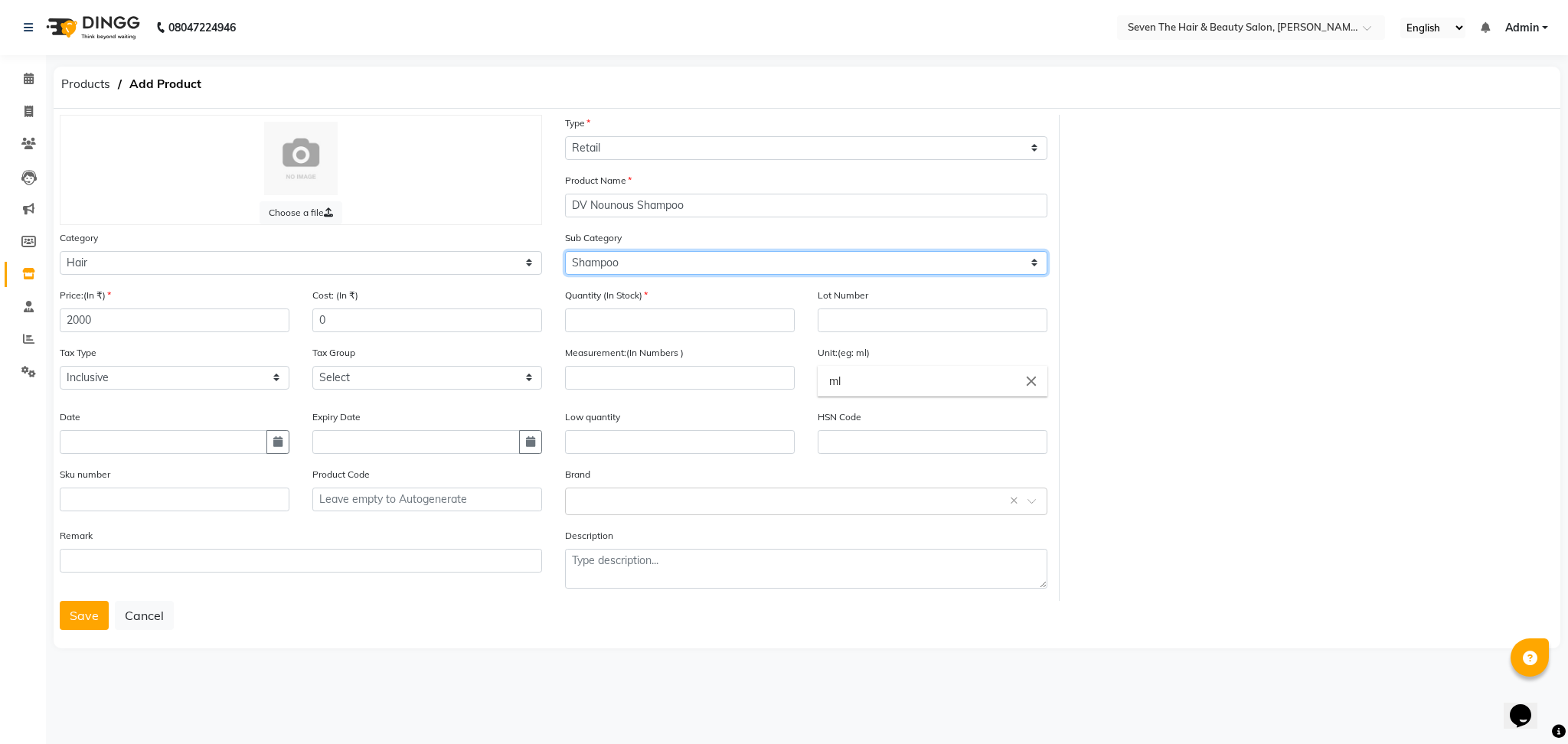
click at [565, 252] on select "Select Shampoo Conditioner Cream Mask Oil Serum Color Appliances Treatment Styl…" at bounding box center [805, 263] width 482 height 24
click at [736, 201] on input "DV Nounous Shampoo" at bounding box center [805, 205] width 482 height 24
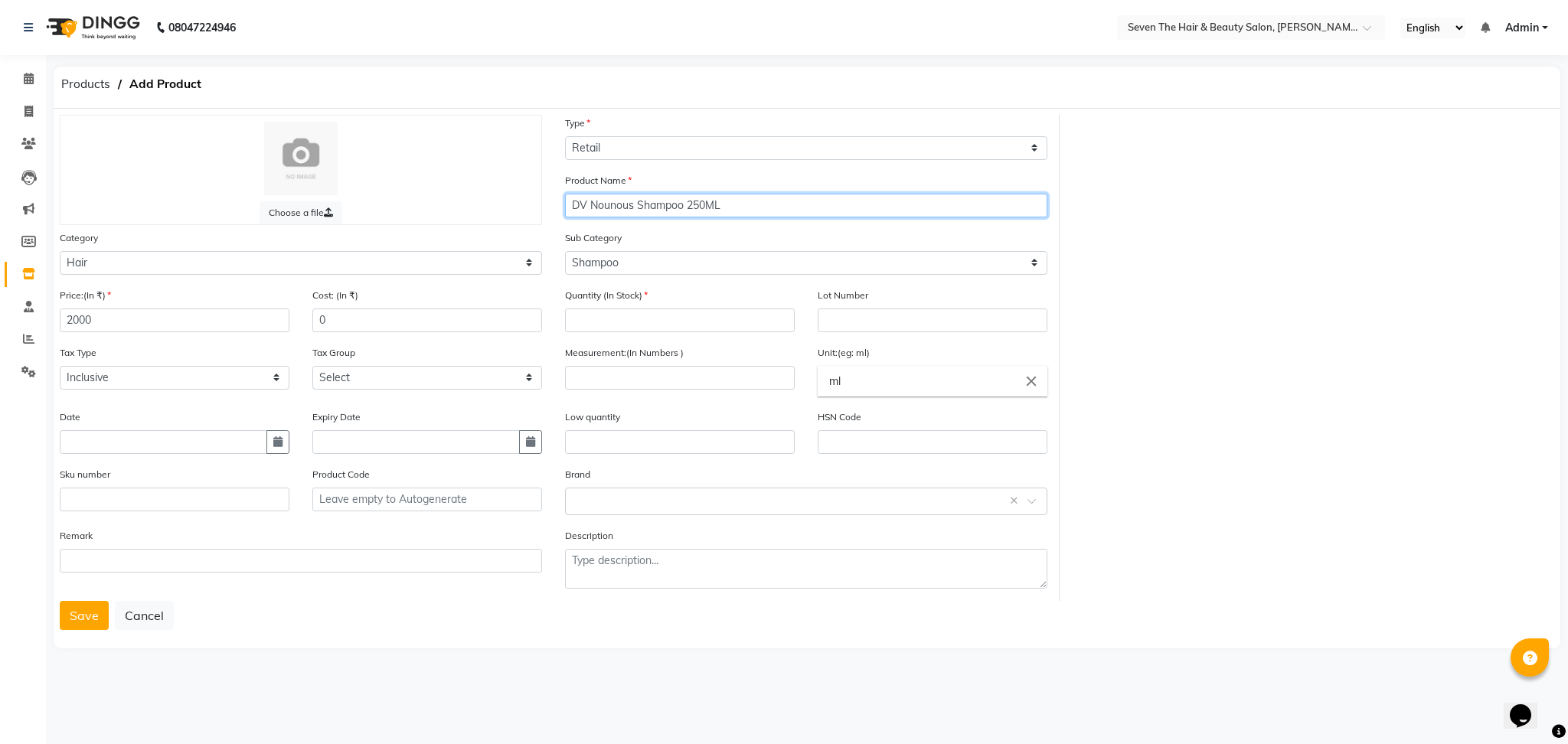
type input "DV Nounous Shampoo 250ML"
click at [627, 317] on input "number" at bounding box center [679, 320] width 230 height 24
type input "4"
click at [899, 317] on input "text" at bounding box center [933, 320] width 230 height 24
type input "0289"
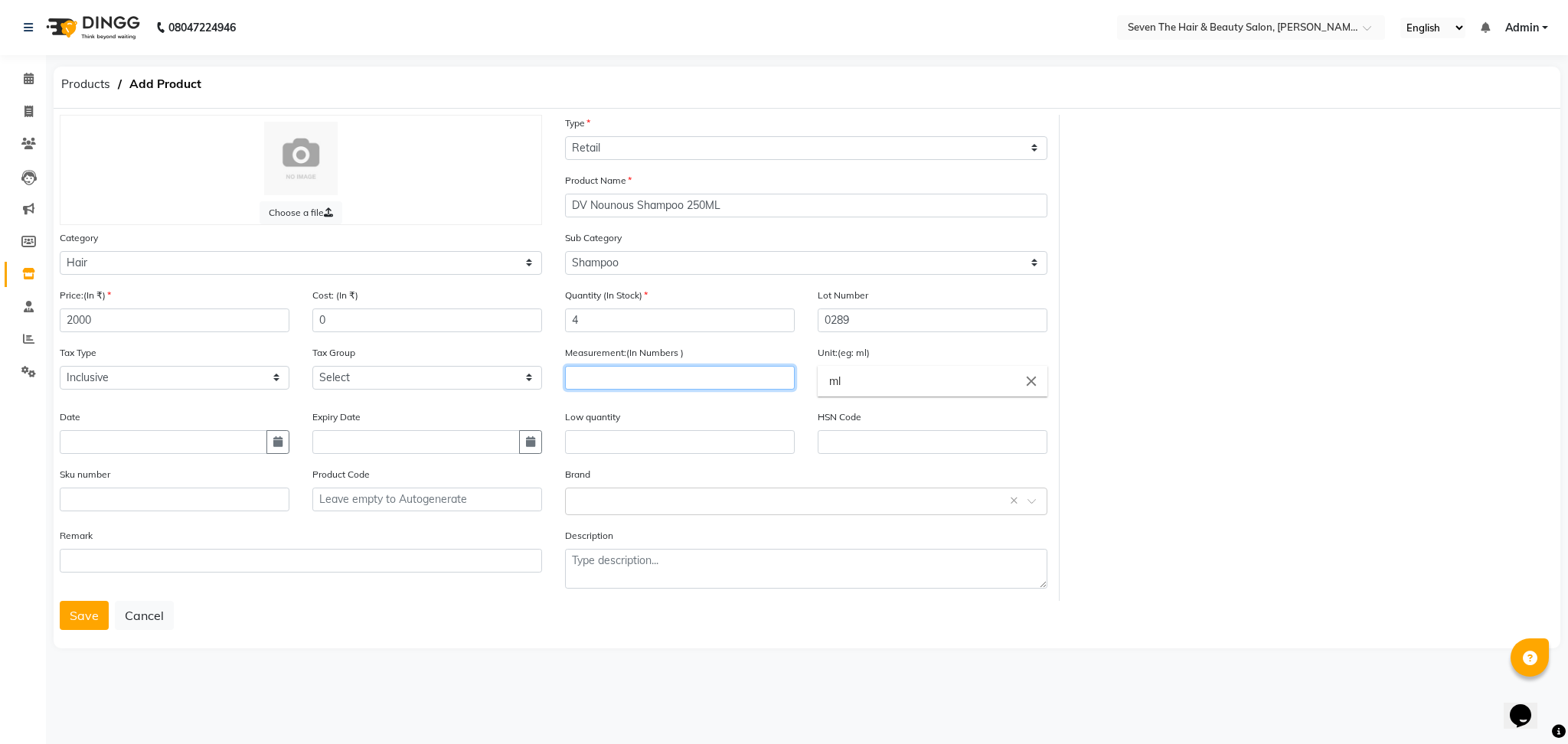
click at [680, 384] on input "number" at bounding box center [679, 377] width 230 height 24
type input "250"
click at [629, 441] on input "text" at bounding box center [679, 443] width 230 height 24
type input "1"
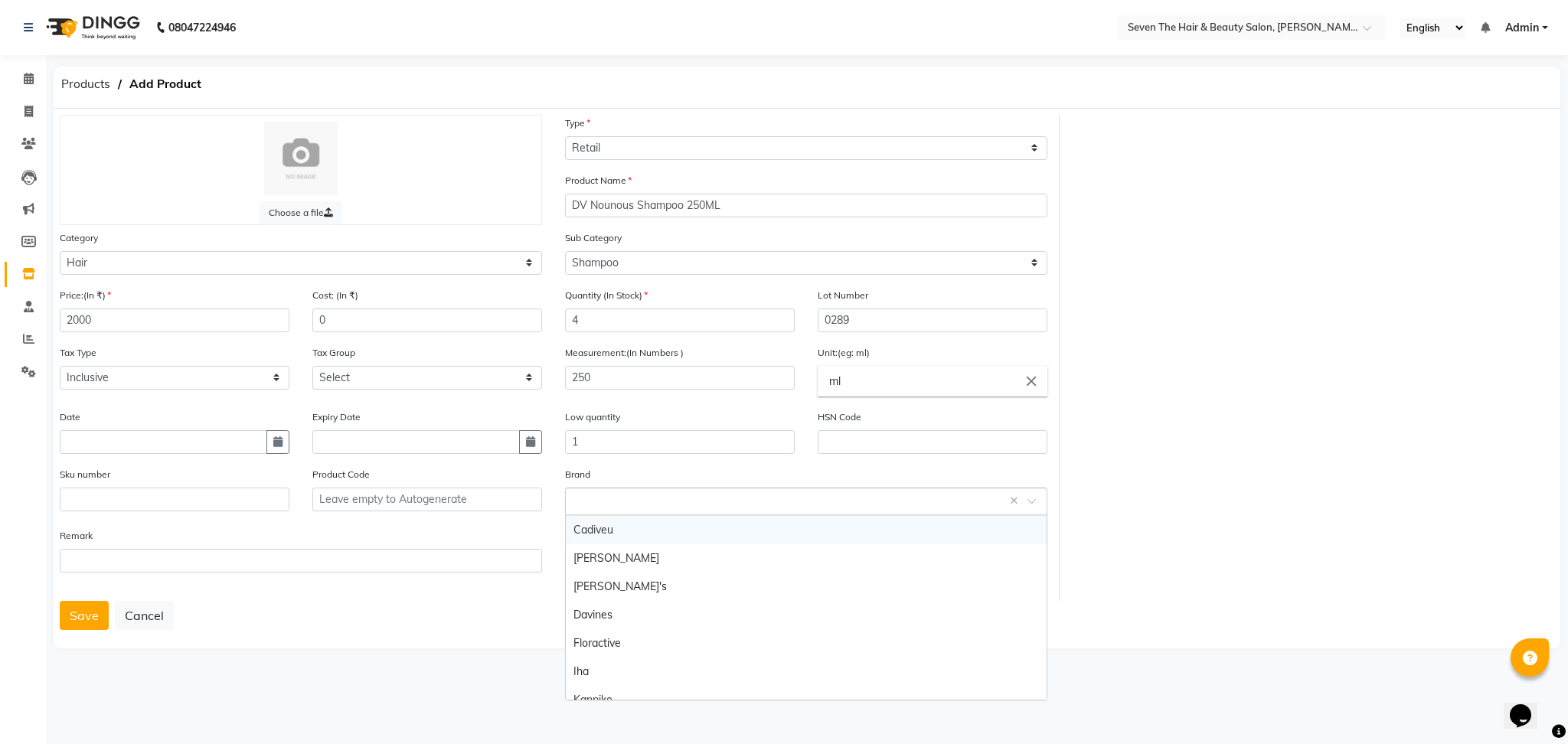
click at [667, 496] on input "text" at bounding box center [791, 501] width 435 height 16
click at [651, 619] on div "Davines" at bounding box center [805, 615] width 480 height 28
click at [77, 606] on button "Save" at bounding box center [84, 615] width 49 height 29
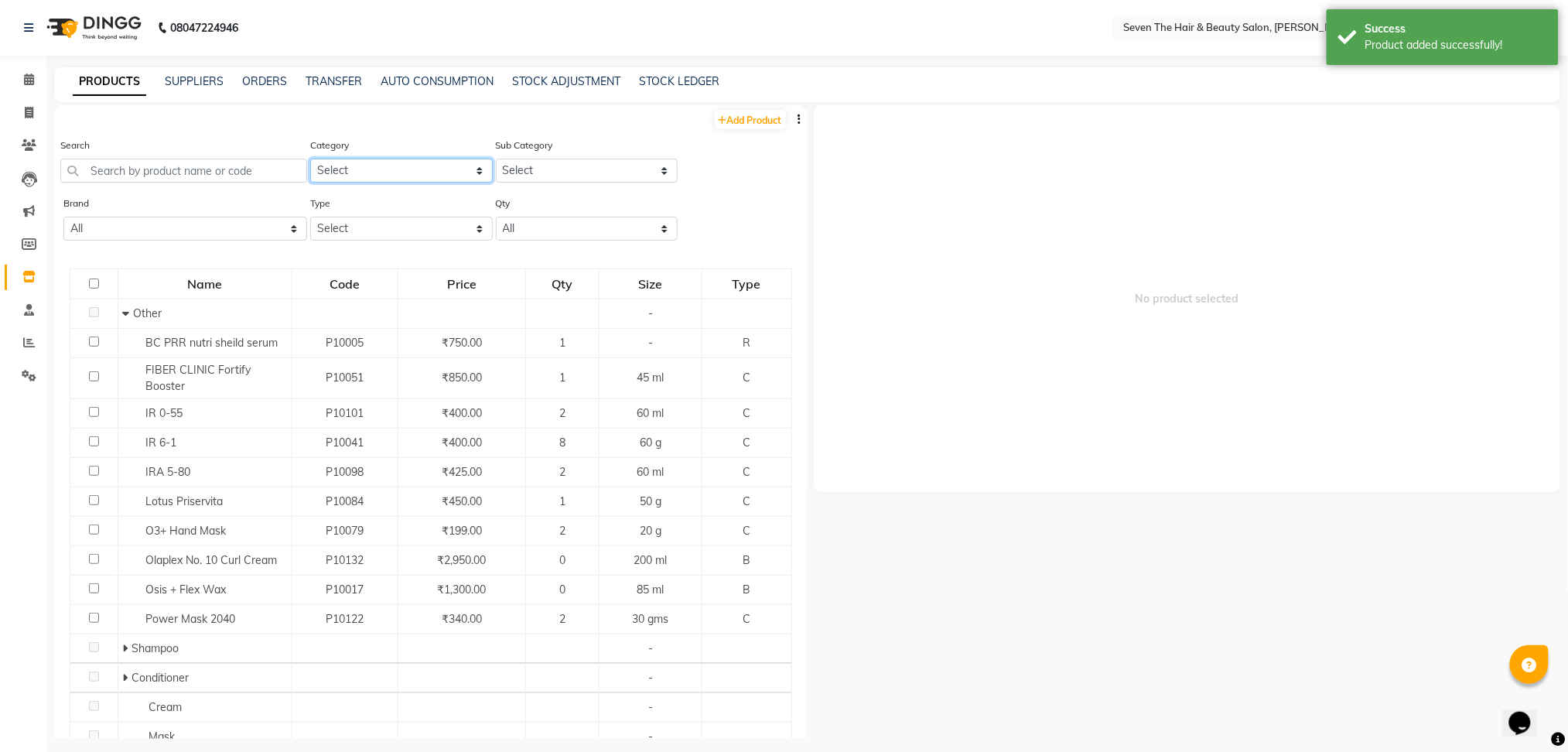
click at [373, 173] on select "Select Hair Skin Makeup Personal Care Appliances [PERSON_NAME] Waxing Disposabl…" at bounding box center [400, 170] width 182 height 24
select select "267601100"
click at [310, 158] on select "Select Hair Skin Makeup Personal Care Appliances [PERSON_NAME] Waxing Disposabl…" at bounding box center [400, 170] width 182 height 24
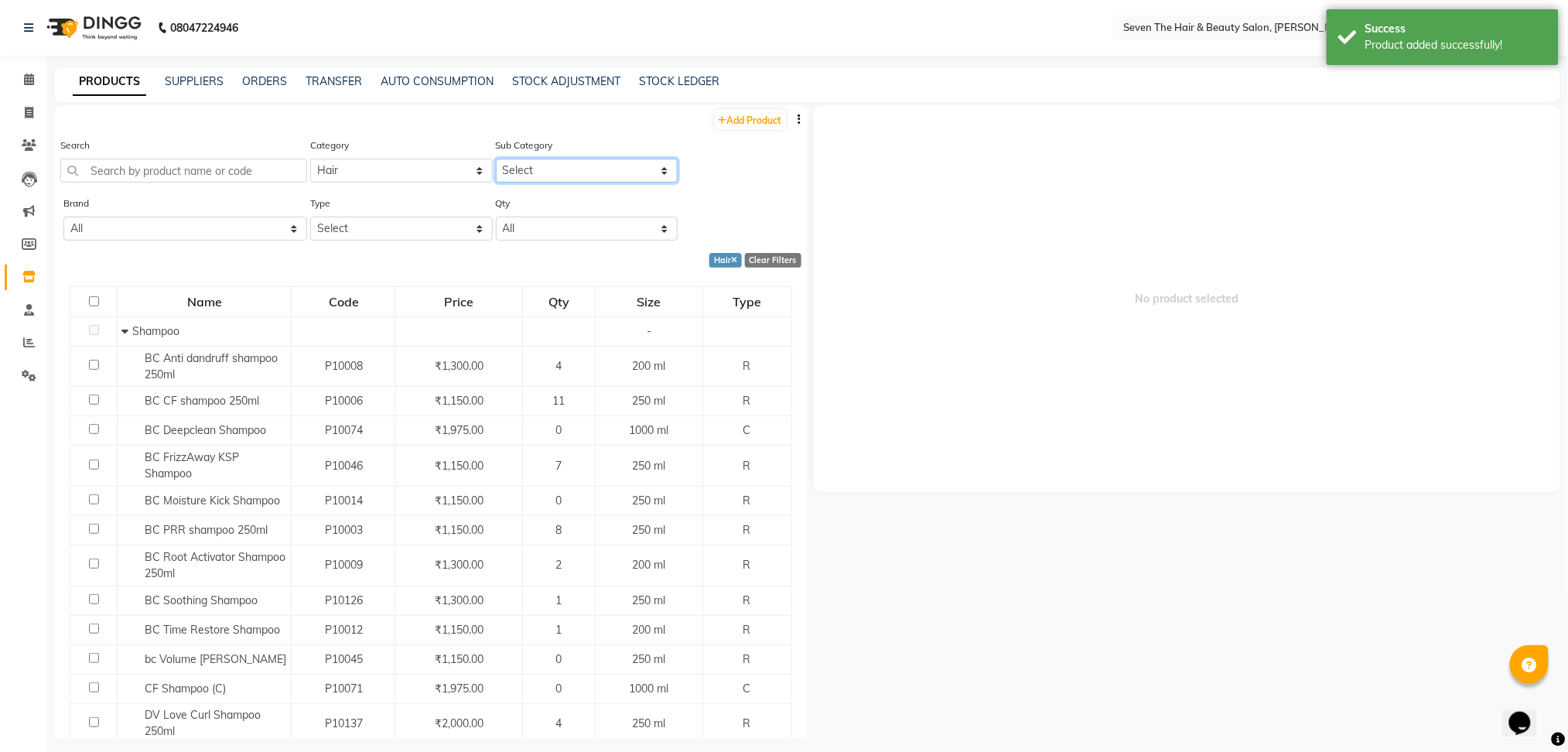
click at [541, 172] on select "Select Shampoo Conditioner Cream Mask Oil Serum Color Appliances Treatment Styl…" at bounding box center [586, 170] width 182 height 24
select select "267601104"
click at [496, 158] on select "Select Shampoo Conditioner Cream Mask Oil Serum Color Appliances Treatment Styl…" at bounding box center [586, 170] width 182 height 24
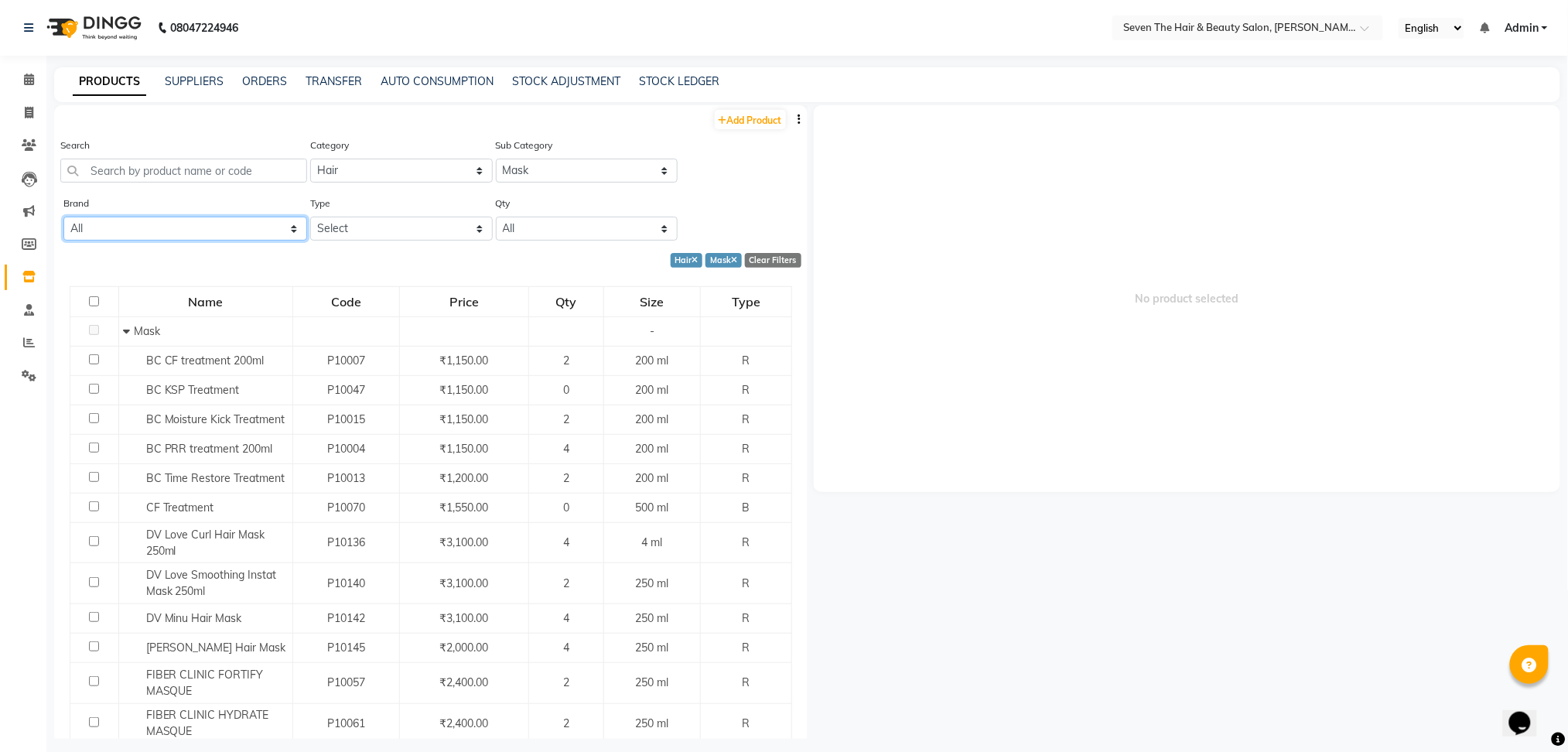
click at [165, 233] on select "All Cadiveu [PERSON_NAME]'s Davines Floractive Iha Kanpike Lotus Nescura Null O…" at bounding box center [185, 229] width 244 height 24
select select "davines"
click at [63, 217] on select "All Cadiveu [PERSON_NAME]'s Davines Floractive Iha Kanpike Lotus Nescura Null O…" at bounding box center [185, 229] width 244 height 24
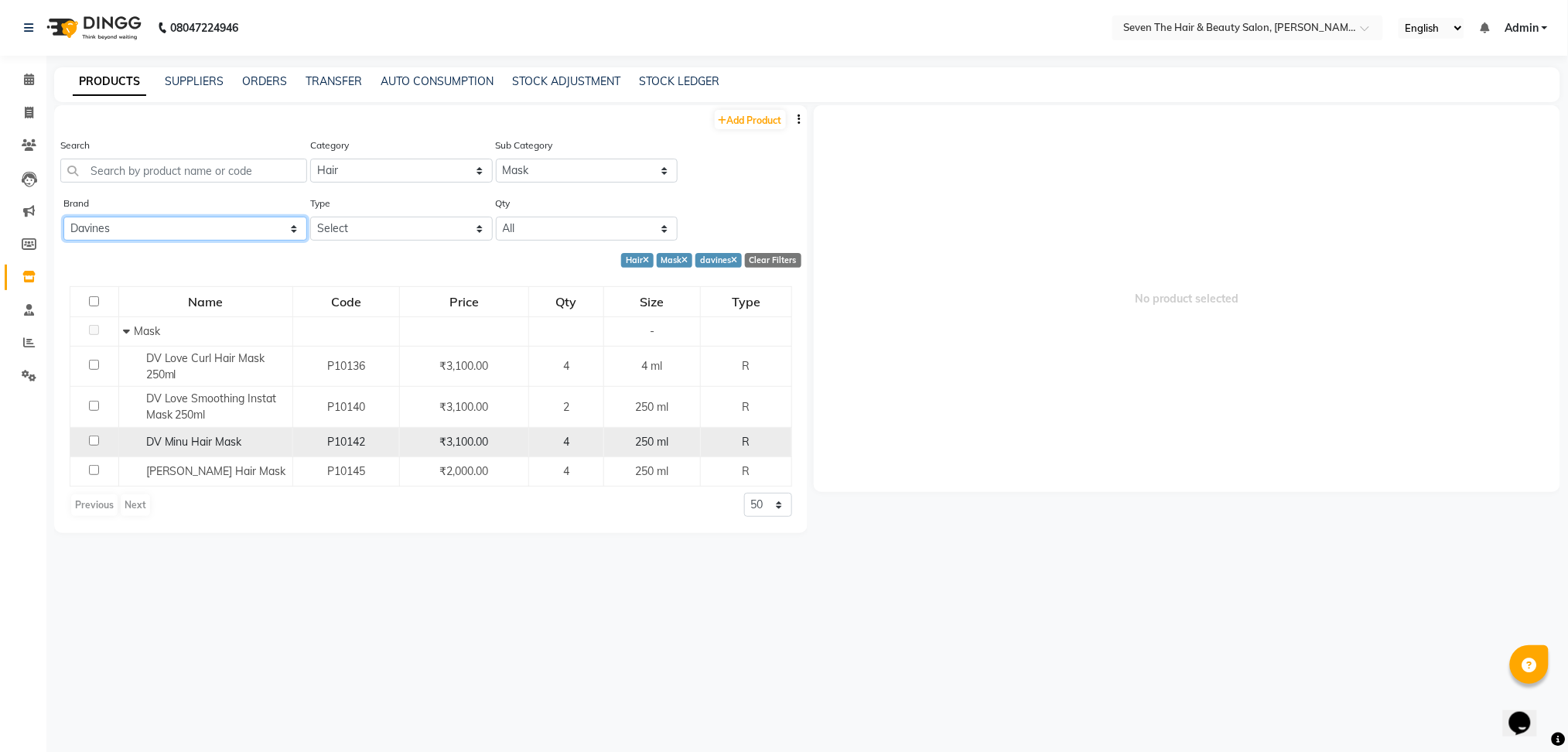
scroll to position [8, 0]
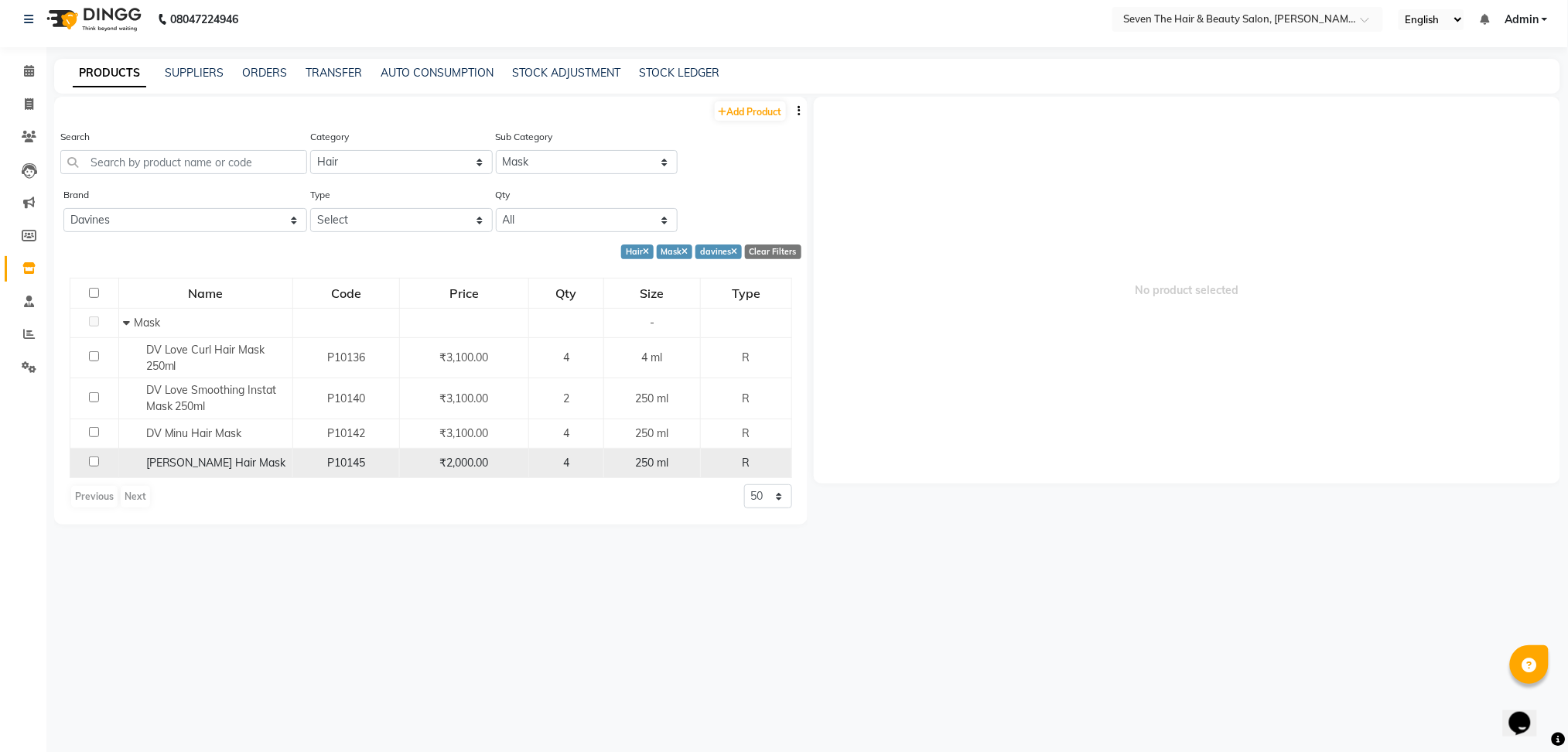
click at [239, 470] on div "[PERSON_NAME] Hair Mask" at bounding box center [206, 464] width 165 height 16
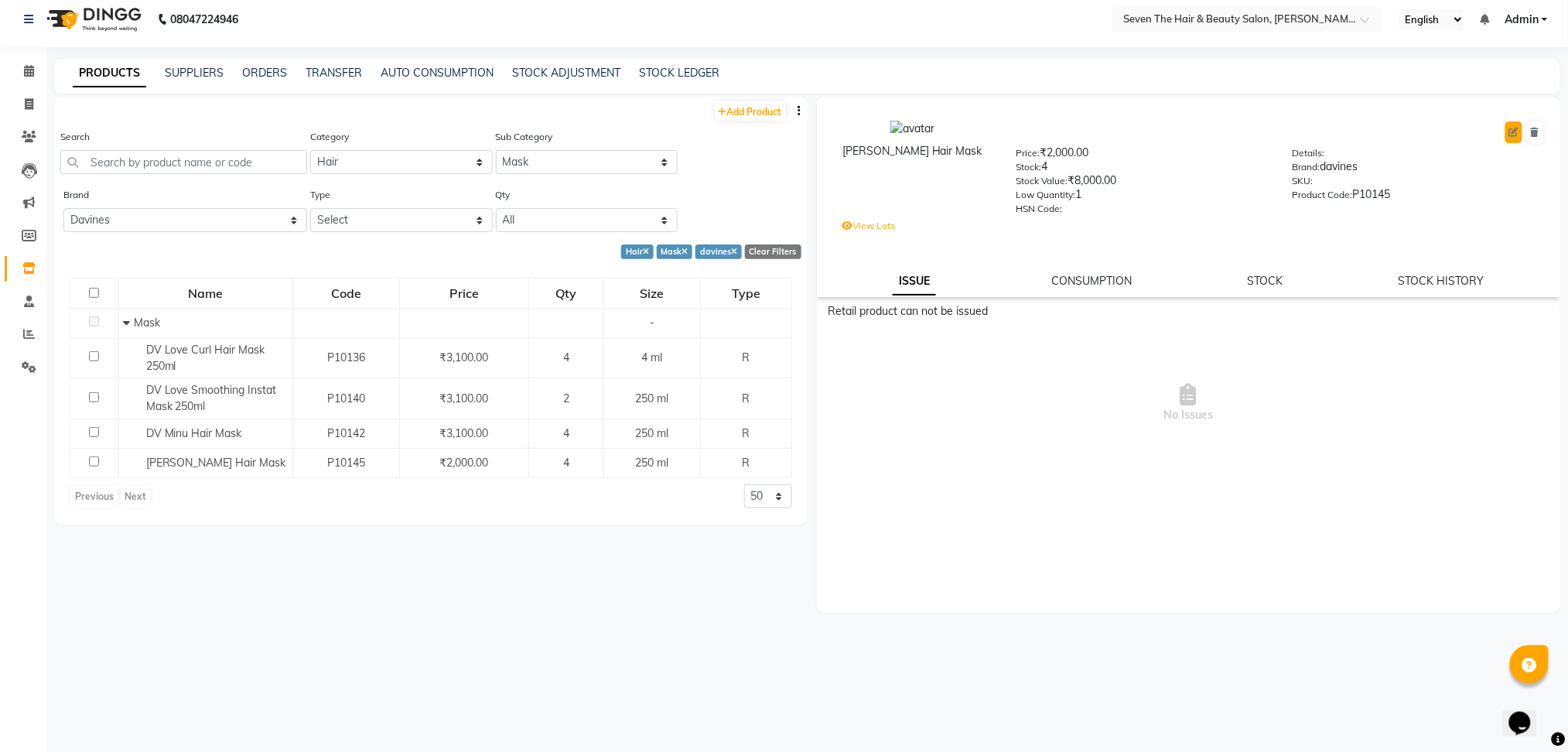
click at [1522, 138] on button at bounding box center [1513, 133] width 17 height 22
select select "R"
select select "true"
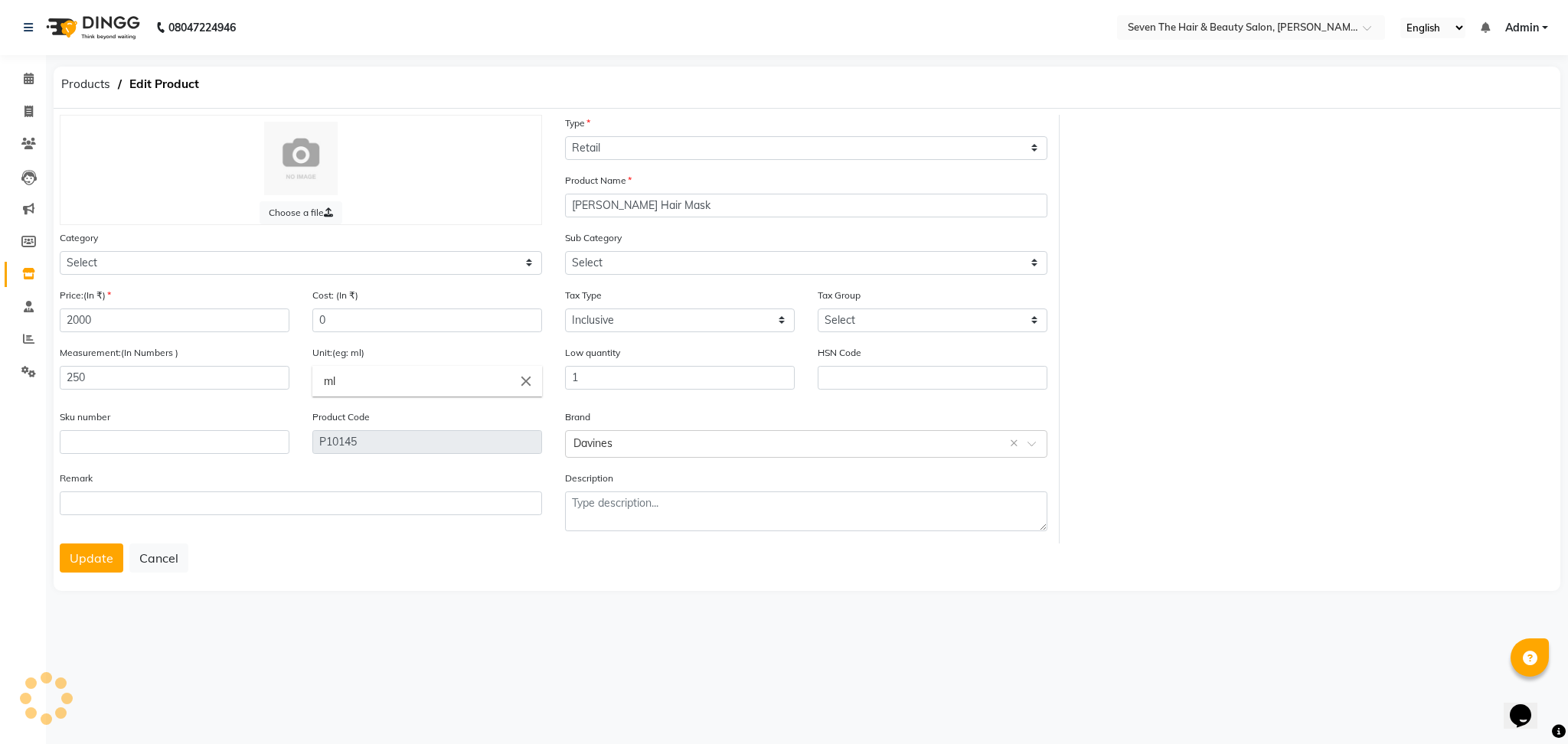
select select "267601104"
select select "267601100"
click at [199, 319] on input "2000" at bounding box center [175, 320] width 230 height 24
type input "2"
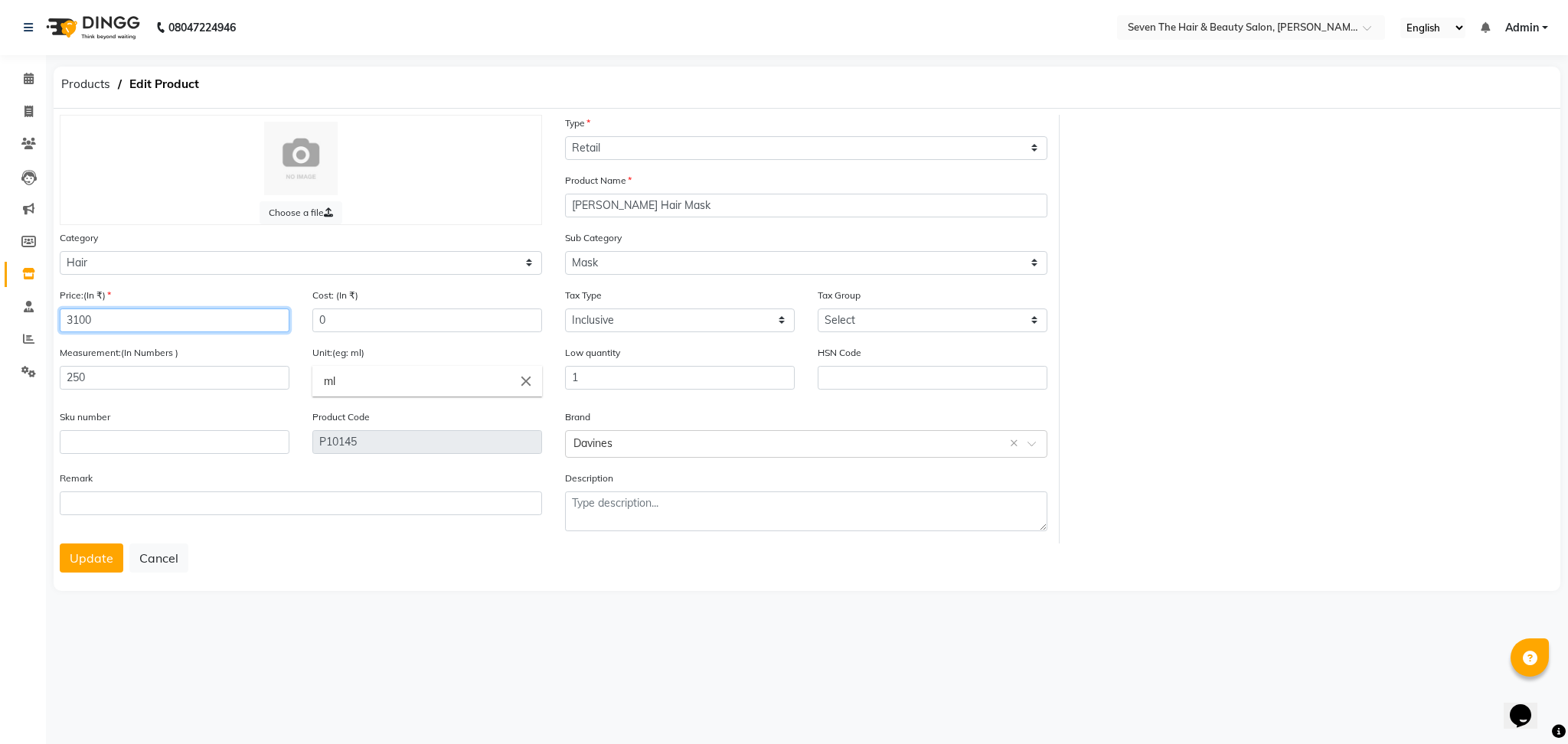
type input "3100"
click at [713, 205] on input "[PERSON_NAME] Hair Mask" at bounding box center [805, 205] width 482 height 24
type input "[PERSON_NAME] Hair Mask 250ml"
click at [83, 558] on button "Update" at bounding box center [91, 558] width 63 height 29
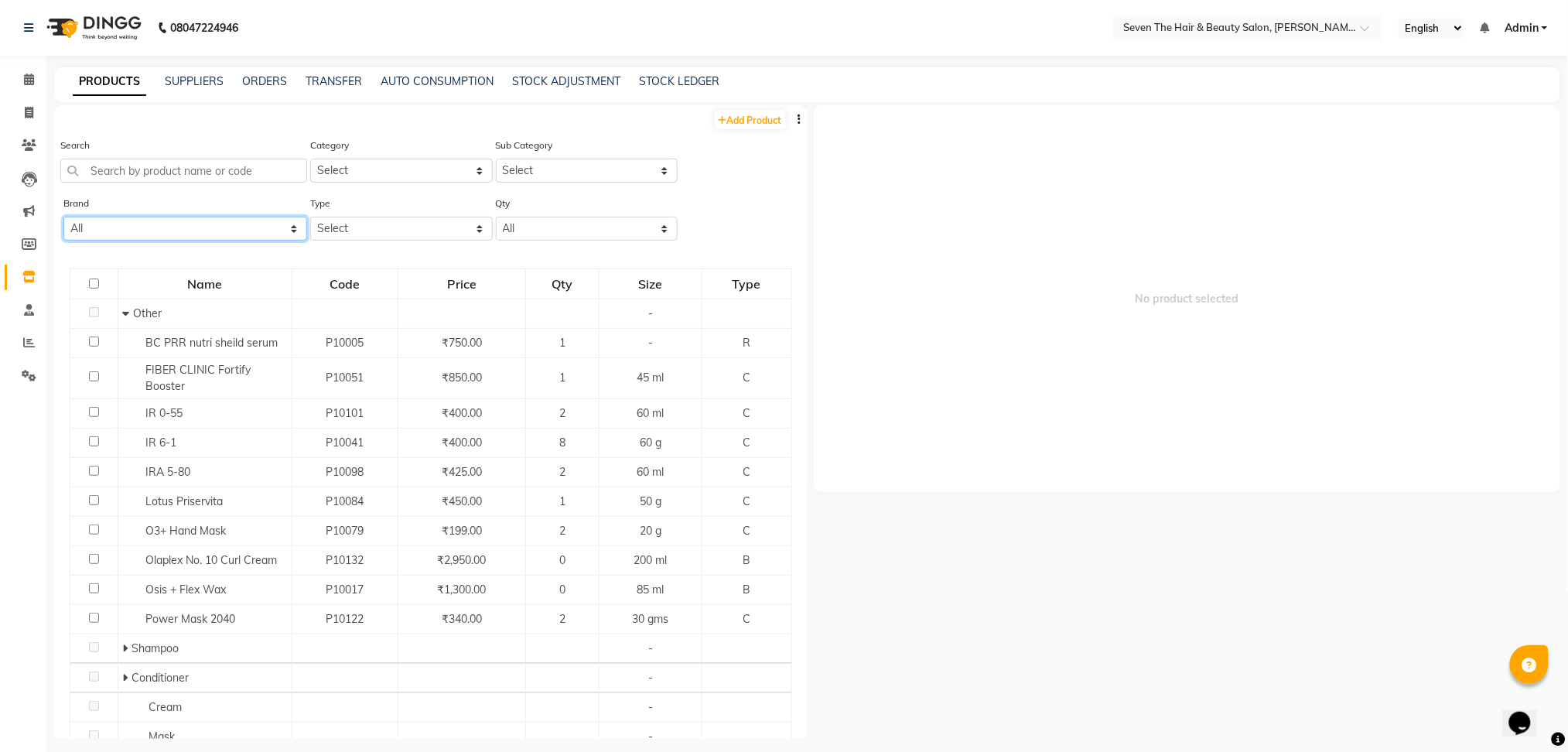
click at [218, 234] on select "All Cadiveu [PERSON_NAME]'s Davines Floractive Iha Kanpike Lotus Nescura Null O…" at bounding box center [185, 229] width 244 height 24
select select "davines"
click at [63, 217] on select "All Cadiveu [PERSON_NAME]'s Davines Floractive Iha Kanpike Lotus Nescura Null O…" at bounding box center [185, 229] width 244 height 24
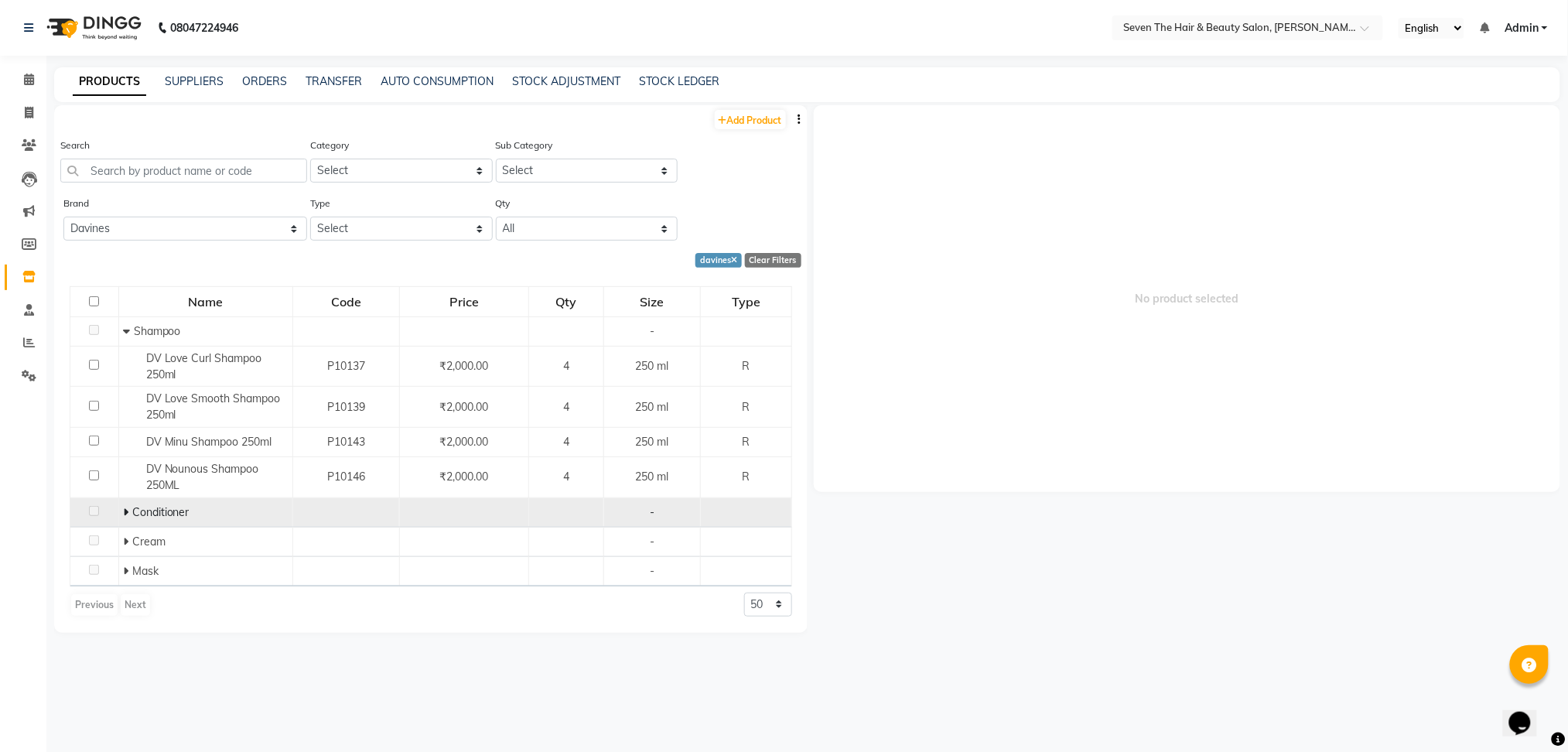
click at [192, 519] on div "Conditioner" at bounding box center [206, 513] width 165 height 16
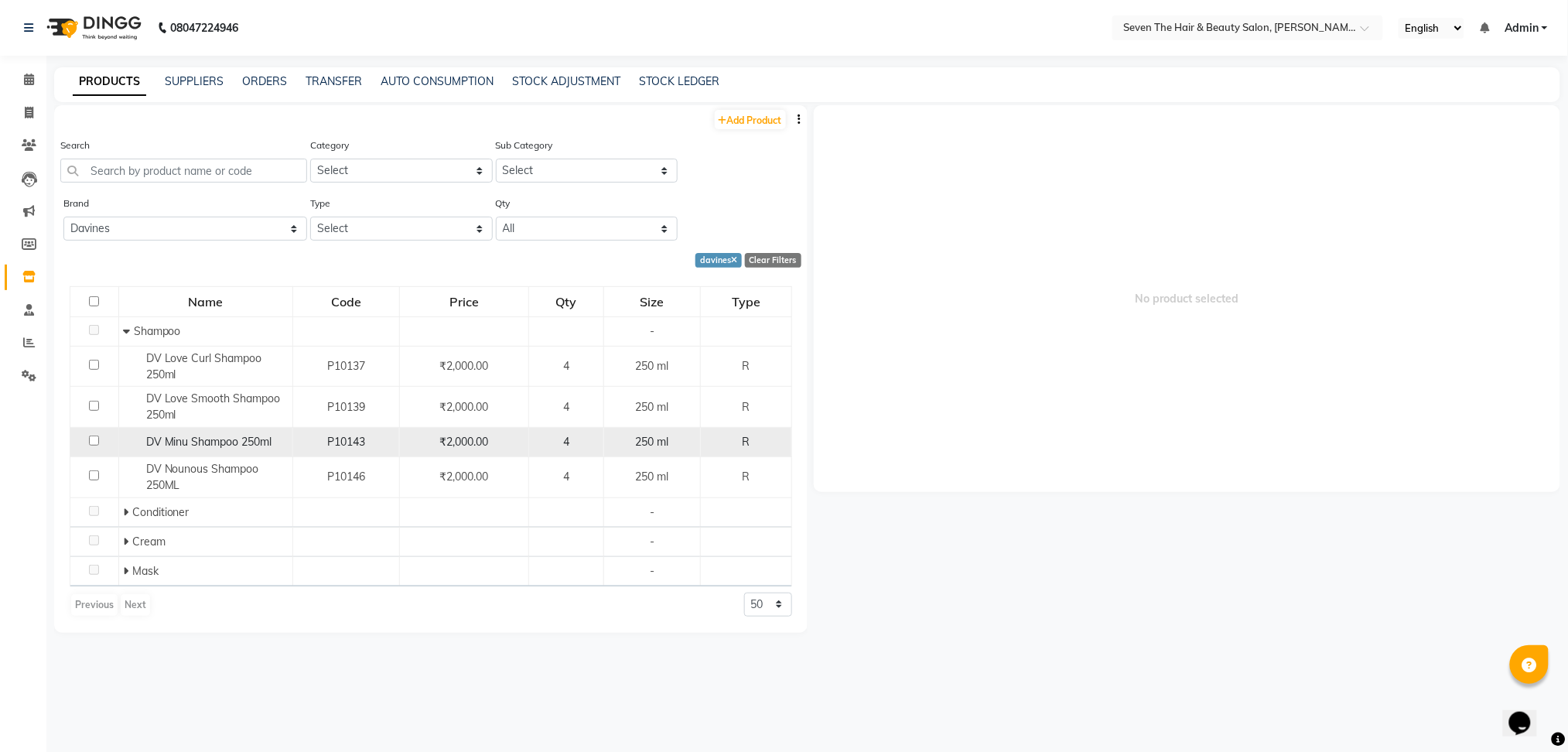
scroll to position [8, 0]
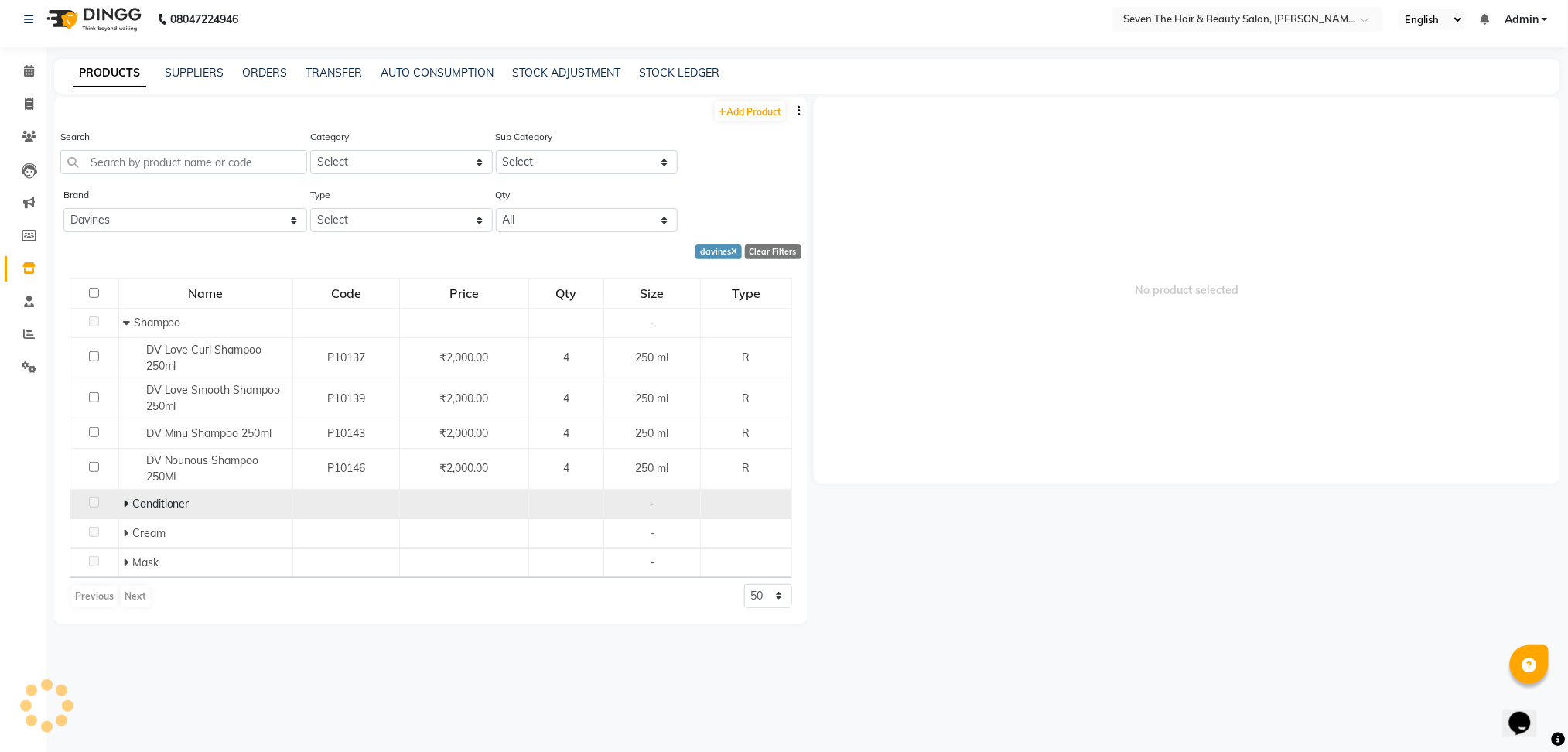
click at [130, 500] on span at bounding box center [128, 503] width 9 height 14
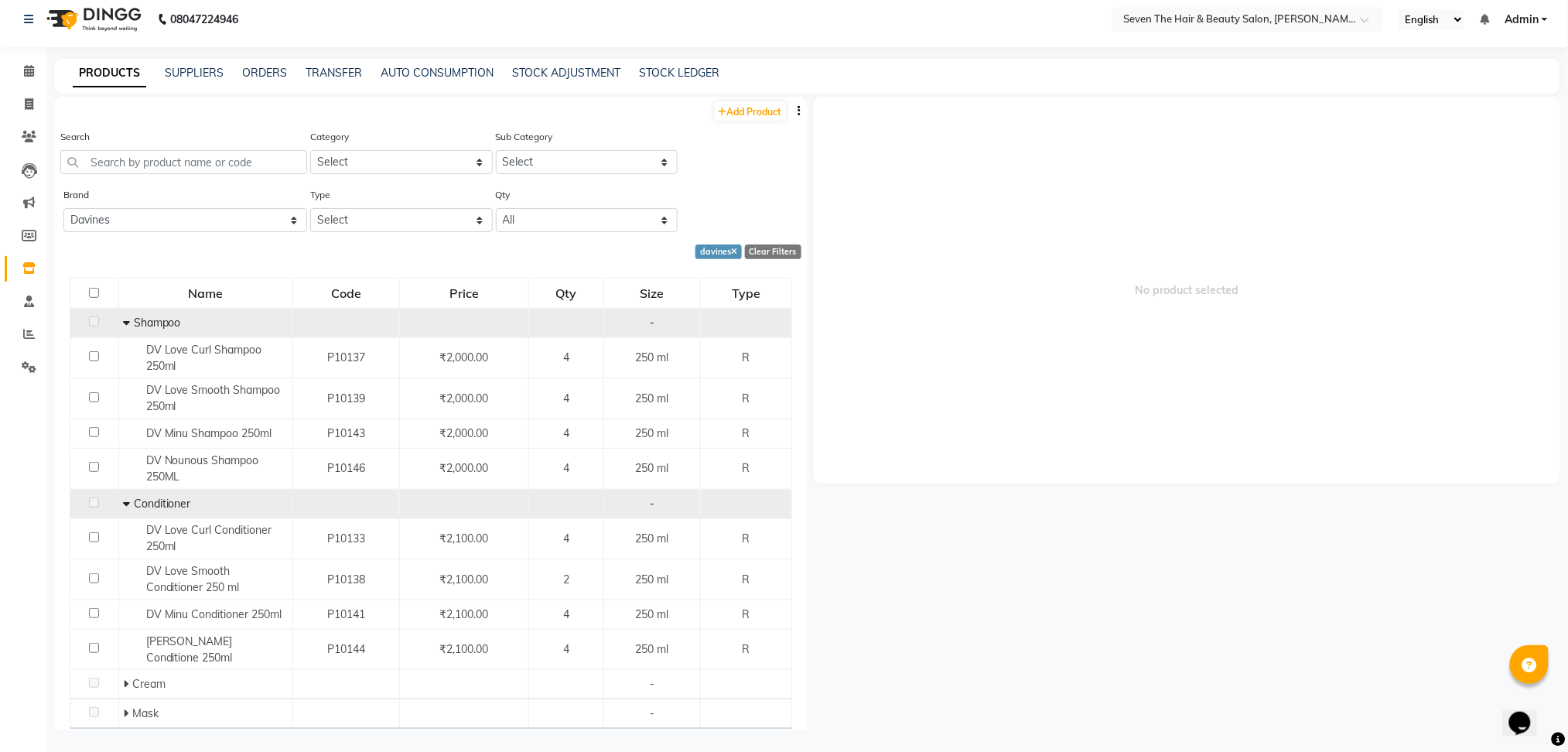
click at [226, 321] on div "Shampoo" at bounding box center [206, 323] width 165 height 16
click at [172, 317] on span "Shampoo" at bounding box center [157, 322] width 48 height 14
click at [137, 320] on span "Shampoo" at bounding box center [157, 322] width 48 height 14
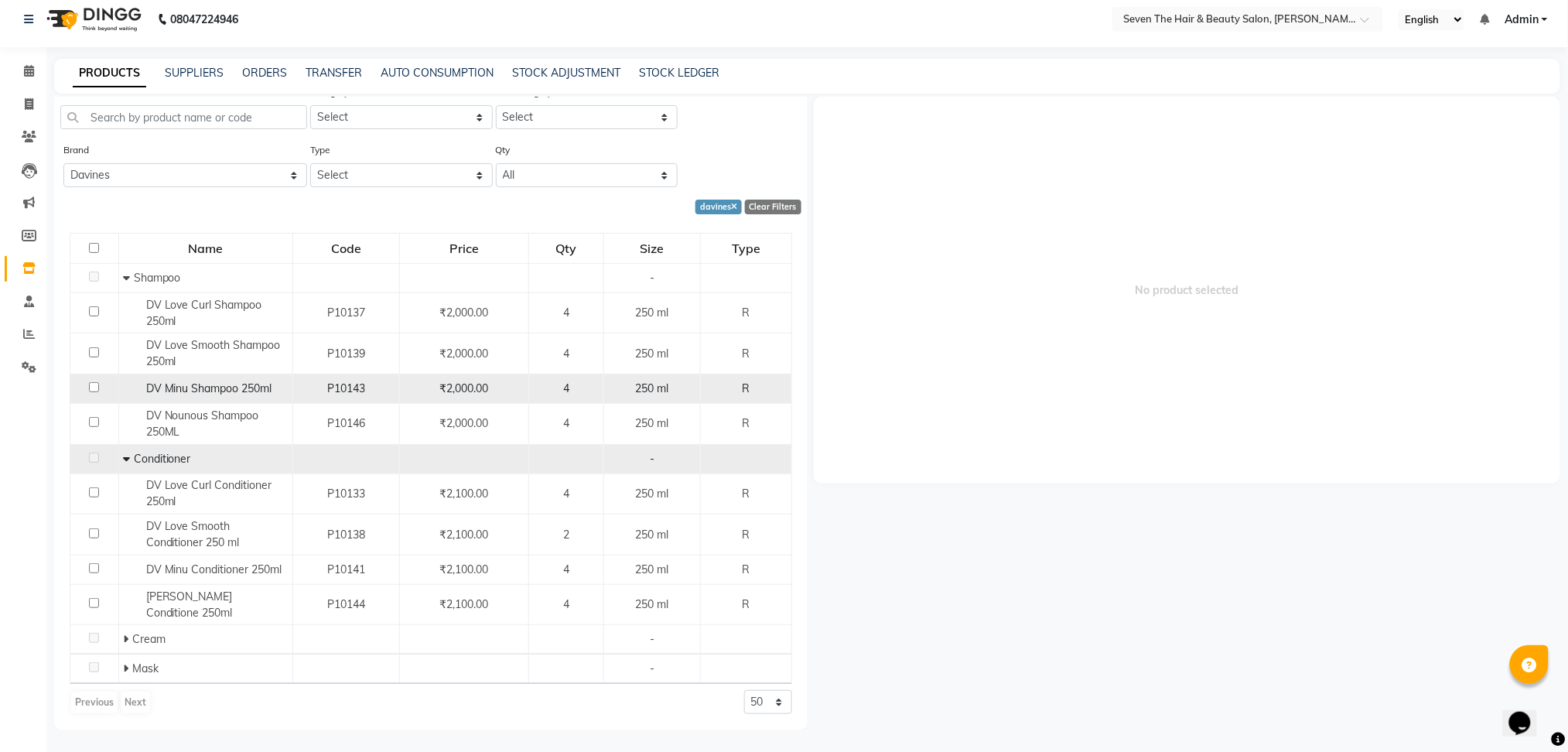
scroll to position [44, 0]
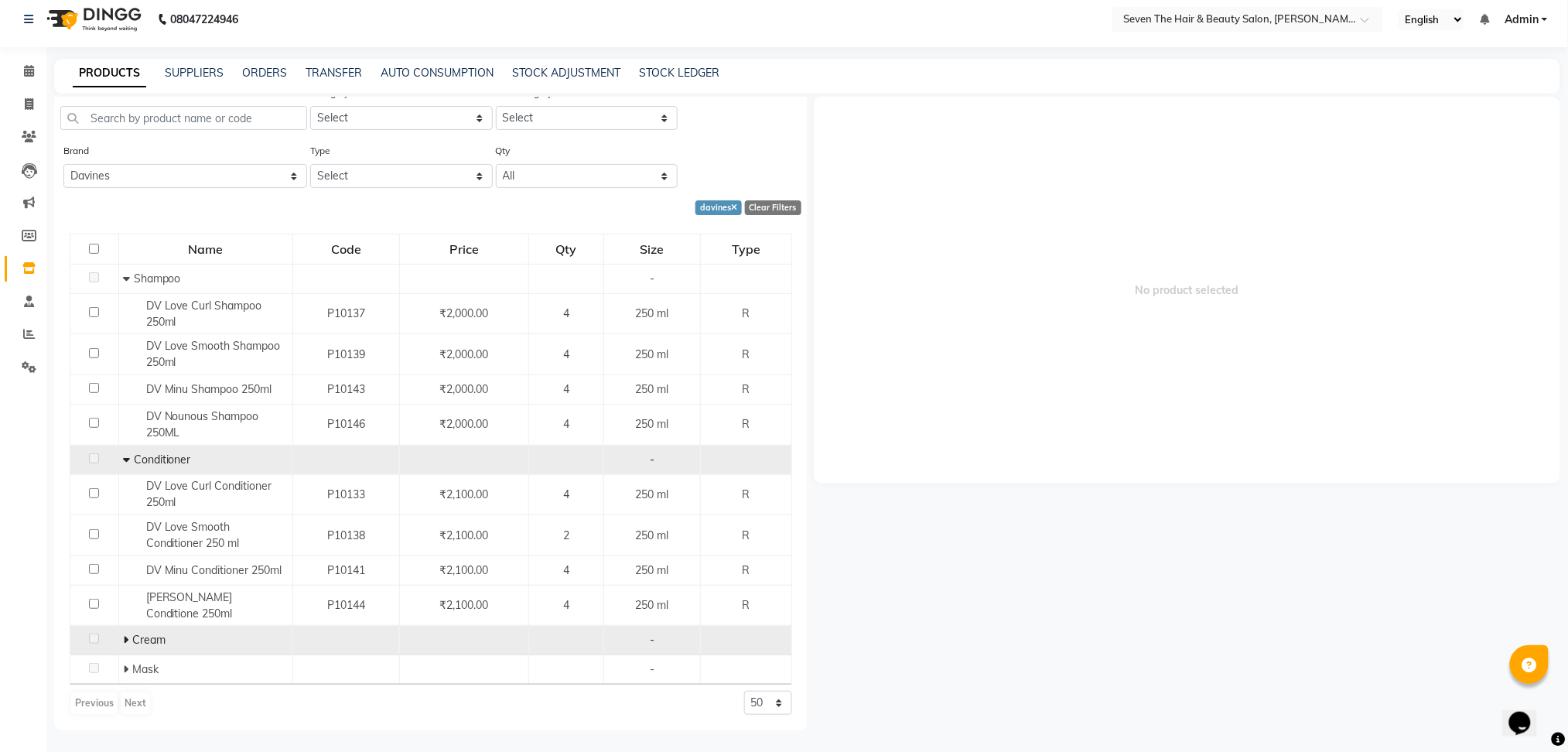
click at [197, 641] on div "Cream" at bounding box center [206, 640] width 165 height 16
click at [197, 641] on div "Cream" at bounding box center [206, 639] width 165 height 16
click at [133, 643] on span "Cream" at bounding box center [149, 639] width 33 height 14
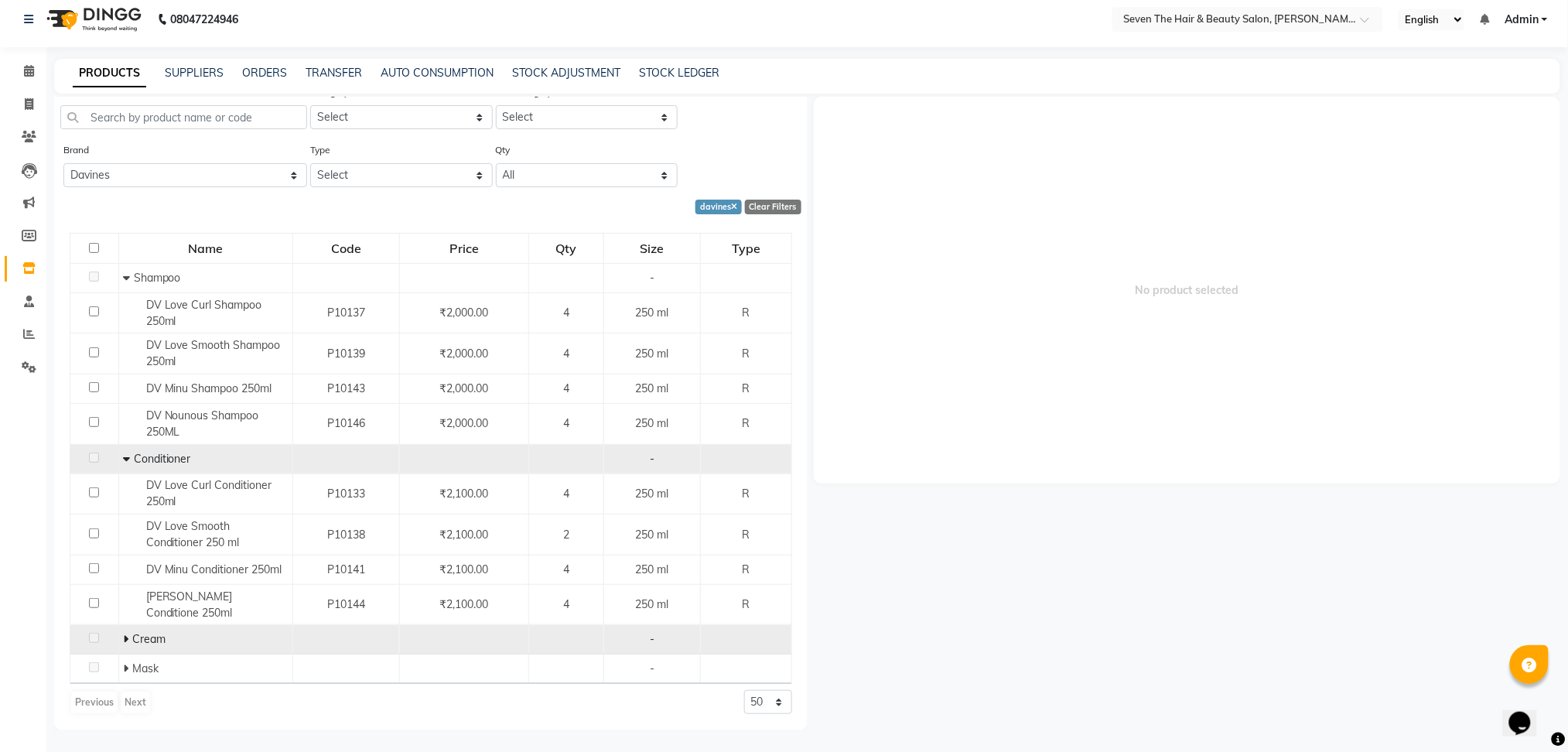
click at [133, 643] on span "Cream" at bounding box center [149, 639] width 33 height 14
click at [179, 643] on div "Cream" at bounding box center [206, 639] width 165 height 16
click at [179, 641] on div "Cream" at bounding box center [206, 639] width 165 height 16
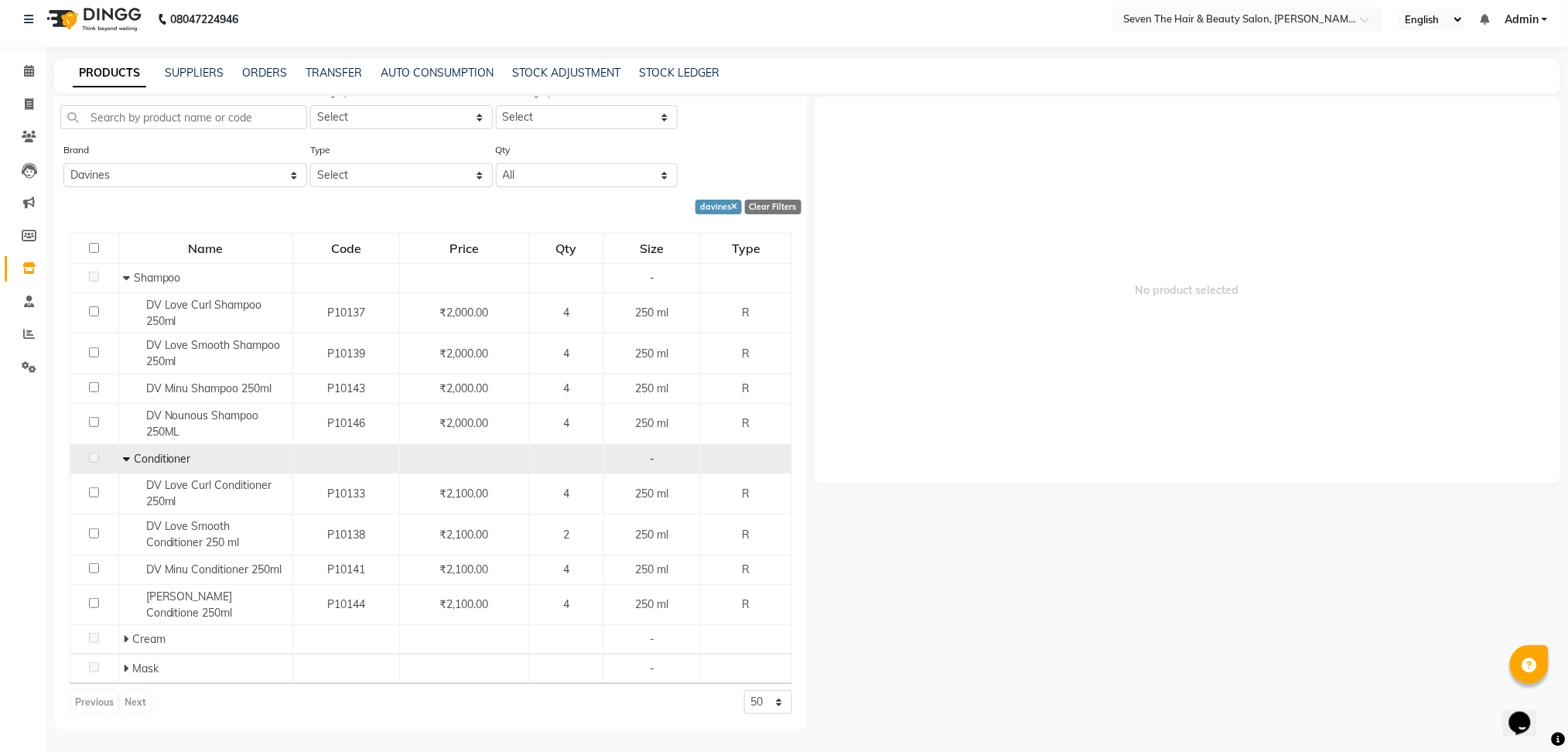
click at [123, 457] on icon at bounding box center [127, 459] width 7 height 11
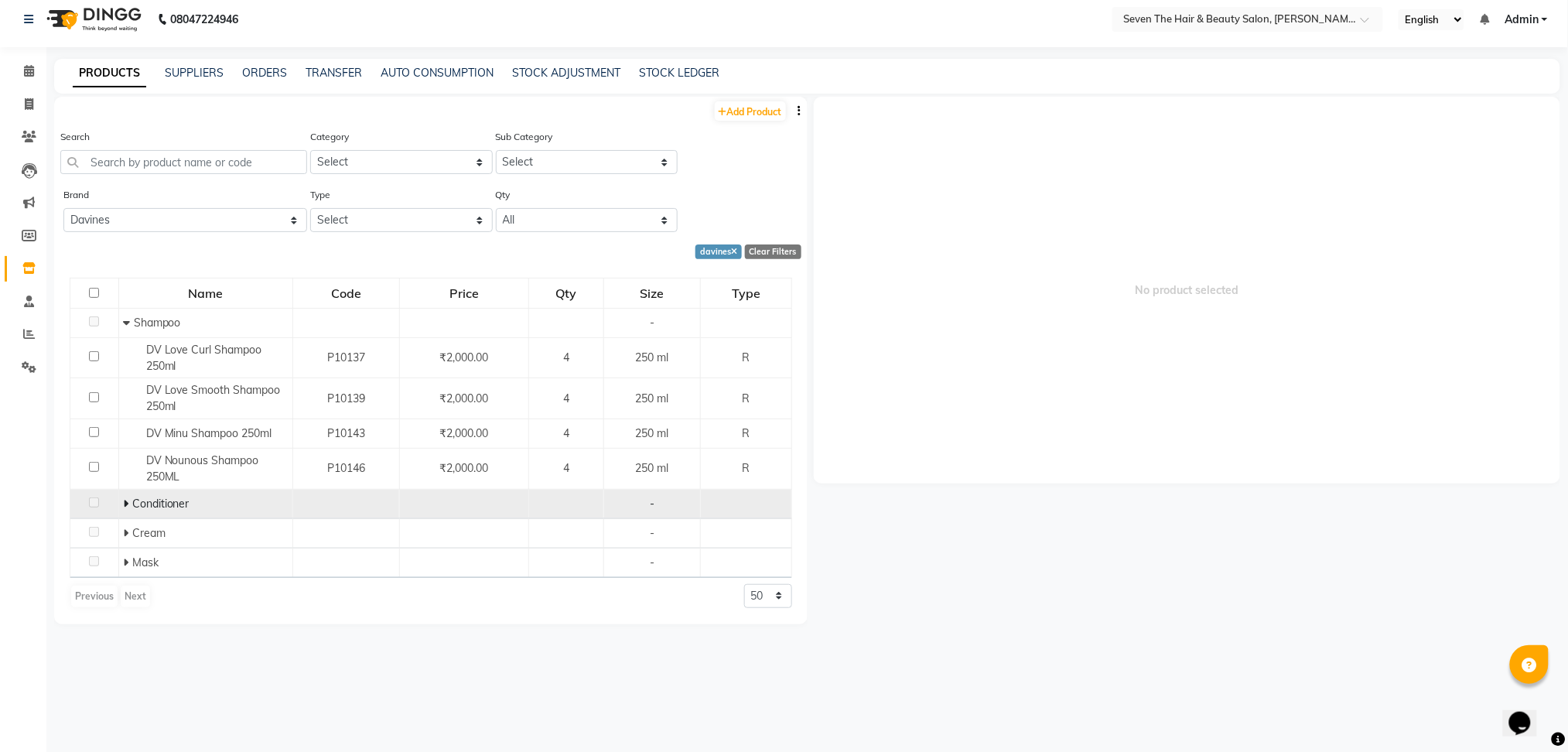
scroll to position [0, 0]
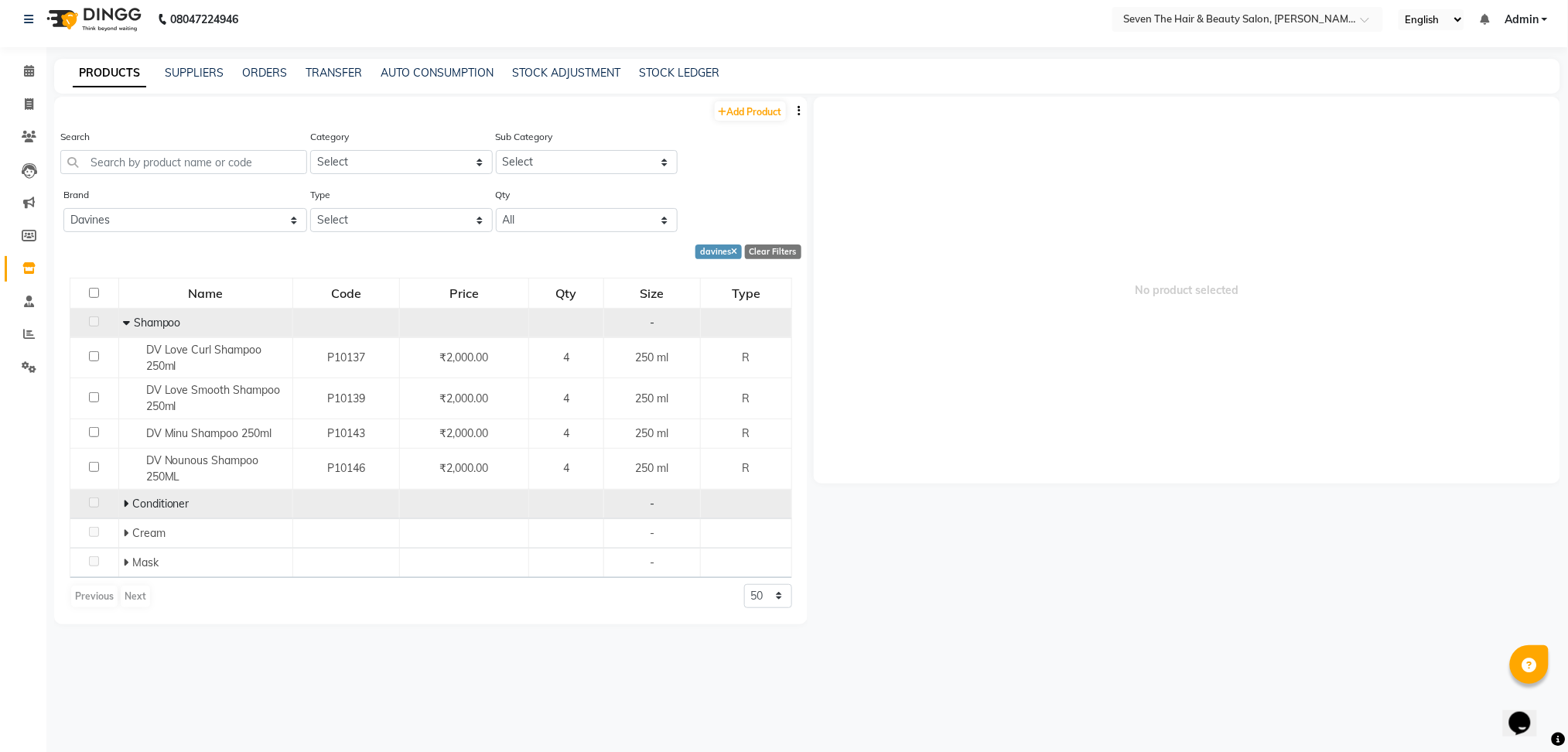
click at [123, 320] on icon at bounding box center [127, 323] width 7 height 11
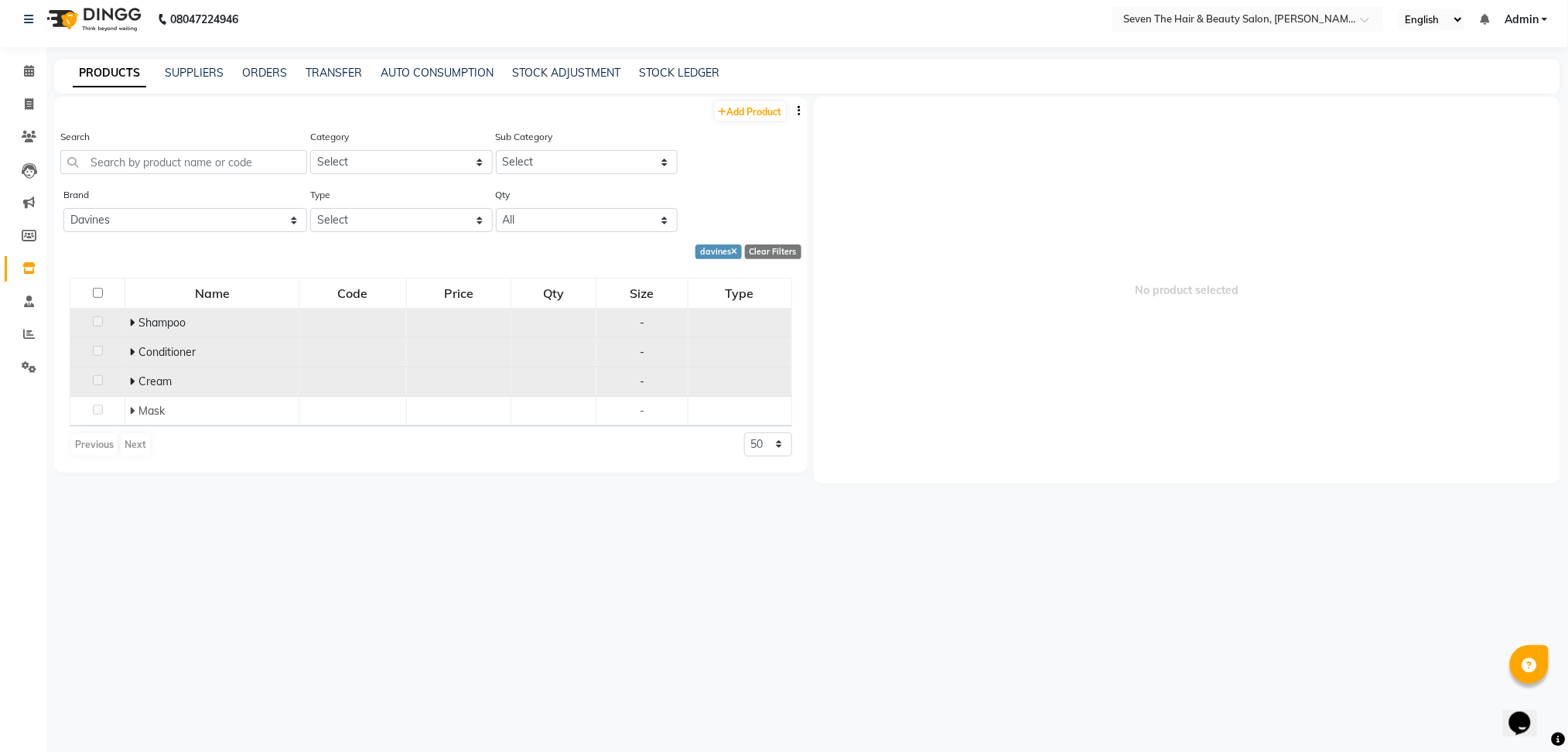
click at [128, 380] on td "Cream" at bounding box center [212, 381] width 174 height 29
click at [133, 380] on icon at bounding box center [132, 381] width 5 height 11
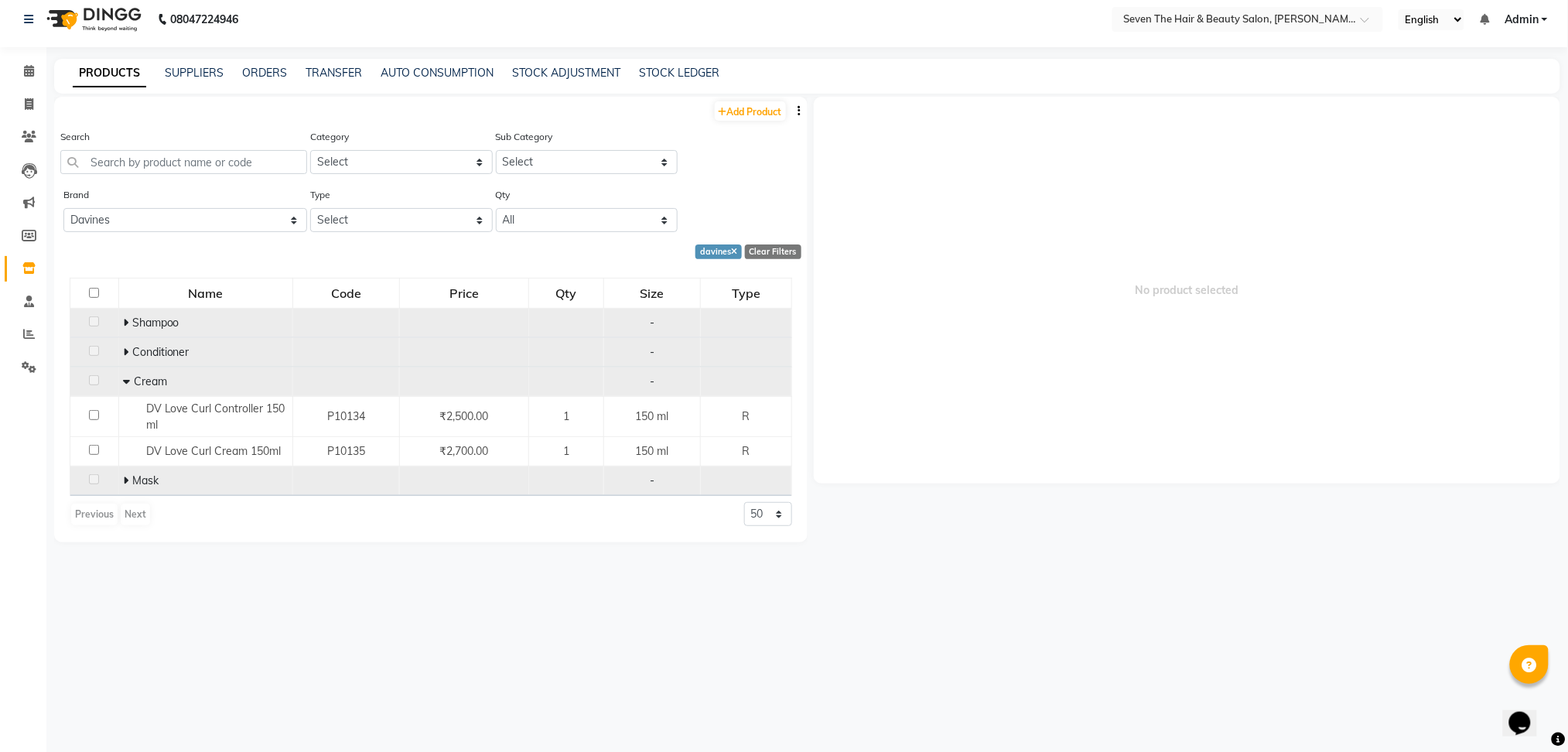
click at [123, 480] on icon at bounding box center [126, 480] width 5 height 11
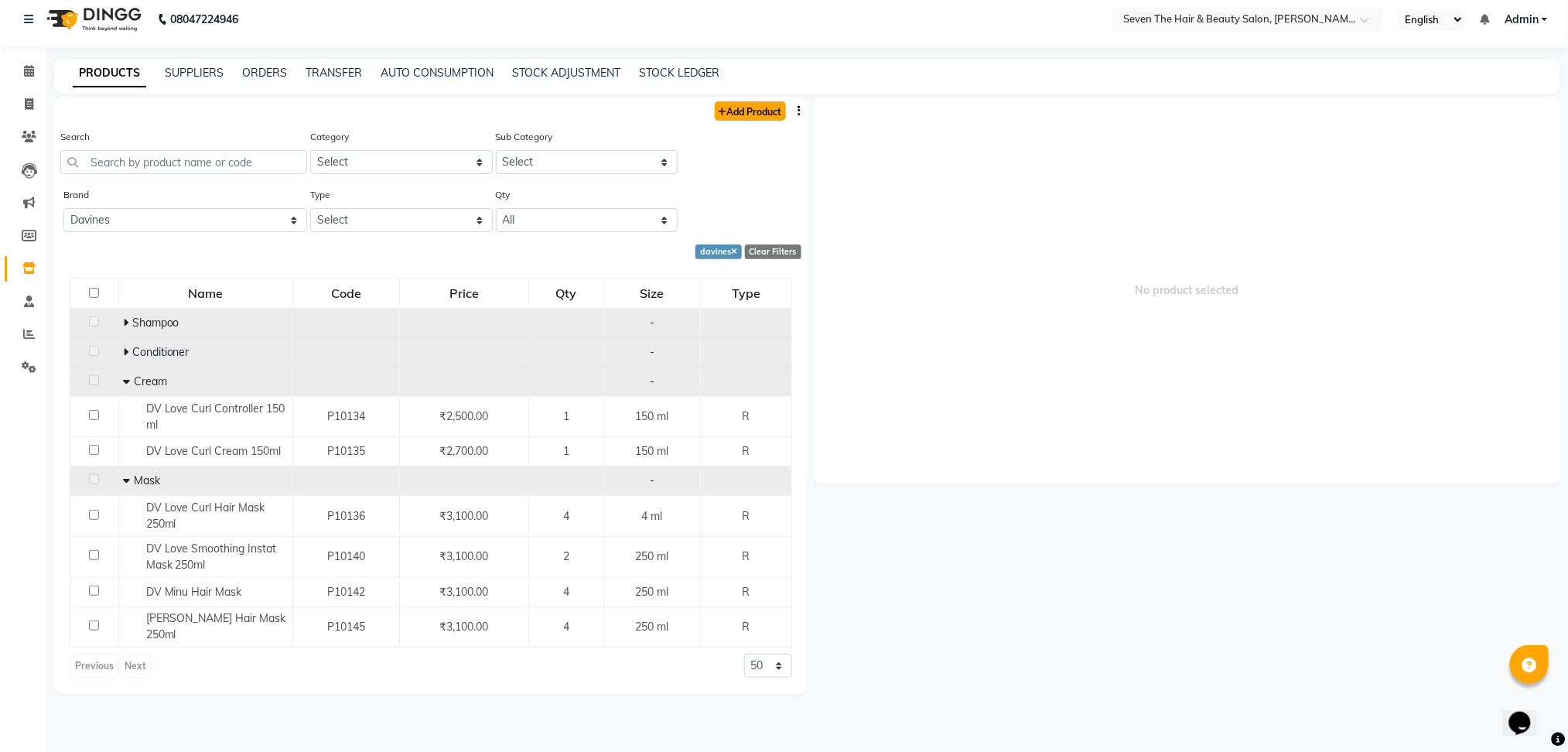
click at [747, 110] on link "Add Product" at bounding box center [751, 111] width 71 height 19
select select "true"
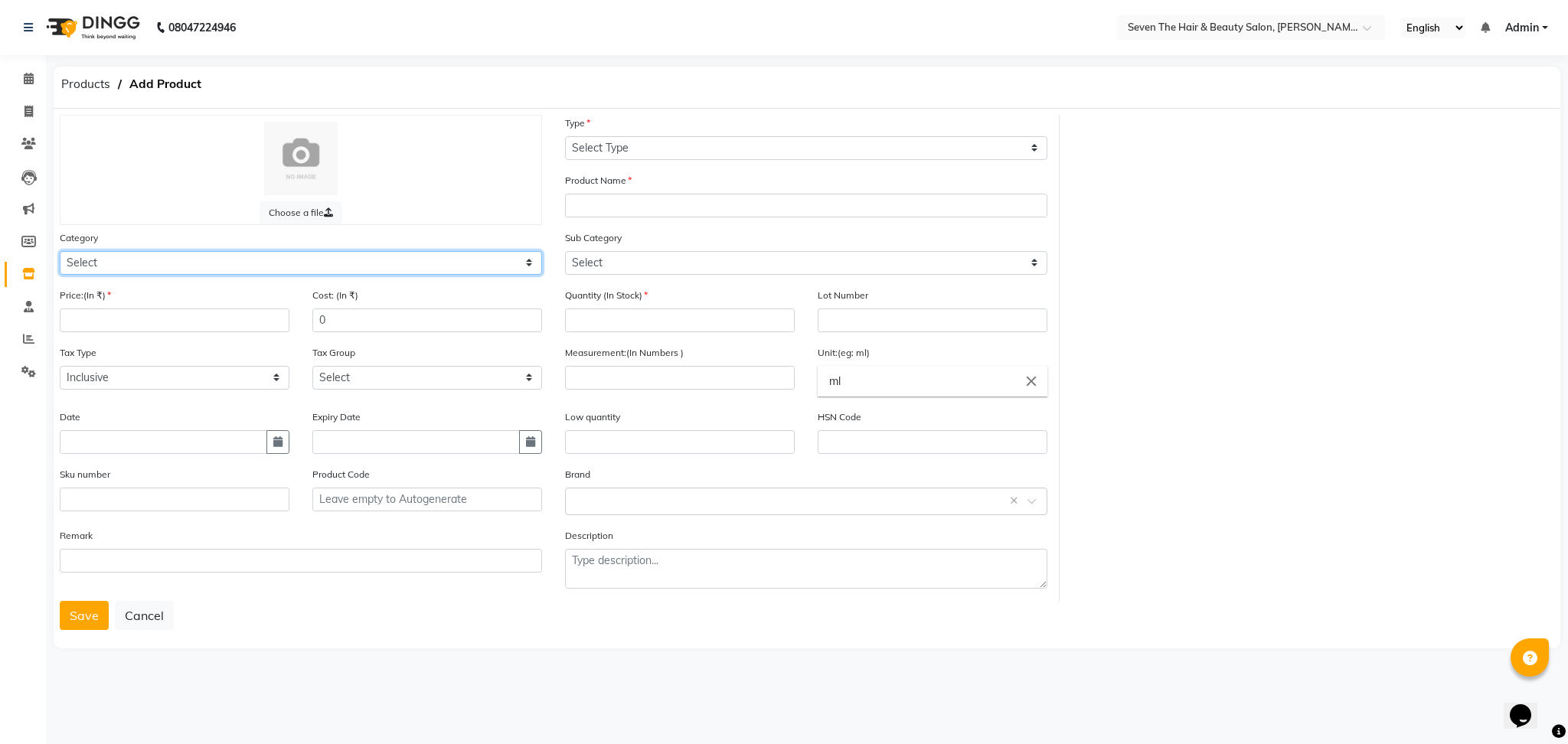
click at [190, 274] on select "Select Hair Skin Makeup Personal Care Appliances [PERSON_NAME] Waxing Disposabl…" at bounding box center [300, 263] width 482 height 24
select select "267601100"
click at [60, 252] on select "Select Hair Skin Makeup Personal Care Appliances [PERSON_NAME] Waxing Disposabl…" at bounding box center [300, 263] width 482 height 24
click at [142, 326] on input "number" at bounding box center [175, 320] width 230 height 24
click at [142, 615] on button "Cancel" at bounding box center [144, 615] width 59 height 29
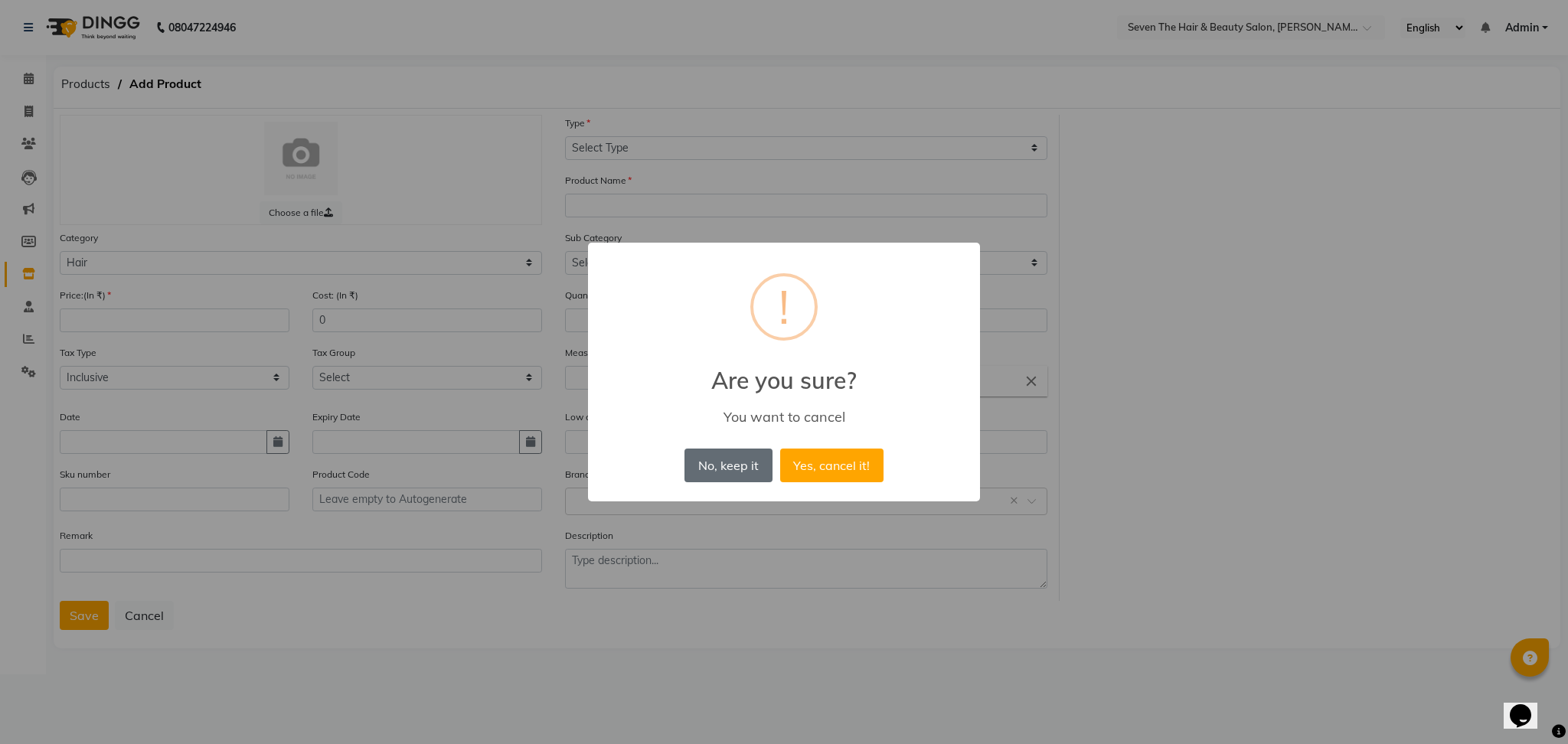
click at [727, 470] on button "No, keep it" at bounding box center [727, 465] width 87 height 33
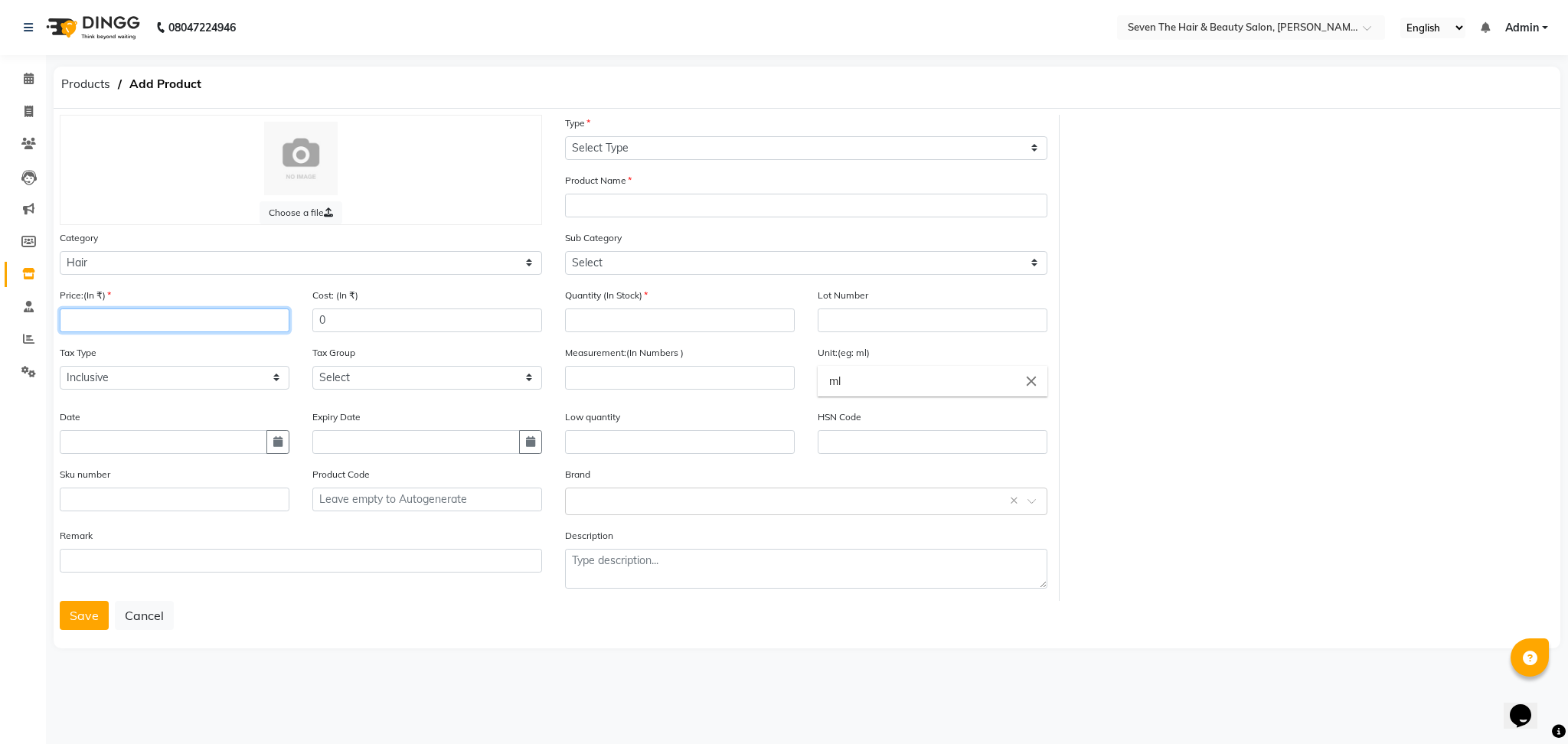
click at [150, 316] on input "number" at bounding box center [175, 320] width 230 height 24
type input "2600"
click at [660, 147] on select "Select Type Both Retail Consumable" at bounding box center [805, 148] width 482 height 24
select select "R"
click at [565, 137] on select "Select Type Both Retail Consumable" at bounding box center [805, 148] width 482 height 24
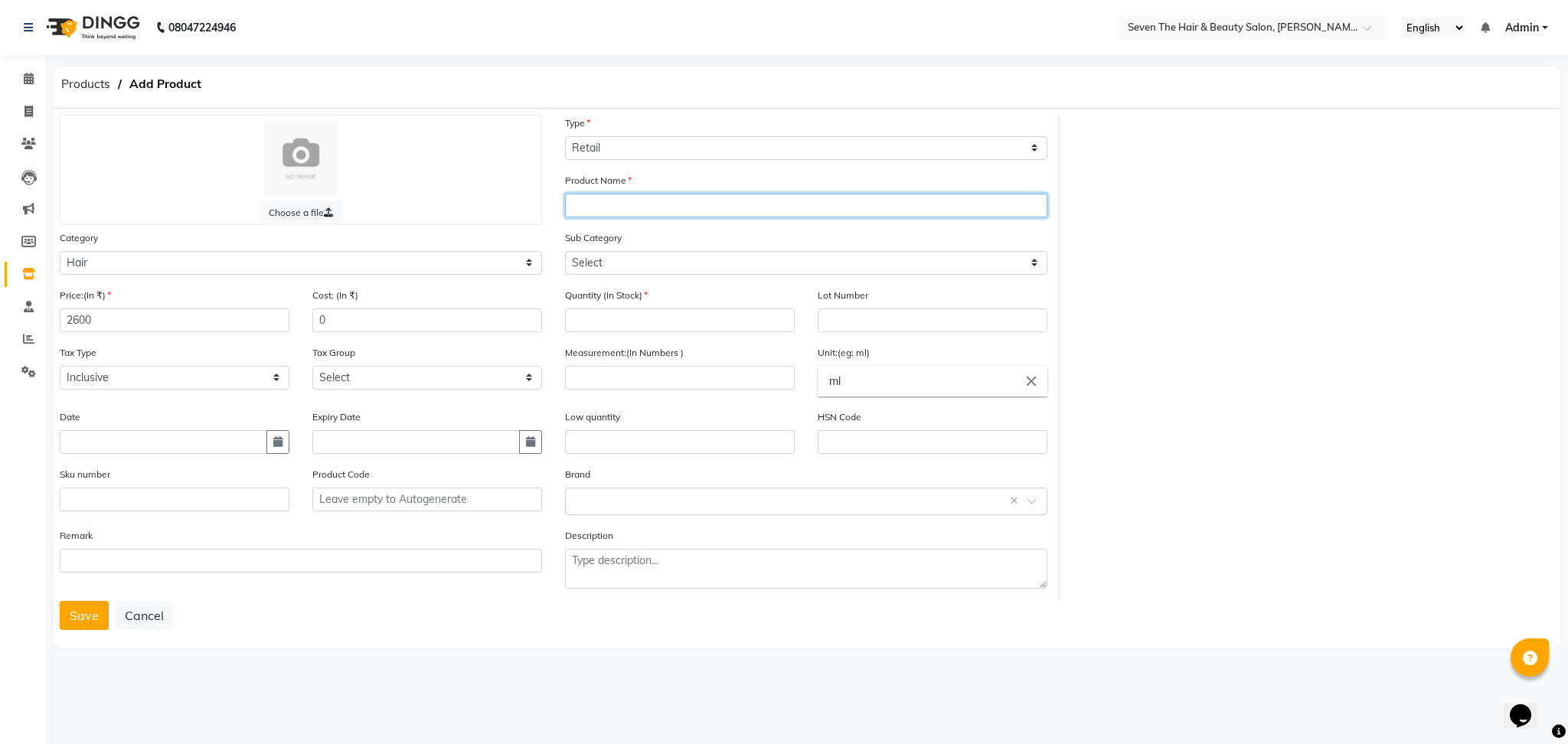
click at [650, 209] on input "text" at bounding box center [805, 205] width 482 height 24
type input "DV OI - Conditioner"
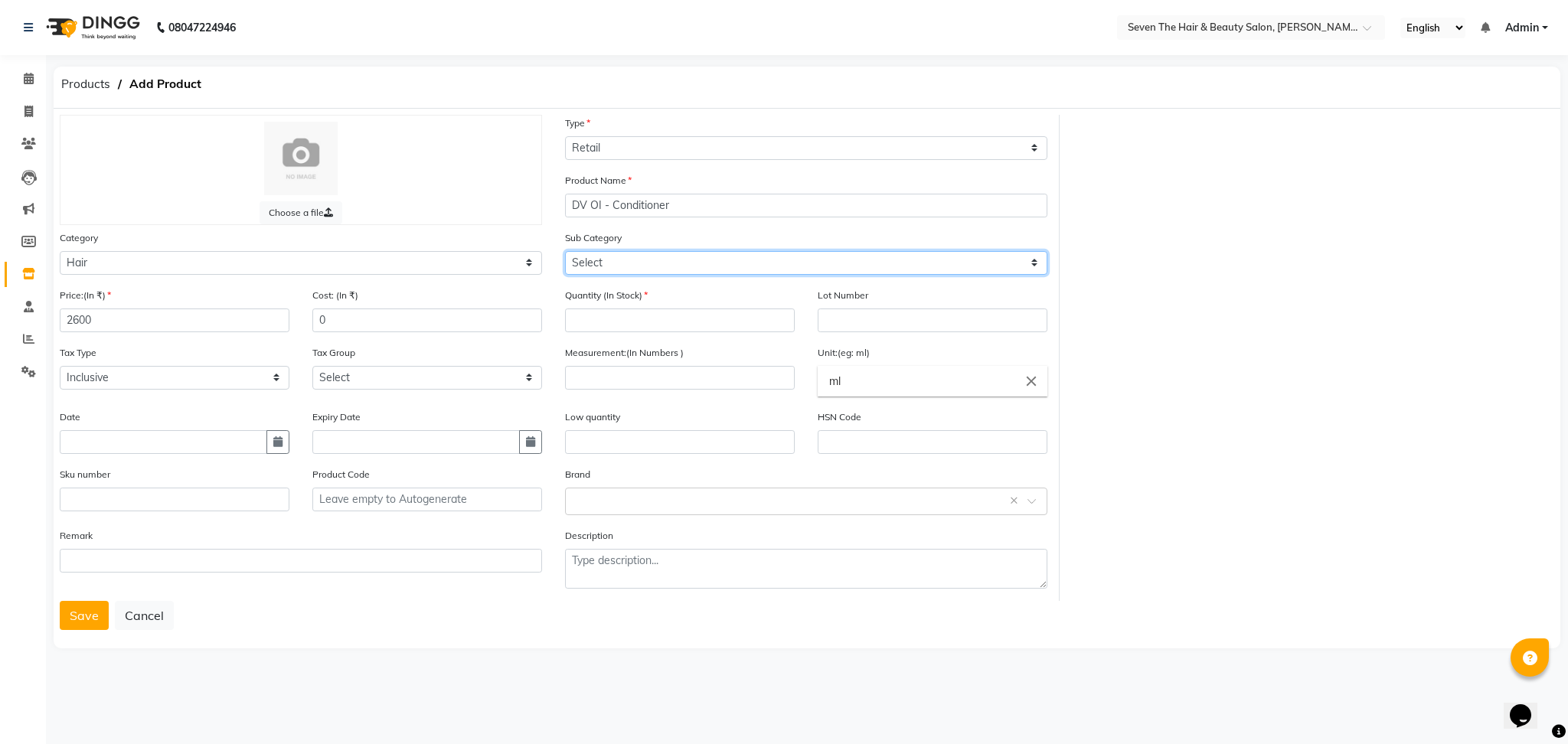
click at [625, 256] on select "Select Shampoo Conditioner Cream Mask Oil Serum Color Appliances Treatment Styl…" at bounding box center [805, 263] width 482 height 24
select select "267601102"
click at [565, 252] on select "Select Shampoo Conditioner Cream Mask Oil Serum Color Appliances Treatment Styl…" at bounding box center [805, 263] width 482 height 24
click at [616, 323] on input "number" at bounding box center [679, 320] width 230 height 24
type input "2"
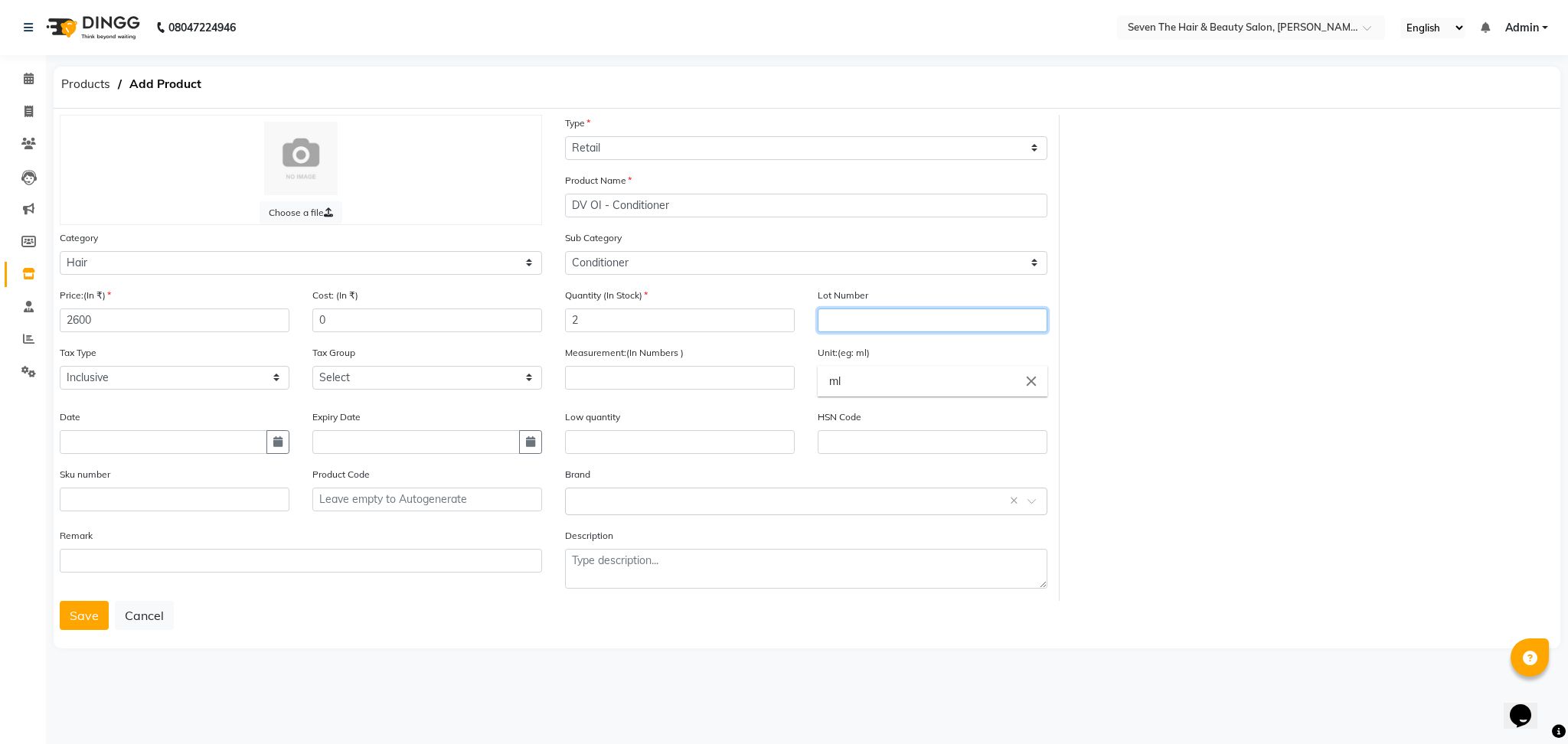
click at [841, 314] on input "text" at bounding box center [933, 320] width 230 height 24
type input "0289"
click at [639, 387] on input "number" at bounding box center [679, 377] width 230 height 24
type input "250"
click at [645, 443] on input "text" at bounding box center [679, 443] width 230 height 24
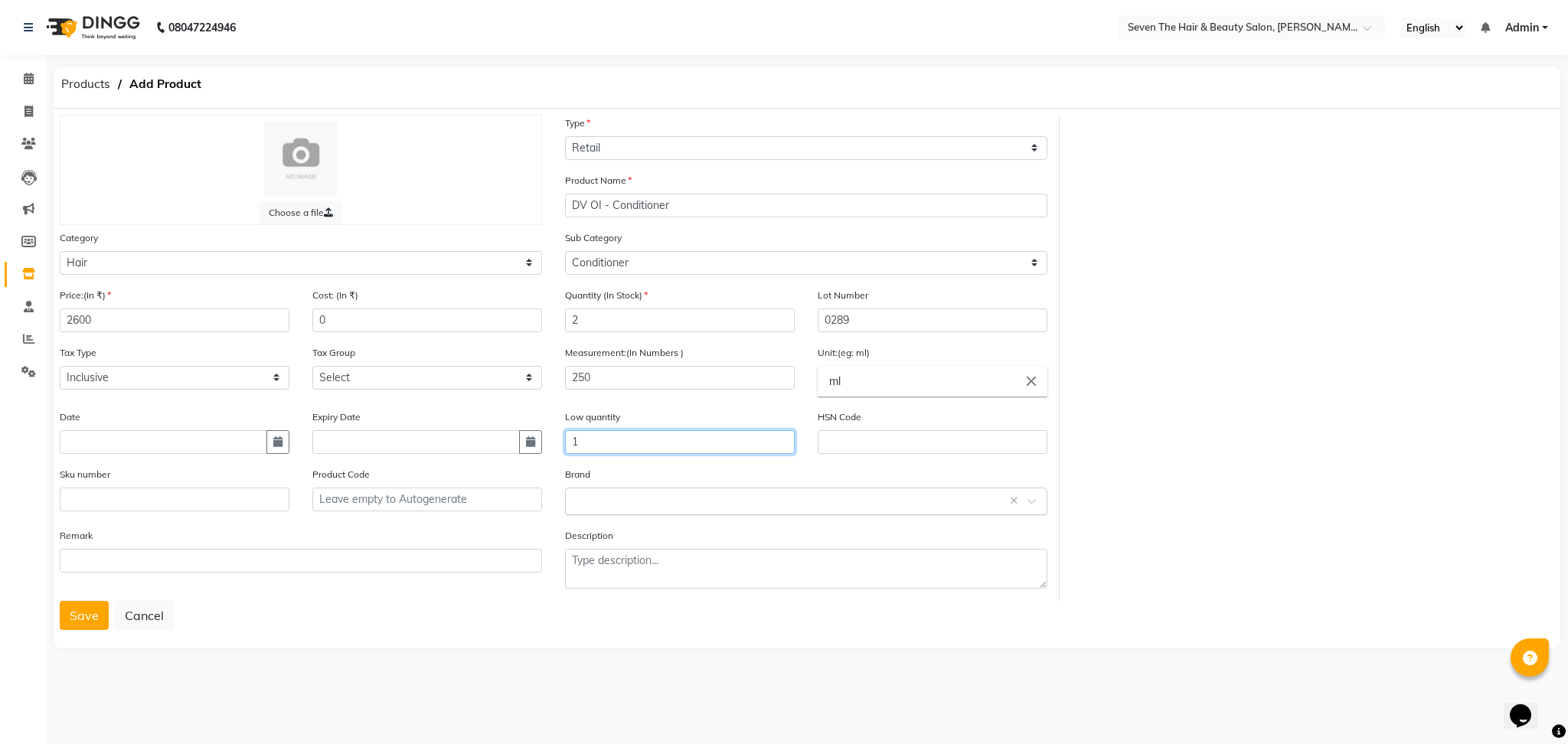
type input "1"
drag, startPoint x: 682, startPoint y: 508, endPoint x: 627, endPoint y: 614, distance: 119.4
click at [627, 614] on body "08047224946 Select Location × Seven The Hair & Beauty Salon, Pradhikaran Nigadi…" at bounding box center [784, 372] width 1568 height 744
click at [627, 614] on div "Davines" at bounding box center [805, 615] width 480 height 28
click at [84, 615] on button "Save" at bounding box center [84, 615] width 49 height 29
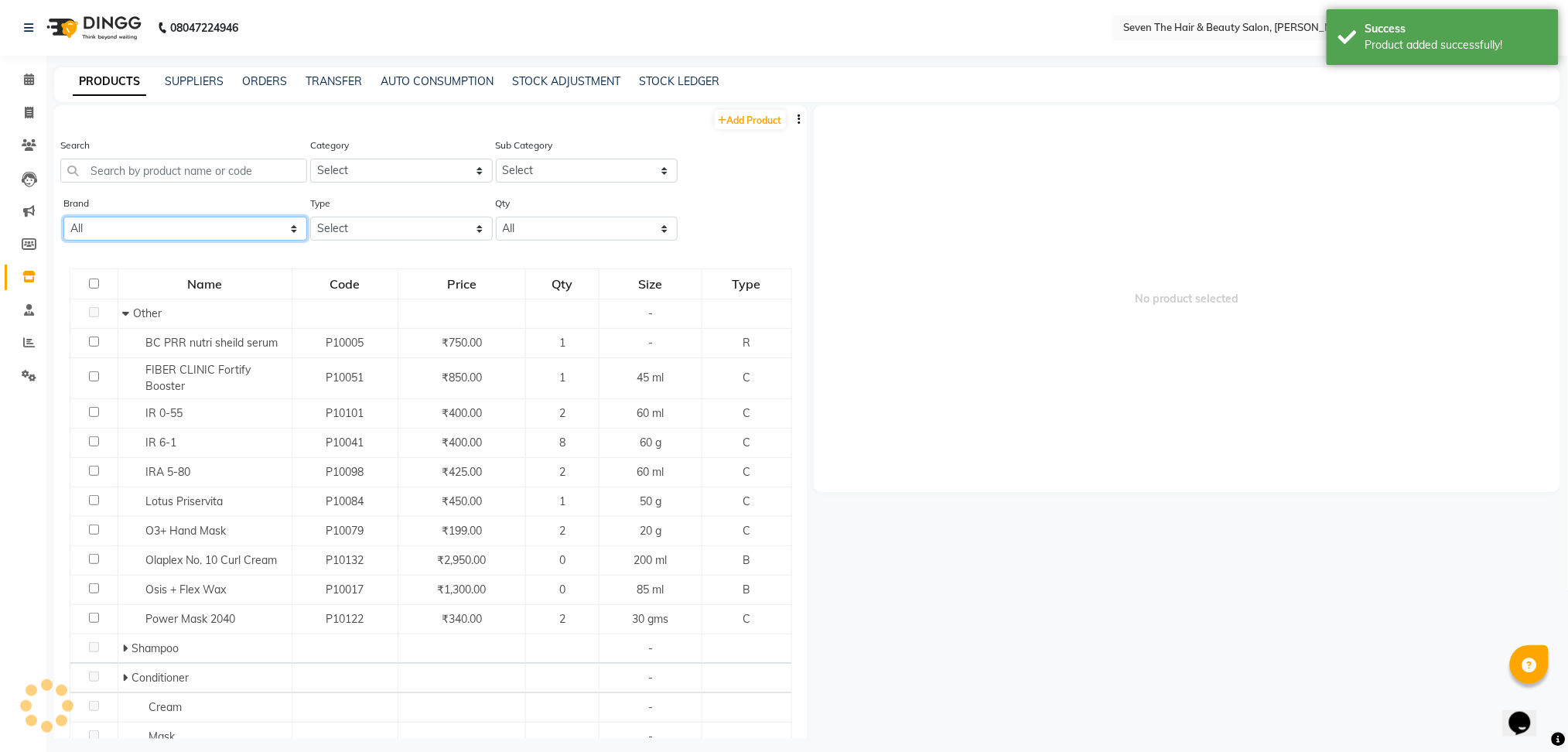
click at [240, 229] on select "All Cadiveu [PERSON_NAME]'s Davines Floractive Iha Kanpike Lotus Nescura Null O…" at bounding box center [185, 229] width 244 height 24
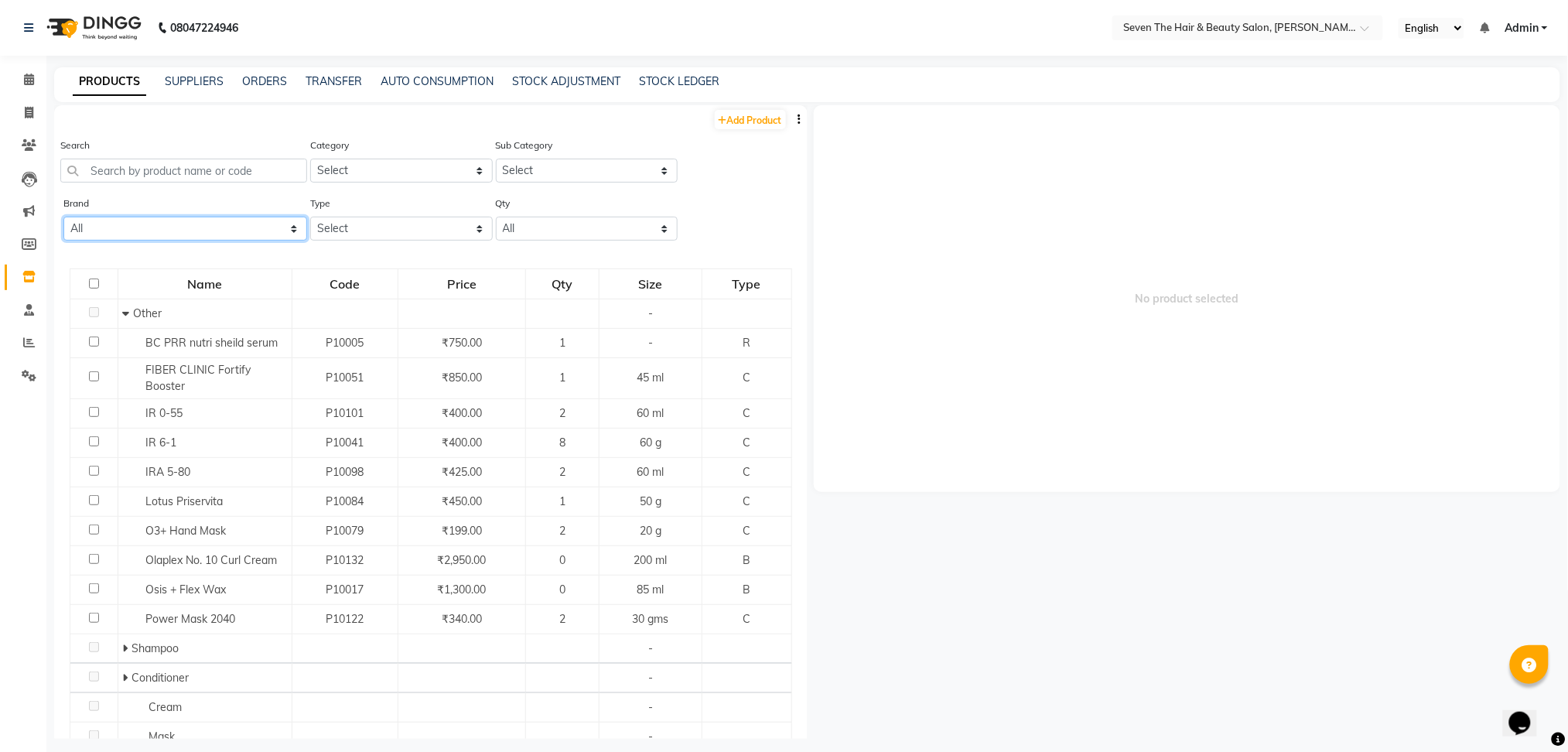
select select "davines"
click at [63, 217] on select "All Cadiveu [PERSON_NAME]'s Davines Floractive Iha Kanpike Lotus Nescura Null O…" at bounding box center [185, 229] width 244 height 24
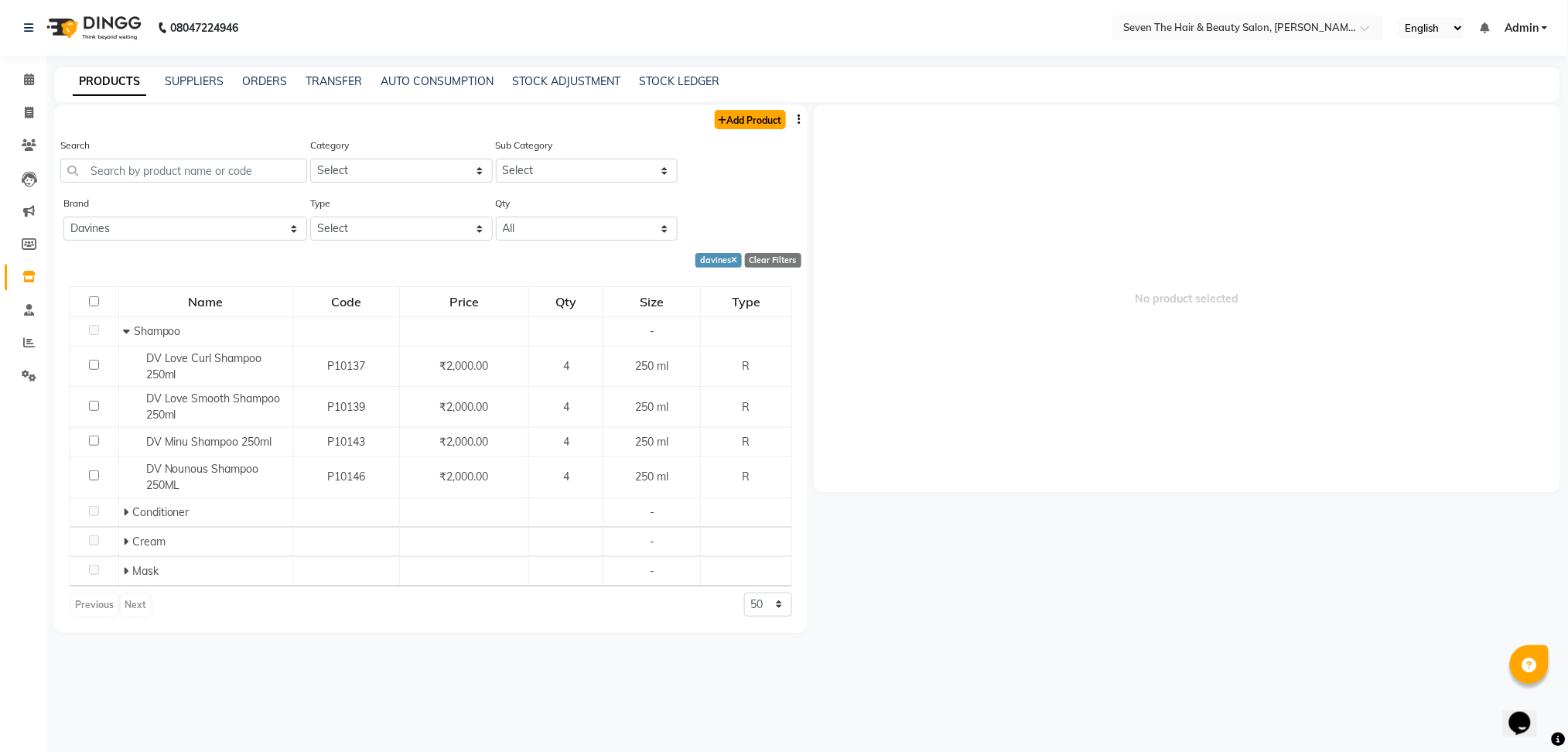
click at [741, 126] on link "Add Product" at bounding box center [751, 119] width 71 height 19
select select "true"
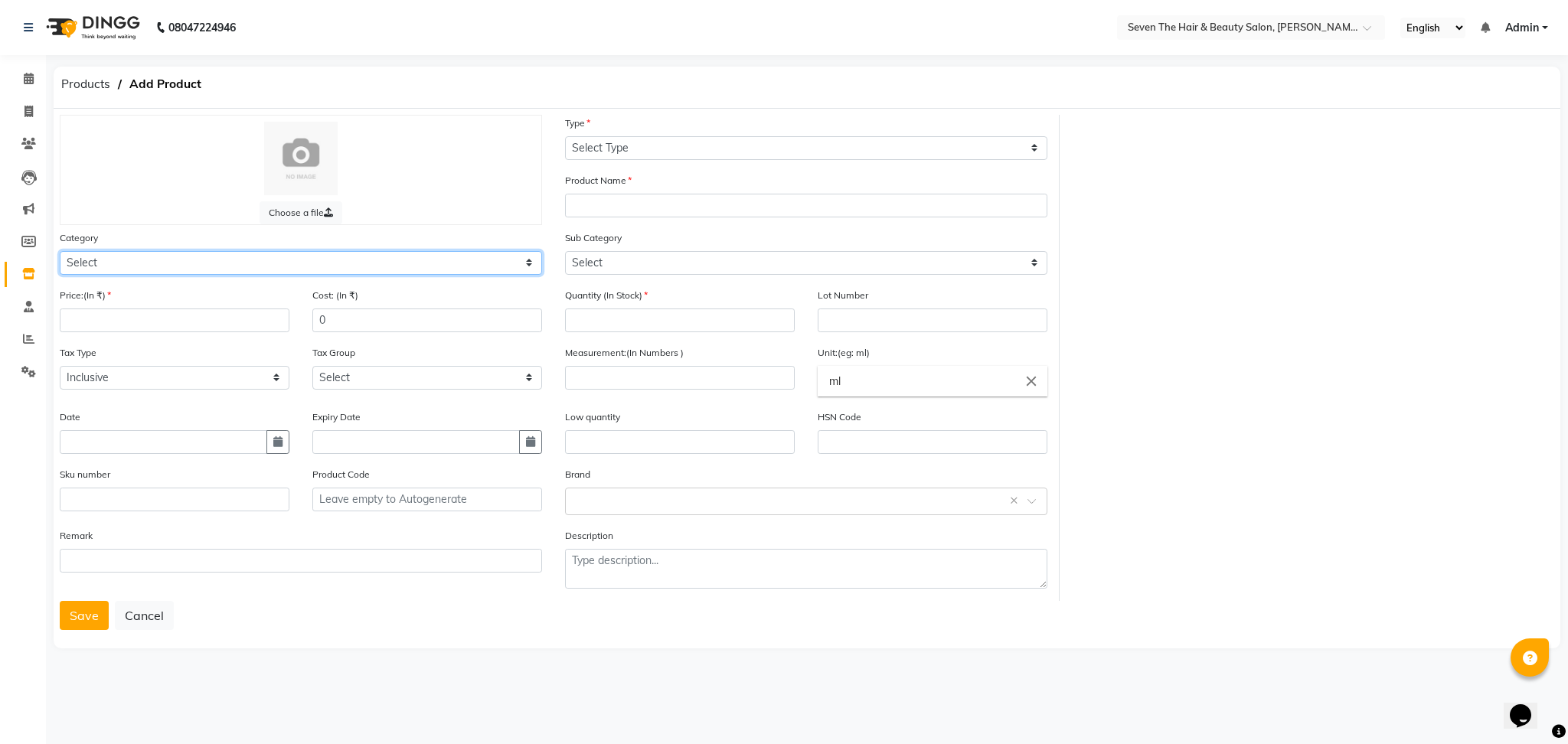
click at [128, 268] on select "Select Hair Skin Makeup Personal Care Appliances [PERSON_NAME] Waxing Disposabl…" at bounding box center [300, 263] width 482 height 24
select select "267601100"
click at [60, 252] on select "Select Hair Skin Makeup Personal Care Appliances [PERSON_NAME] Waxing Disposabl…" at bounding box center [300, 263] width 482 height 24
click at [157, 320] on input "number" at bounding box center [175, 320] width 230 height 24
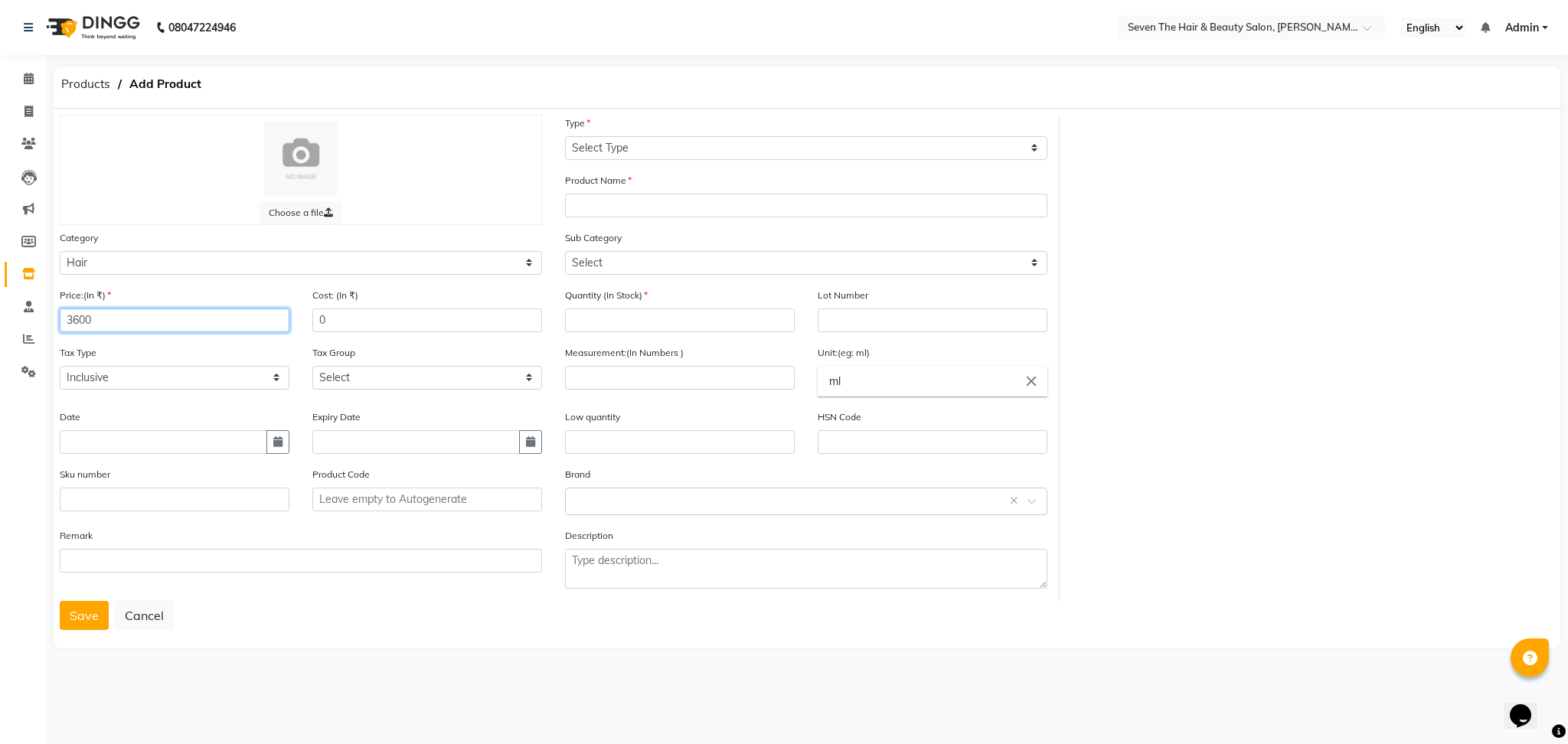
type input "3600"
click at [654, 150] on select "Select Type Both Retail Consumable" at bounding box center [805, 148] width 482 height 24
select select "R"
click at [565, 137] on select "Select Type Both Retail Consumable" at bounding box center [805, 148] width 482 height 24
click at [633, 206] on input "text" at bounding box center [805, 205] width 482 height 24
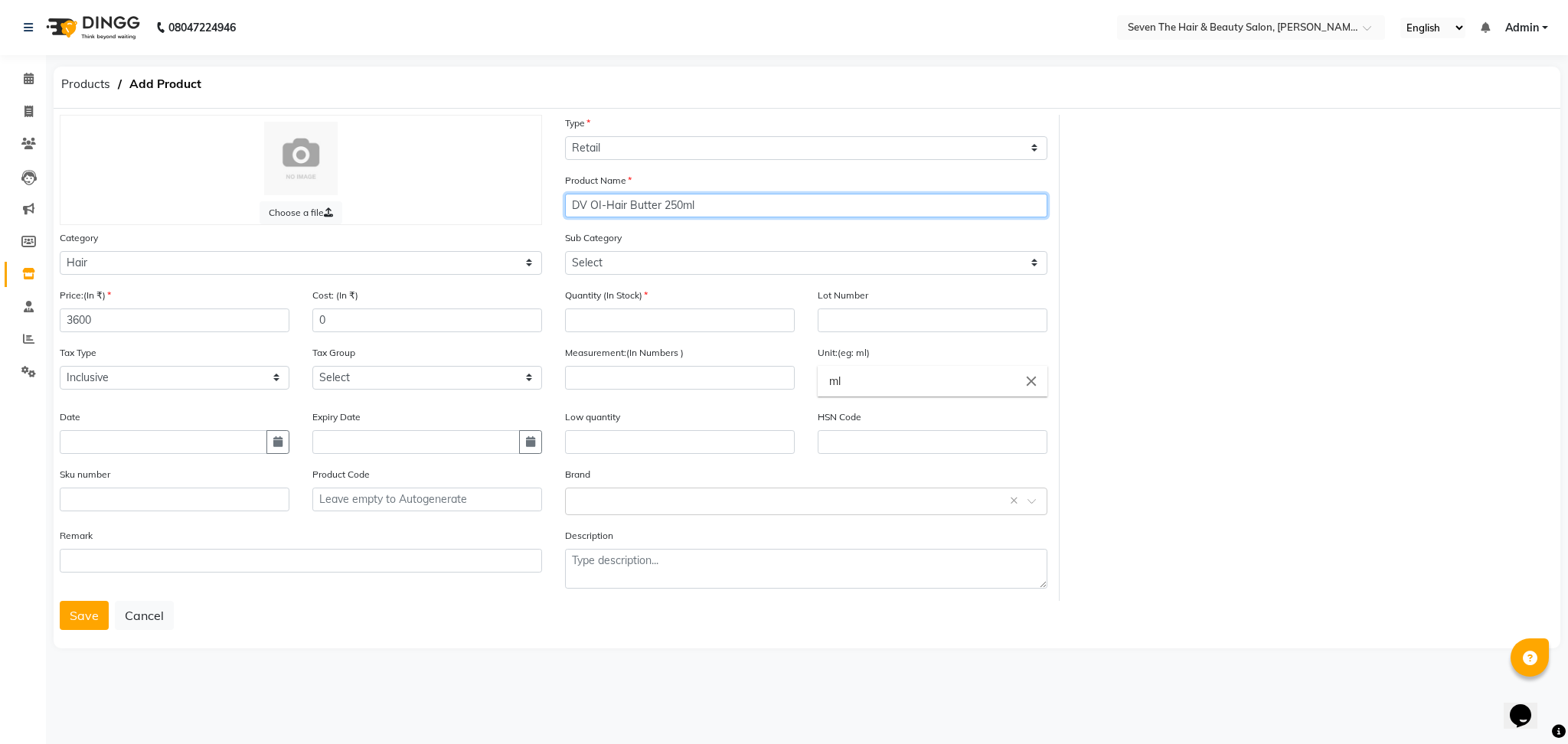
type input "DV OI-Hair Butter 250ml"
click at [604, 253] on select "Select Shampoo Conditioner Cream Mask Oil Serum Color Appliances Treatment Styl…" at bounding box center [805, 263] width 482 height 24
select select "267601103"
click at [565, 252] on select "Select Shampoo Conditioner Cream Mask Oil Serum Color Appliances Treatment Styl…" at bounding box center [805, 263] width 482 height 24
click at [634, 311] on input "number" at bounding box center [679, 320] width 230 height 24
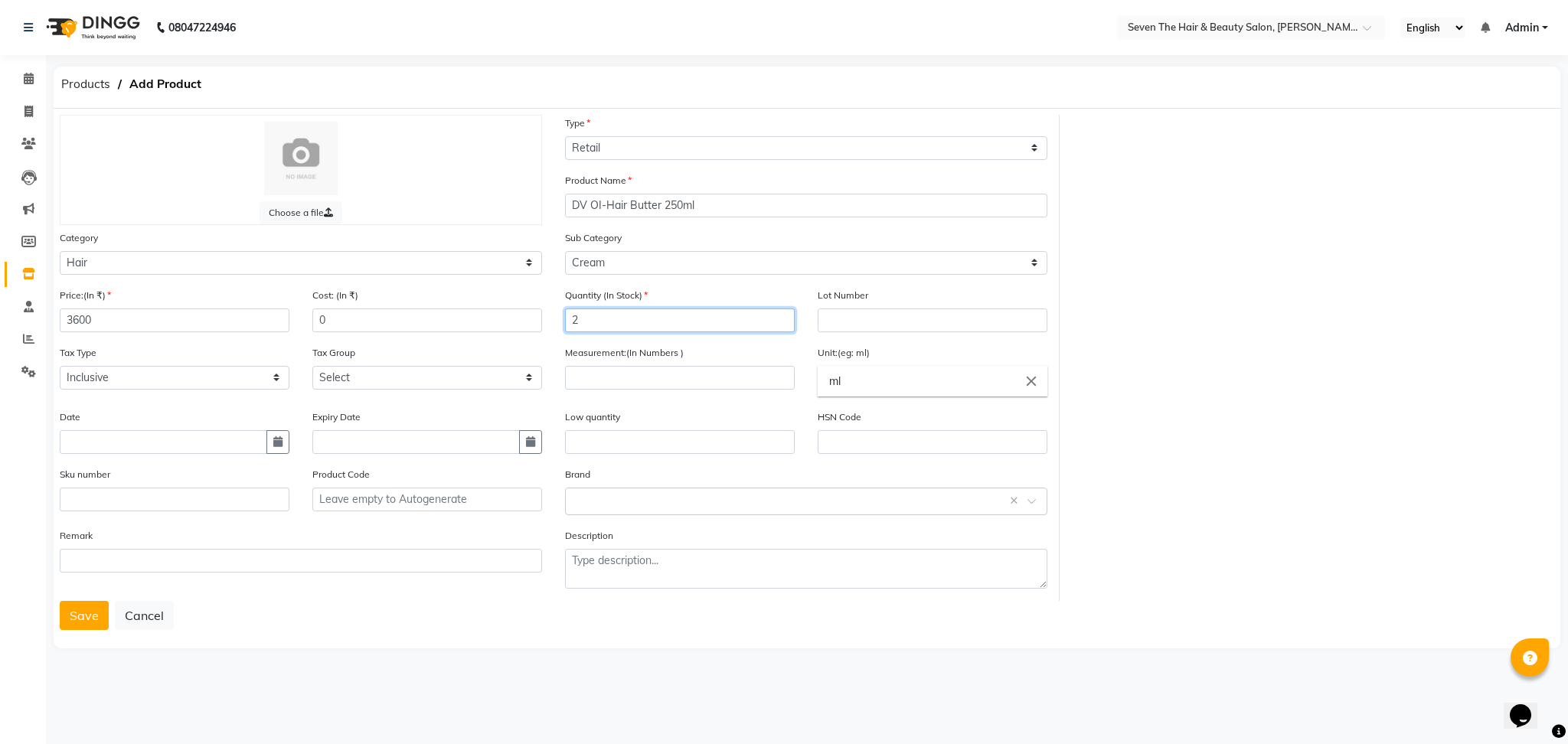
type input "2"
click at [873, 325] on input "text" at bounding box center [933, 320] width 230 height 24
type input "0289"
click at [653, 377] on input "number" at bounding box center [679, 377] width 230 height 24
type input "250"
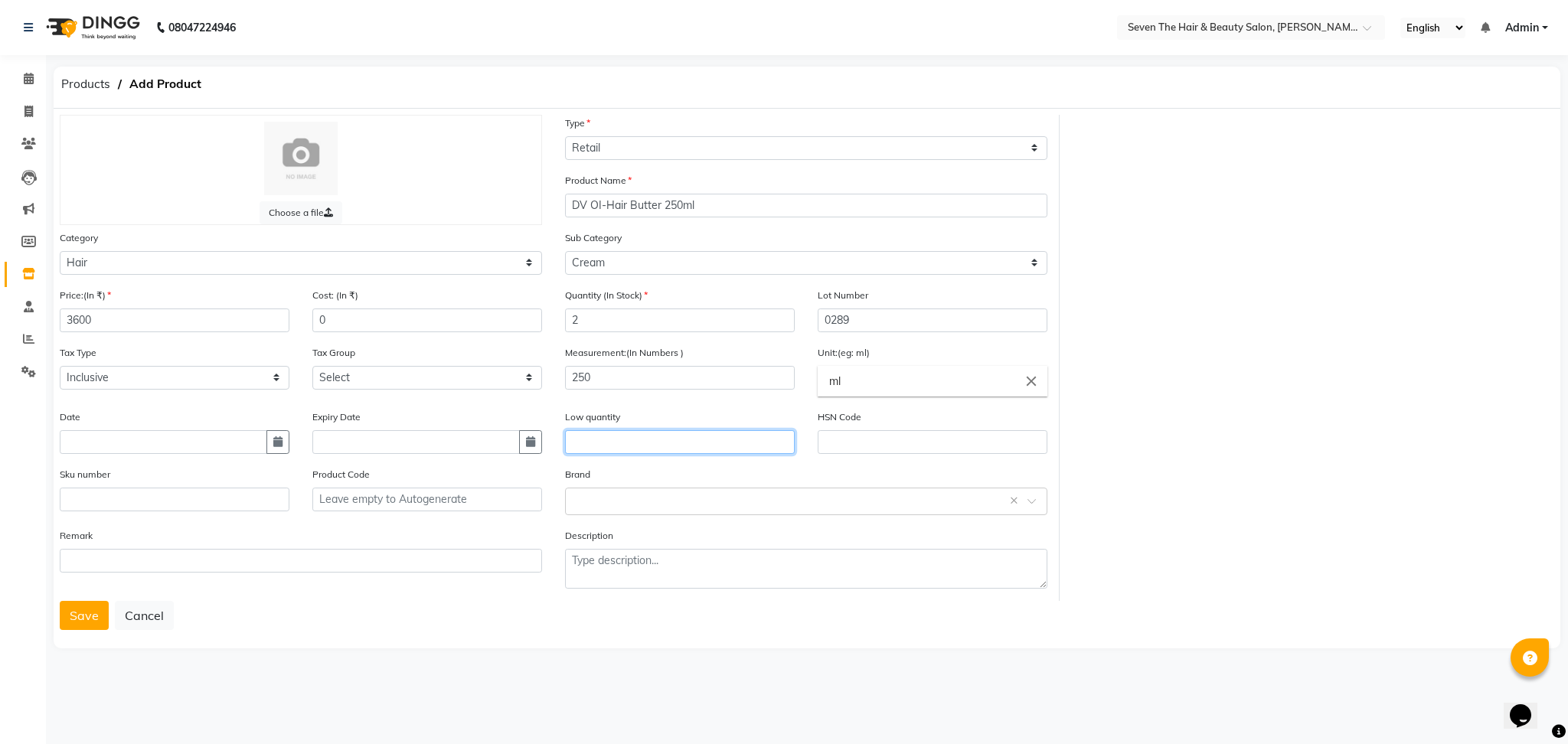
click at [619, 435] on input "text" at bounding box center [679, 443] width 230 height 24
type input "1"
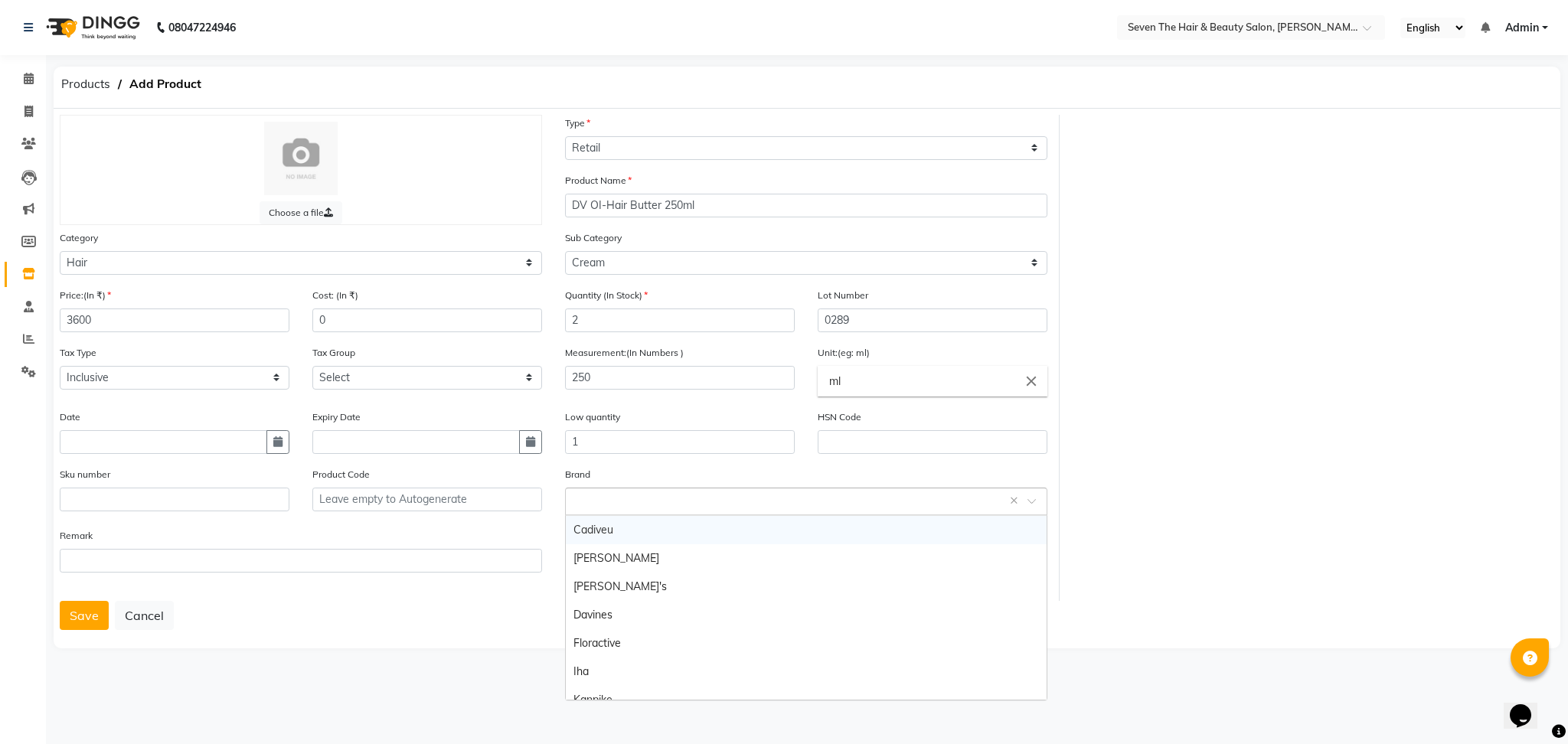
click at [624, 494] on input "text" at bounding box center [791, 501] width 435 height 16
click at [606, 604] on div "Davines" at bounding box center [805, 615] width 480 height 28
click at [81, 626] on button "Save" at bounding box center [84, 615] width 49 height 29
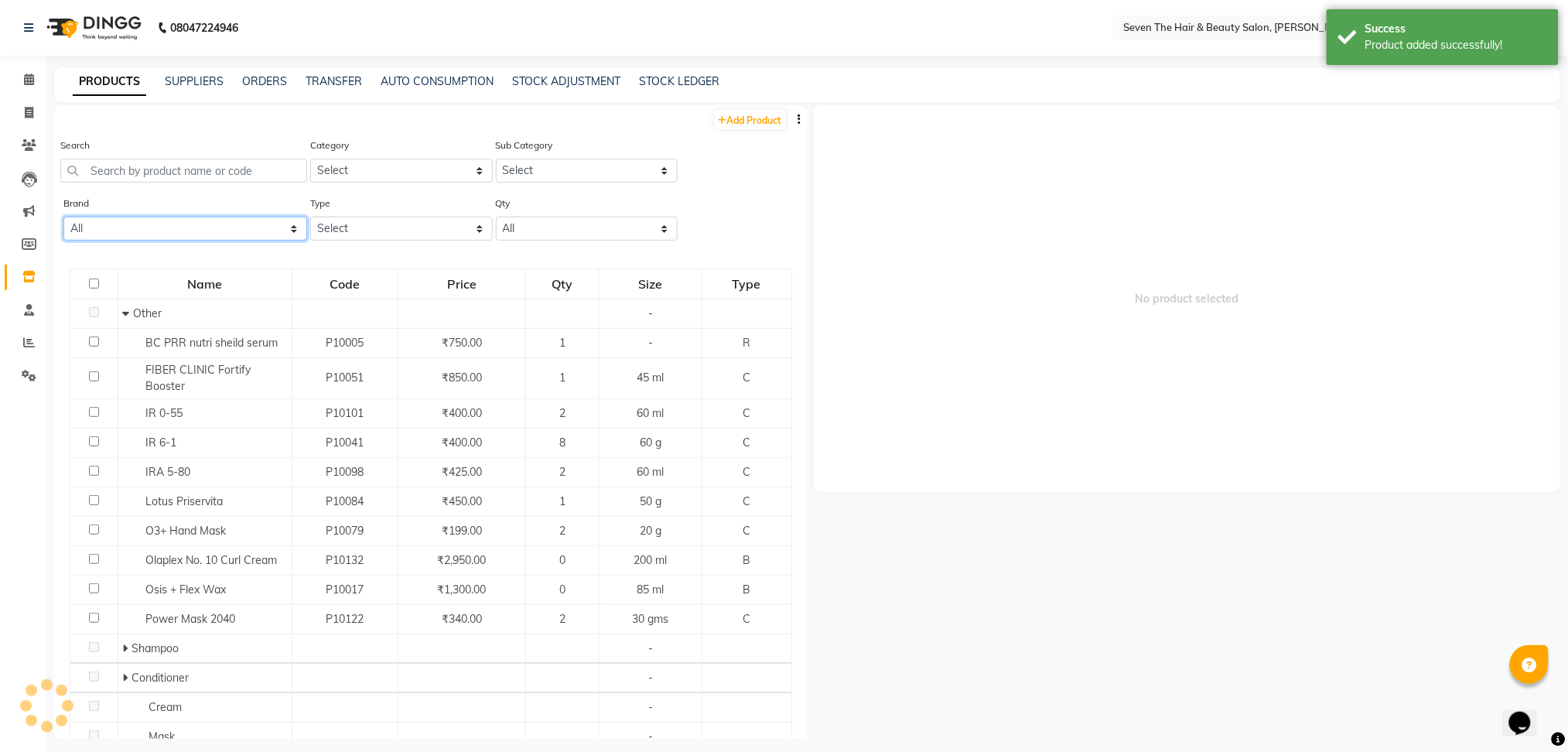
click at [95, 232] on select "All Cadiveu [PERSON_NAME]'s Davines Floractive Iha Kanpike Lotus Nescura Null O…" at bounding box center [185, 229] width 244 height 24
select select "davines"
click at [63, 217] on select "All Cadiveu [PERSON_NAME]'s Davines Floractive Iha Kanpike Lotus Nescura Null O…" at bounding box center [185, 229] width 244 height 24
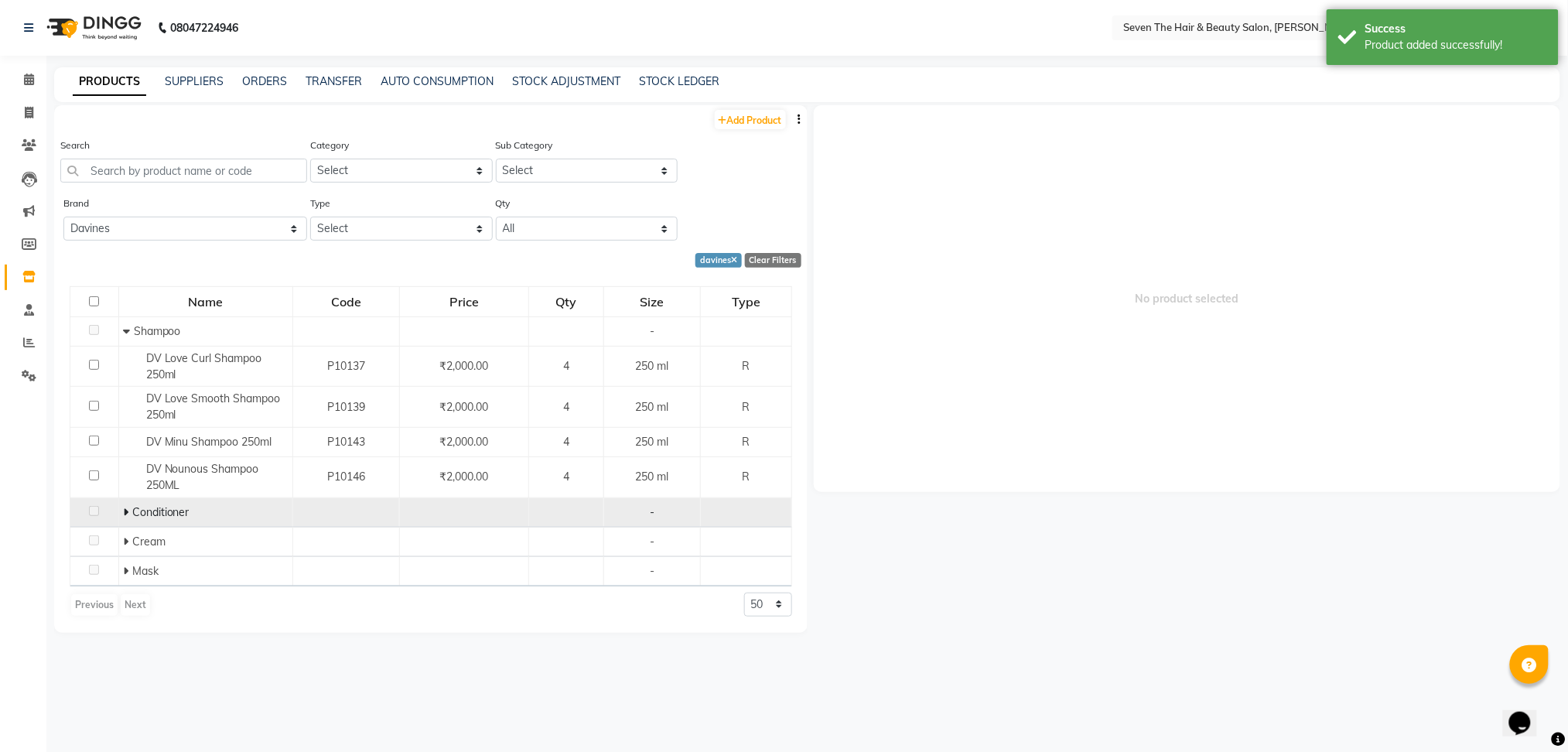
click at [188, 519] on div "Conditioner" at bounding box center [206, 513] width 165 height 16
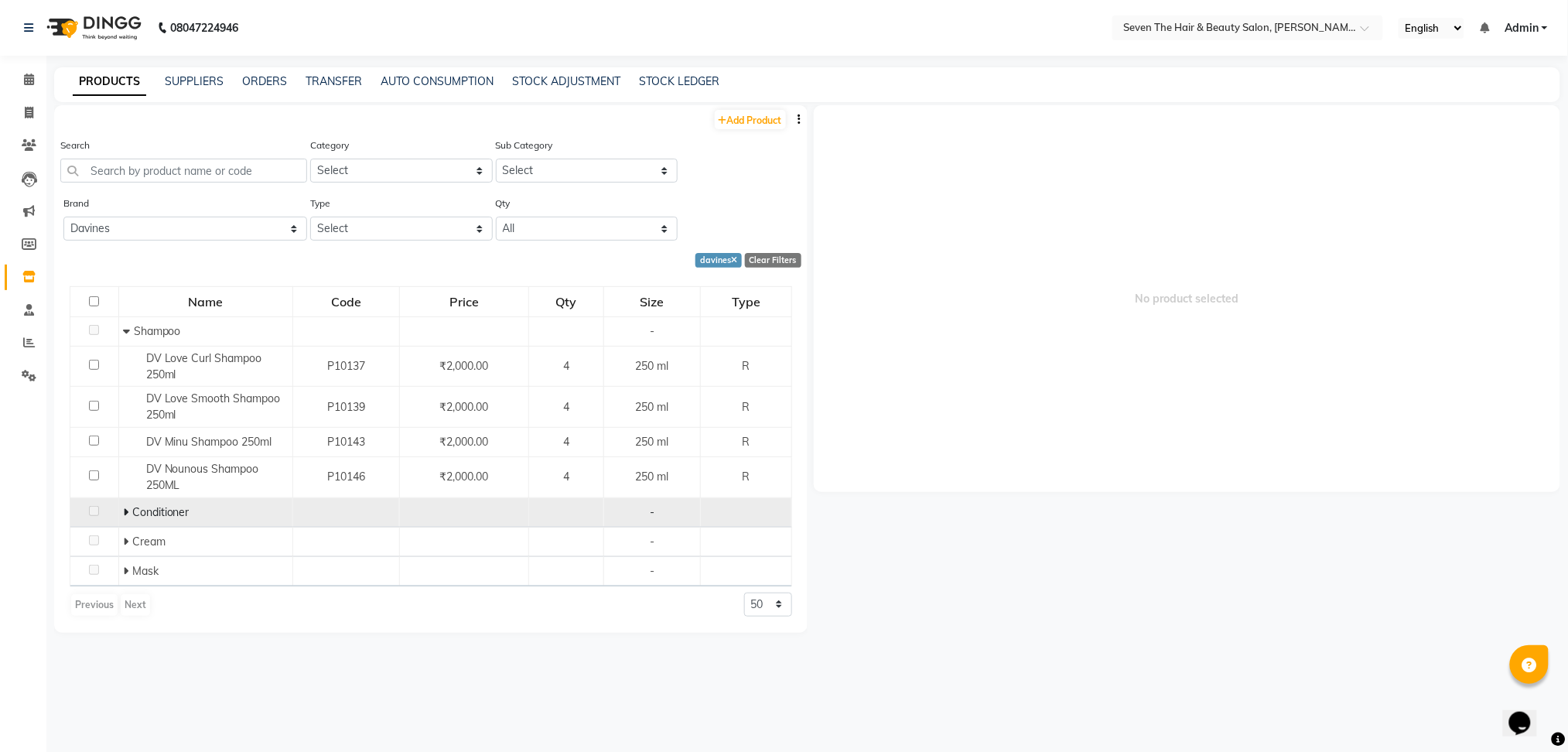
click at [126, 509] on icon at bounding box center [126, 512] width 5 height 11
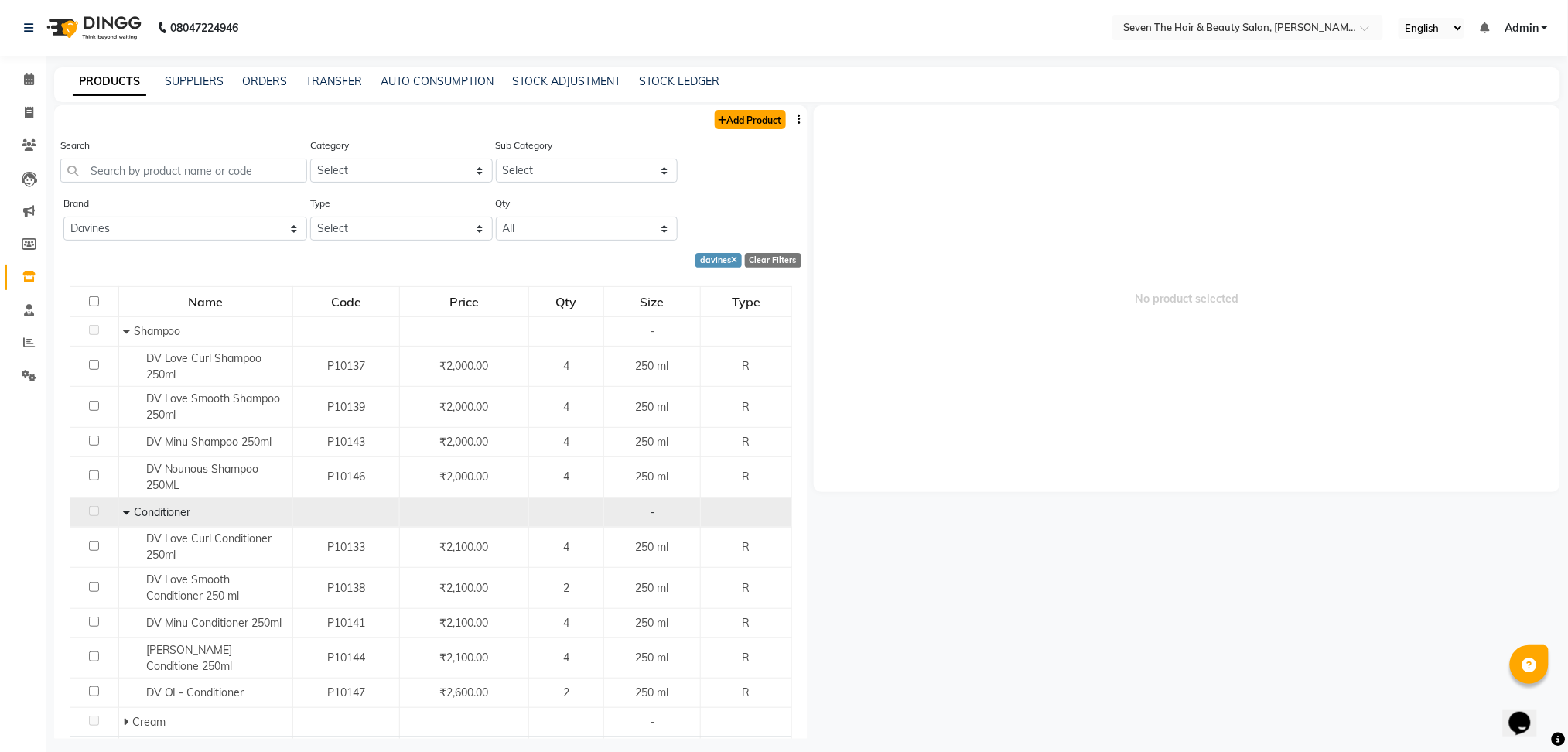
click at [716, 122] on link "Add Product" at bounding box center [751, 119] width 71 height 19
select select "true"
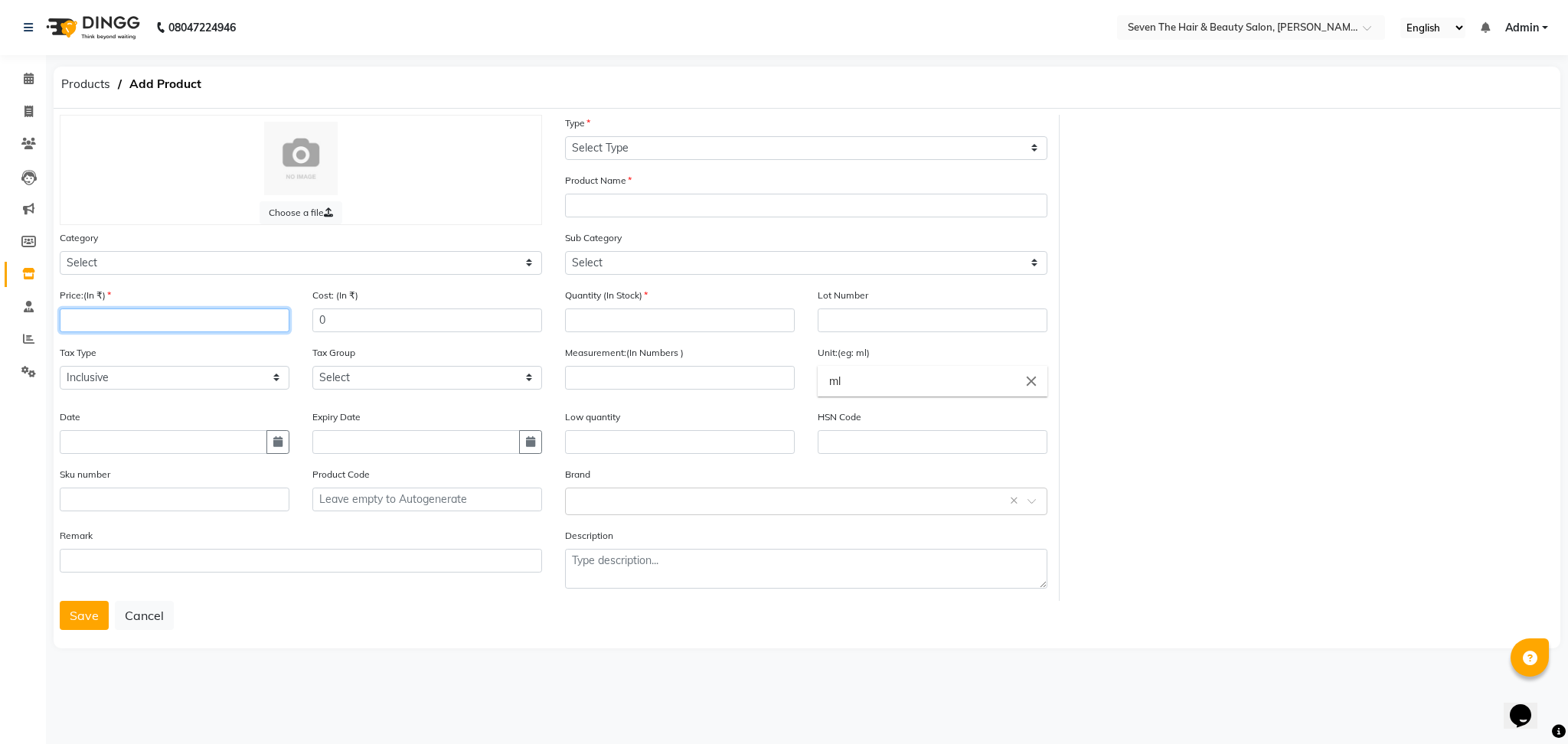
click at [212, 319] on input "number" at bounding box center [175, 320] width 230 height 24
type input "2200"
click at [226, 256] on select "Select Hair Skin Makeup Personal Care Appliances [PERSON_NAME] Waxing Disposabl…" at bounding box center [300, 263] width 482 height 24
select select "267601100"
click at [60, 252] on select "Select Hair Skin Makeup Personal Care Appliances [PERSON_NAME] Waxing Disposabl…" at bounding box center [300, 263] width 482 height 24
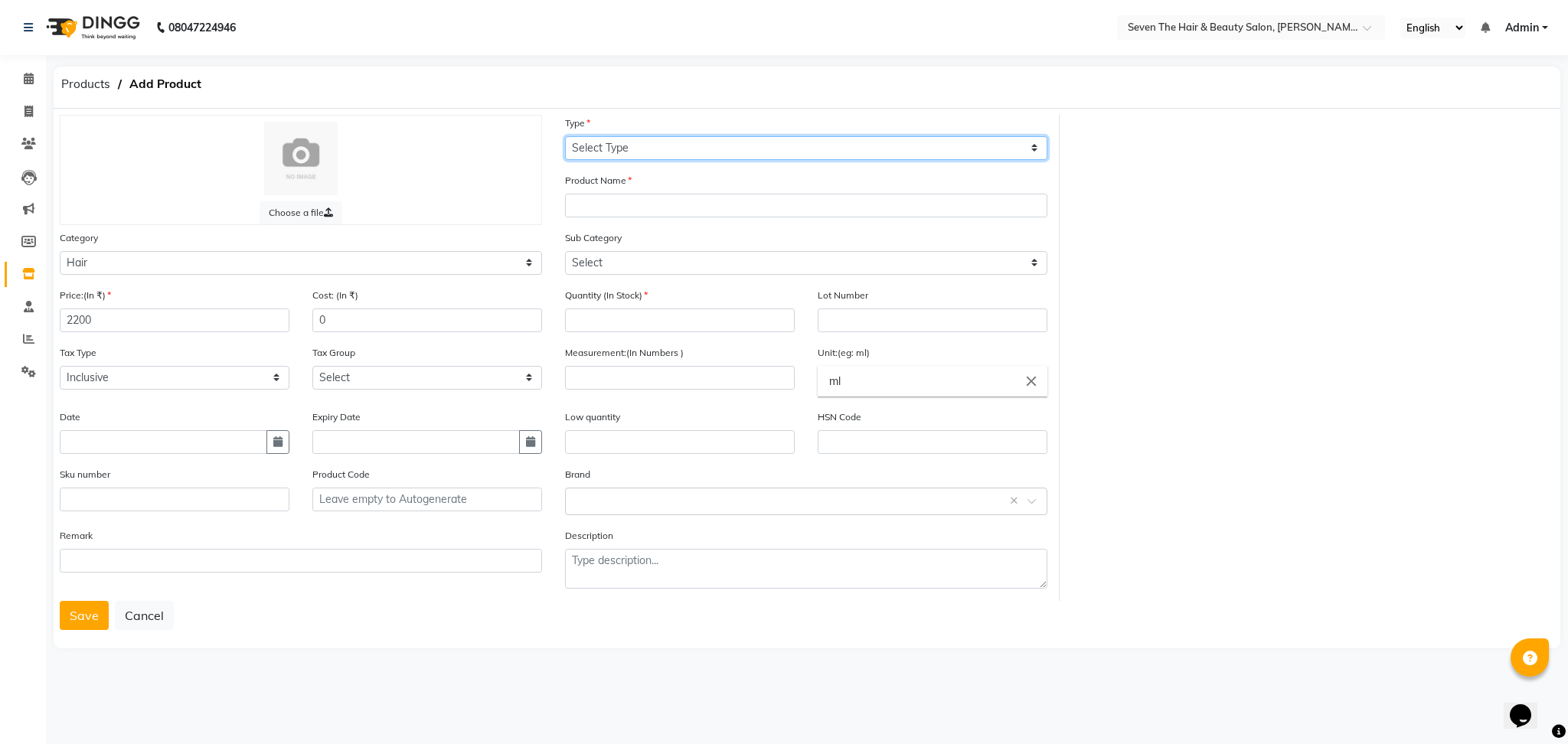
click at [648, 142] on select "Select Type Both Retail Consumable" at bounding box center [805, 148] width 482 height 24
select select "R"
click at [565, 137] on select "Select Type Both Retail Consumable" at bounding box center [805, 148] width 482 height 24
click at [637, 196] on input "text" at bounding box center [805, 205] width 482 height 24
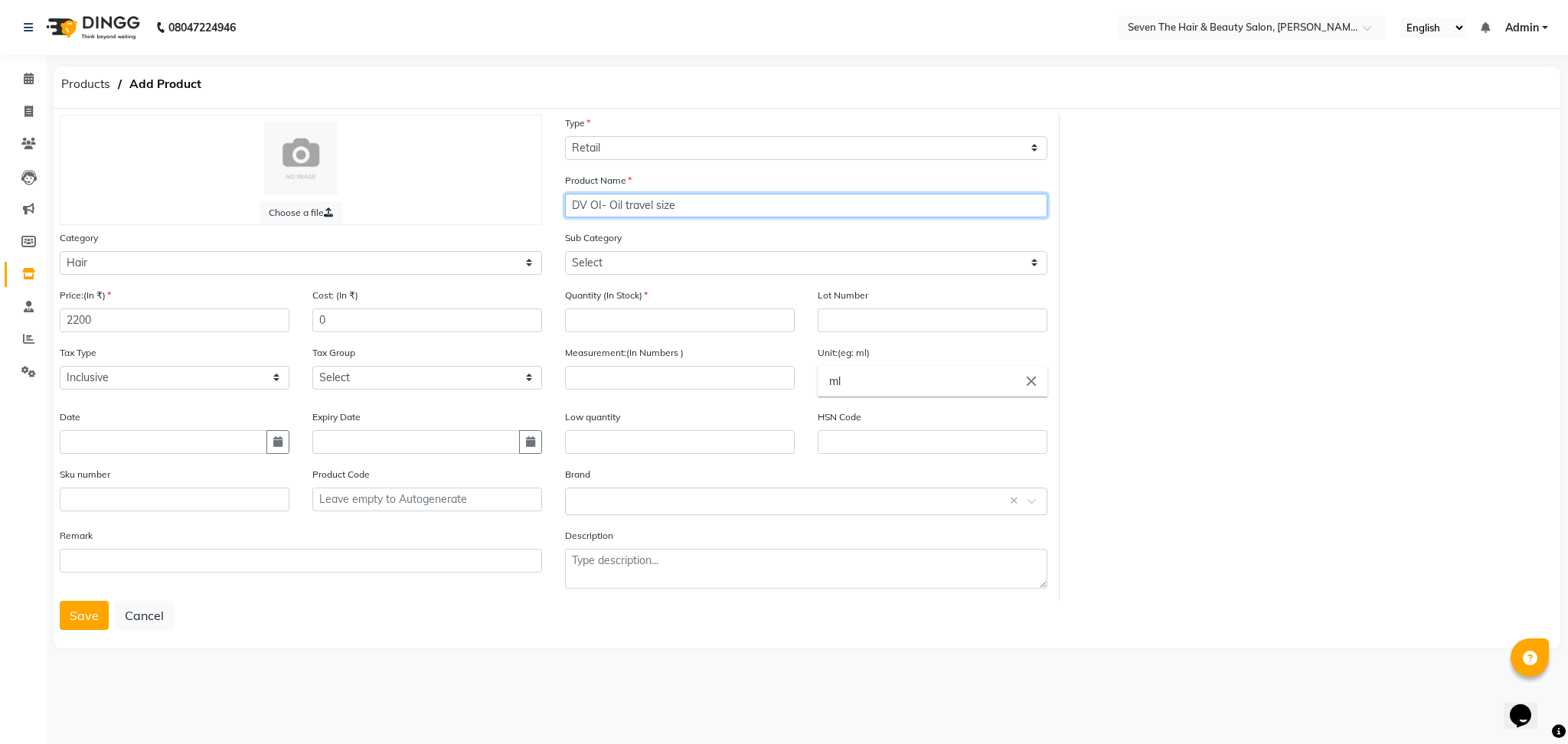
click at [620, 208] on input "DV OI- Oil travel size" at bounding box center [805, 205] width 482 height 24
click at [620, 206] on input "DV OI- Oil travel size" at bounding box center [805, 205] width 482 height 24
click at [622, 206] on input "DV OI- Oil travel size" at bounding box center [805, 205] width 482 height 24
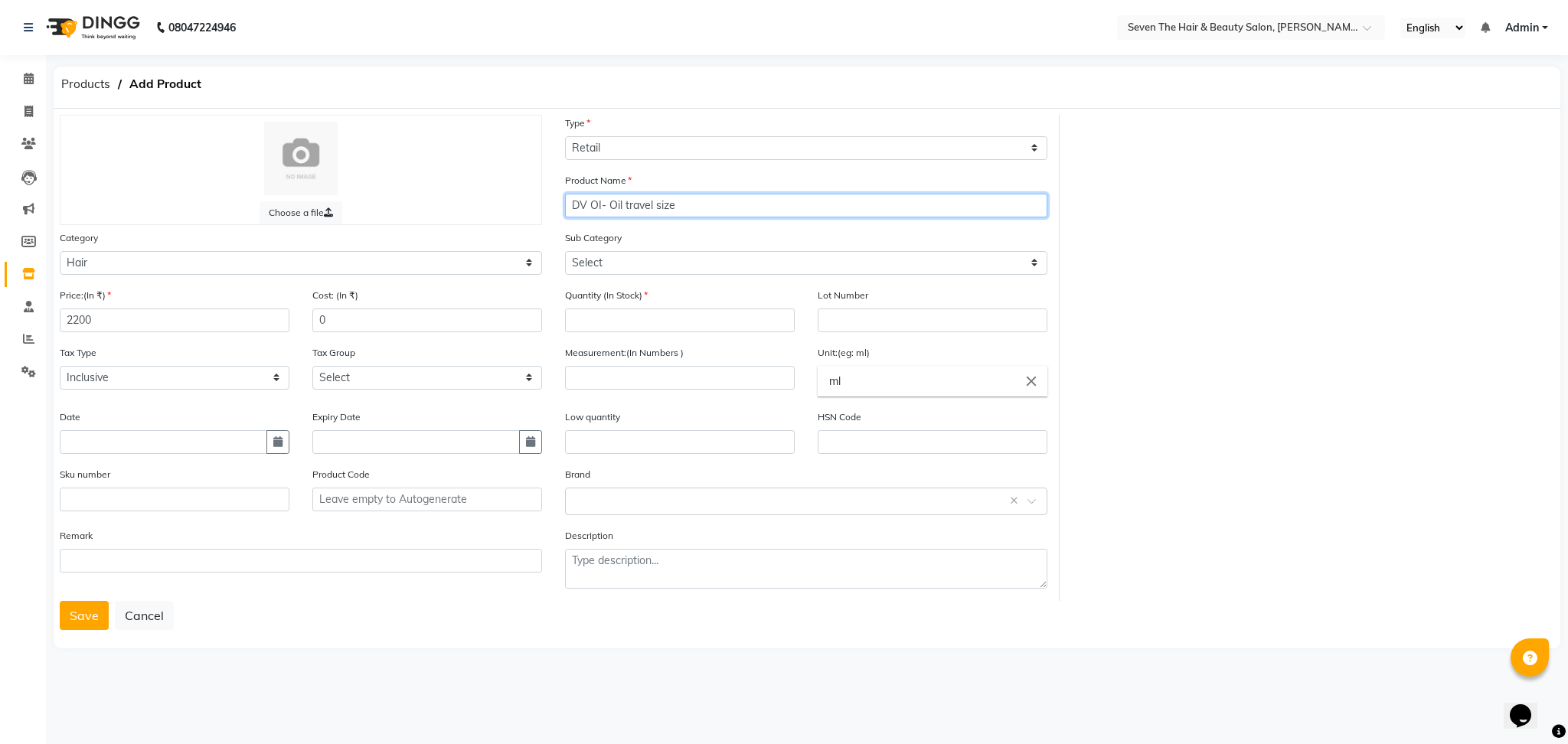
click at [622, 206] on input "DV OI- Oil travel size" at bounding box center [805, 205] width 482 height 24
click at [60, 601] on button "Save" at bounding box center [84, 615] width 49 height 29
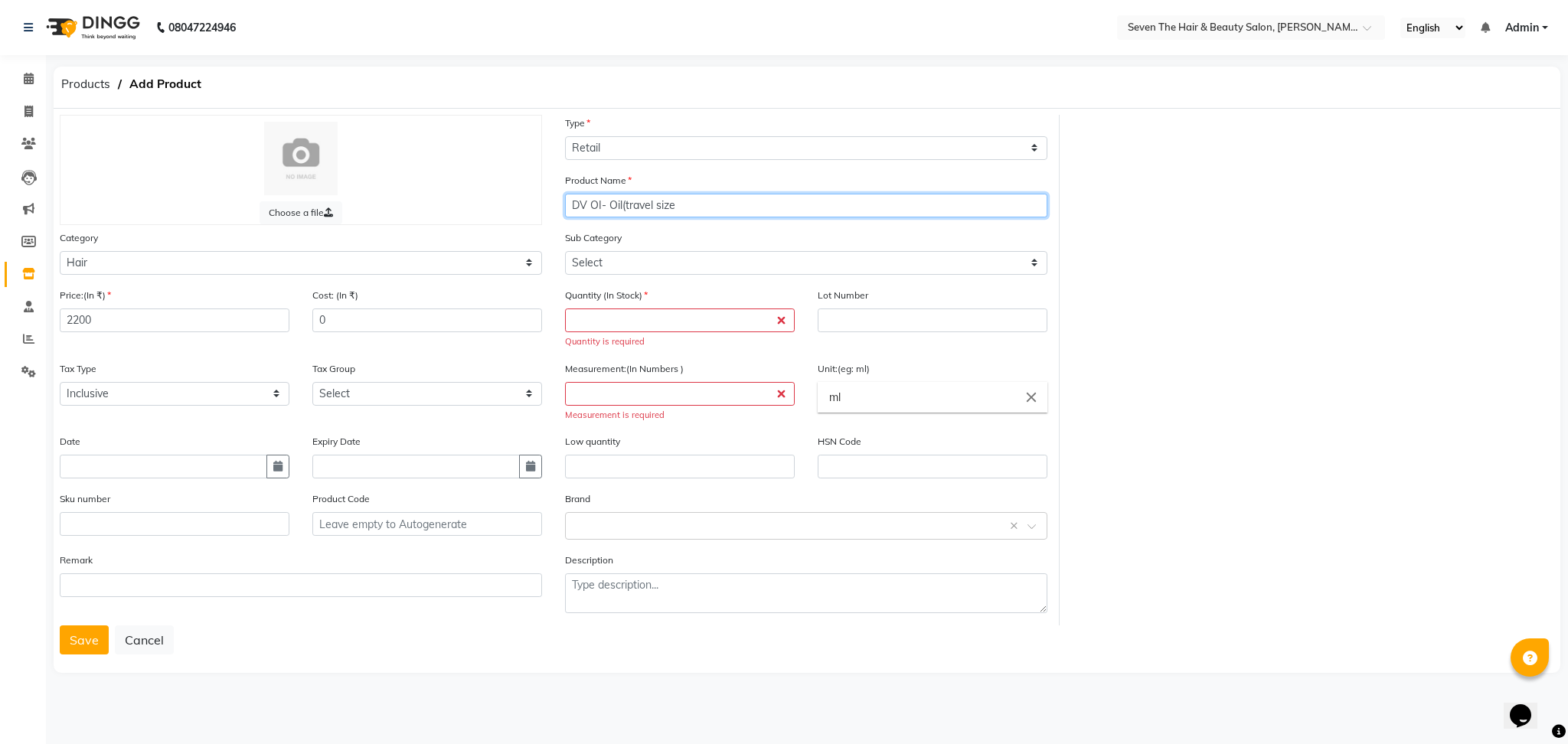
click at [699, 203] on input "DV OI- Oil(travel size" at bounding box center [805, 205] width 482 height 24
click at [618, 247] on div "Sub Category Select Shampoo Conditioner Cream Mask Oil Serum Color Appliances T…" at bounding box center [805, 253] width 482 height 45
click at [708, 203] on input "DV OI- Oil(travel size)" at bounding box center [805, 205] width 482 height 24
type input "DV OI- Oil(travel size) 50ml"
click at [581, 312] on input "number" at bounding box center [679, 320] width 230 height 24
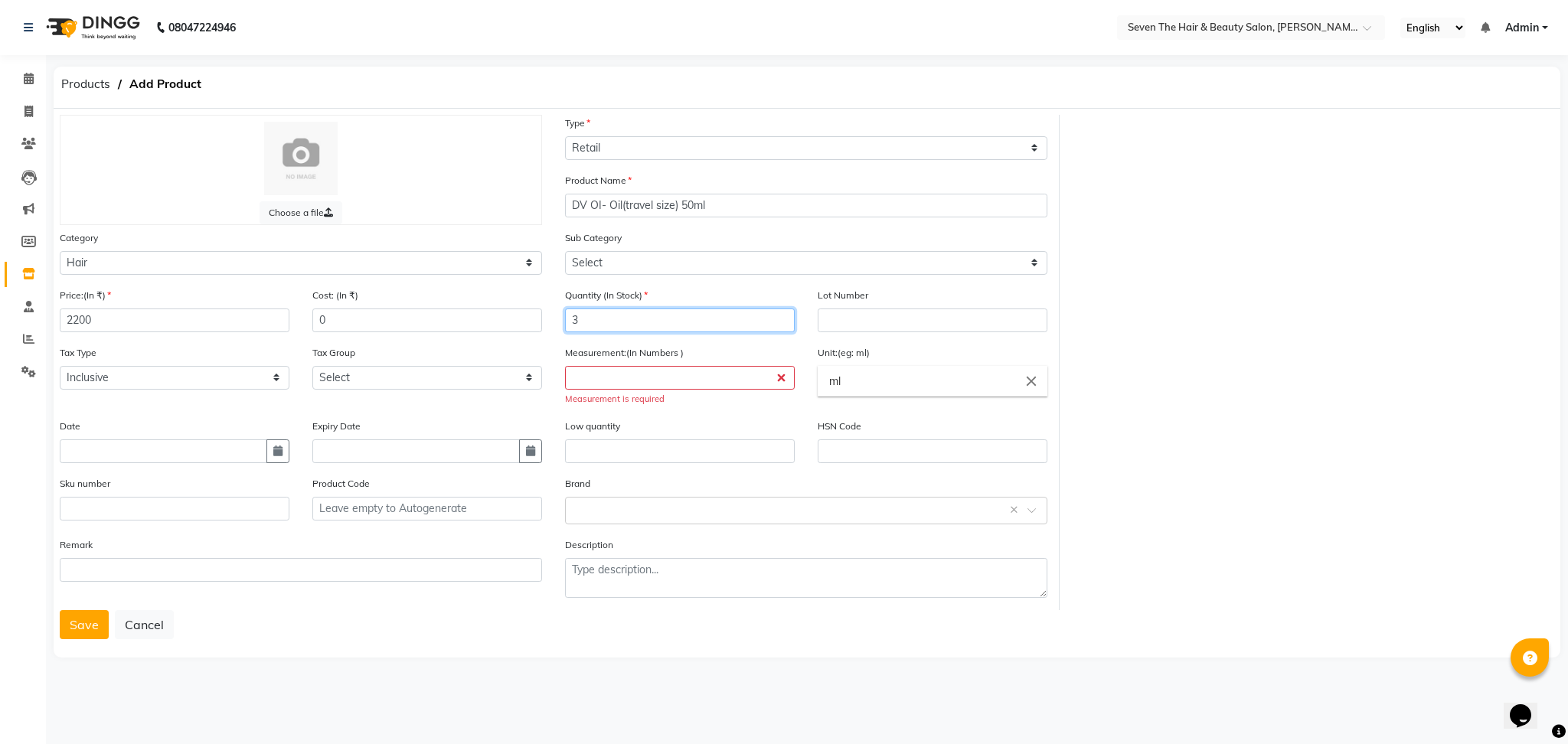
type input "3"
click at [897, 331] on input "text" at bounding box center [933, 320] width 230 height 24
type input "0289"
click at [669, 377] on input "number" at bounding box center [679, 377] width 230 height 24
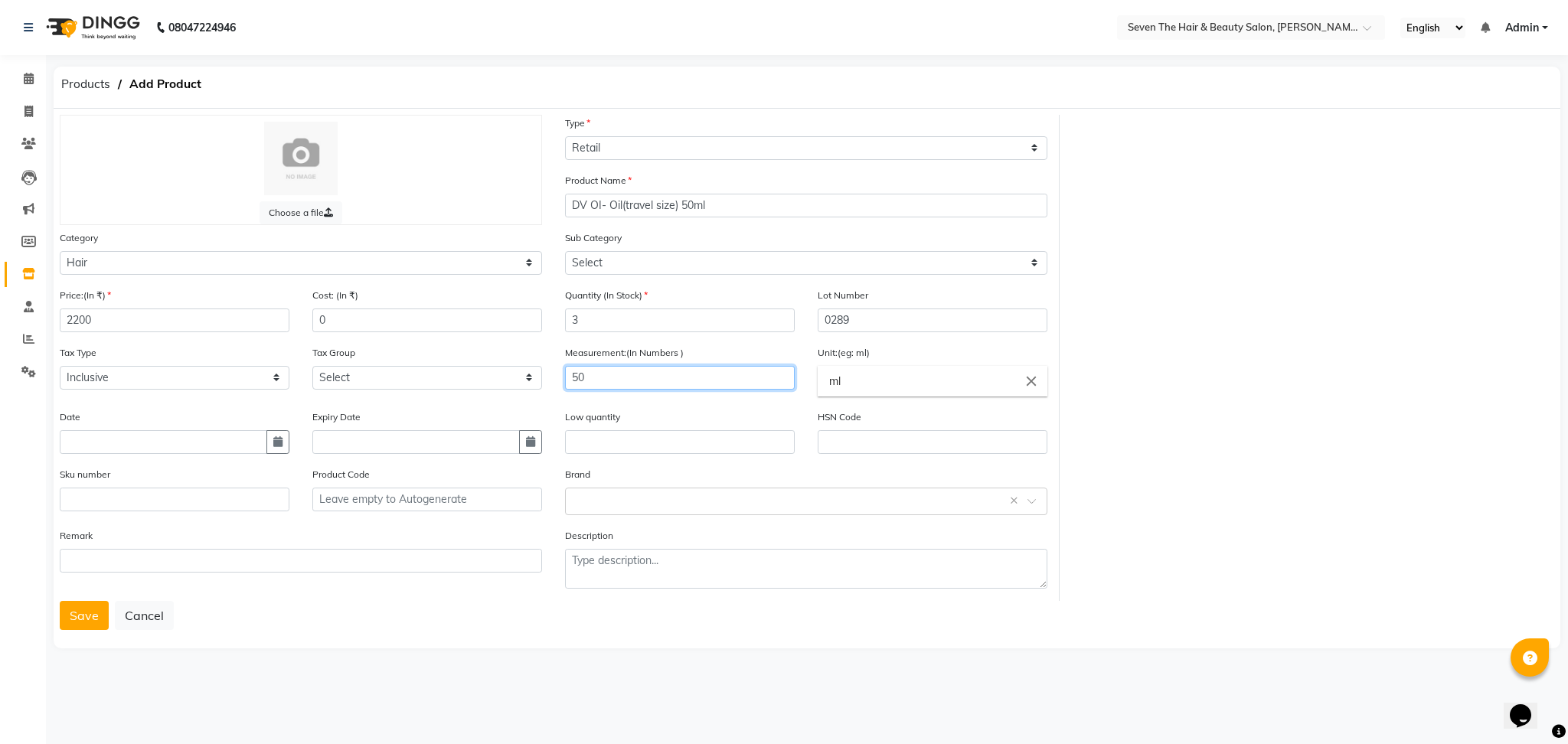
type input "50"
click at [595, 451] on input "text" at bounding box center [679, 443] width 230 height 24
type input "1"
click at [82, 623] on button "Save" at bounding box center [84, 615] width 49 height 29
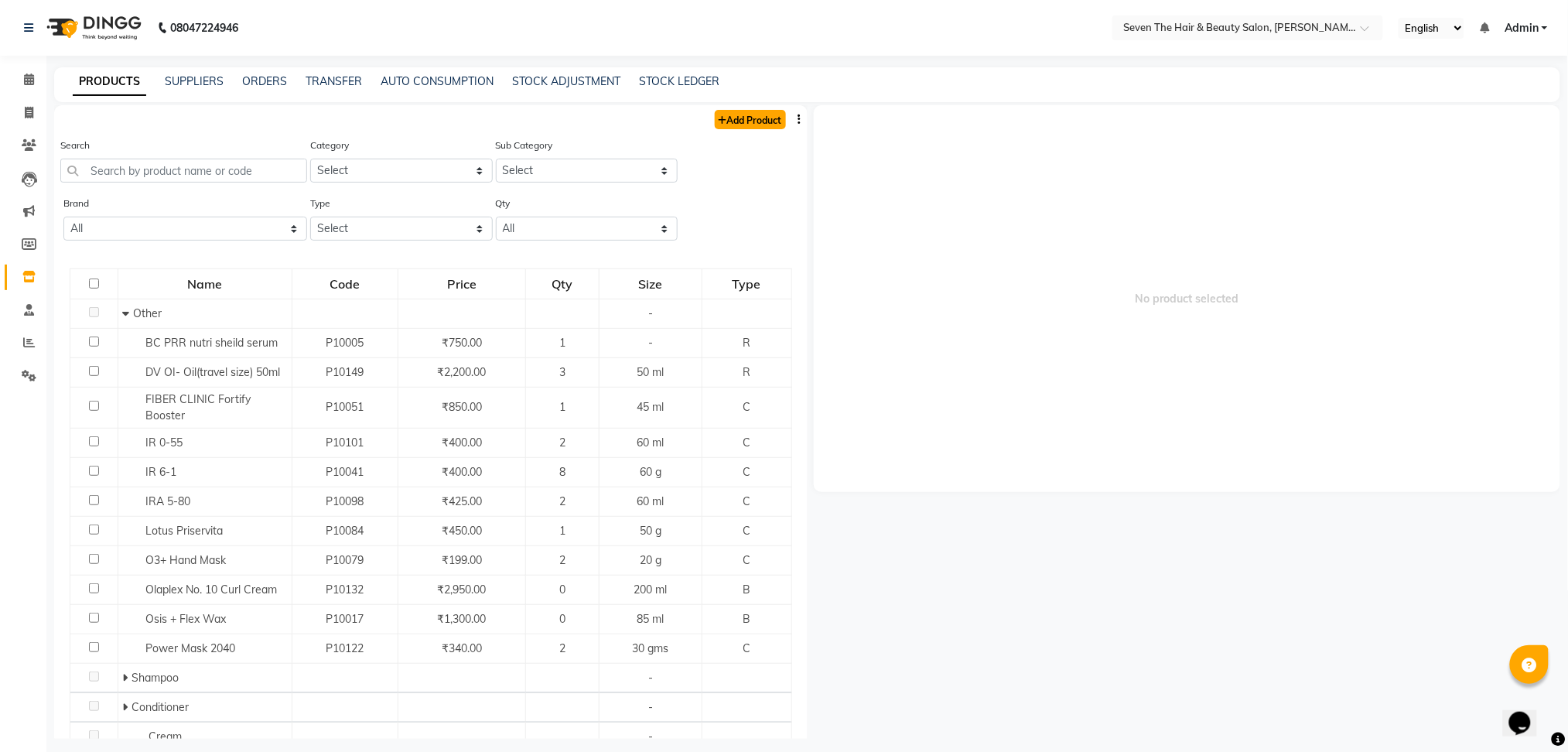
click at [733, 116] on link "Add Product" at bounding box center [751, 119] width 71 height 19
select select "true"
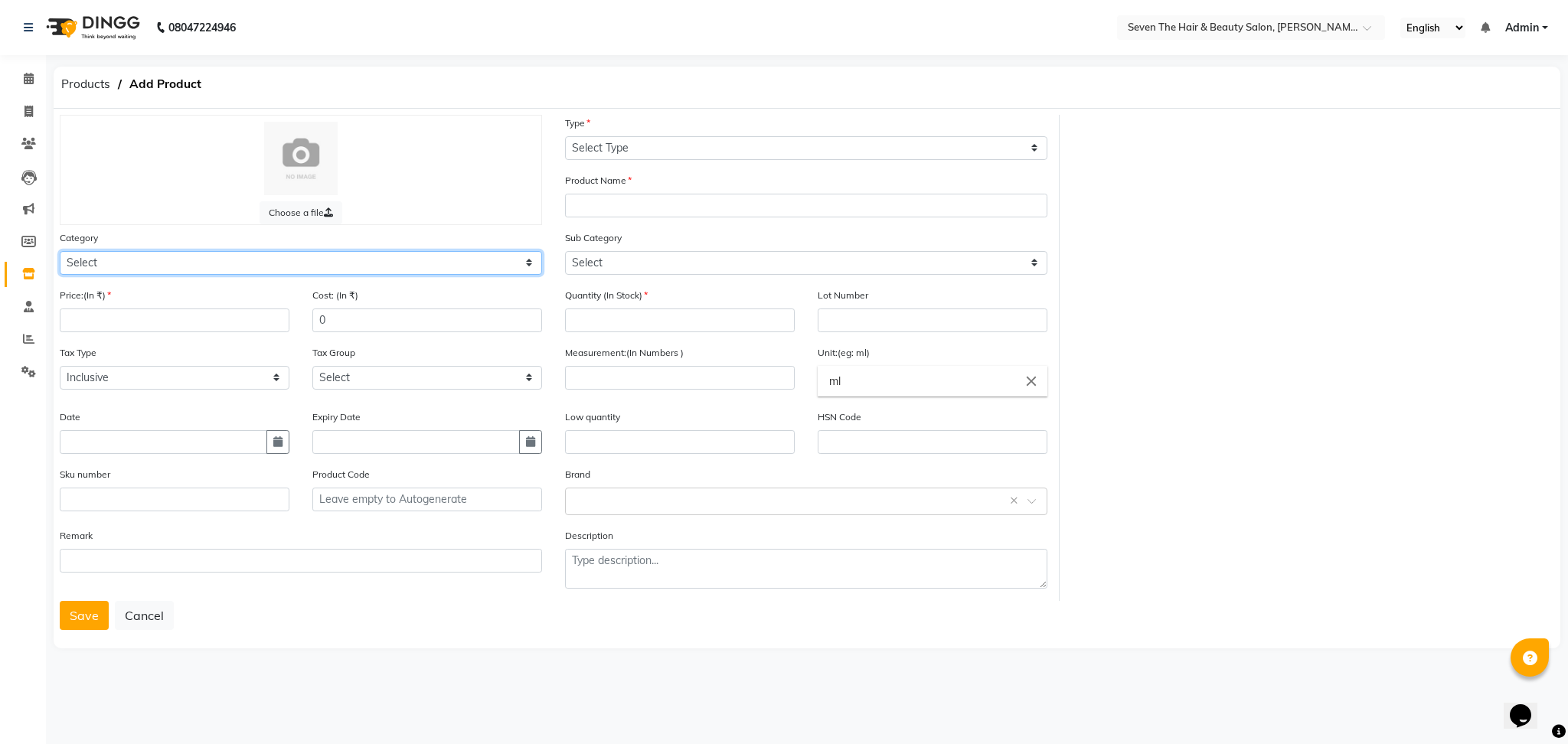
click at [261, 252] on select "Select Hair Skin Makeup Personal Care Appliances [PERSON_NAME] Waxing Disposabl…" at bounding box center [300, 263] width 482 height 24
select select "267601100"
click at [60, 252] on select "Select Hair Skin Makeup Personal Care Appliances [PERSON_NAME] Waxing Disposabl…" at bounding box center [300, 263] width 482 height 24
click at [86, 319] on input "number" at bounding box center [175, 320] width 230 height 24
click at [264, 309] on input "4100" at bounding box center [175, 320] width 230 height 24
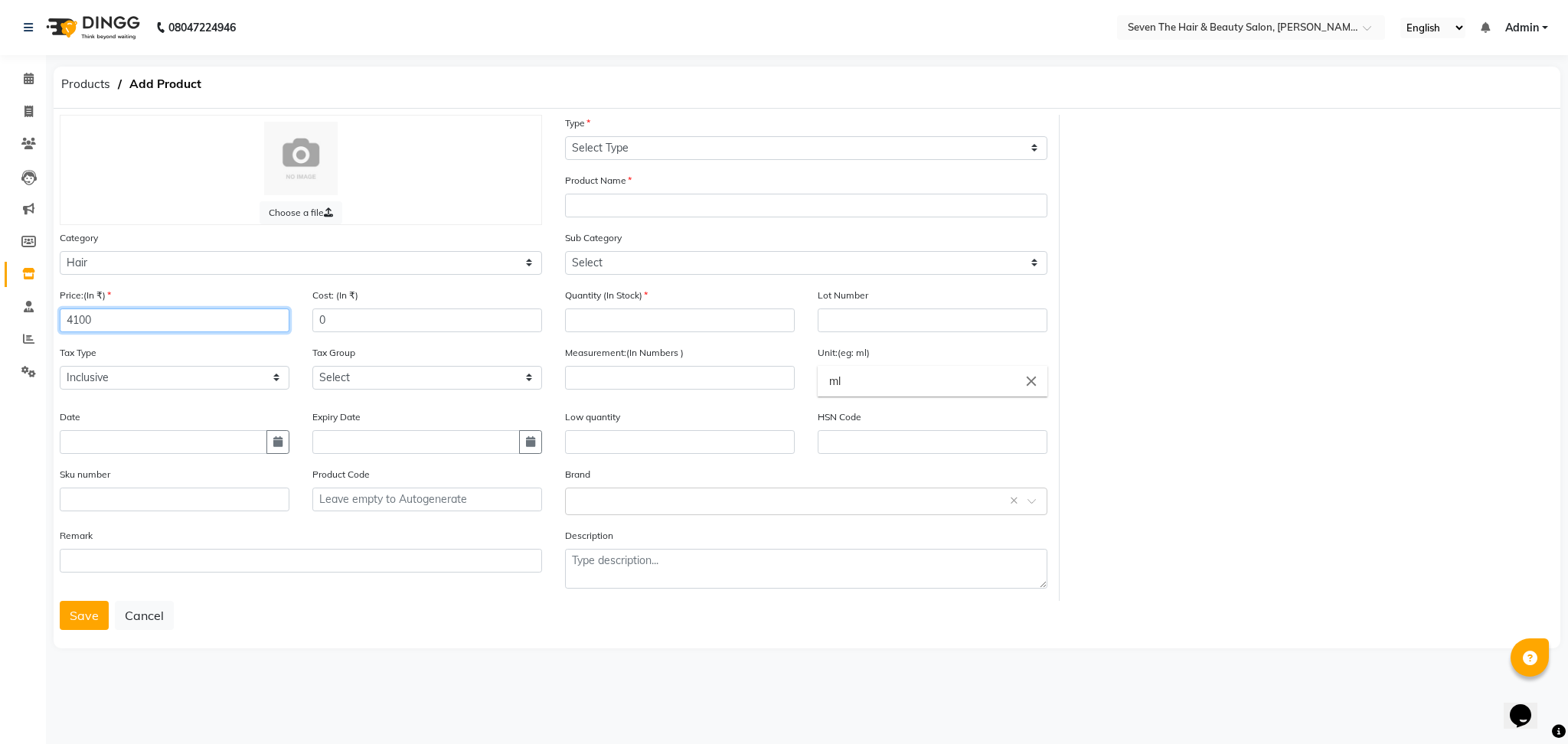
type input "4100"
click at [625, 149] on select "Select Type Both Retail Consumable" at bounding box center [805, 148] width 482 height 24
select select "R"
click at [565, 137] on select "Select Type Both Retail Consumable" at bounding box center [805, 148] width 482 height 24
click at [611, 214] on input "text" at bounding box center [805, 205] width 482 height 24
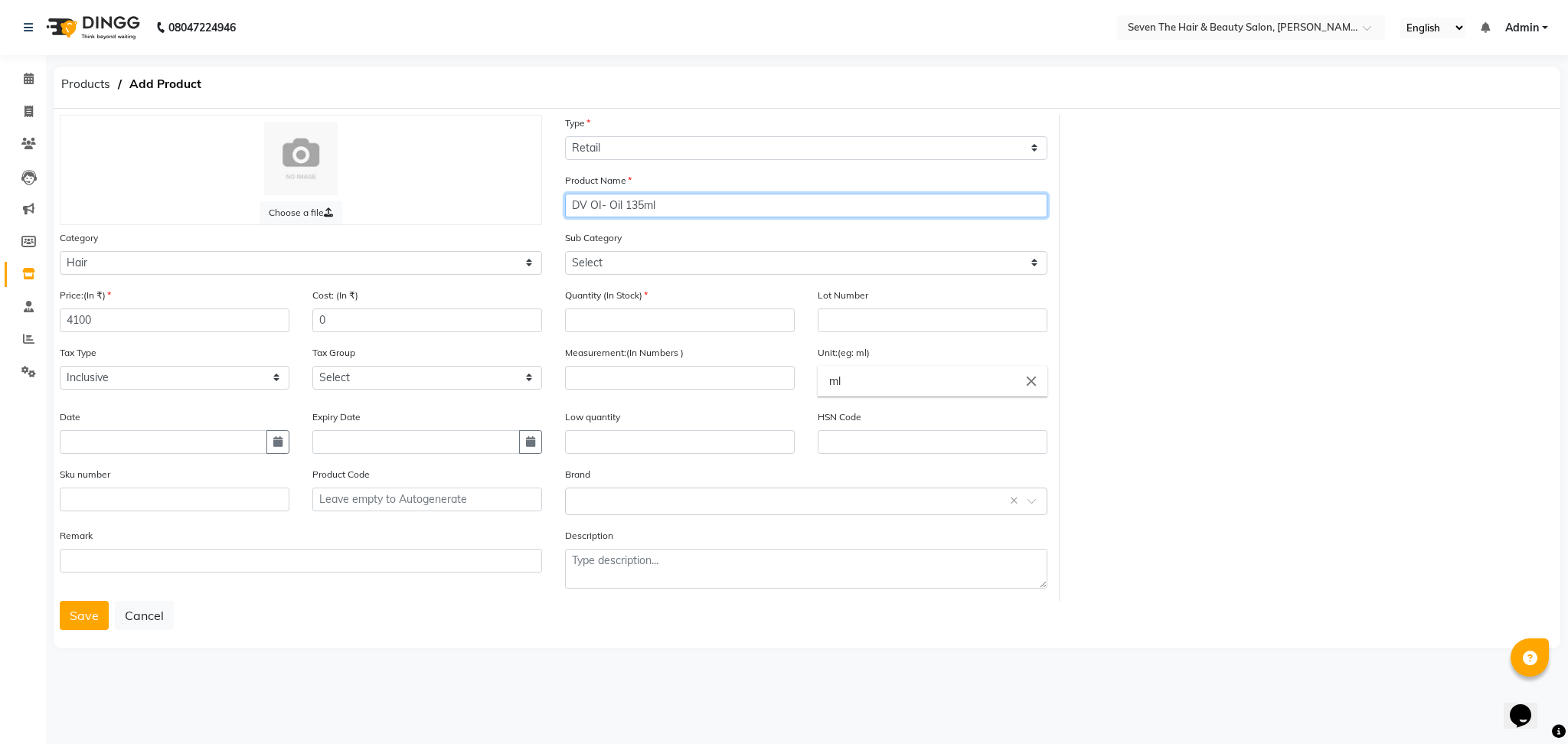
type input "DV OI- Oil 135ml"
click at [609, 252] on select "Select Shampoo Conditioner Cream Mask Oil Serum Color Appliances Treatment Styl…" at bounding box center [805, 263] width 482 height 24
select select "267601105"
click at [565, 252] on select "Select Shampoo Conditioner Cream Mask Oil Serum Color Appliances Treatment Styl…" at bounding box center [805, 263] width 482 height 24
click at [655, 306] on div "Quantity (In Stock)" at bounding box center [679, 310] width 230 height 45
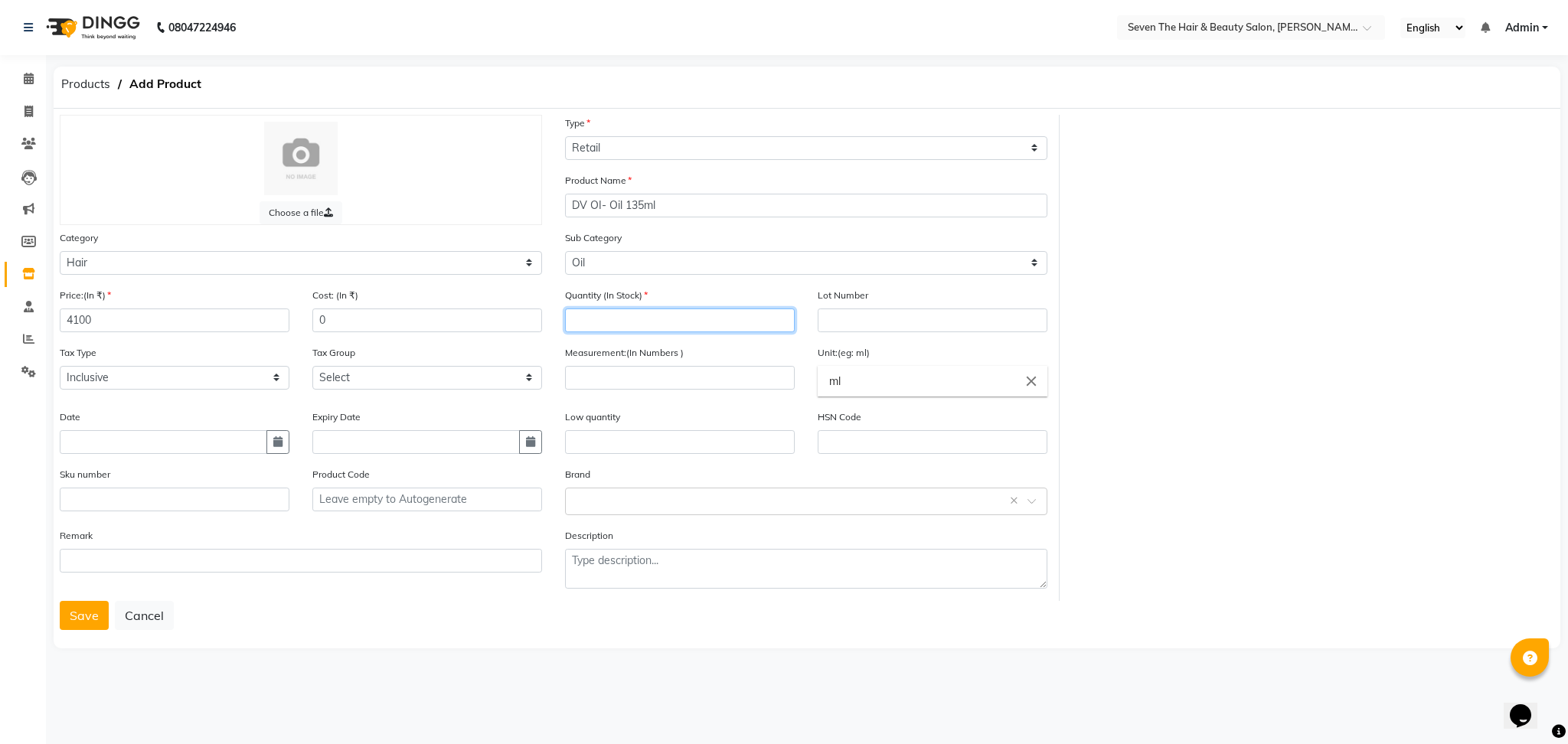
click at [652, 320] on input "number" at bounding box center [679, 320] width 230 height 24
type input "1"
click at [898, 316] on input "text" at bounding box center [933, 320] width 230 height 24
type input "0289"
click at [651, 377] on input "number" at bounding box center [679, 377] width 230 height 24
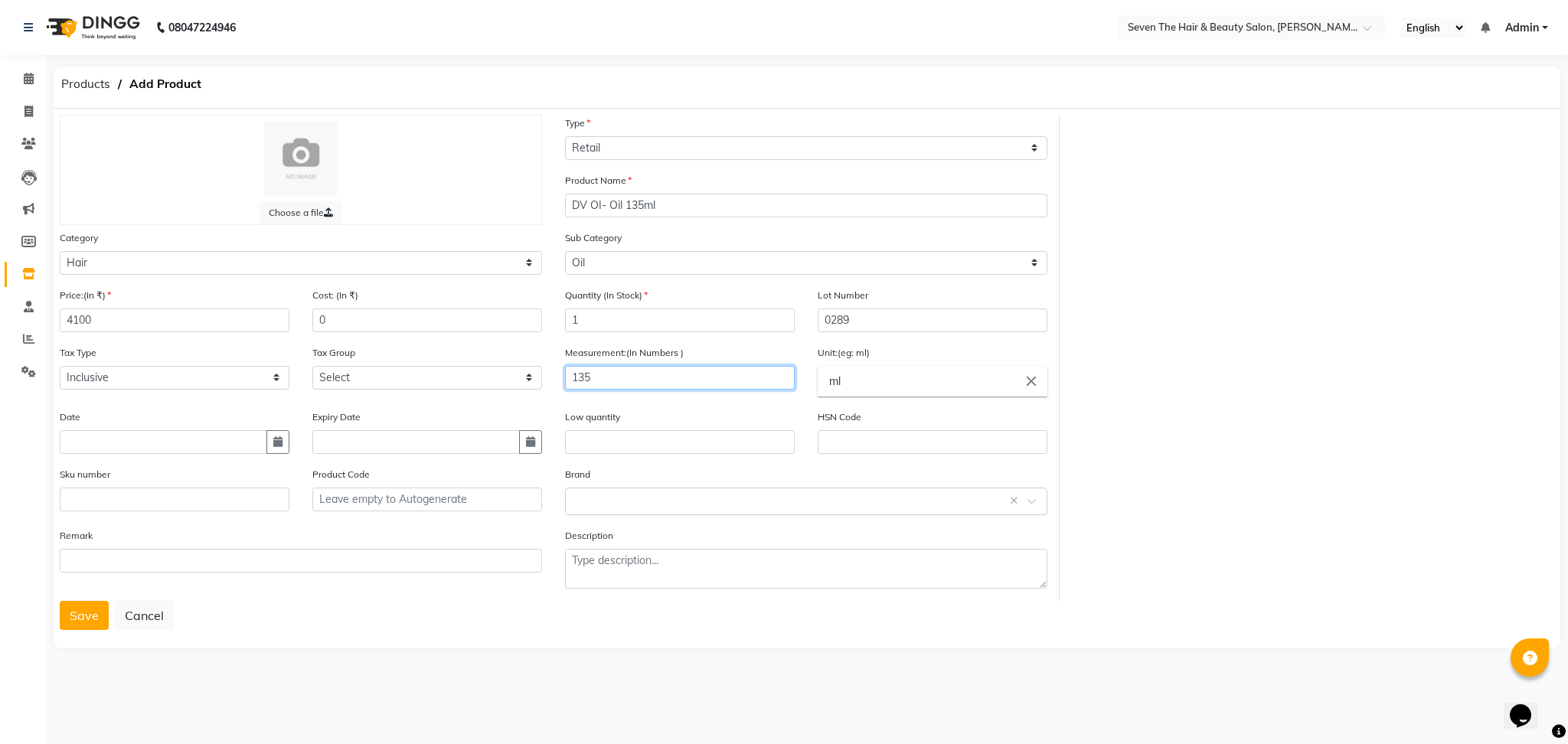
type input "135"
click at [644, 435] on input "text" at bounding box center [679, 443] width 230 height 24
type input "1"
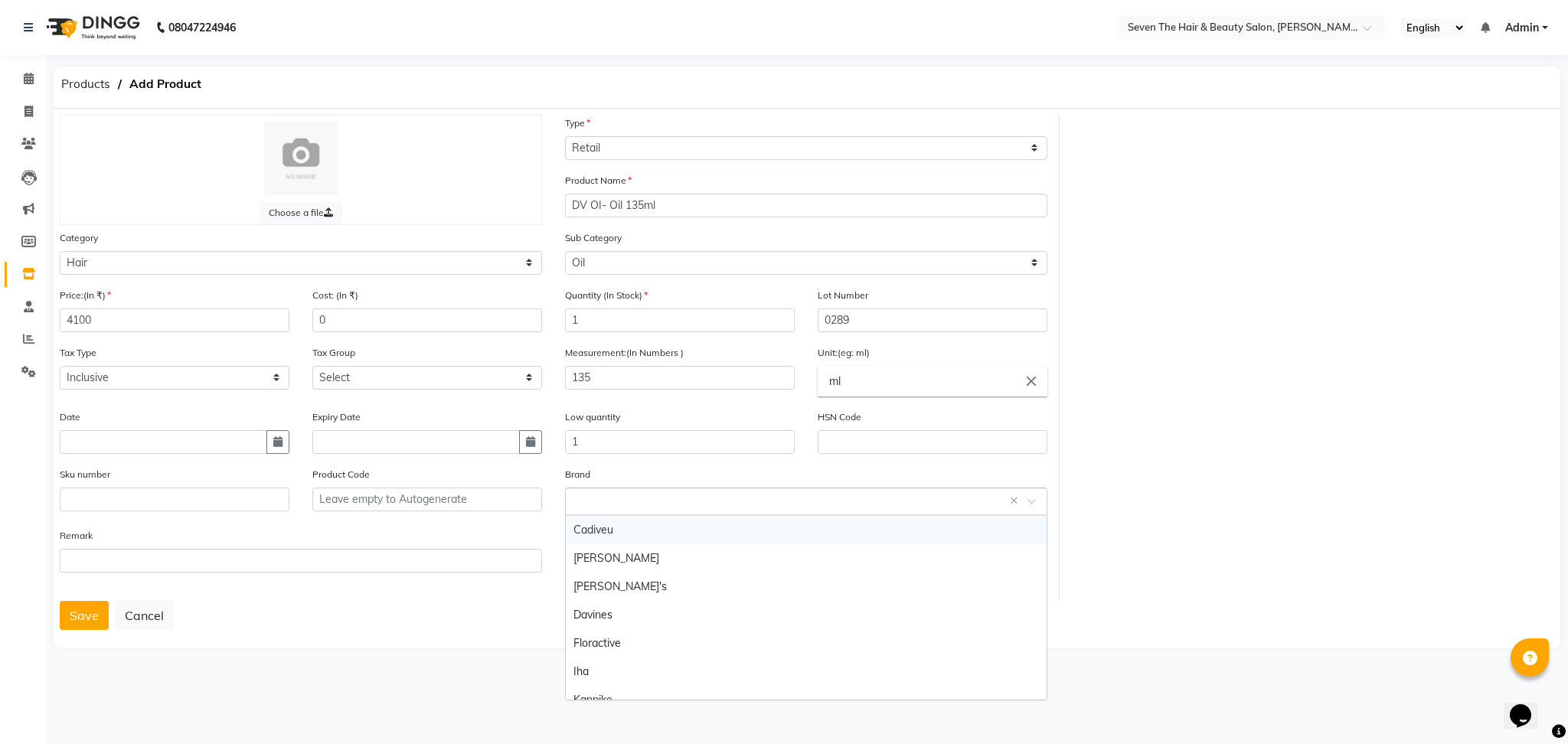
click at [684, 501] on input "text" at bounding box center [791, 501] width 435 height 16
click at [618, 615] on div "Davines" at bounding box center [805, 615] width 480 height 28
click at [71, 617] on button "Save" at bounding box center [84, 615] width 49 height 29
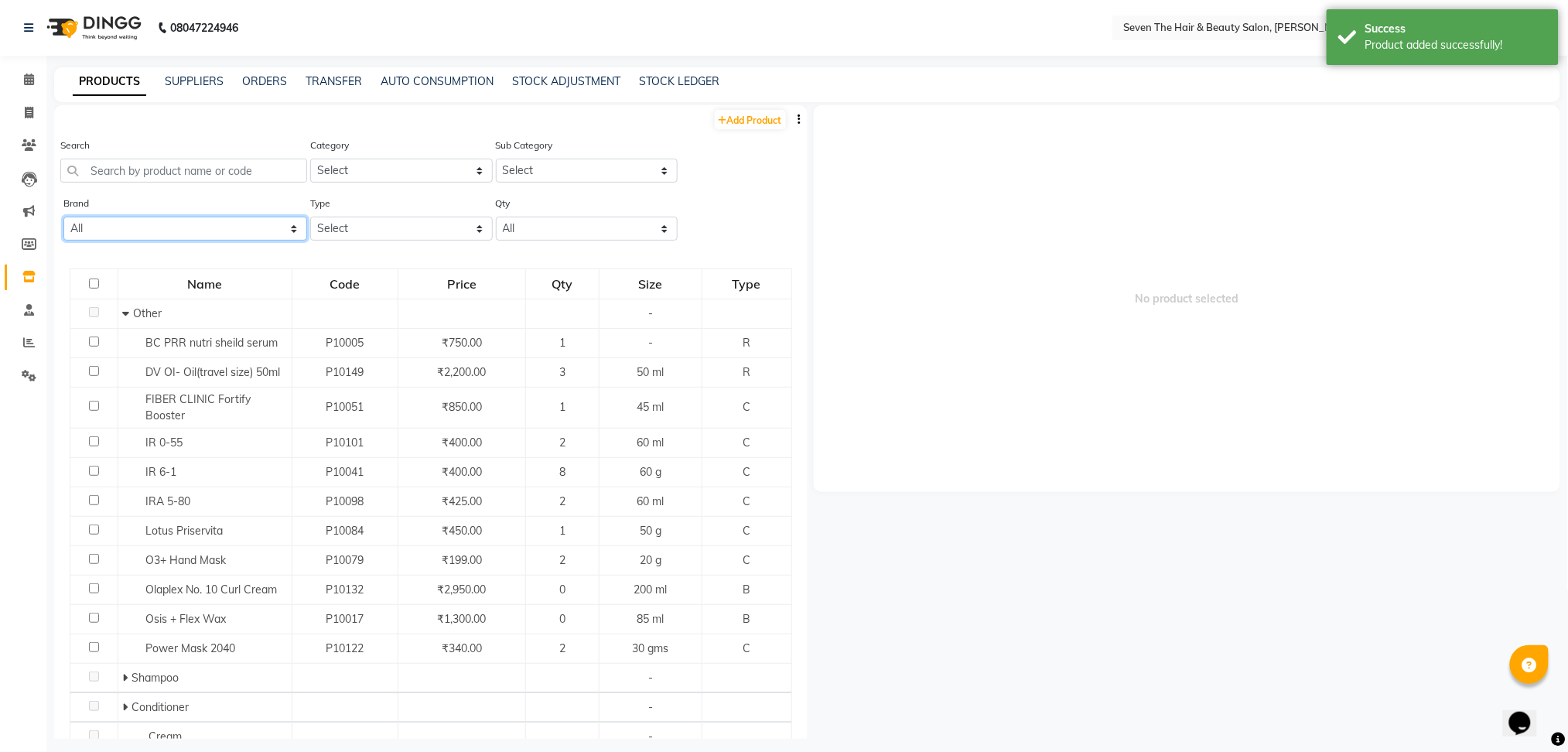
click at [184, 231] on select "All Cadiveu [PERSON_NAME]'s Davines Floractive Iha Kanpike Lotus Nescura Null O…" at bounding box center [185, 229] width 244 height 24
click at [63, 217] on select "All Cadiveu [PERSON_NAME]'s Davines Floractive Iha Kanpike Lotus Nescura Null O…" at bounding box center [185, 229] width 244 height 24
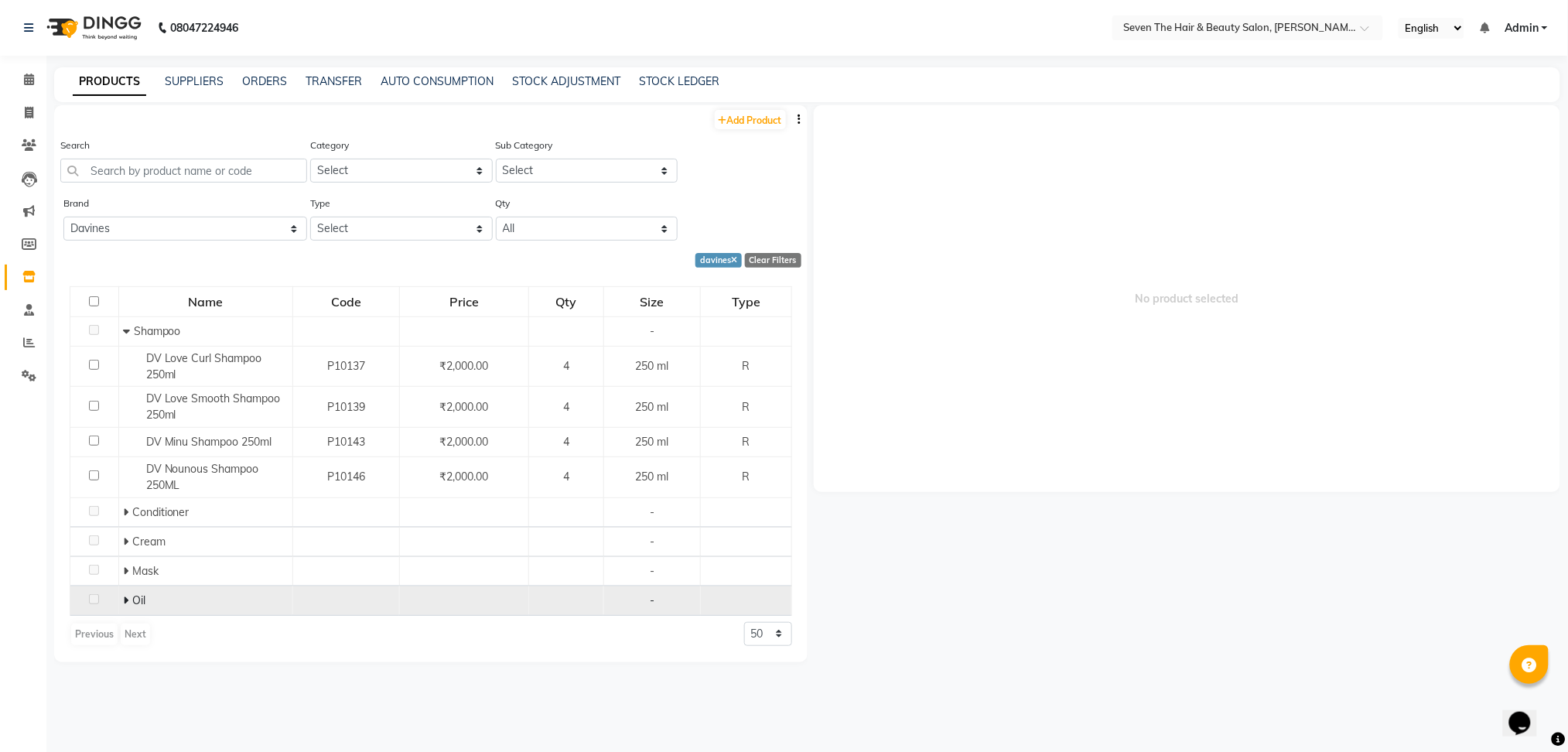
click at [190, 589] on td "Oil" at bounding box center [205, 600] width 174 height 29
click at [123, 605] on icon at bounding box center [126, 601] width 5 height 11
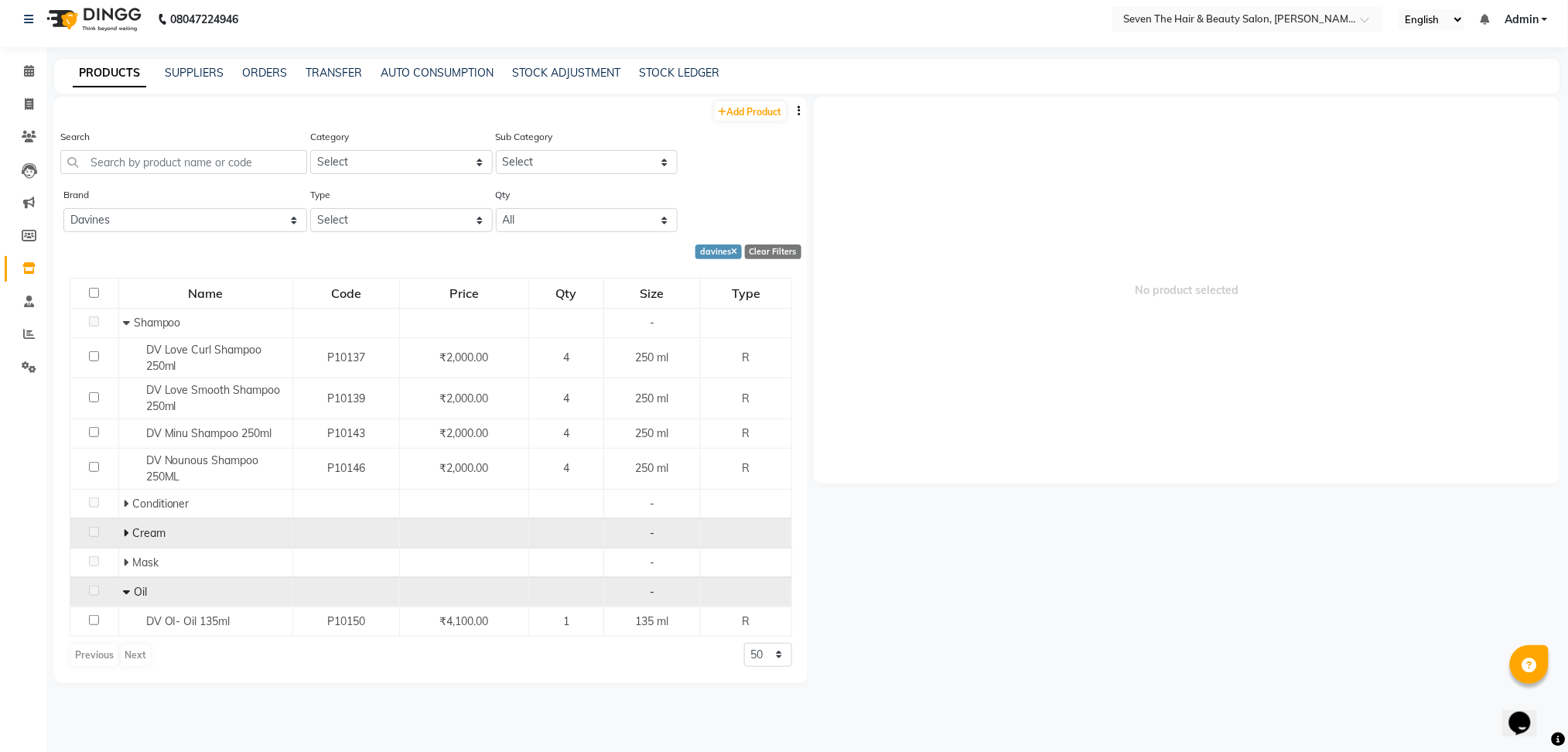
click at [128, 532] on span at bounding box center [128, 532] width 9 height 14
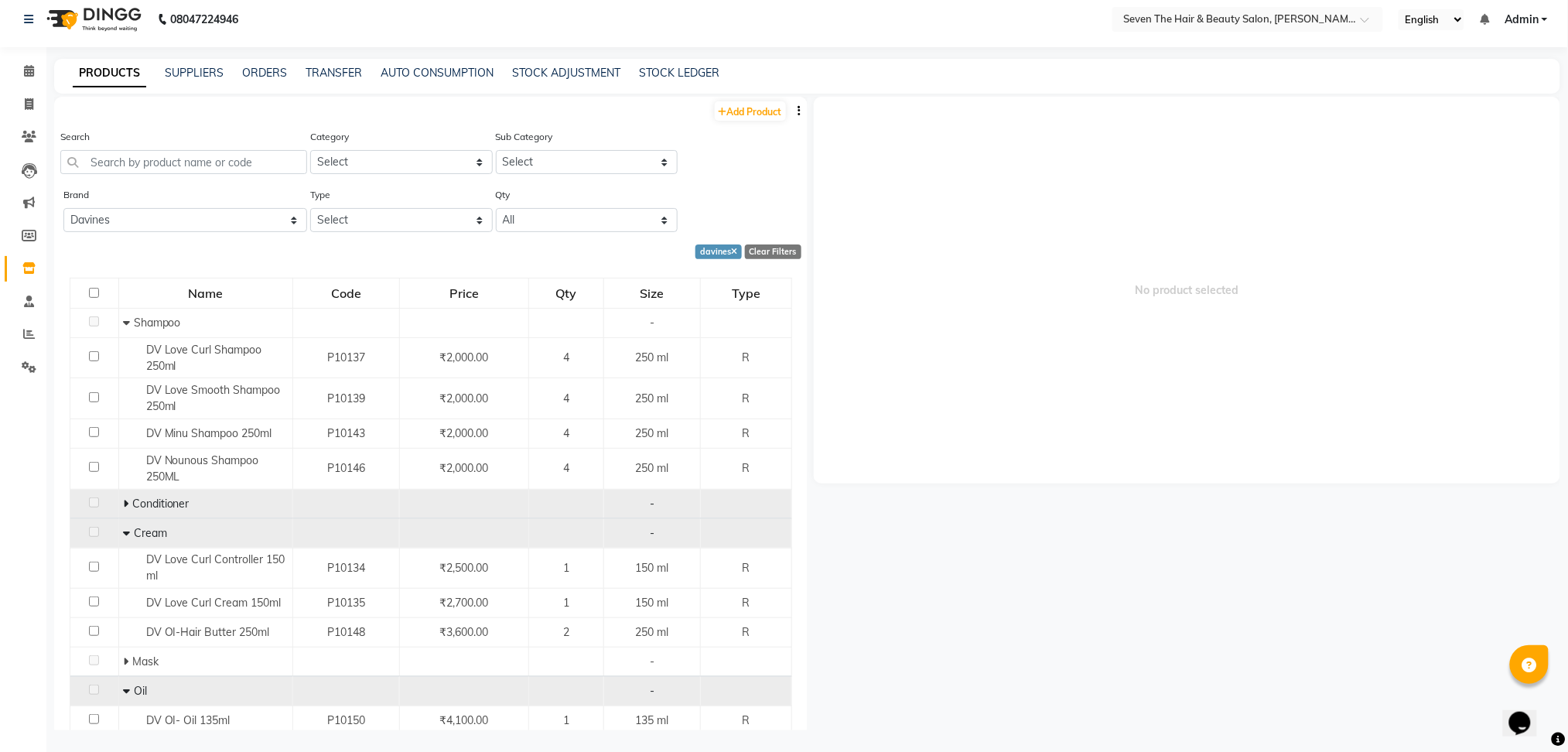
click at [123, 500] on icon at bounding box center [126, 504] width 5 height 11
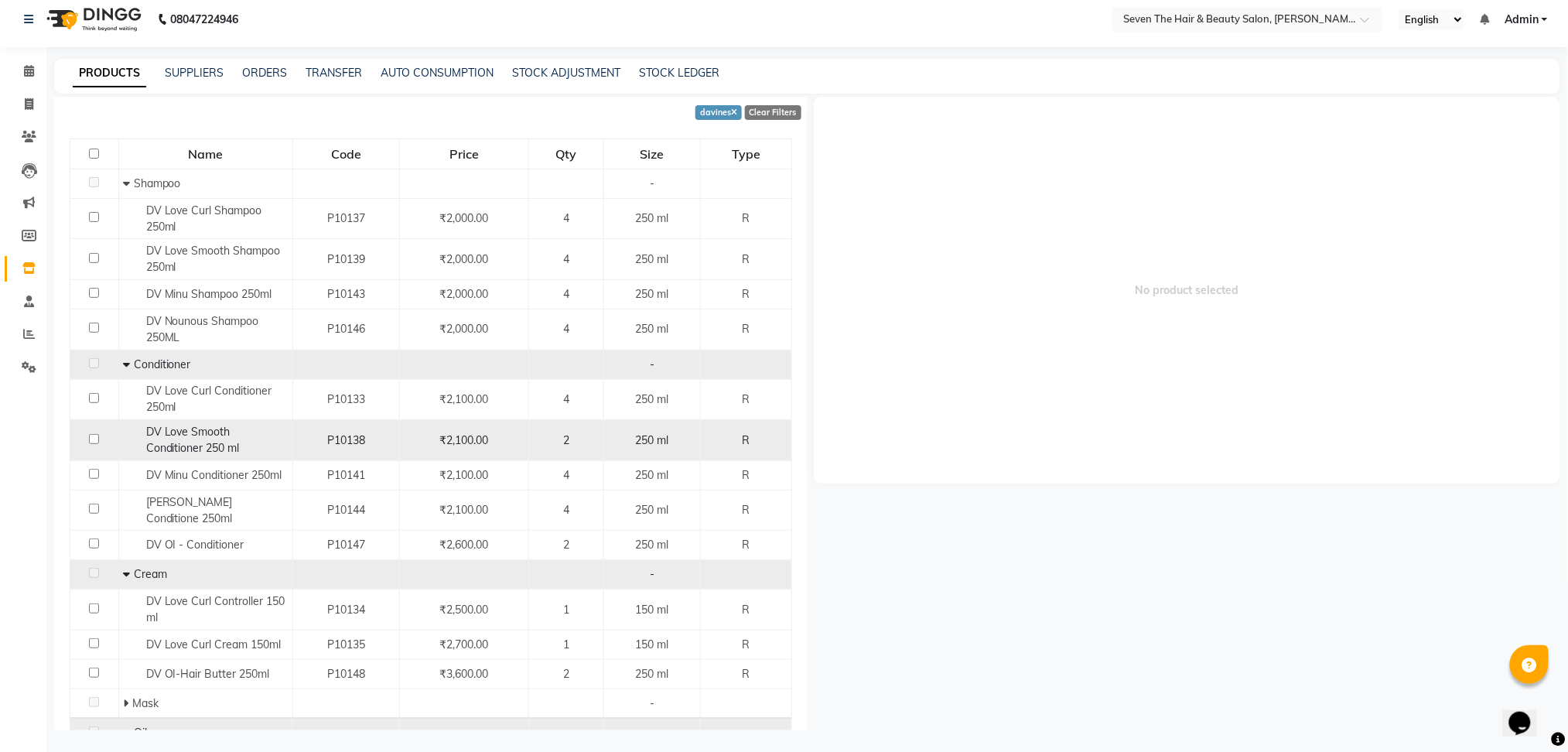
scroll to position [141, 0]
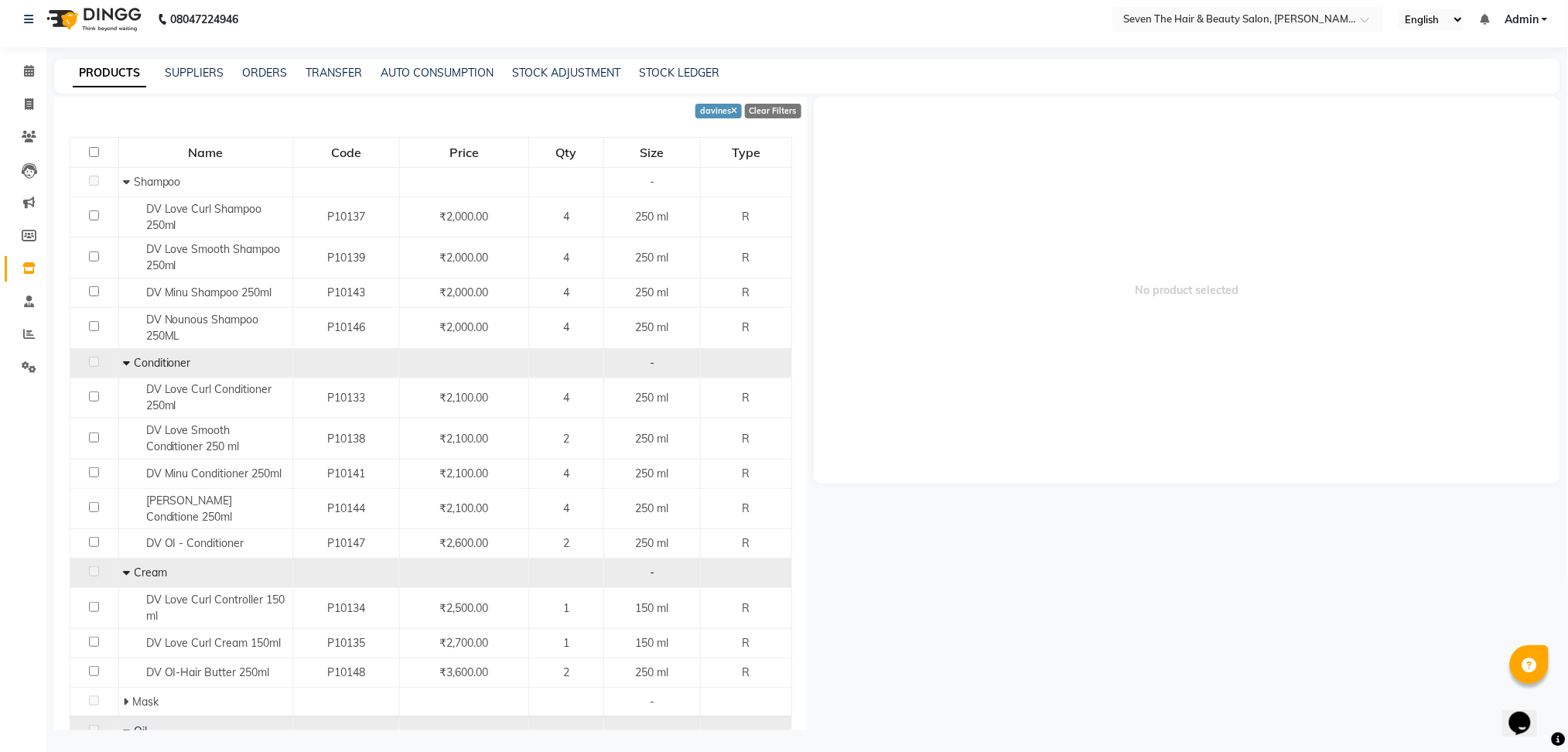
click at [118, 362] on td "Conditioner" at bounding box center [205, 363] width 174 height 29
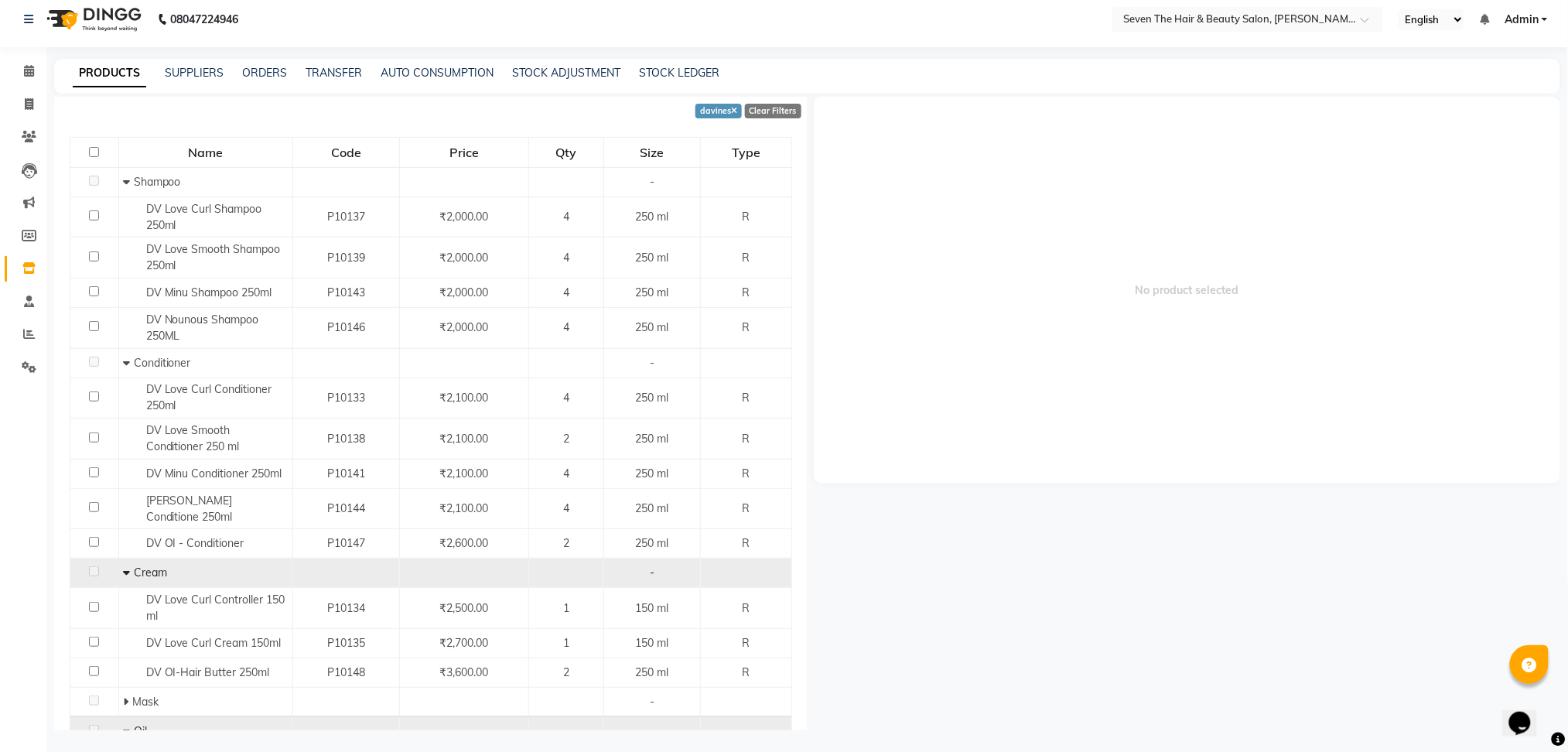
click at [123, 362] on icon at bounding box center [127, 363] width 7 height 11
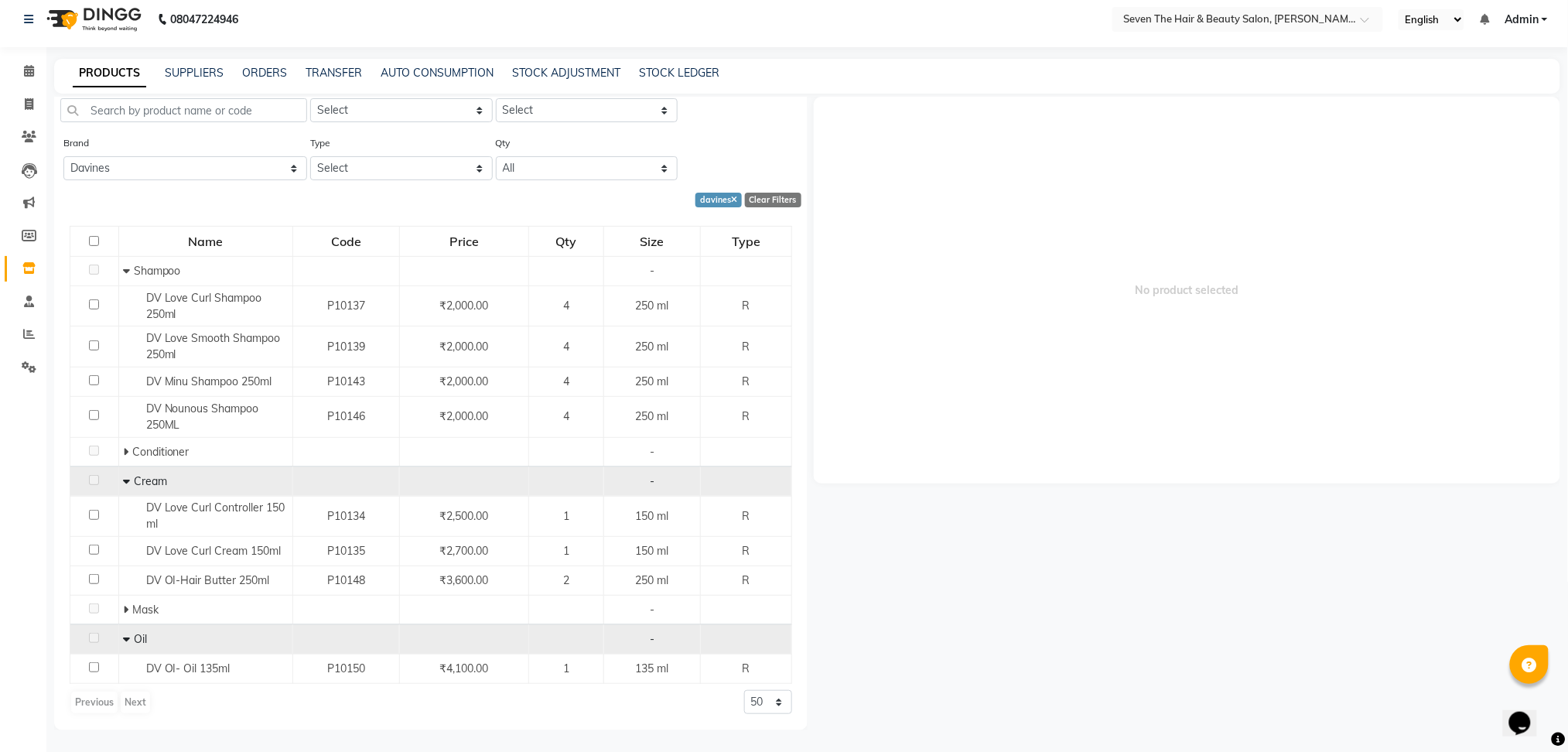
scroll to position [52, 0]
click at [123, 480] on icon at bounding box center [127, 481] width 7 height 11
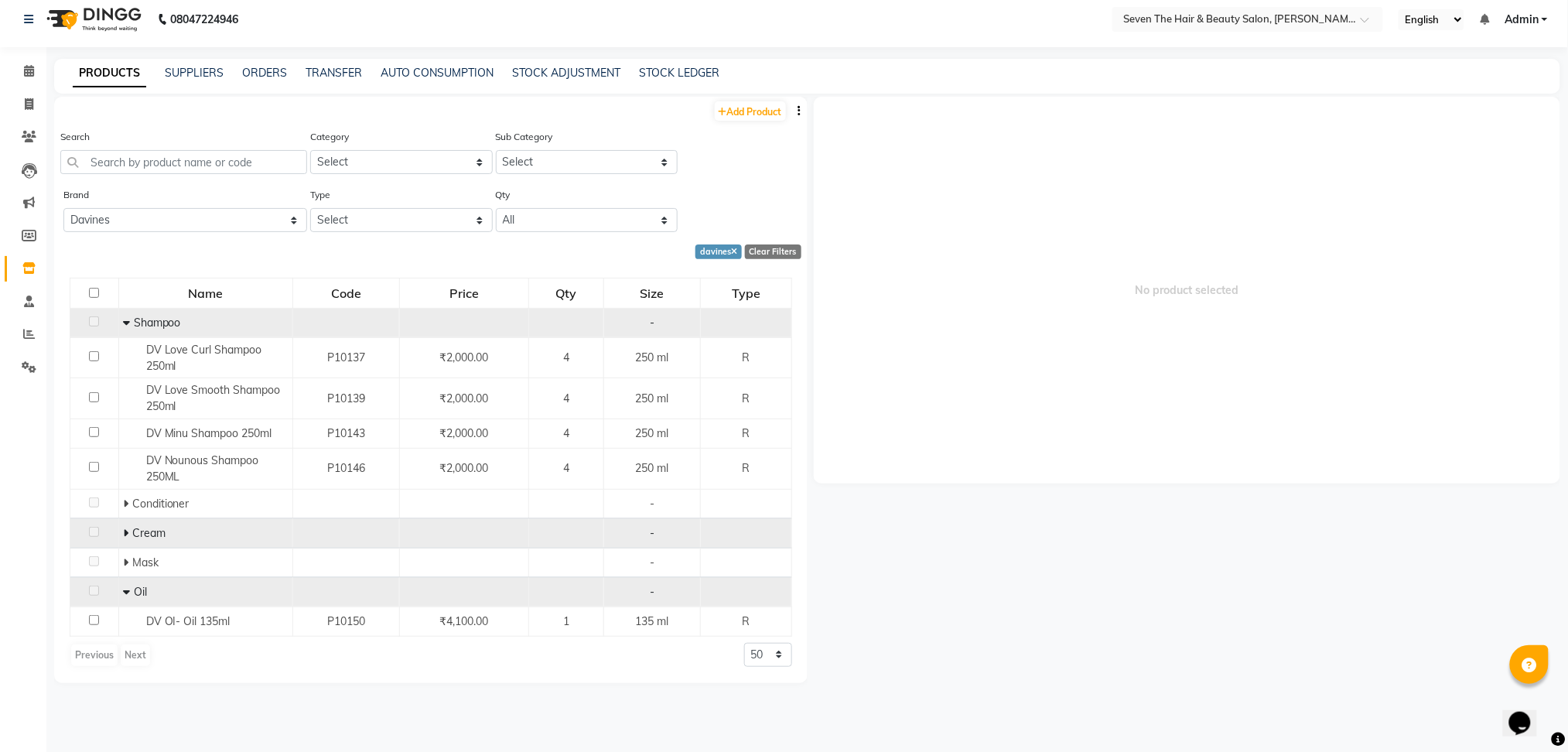
click at [125, 321] on icon at bounding box center [127, 323] width 7 height 11
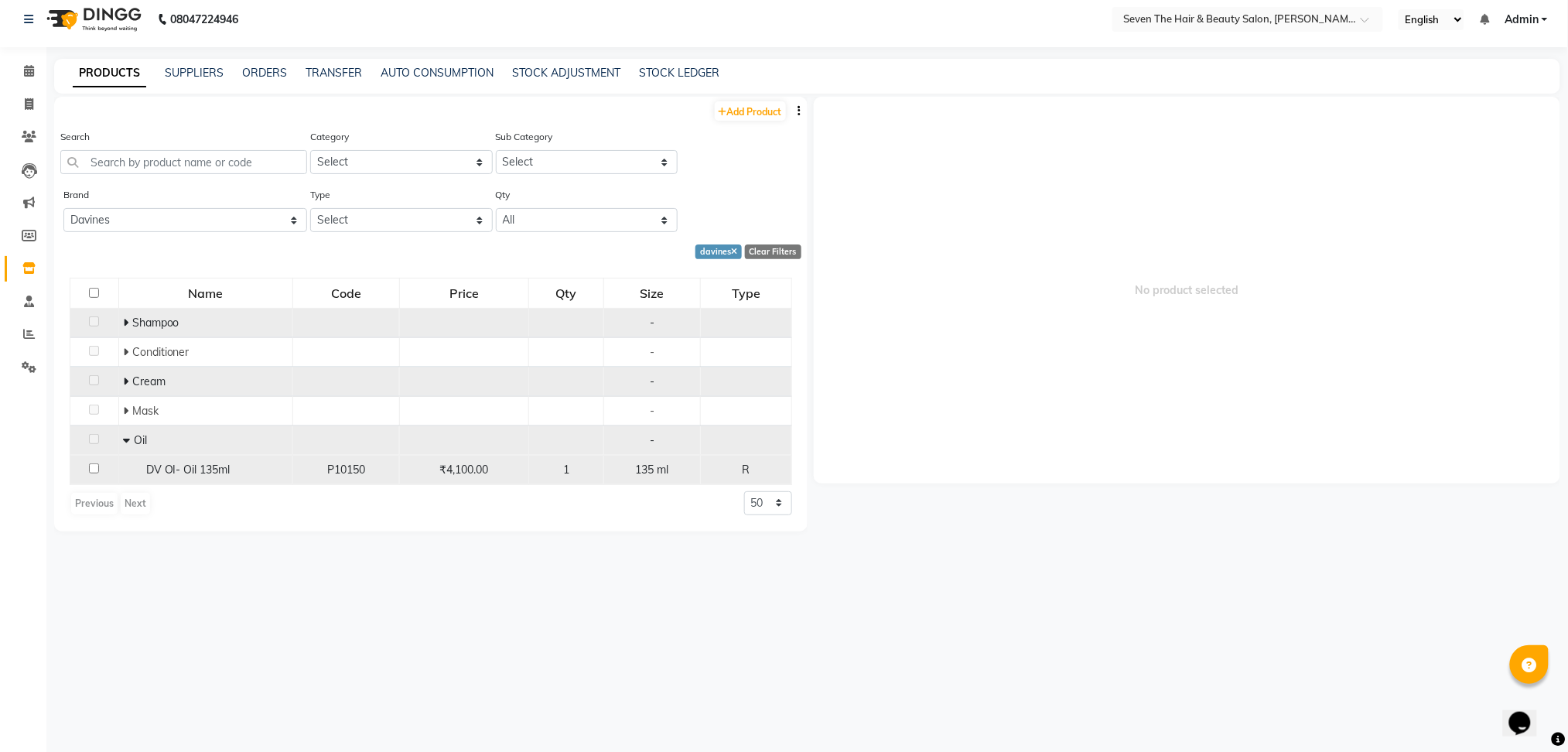
click at [127, 470] on div "DV OI- Oil 135ml" at bounding box center [206, 470] width 165 height 16
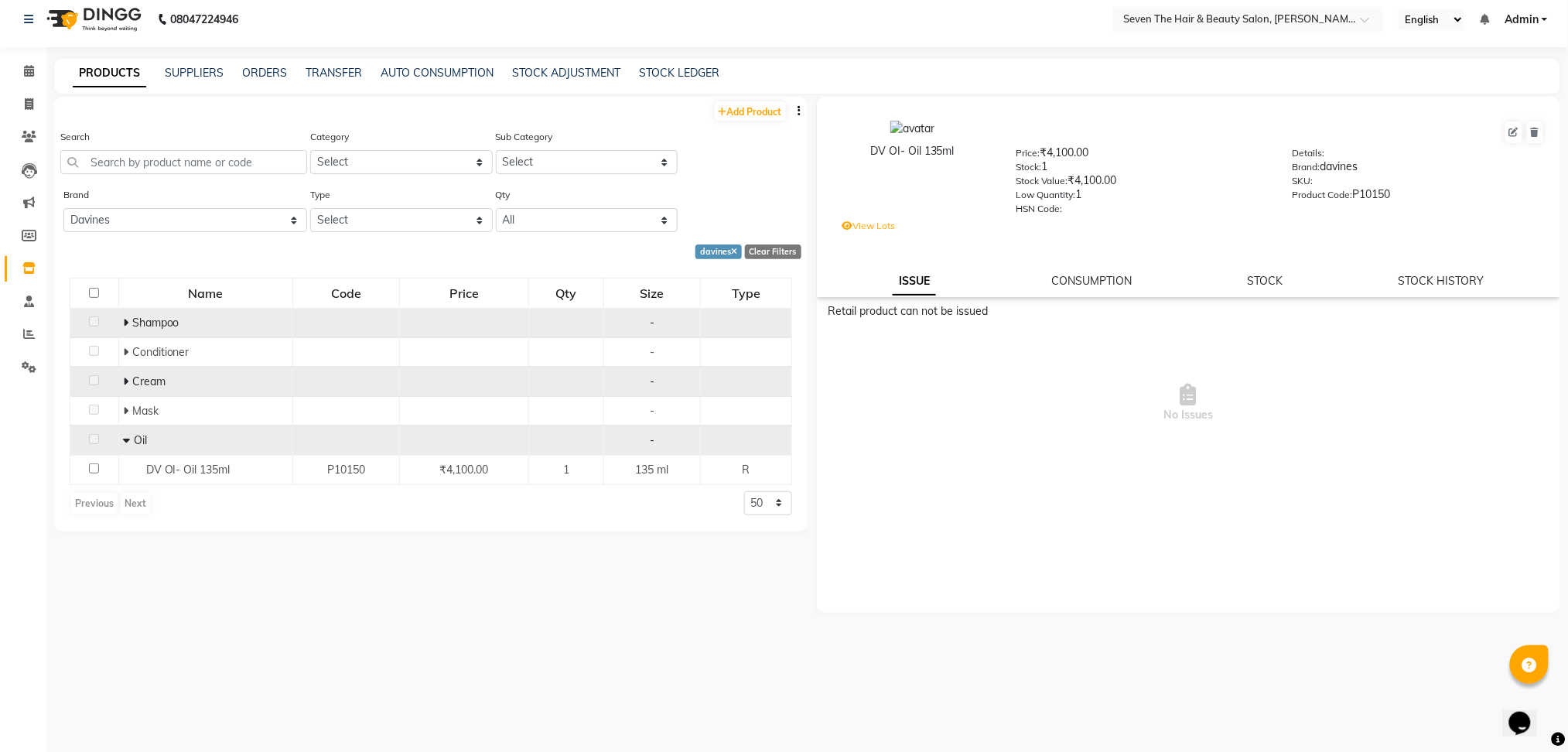
click at [123, 437] on icon at bounding box center [127, 441] width 7 height 11
click at [191, 166] on input "text" at bounding box center [184, 162] width 247 height 24
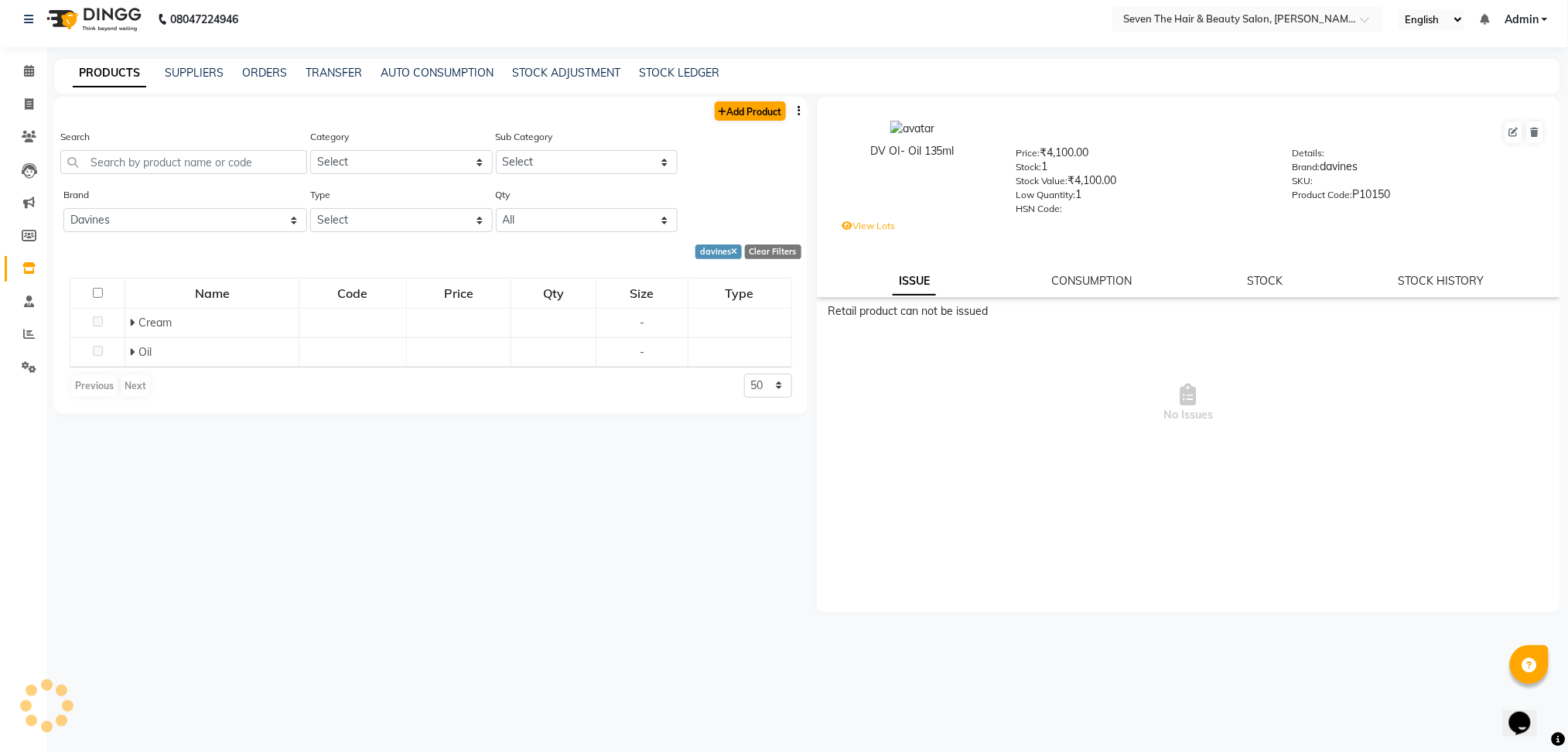
drag, startPoint x: 731, startPoint y: 124, endPoint x: 746, endPoint y: 103, distance: 25.8
click at [746, 103] on div "Add Product Search Category Select Hair Skin Makeup Personal Care Appliances [P…" at bounding box center [431, 255] width 753 height 317
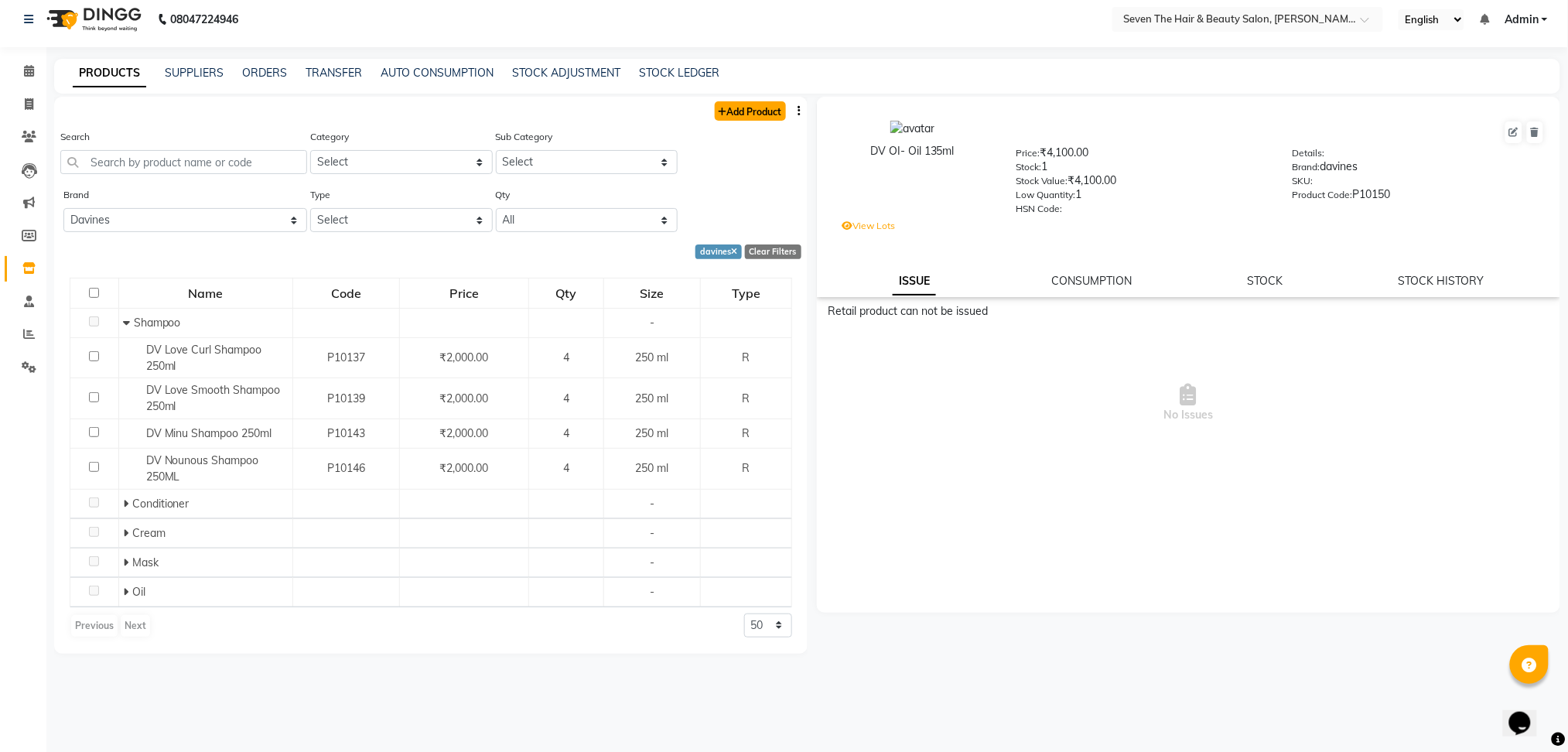
click at [746, 103] on link "Add Product" at bounding box center [751, 111] width 71 height 19
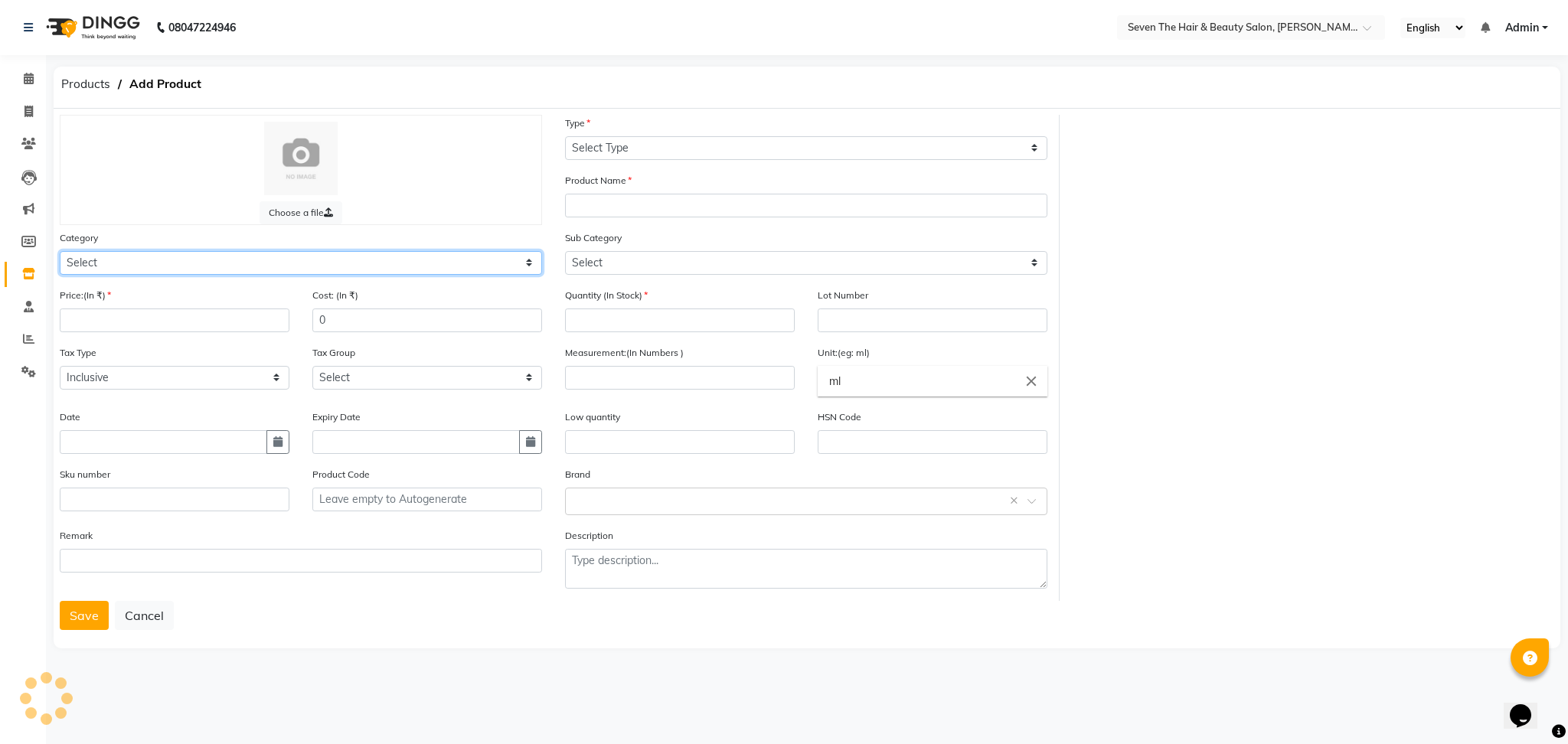
click at [92, 260] on select "Select" at bounding box center [300, 263] width 482 height 24
click at [60, 252] on select "Select Hair Skin Makeup Personal Care Appliances [PERSON_NAME] Waxing Disposabl…" at bounding box center [300, 263] width 482 height 24
click at [142, 324] on input "number" at bounding box center [175, 320] width 230 height 24
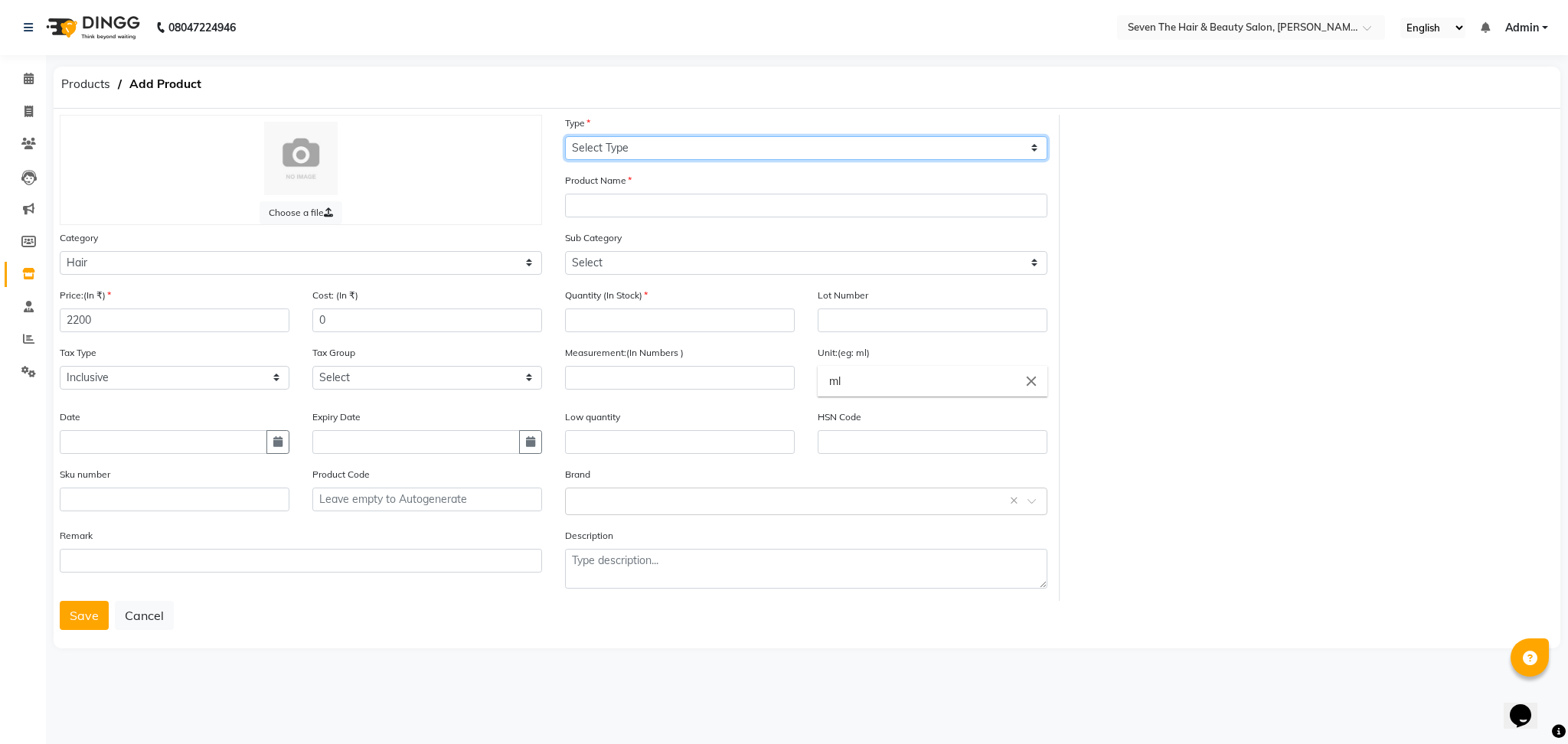
click at [622, 148] on select "Select Type Both Retail Consumable" at bounding box center [805, 148] width 482 height 24
click at [565, 137] on select "Select Type Both Retail Consumable" at bounding box center [805, 148] width 482 height 24
click at [629, 256] on select "Select Shampoo Conditioner Cream Mask Oil Serum Color Appliances Treatment Styl…" at bounding box center [805, 263] width 482 height 24
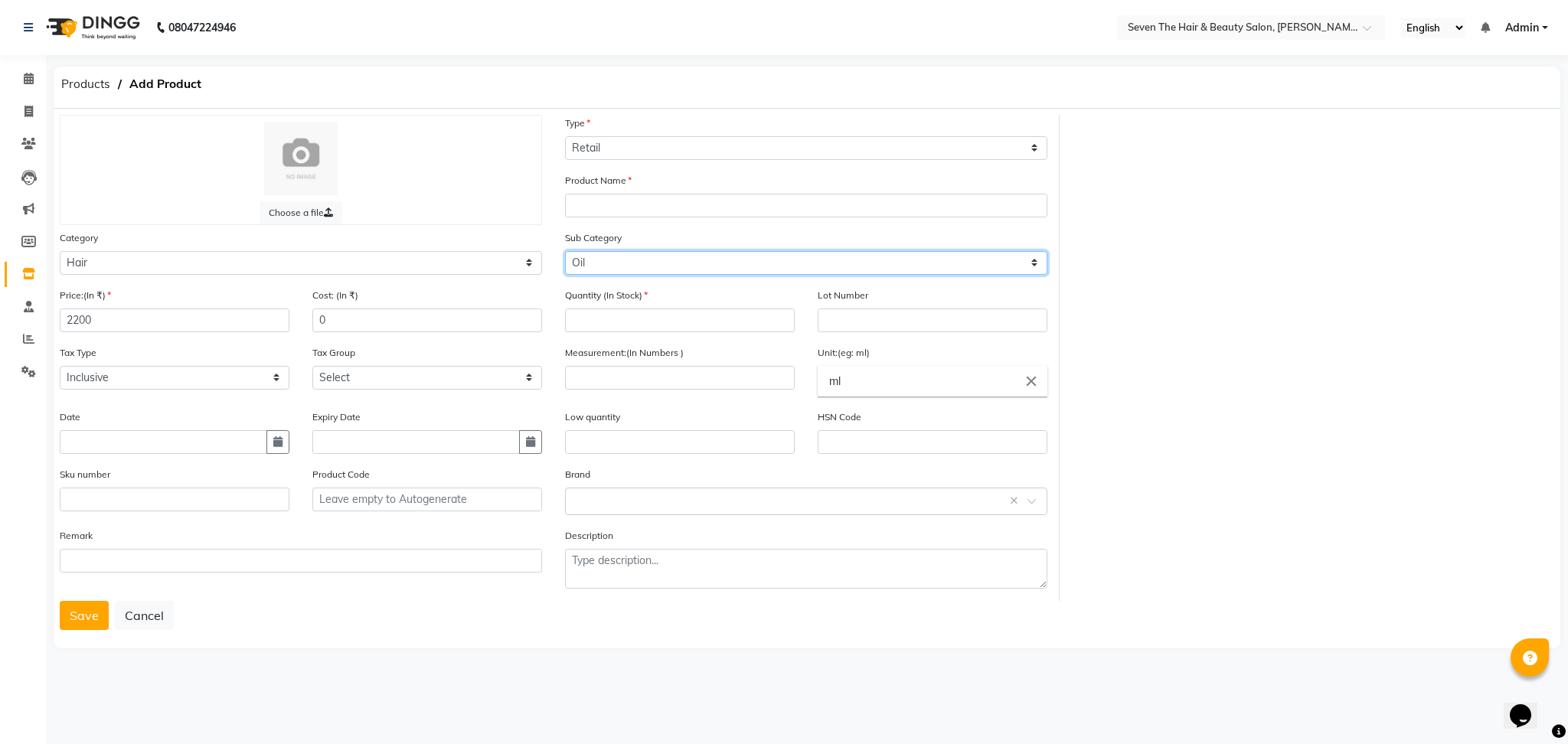
click at [565, 252] on select "Select Shampoo Conditioner Cream Mask Oil Serum Color Appliances Treatment Styl…" at bounding box center [805, 263] width 482 height 24
click at [646, 208] on input "text" at bounding box center [805, 205] width 482 height 24
click at [609, 323] on input "number" at bounding box center [679, 320] width 230 height 24
click at [867, 311] on input "text" at bounding box center [933, 320] width 230 height 24
click at [725, 382] on input "number" at bounding box center [679, 377] width 230 height 24
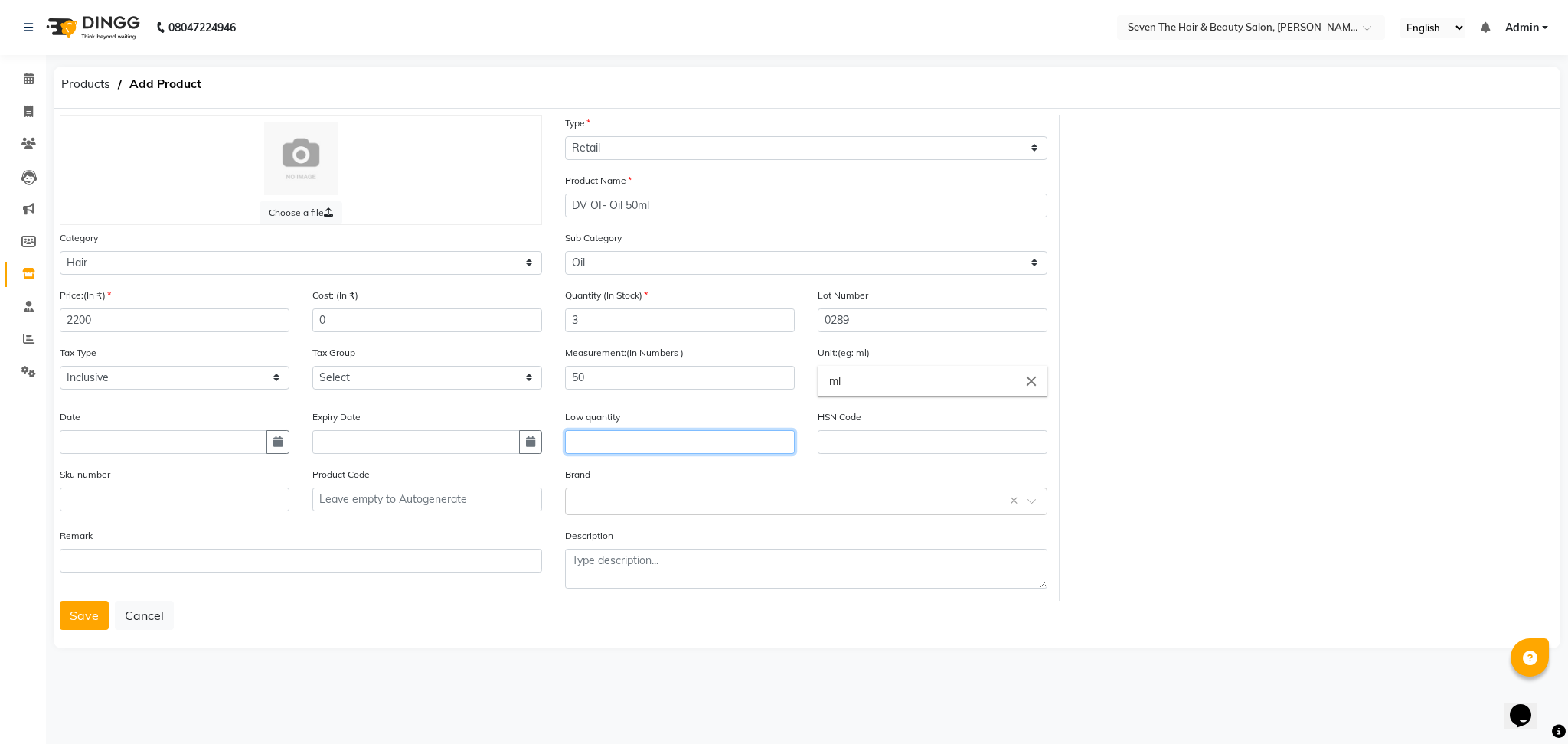
click at [692, 448] on input "text" at bounding box center [679, 443] width 230 height 24
click at [87, 619] on button "Save" at bounding box center [84, 615] width 49 height 29
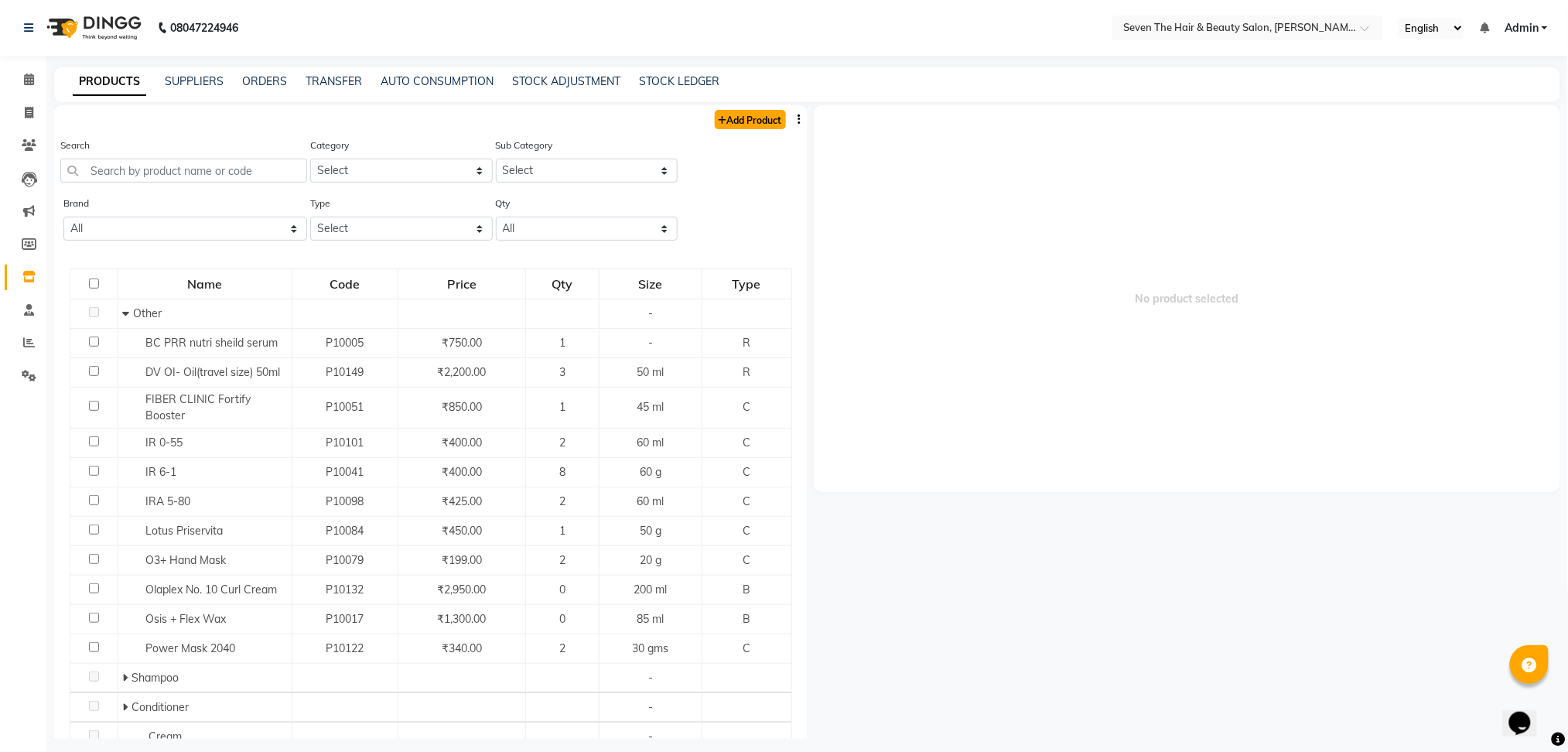
click at [742, 113] on link "Add Product" at bounding box center [751, 119] width 71 height 19
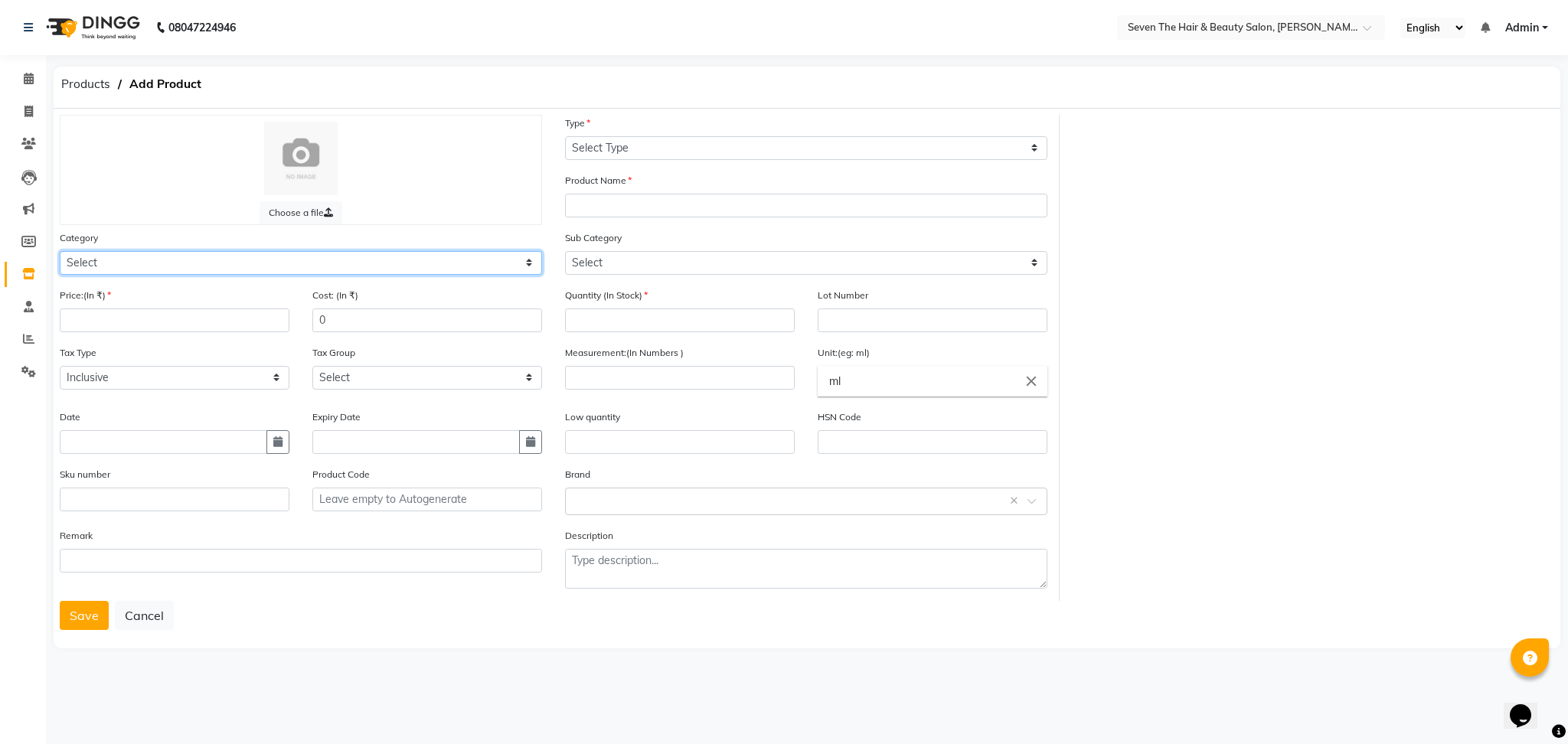
click at [385, 254] on select "Select Hair Skin Makeup Personal Care Appliances [PERSON_NAME] Waxing Disposabl…" at bounding box center [300, 263] width 482 height 24
click at [60, 252] on select "Select Hair Skin Makeup Personal Care Appliances [PERSON_NAME] Waxing Disposabl…" at bounding box center [300, 263] width 482 height 24
click at [222, 328] on input "number" at bounding box center [175, 320] width 230 height 24
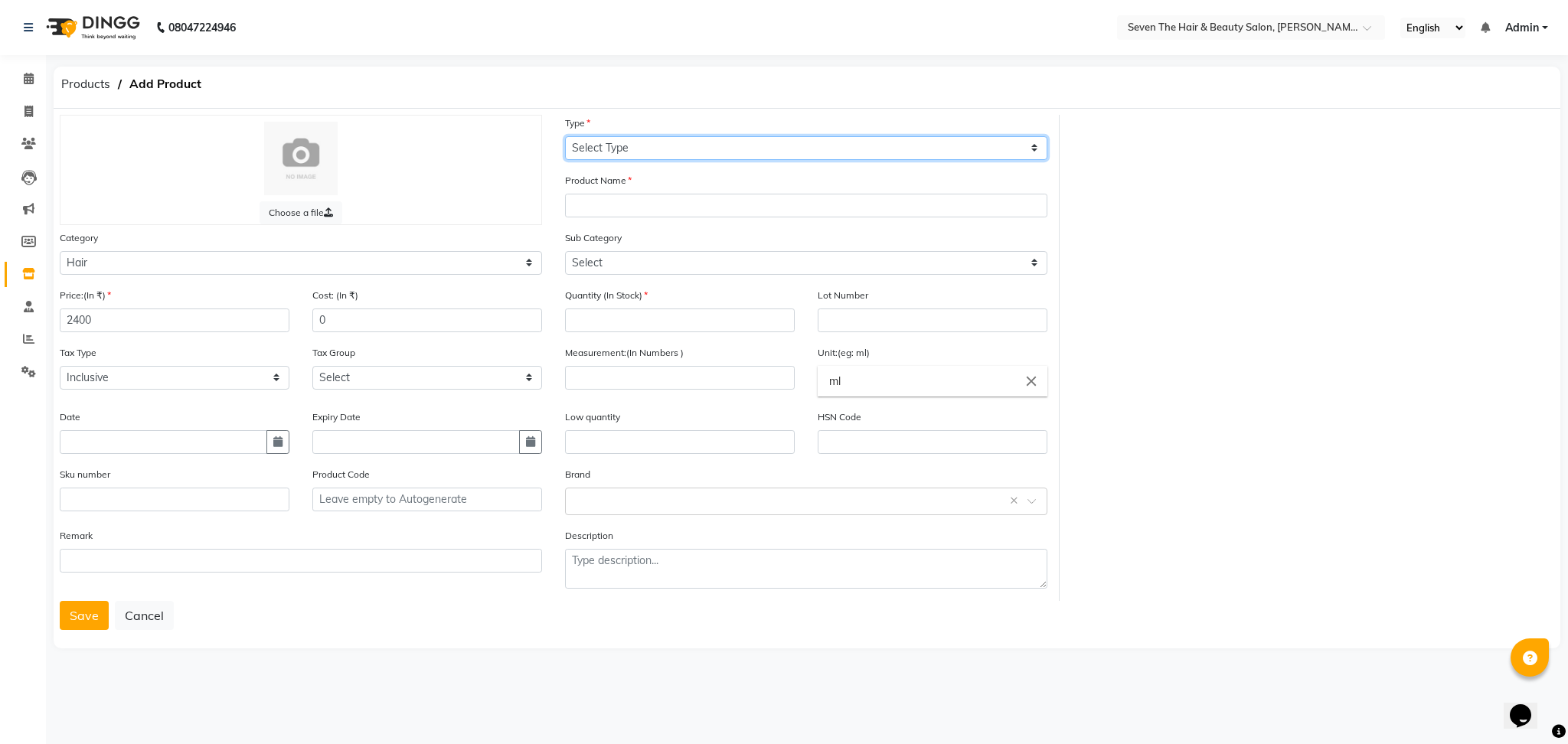
click at [679, 153] on select "Select Type Both Retail Consumable" at bounding box center [805, 148] width 482 height 24
click at [565, 137] on select "Select Type Both Retail Consumable" at bounding box center [805, 148] width 482 height 24
click at [641, 199] on input "text" at bounding box center [805, 205] width 482 height 24
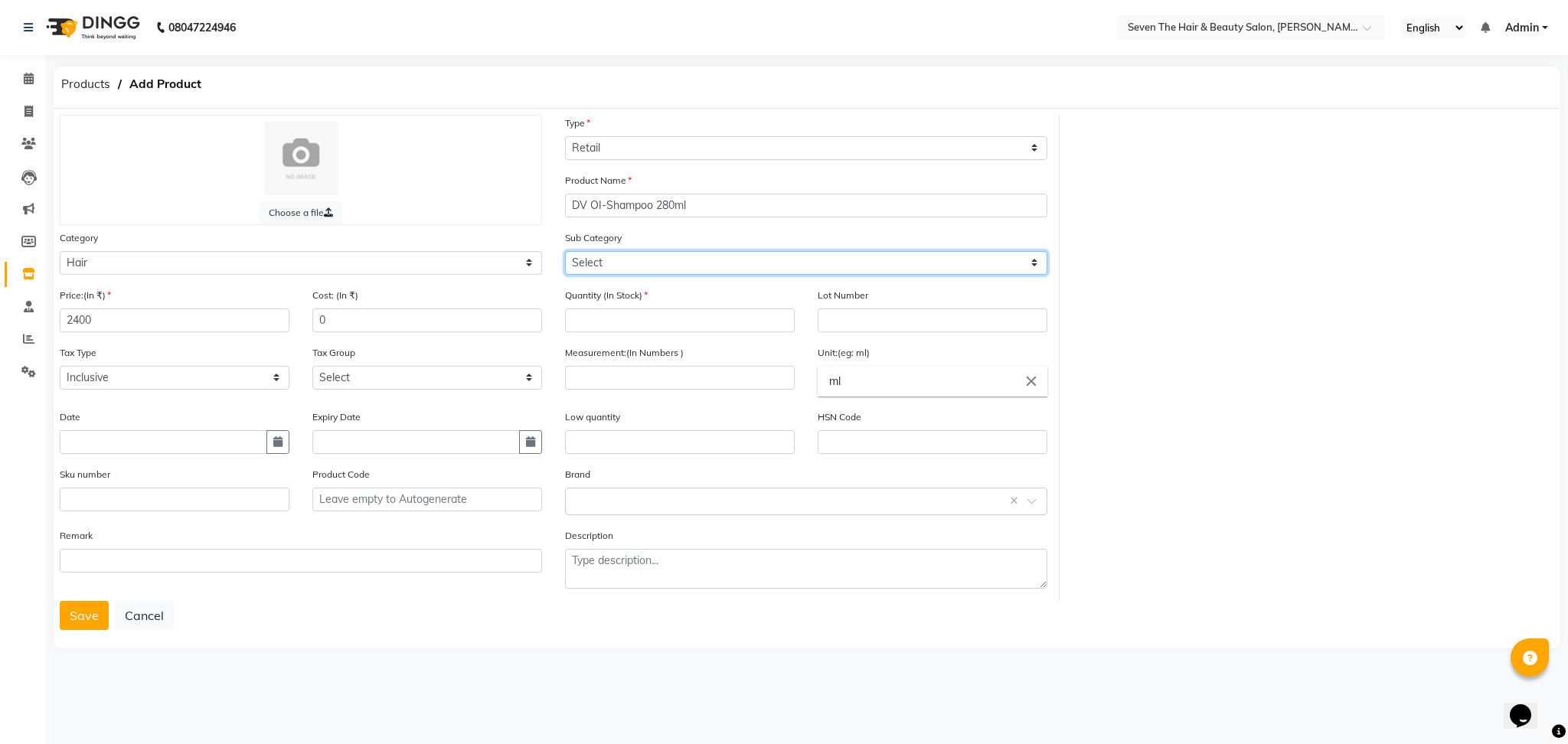
click at [576, 262] on select "Select Shampoo Conditioner Cream Mask Oil Serum Color Appliances Treatment Styl…" at bounding box center [805, 263] width 482 height 24
click at [565, 252] on select "Select Shampoo Conditioner Cream Mask Oil Serum Color Appliances Treatment Styl…" at bounding box center [805, 263] width 482 height 24
click at [633, 321] on input "number" at bounding box center [679, 320] width 230 height 24
click at [921, 310] on input "text" at bounding box center [933, 320] width 230 height 24
click at [634, 385] on input "number" at bounding box center [679, 377] width 230 height 24
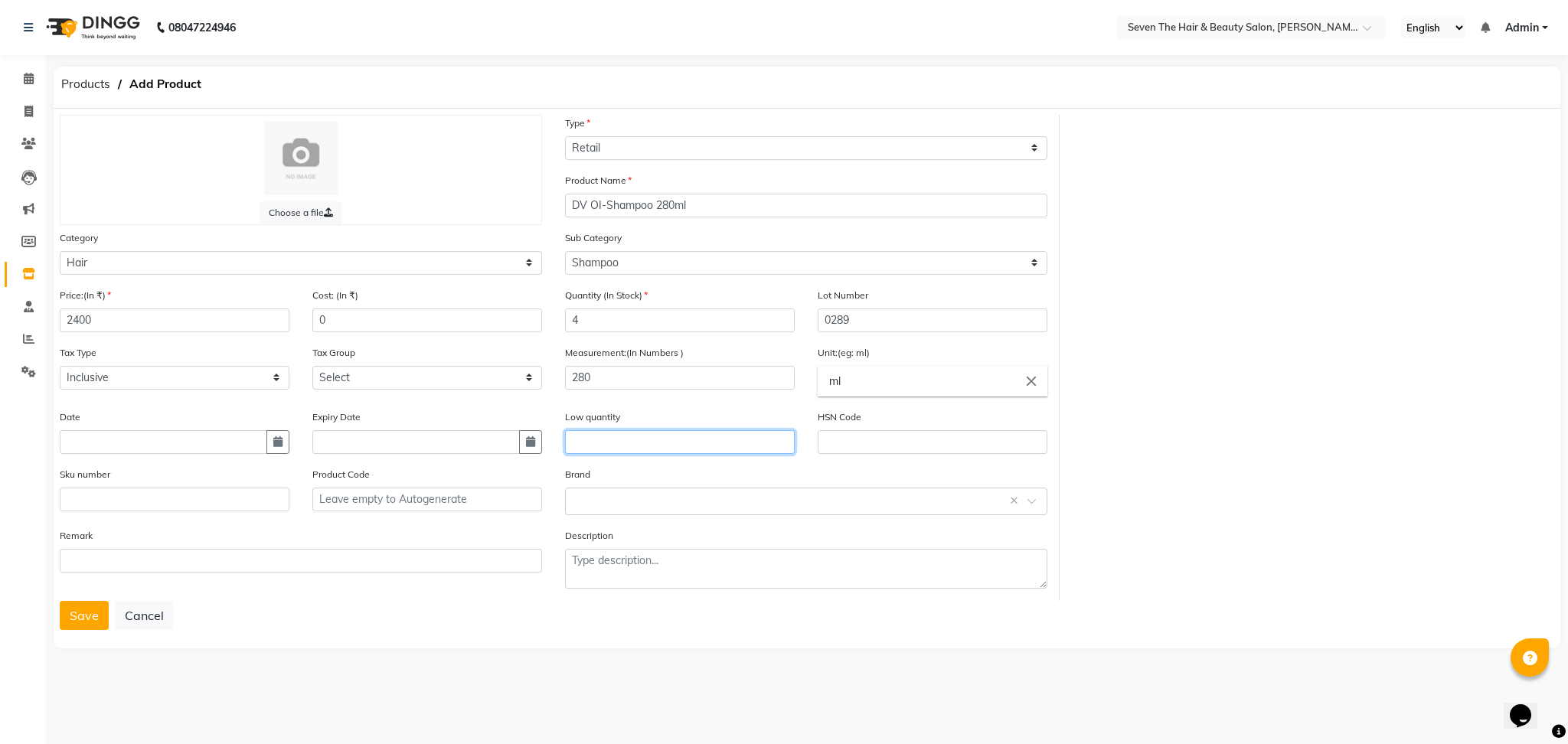
click at [683, 439] on input "text" at bounding box center [679, 443] width 230 height 24
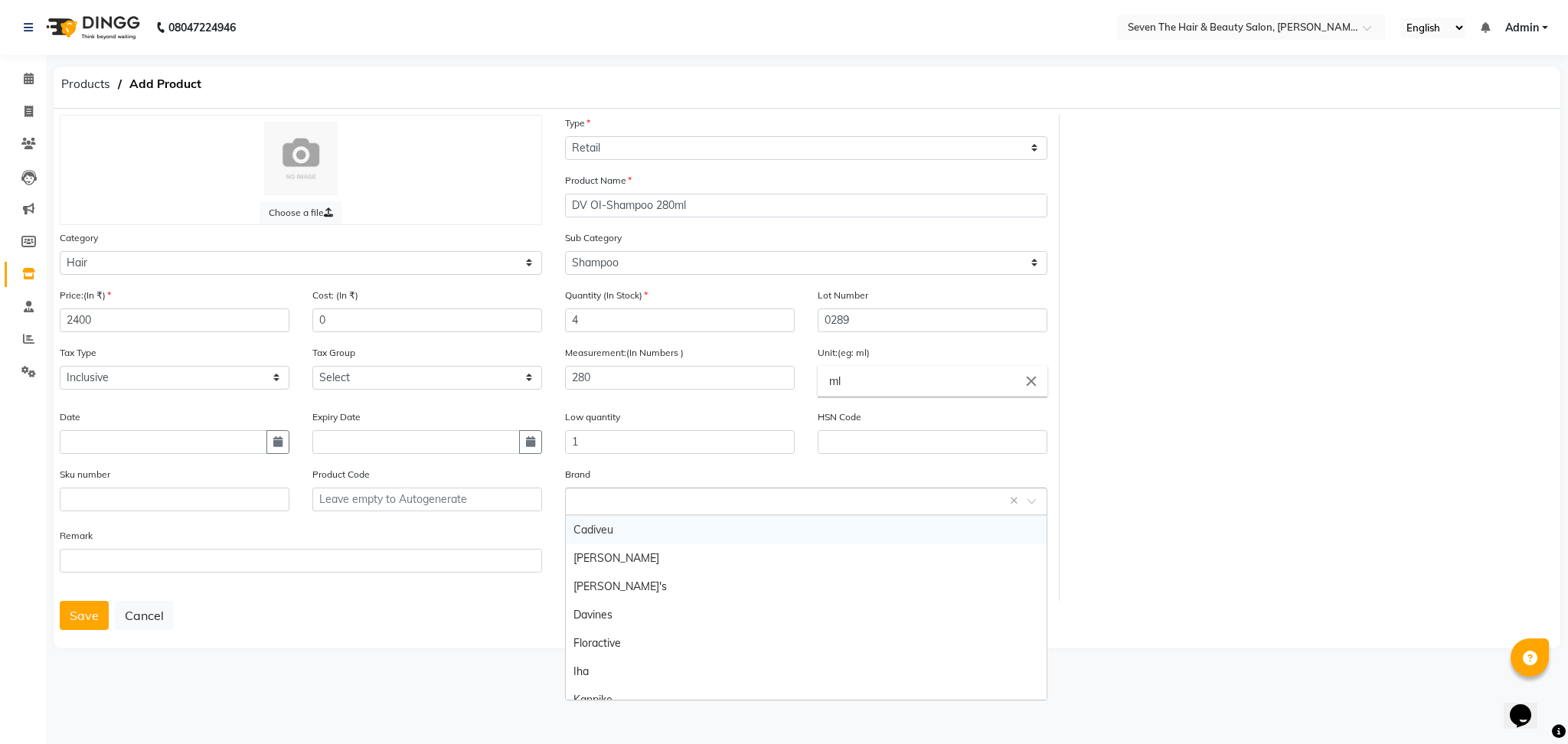
click at [691, 495] on input "text" at bounding box center [791, 501] width 435 height 16
click at [661, 615] on div "Davines" at bounding box center [805, 615] width 480 height 28
click at [90, 625] on button "Save" at bounding box center [84, 615] width 49 height 29
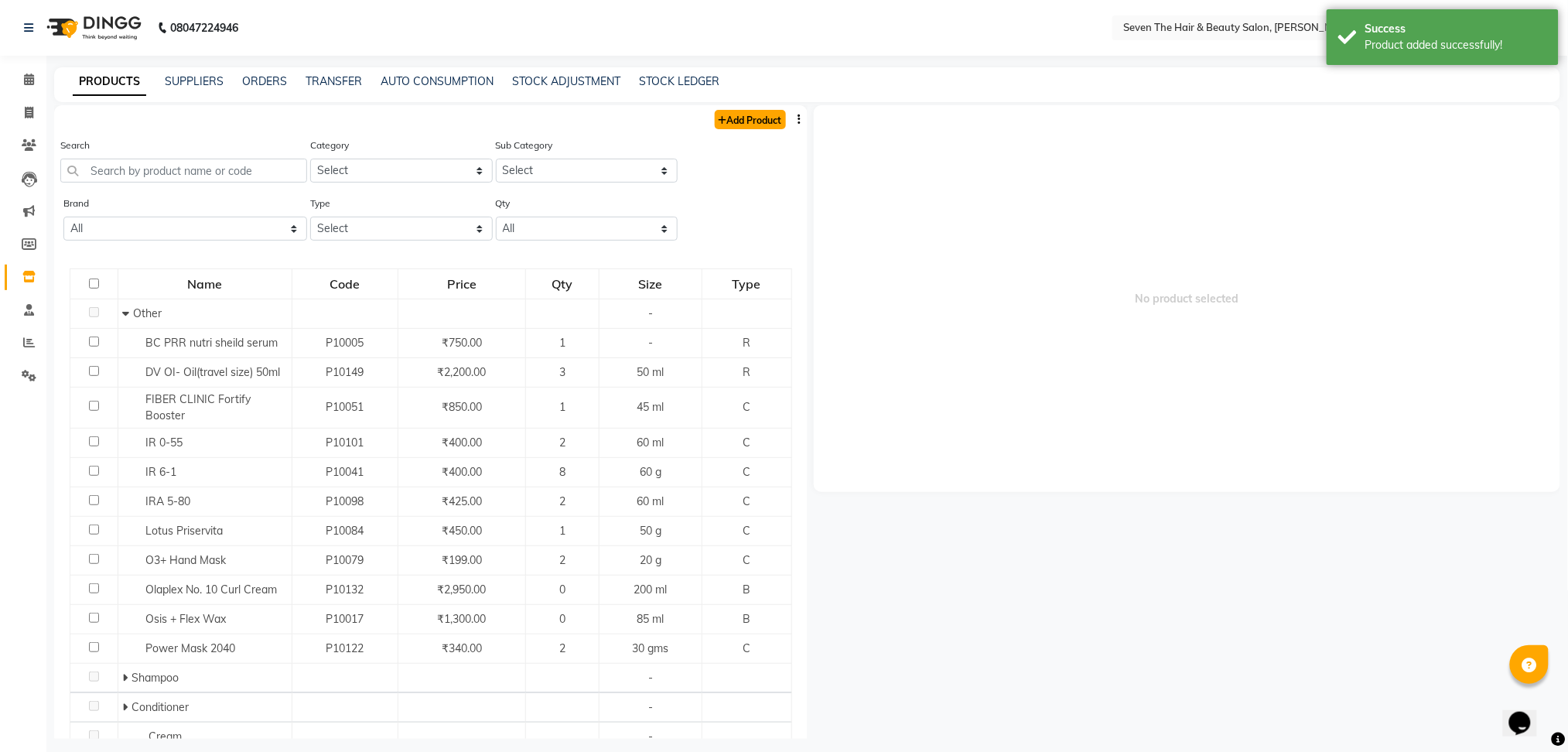
click at [756, 121] on link "Add Product" at bounding box center [751, 119] width 71 height 19
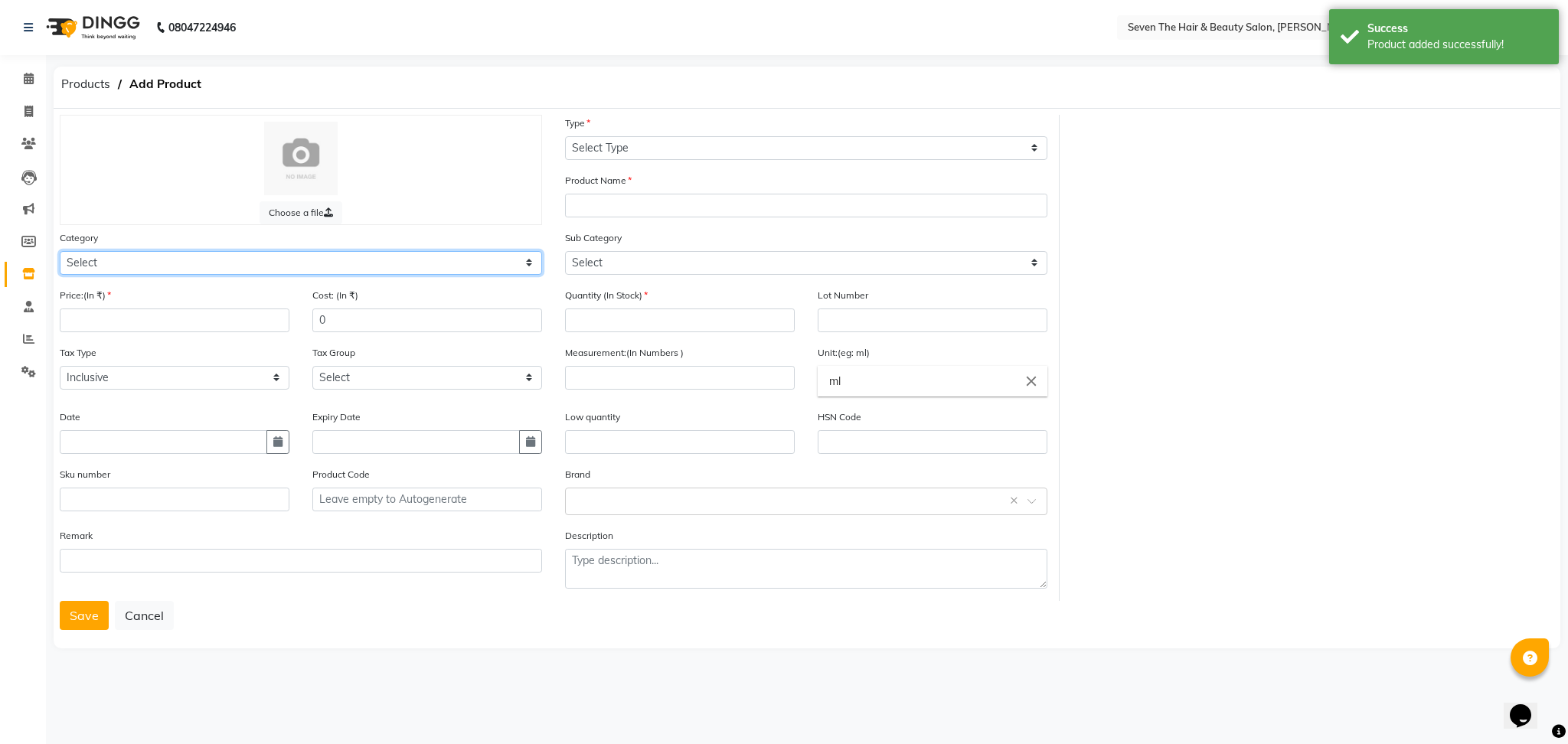
click at [181, 271] on select "Select Hair Skin Makeup Personal Care Appliances [PERSON_NAME] Waxing Disposabl…" at bounding box center [300, 263] width 482 height 24
click at [60, 252] on select "Select Hair Skin Makeup Personal Care Appliances [PERSON_NAME] Waxing Disposabl…" at bounding box center [300, 263] width 482 height 24
click at [206, 271] on select "Select Hair Skin Makeup Personal Care Appliances [PERSON_NAME] Waxing Disposabl…" at bounding box center [300, 263] width 482 height 24
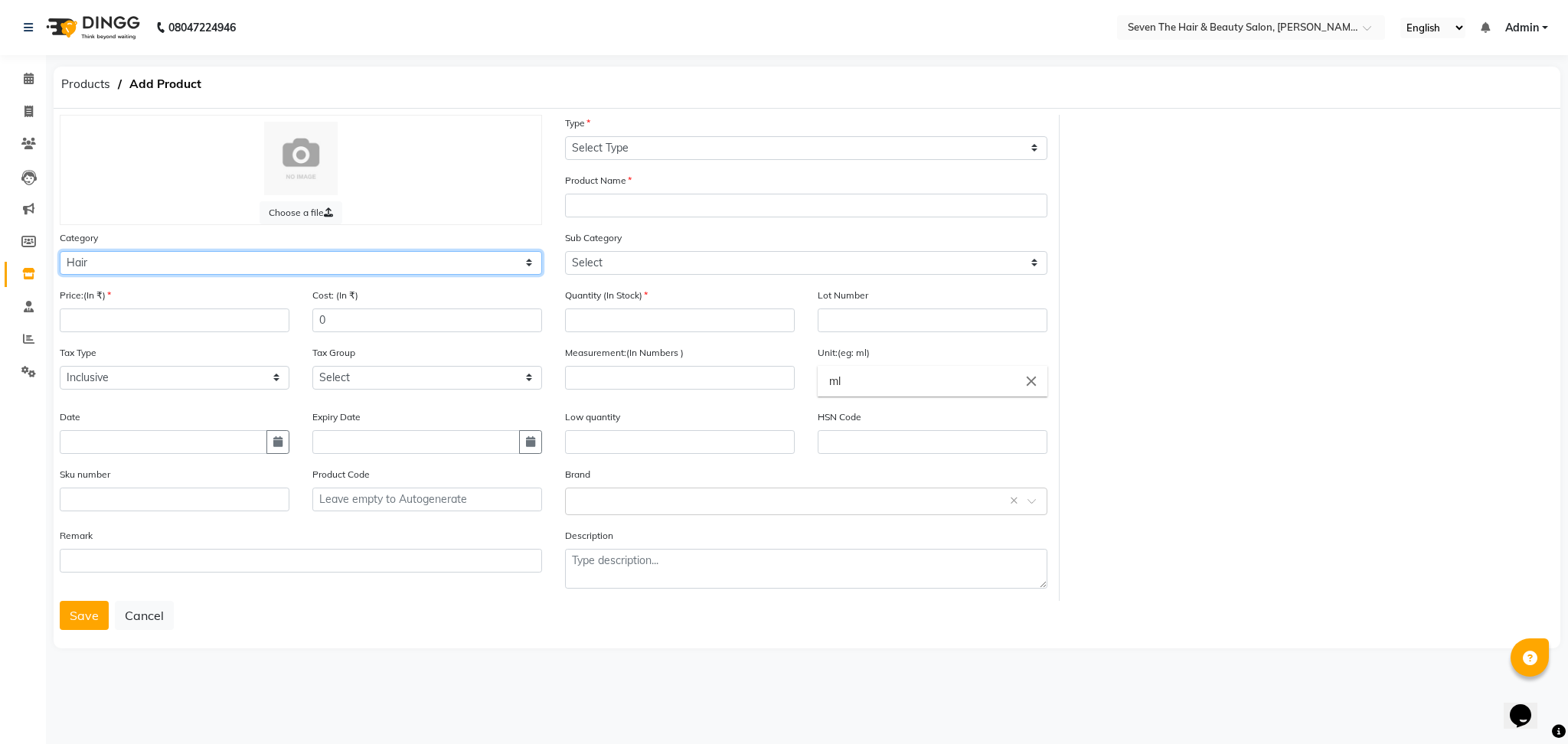
click at [60, 252] on select "Select Hair Skin Makeup Personal Care Appliances [PERSON_NAME] Waxing Disposabl…" at bounding box center [300, 263] width 482 height 24
click at [142, 316] on input "number" at bounding box center [175, 320] width 230 height 24
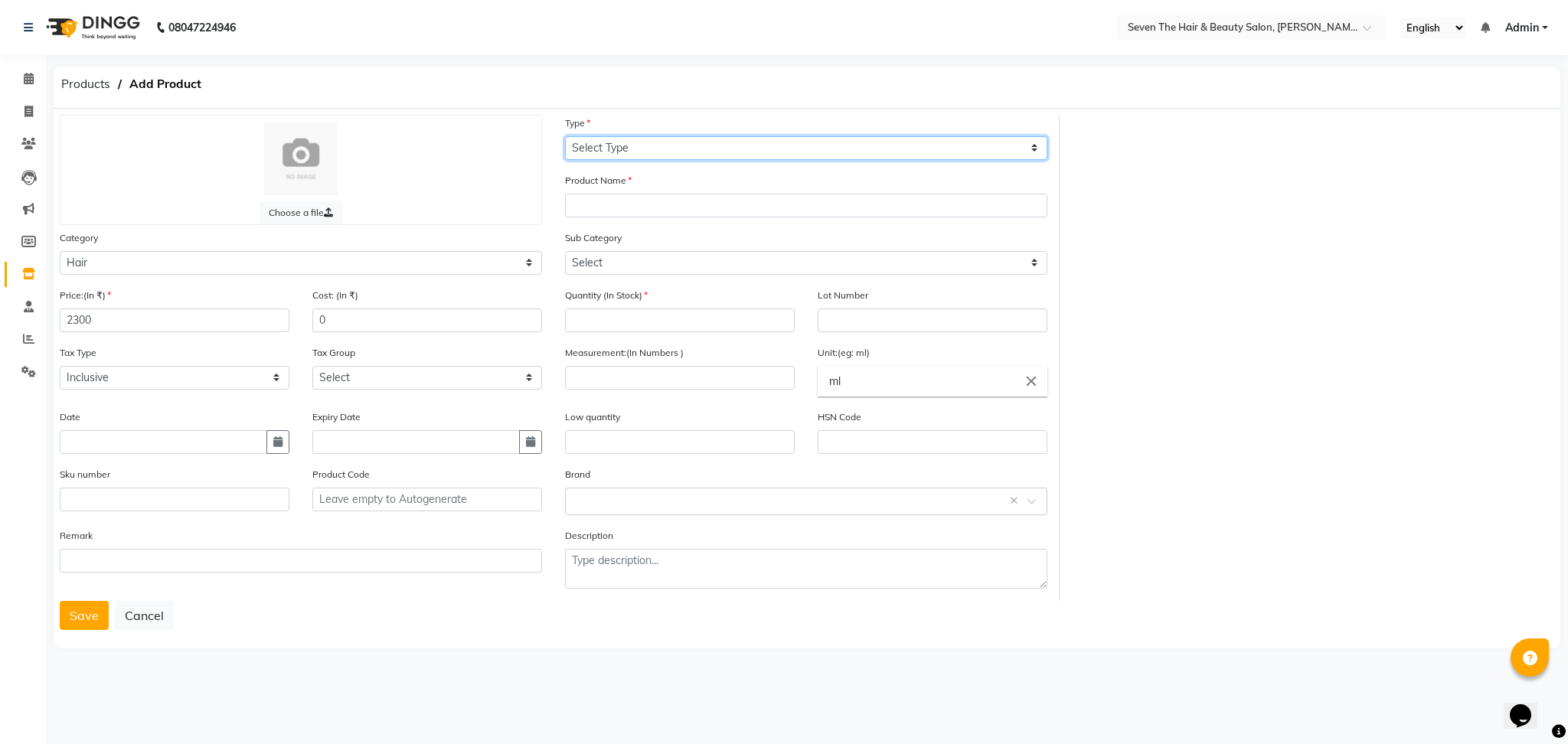
click at [648, 138] on select "Select Type Both Retail Consumable" at bounding box center [805, 148] width 482 height 24
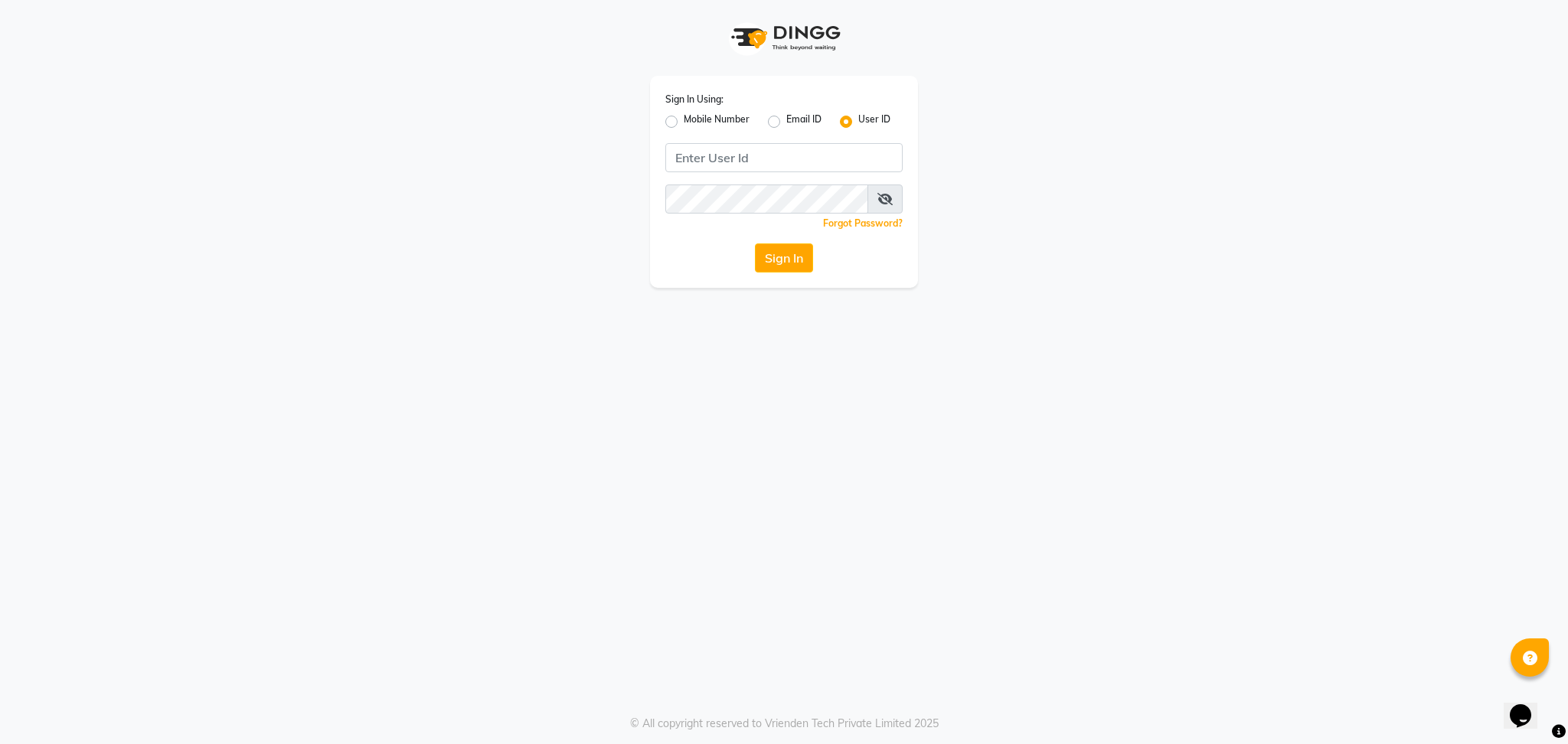
click at [623, 226] on div "Sign In Using: Mobile Number Email ID User ID Remember me Forgot Password? Sign…" at bounding box center [784, 144] width 873 height 288
